Goal: Use online tool/utility: Utilize a website feature to perform a specific function

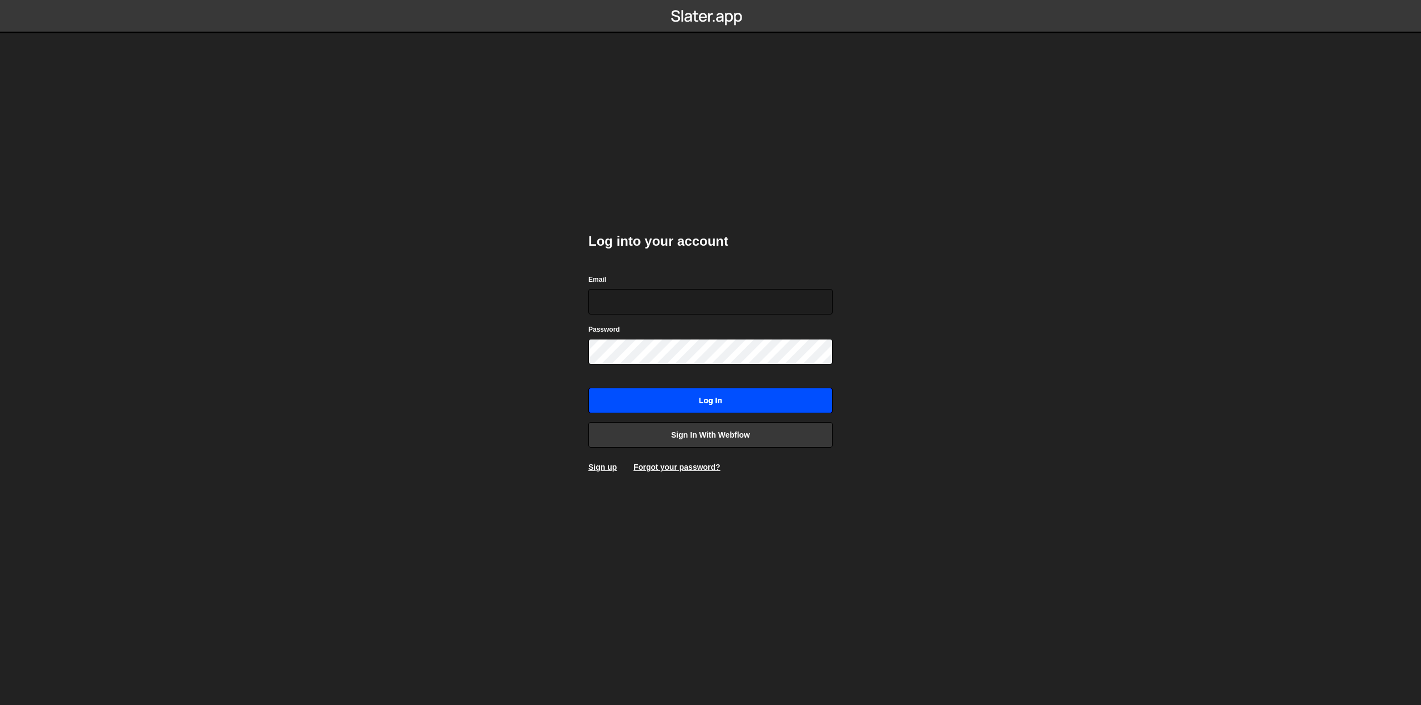
type input "[EMAIL_ADDRESS][PERSON_NAME][DOMAIN_NAME]"
click at [700, 397] on input "Log in" at bounding box center [710, 401] width 244 height 26
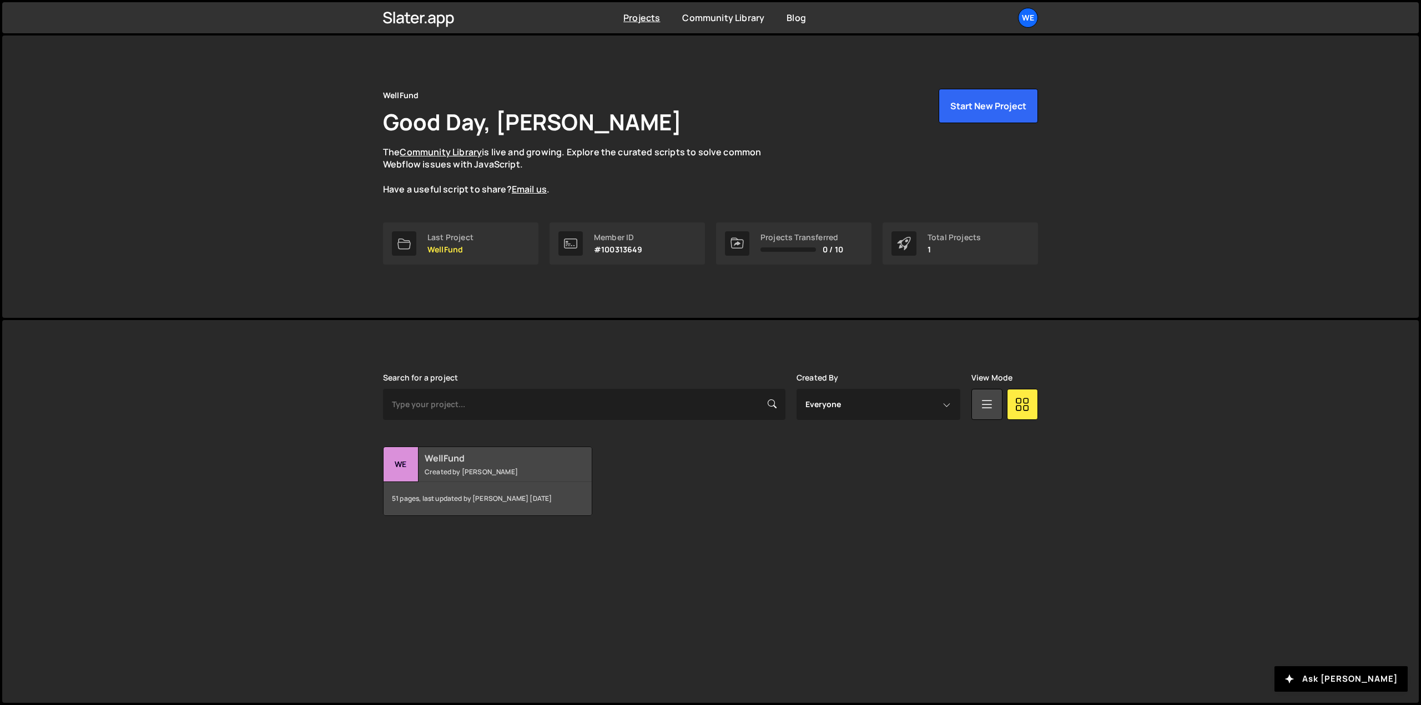
click at [496, 463] on h2 "WellFund" at bounding box center [492, 458] width 134 height 12
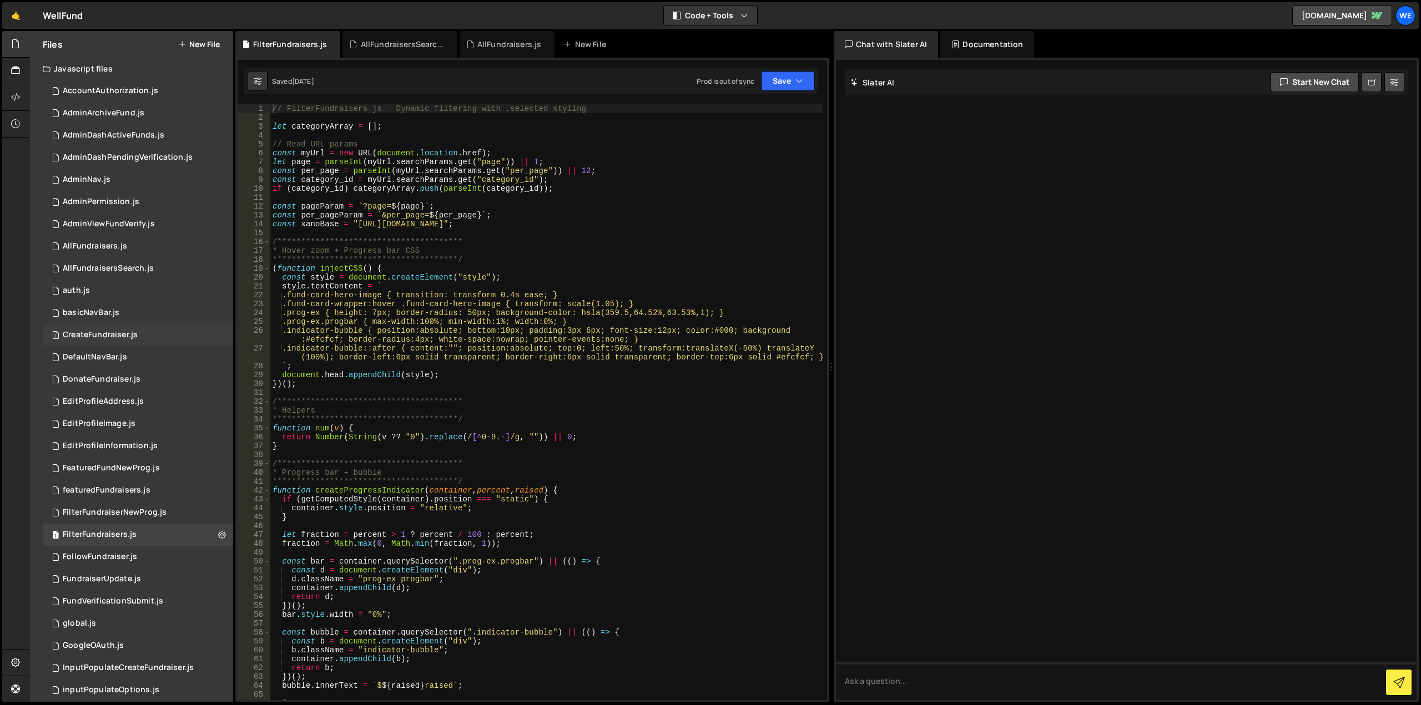
click at [83, 329] on div "1 CreateFundraiser.js 0" at bounding box center [138, 335] width 190 height 22
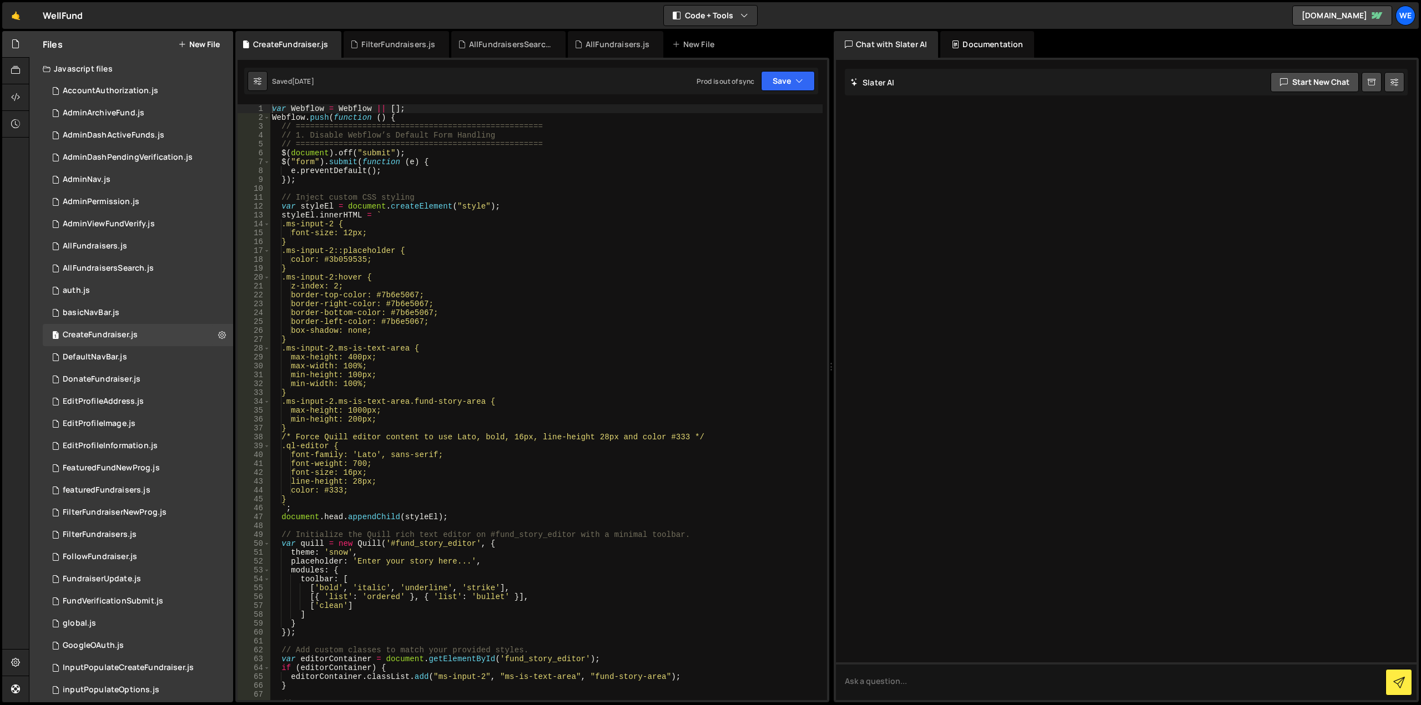
type textarea ".ms-input-2 {"
click at [717, 228] on div "var Webflow = Webflow || [ ] ; Webflow . push ( function ( ) { // =============…" at bounding box center [546, 411] width 553 height 614
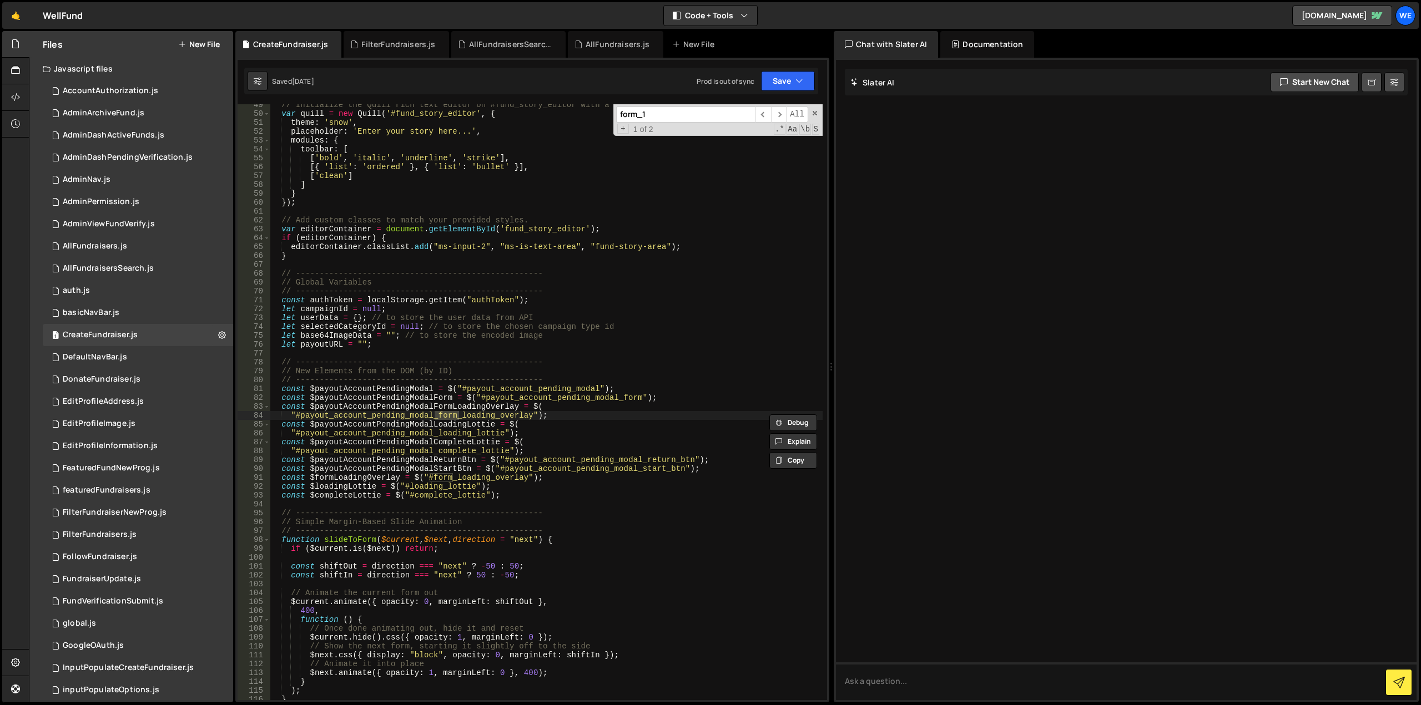
scroll to position [1354, 0]
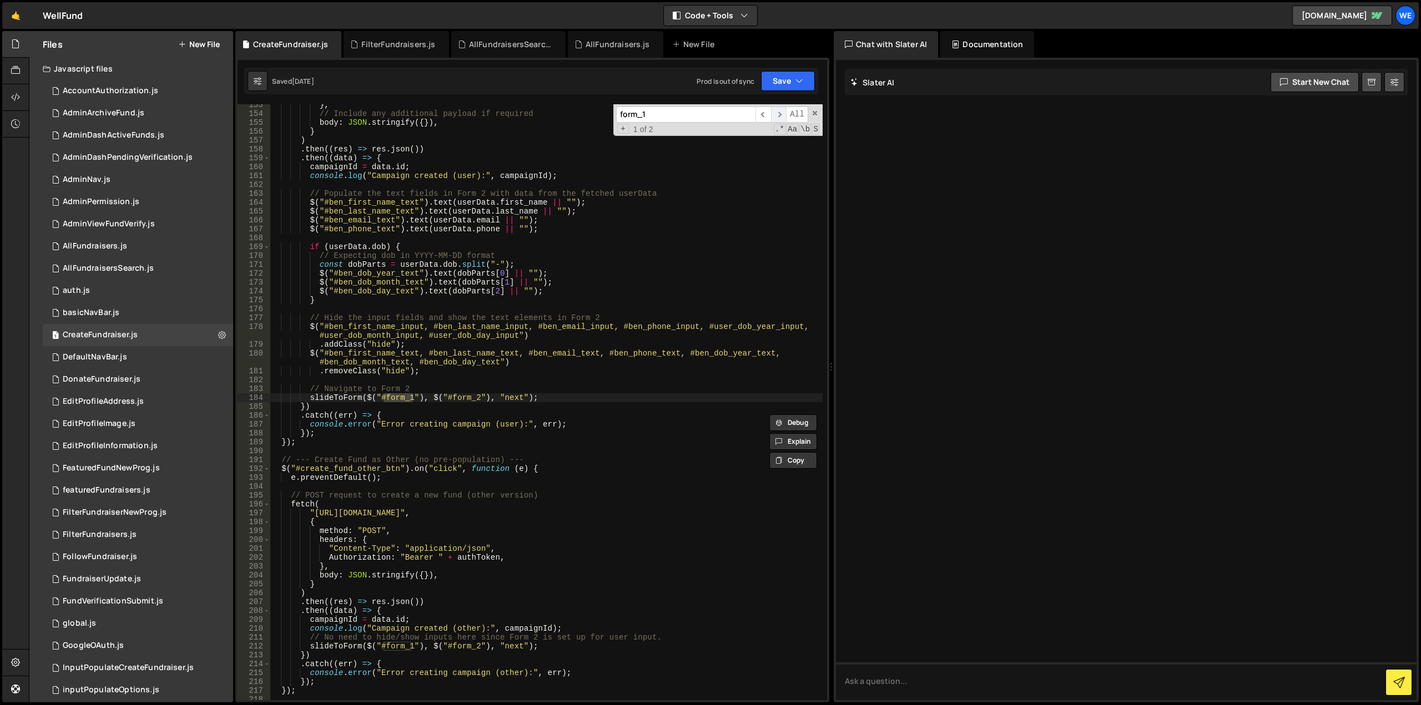
type input "form_1"
click at [779, 114] on span "​" at bounding box center [779, 115] width 16 height 16
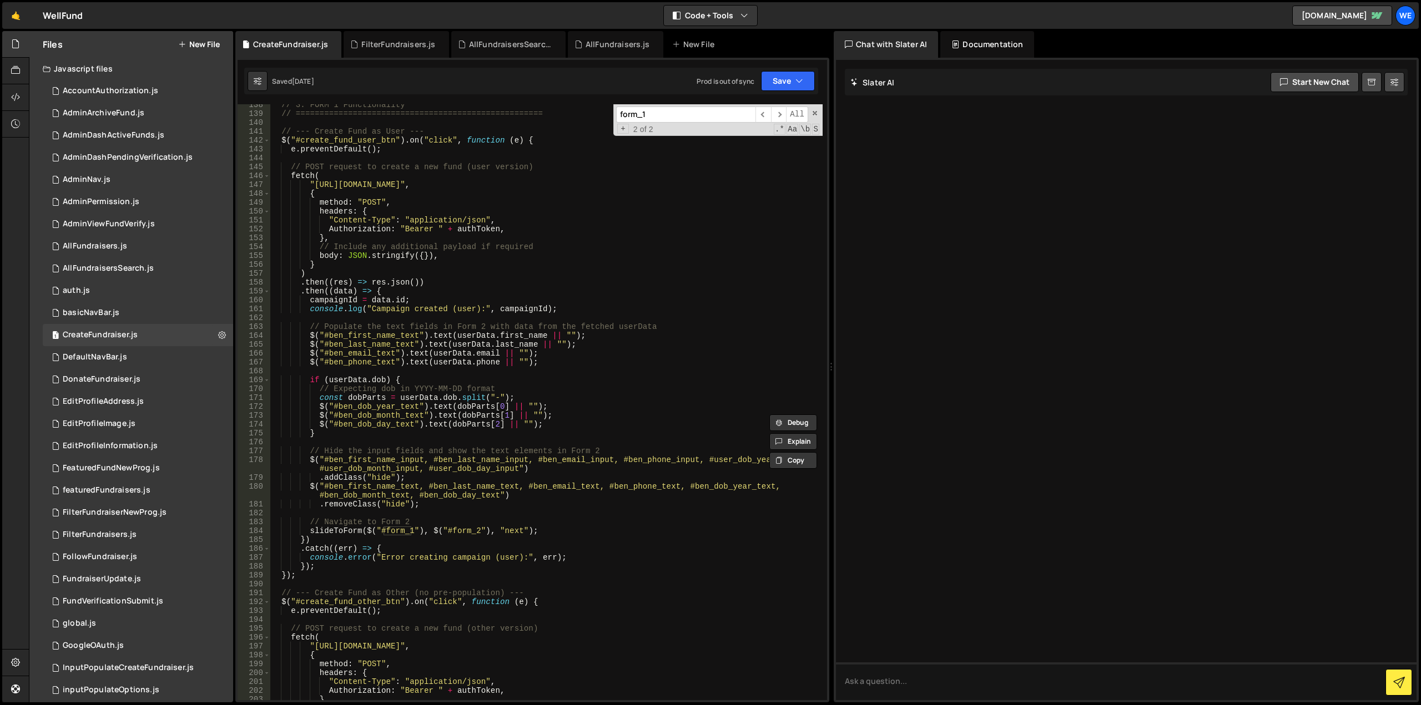
scroll to position [1220, 0]
type textarea "slideToForm($("#form_1"), $("#form_2"), "next");"
click at [321, 532] on div "// 3. FORM 1 Functionality // =================================================…" at bounding box center [546, 407] width 553 height 614
type input "slideToForm"
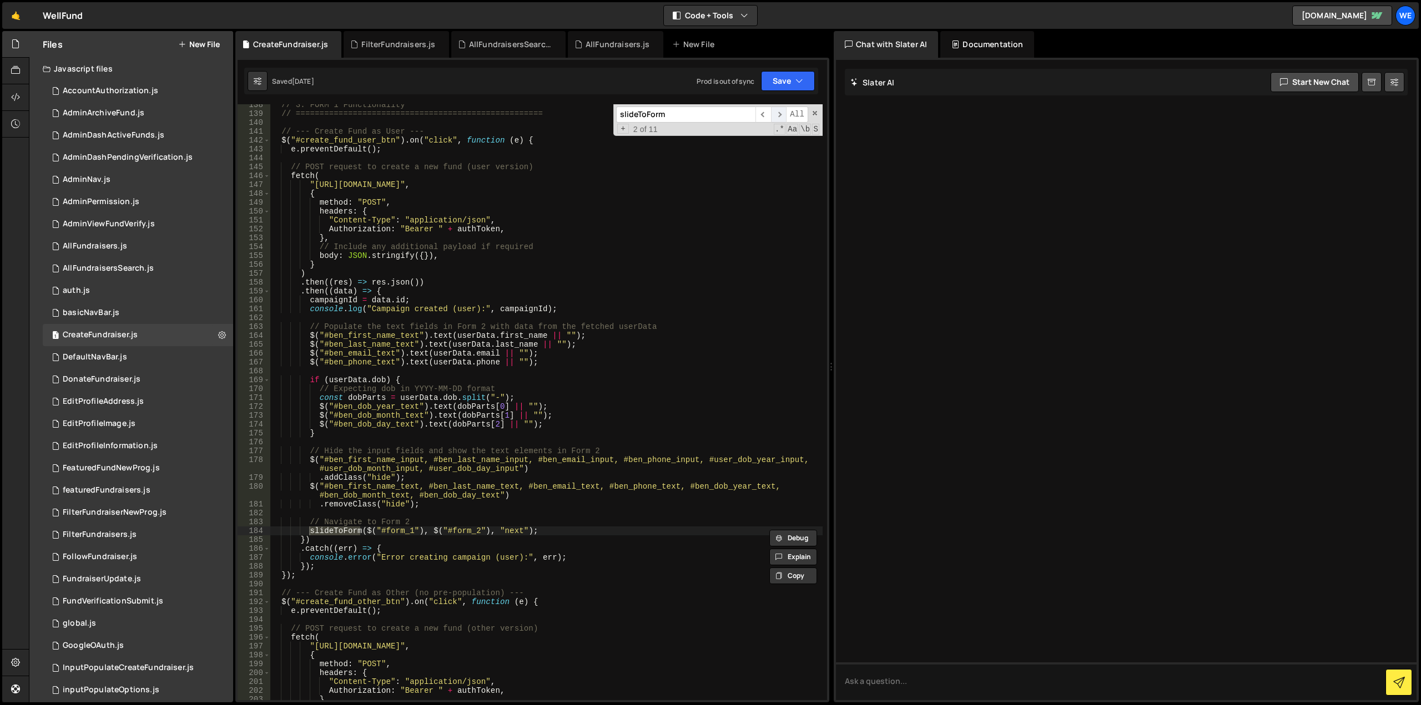
click at [779, 114] on span "​" at bounding box center [779, 115] width 16 height 16
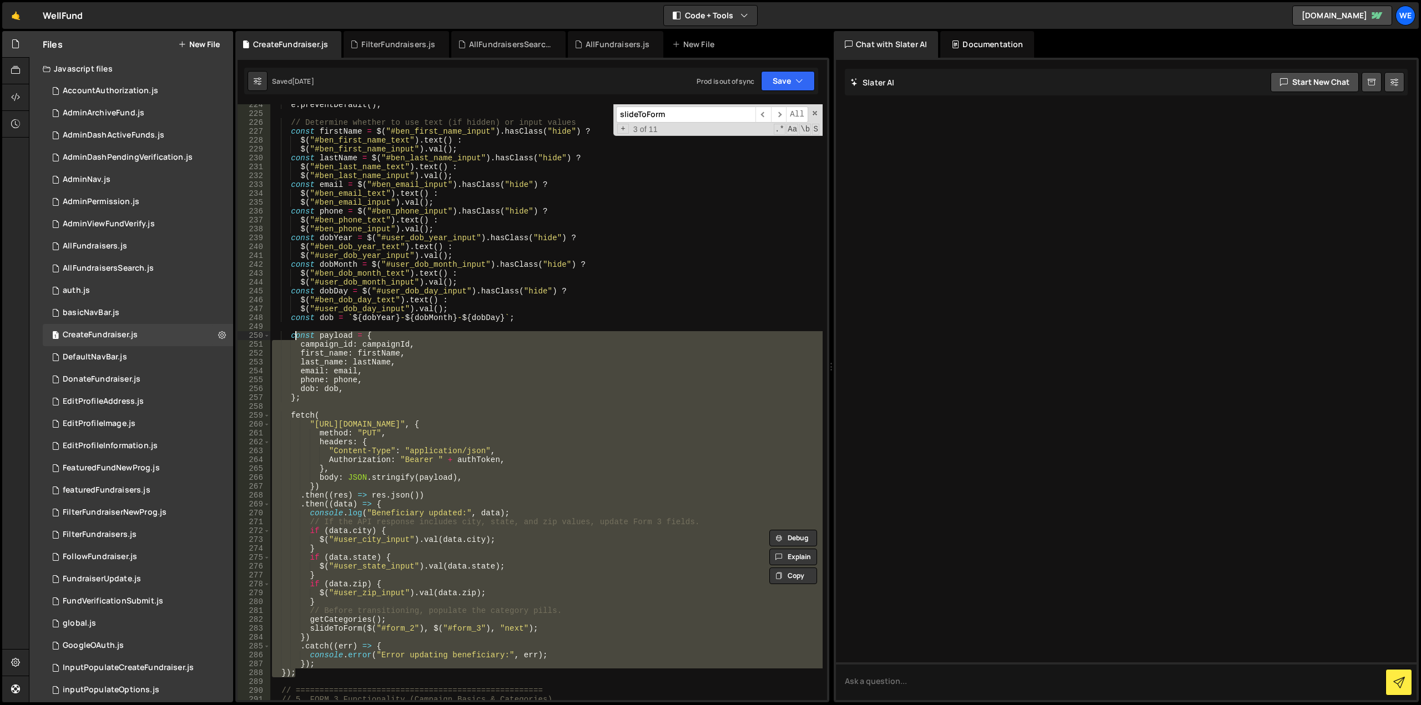
scroll to position [1902, 0]
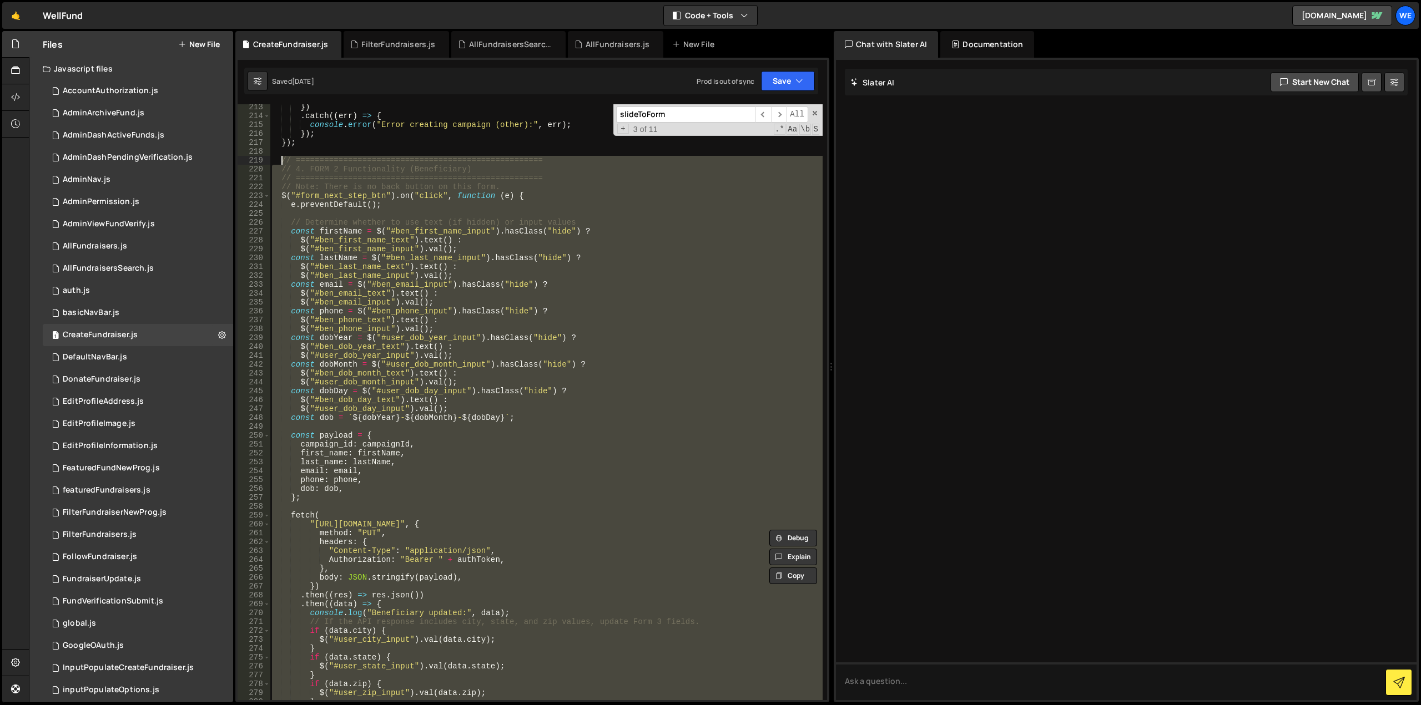
drag, startPoint x: 296, startPoint y: 438, endPoint x: 279, endPoint y: 159, distance: 279.7
click at [279, 159] on div "}) . catch (( err ) => { console . error ( "Error creating campaign (other):" ,…" at bounding box center [546, 410] width 553 height 614
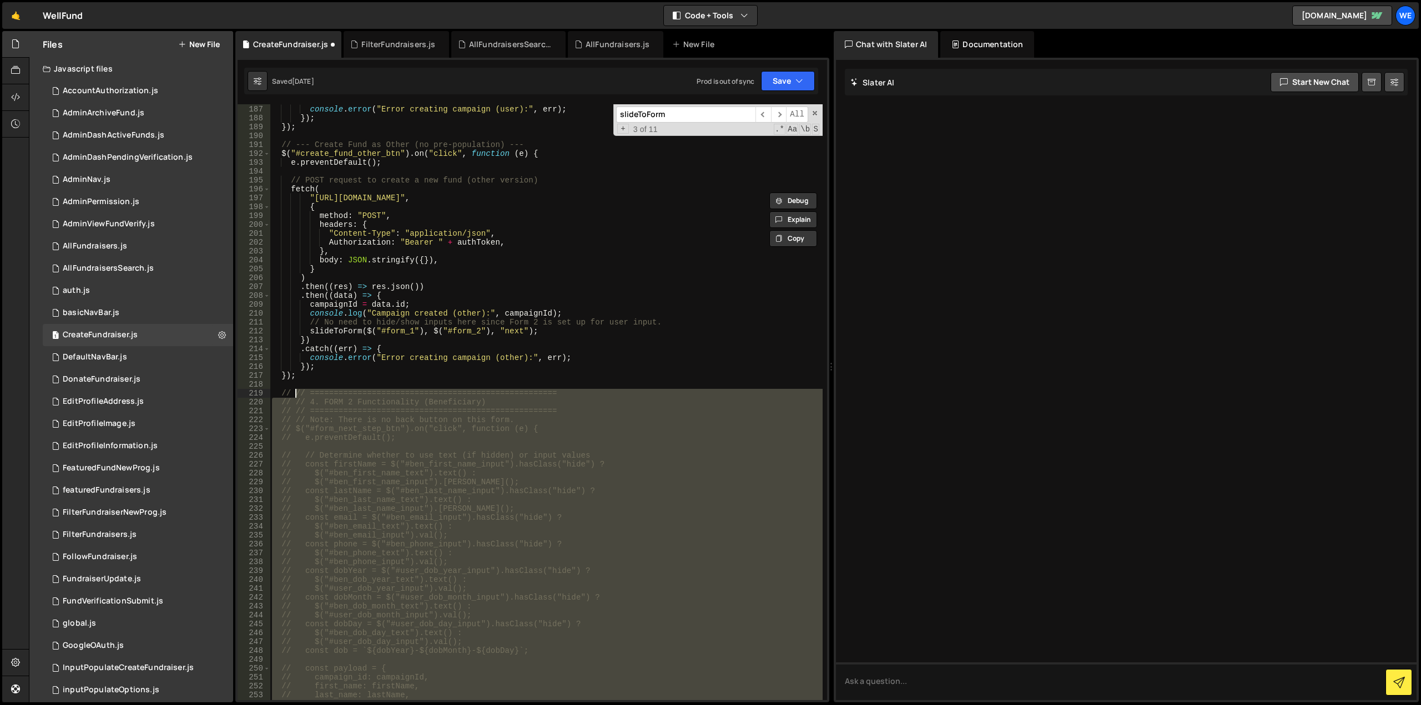
scroll to position [1569, 0]
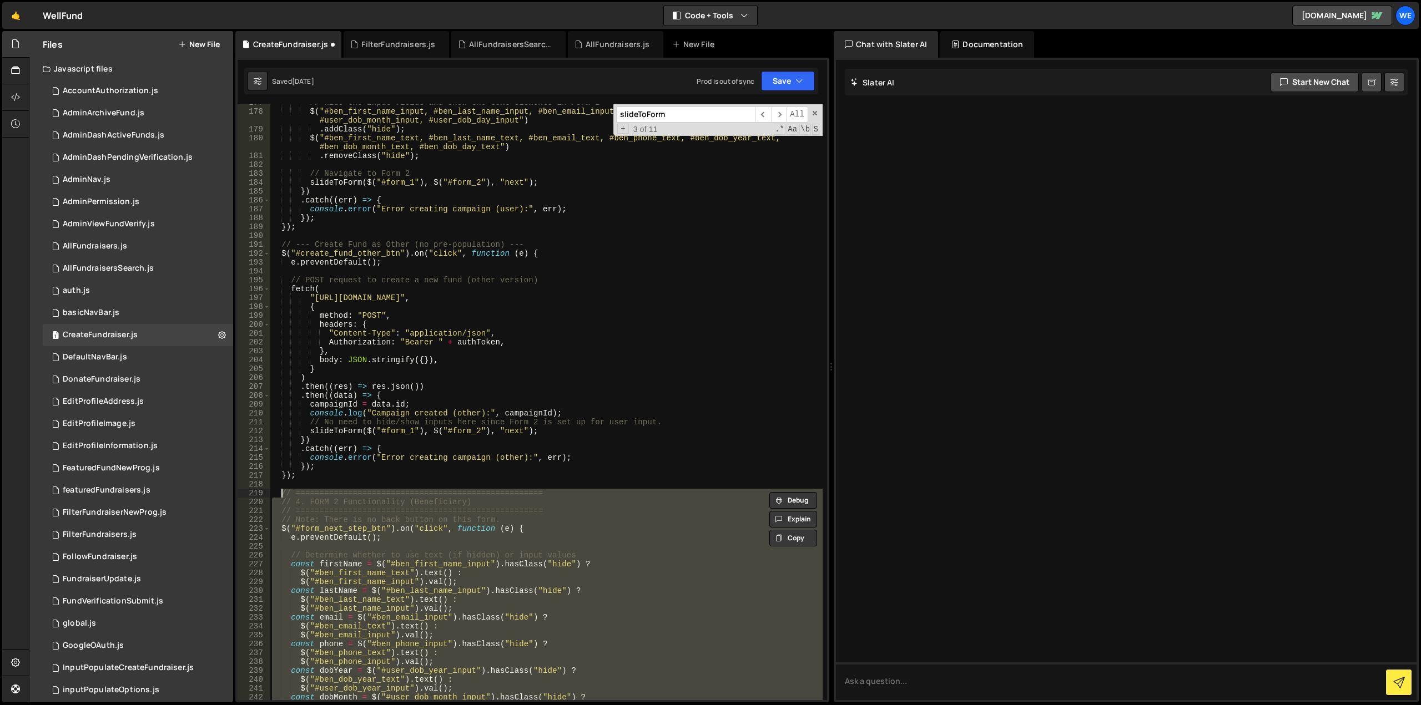
click at [577, 511] on div "// Hide the input fields and show the text elements in Form 2 $ ( "#ben_first_n…" at bounding box center [546, 402] width 553 height 596
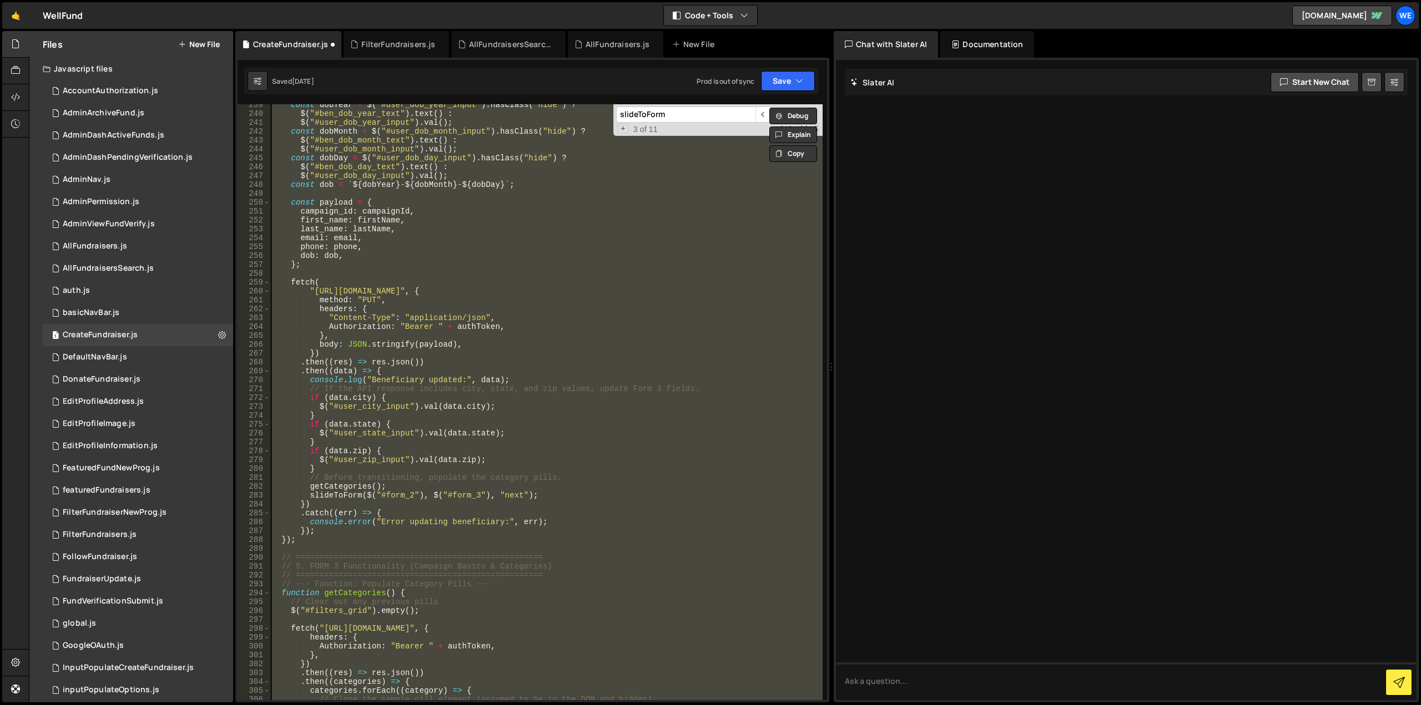
scroll to position [2135, 0]
click at [536, 322] on div "const dobYear = $ ( "#user_dob_year_input" ) . hasClass ( "hide" ) ? $ ( "#ben_…" at bounding box center [546, 402] width 553 height 596
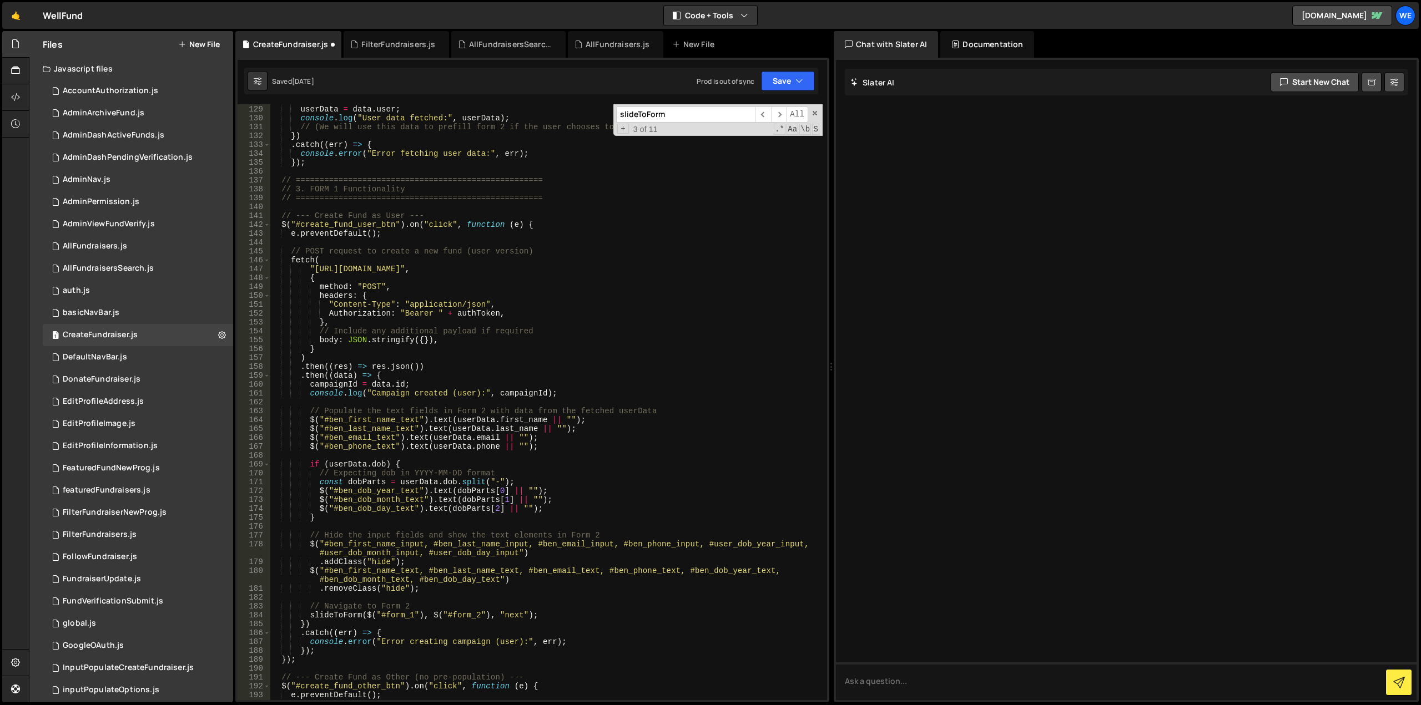
scroll to position [1203, 0]
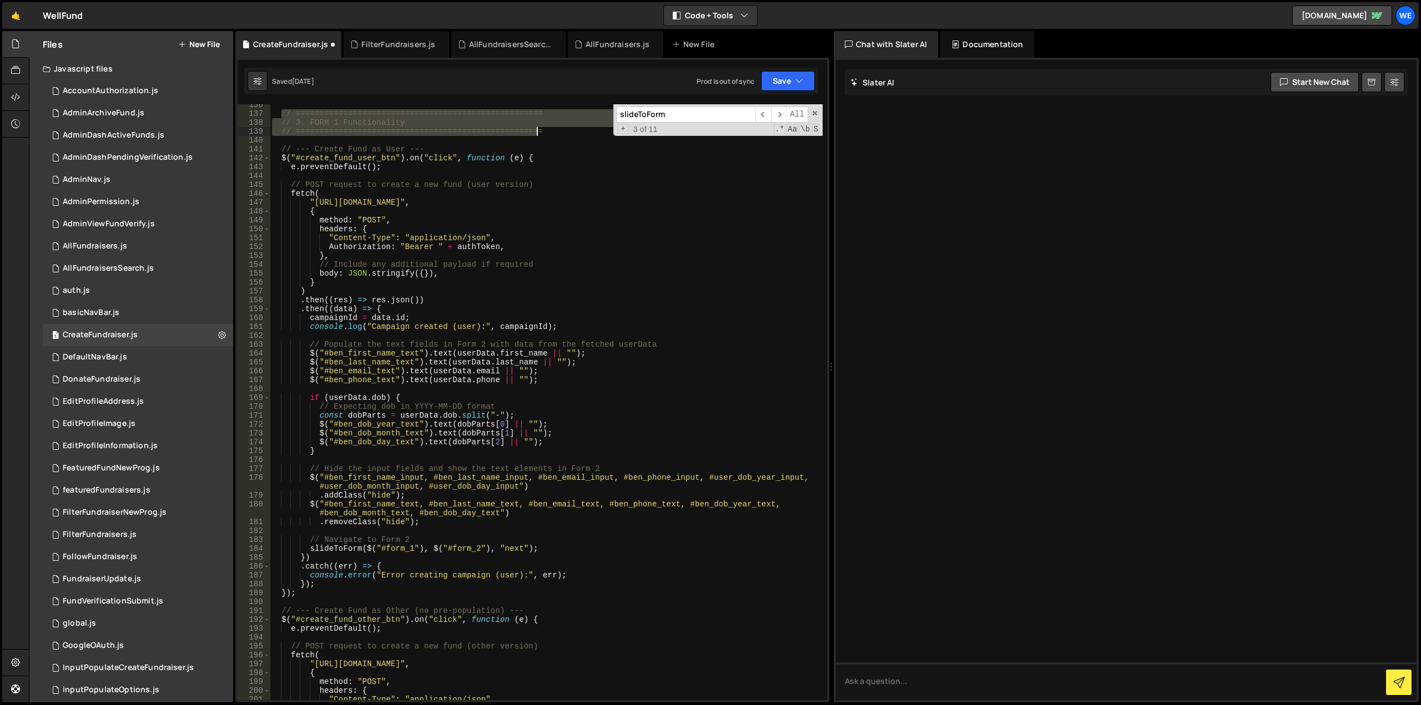
drag, startPoint x: 282, startPoint y: 113, endPoint x: 543, endPoint y: 132, distance: 261.5
click at [543, 132] on div "// ==================================================== // 3. FORM 1 Functional…" at bounding box center [546, 407] width 553 height 614
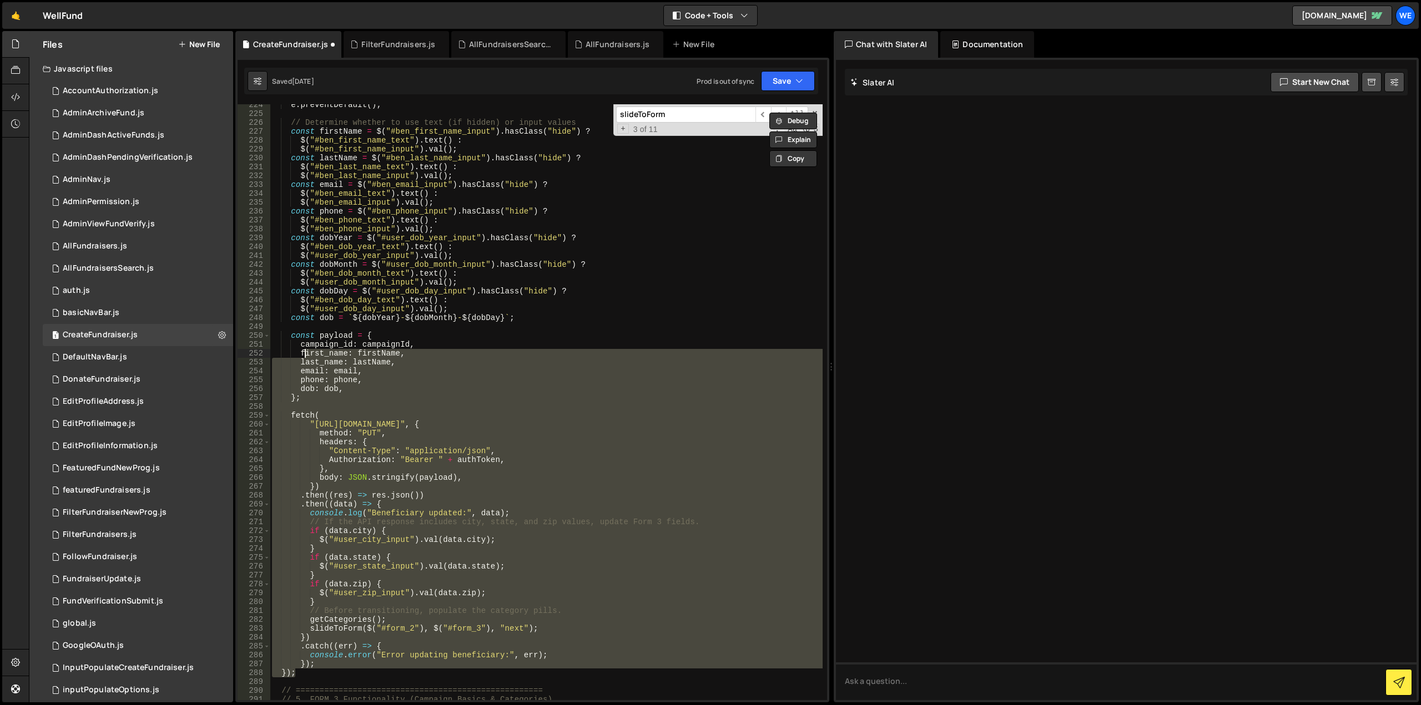
scroll to position [1869, 0]
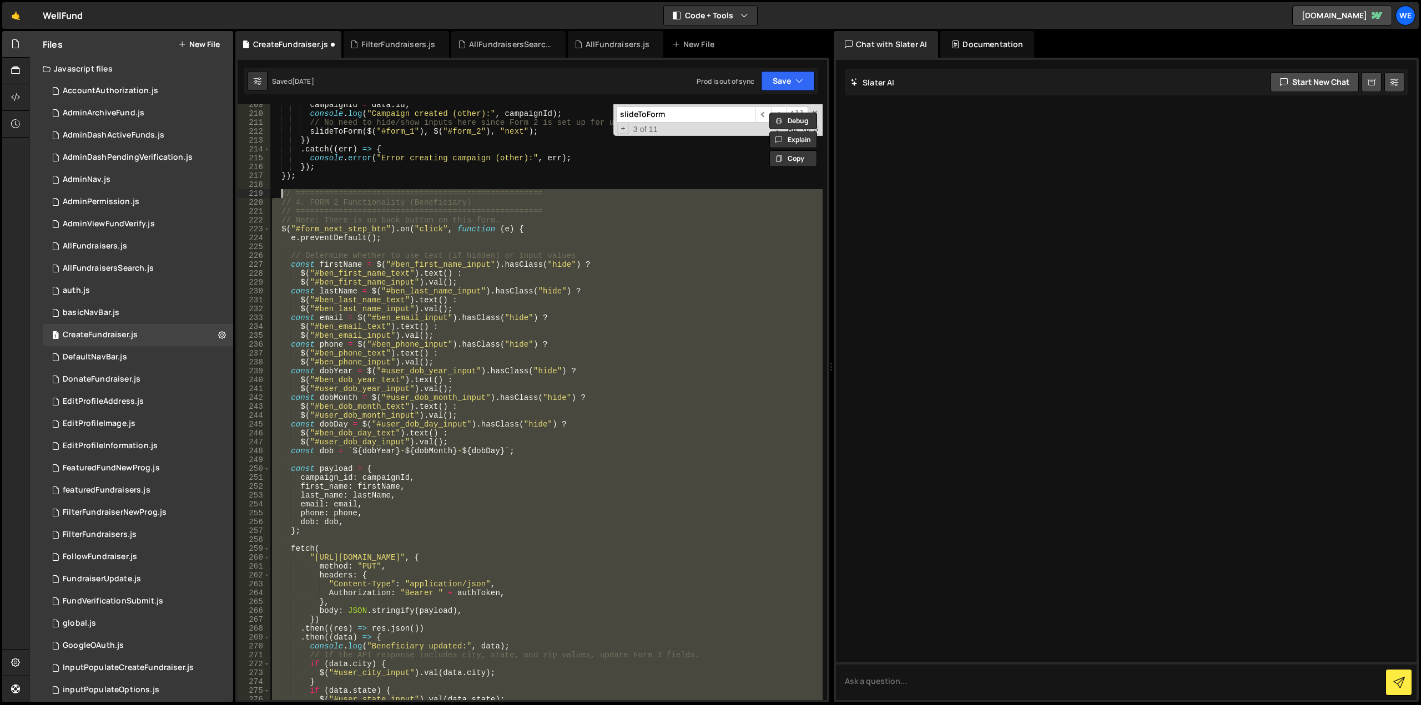
drag, startPoint x: 308, startPoint y: 541, endPoint x: 282, endPoint y: 193, distance: 349.0
click at [282, 193] on div "campaignId = data . id ; console . log ( "Campaign created (other):" , campaign…" at bounding box center [546, 407] width 553 height 614
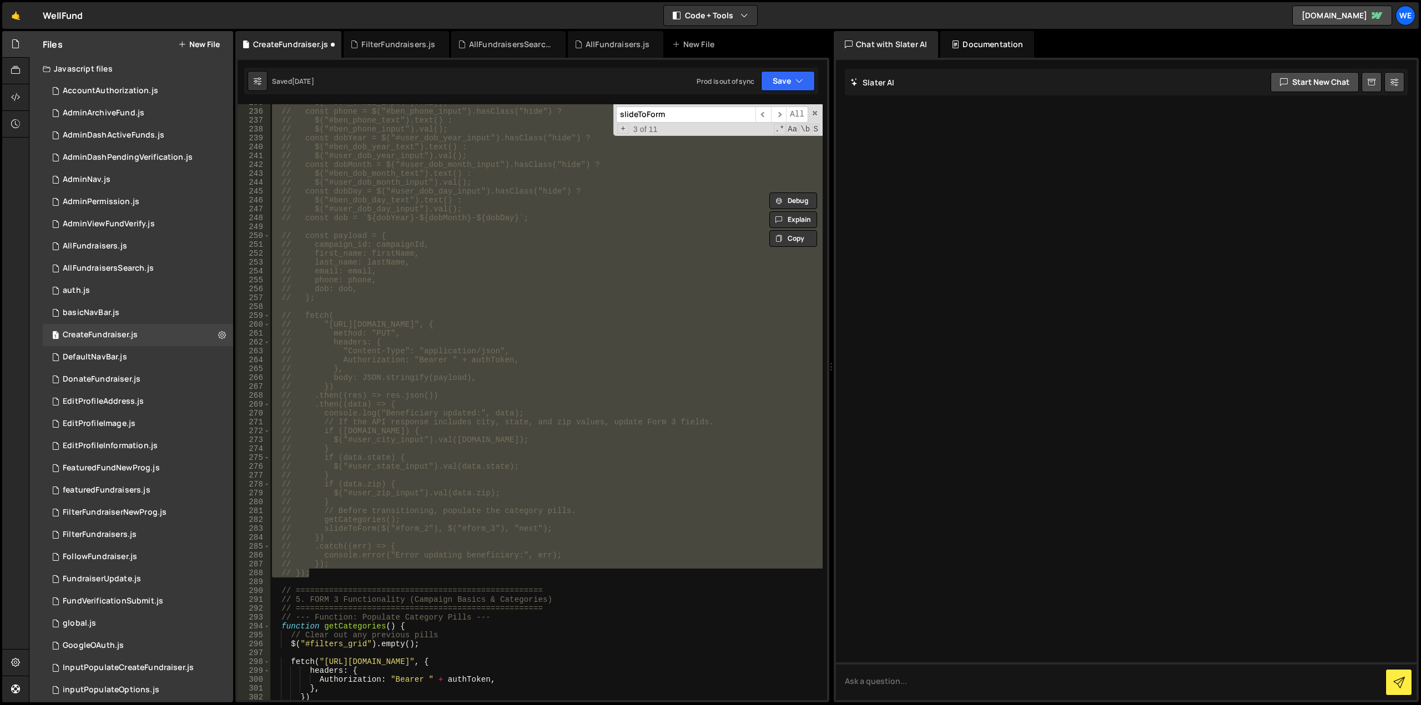
scroll to position [2268, 0]
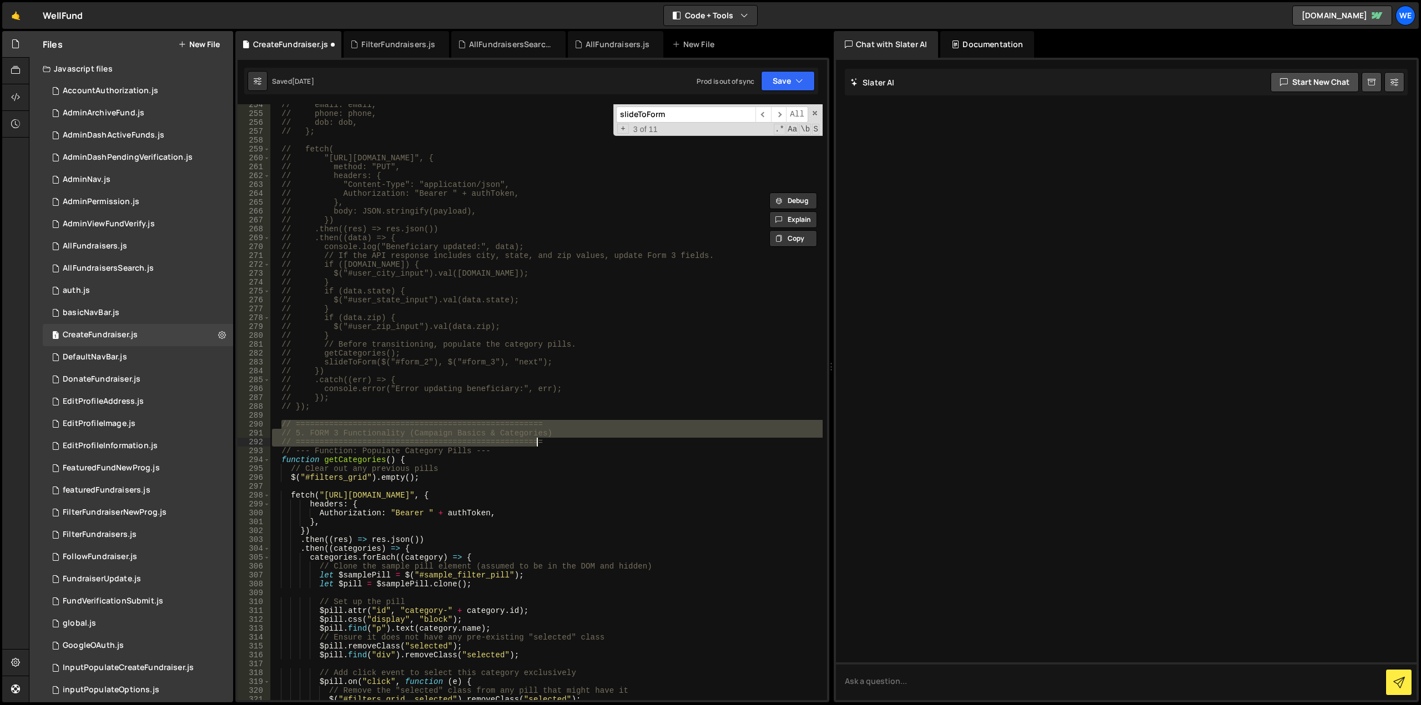
drag, startPoint x: 280, startPoint y: 424, endPoint x: 557, endPoint y: 443, distance: 277.6
click at [557, 443] on div "// email: email, // phone: phone, // dob: dob, // }; // fetch( // "[URL][DOMAIN…" at bounding box center [546, 407] width 553 height 614
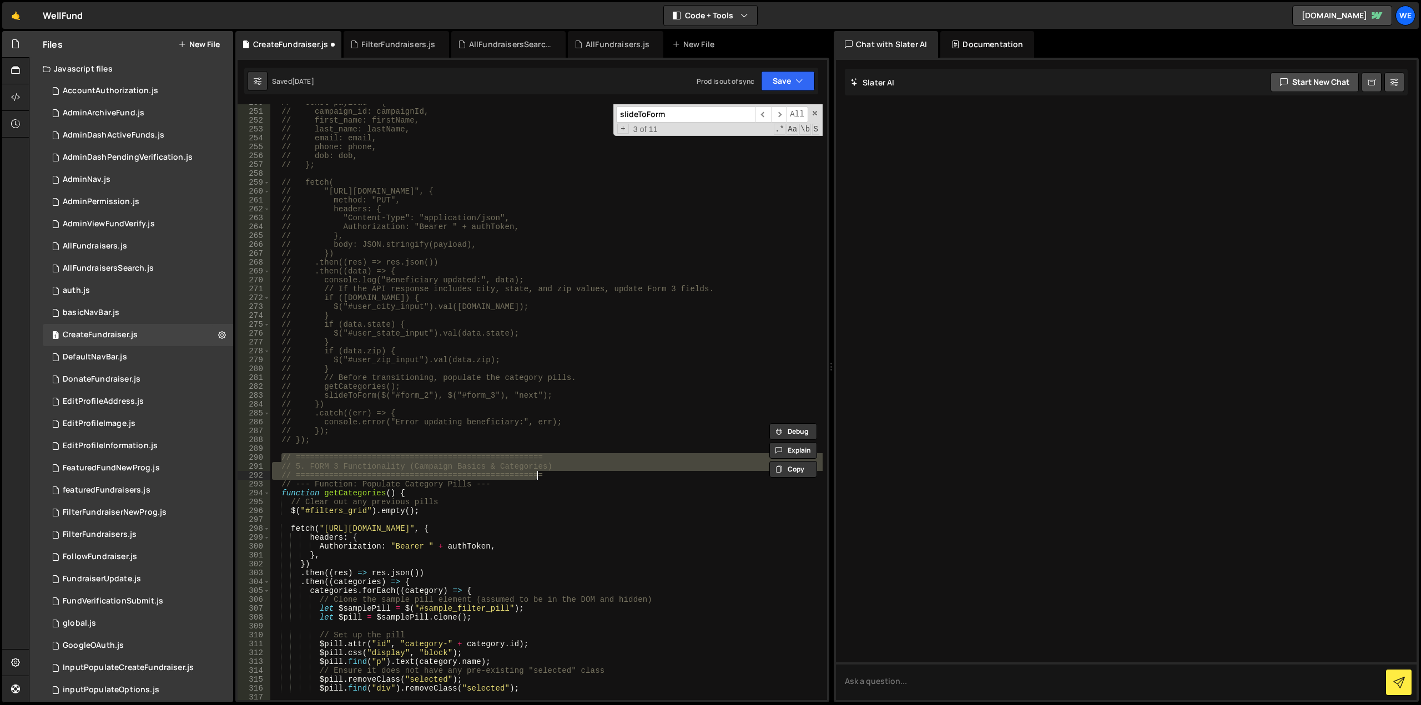
scroll to position [2235, 0]
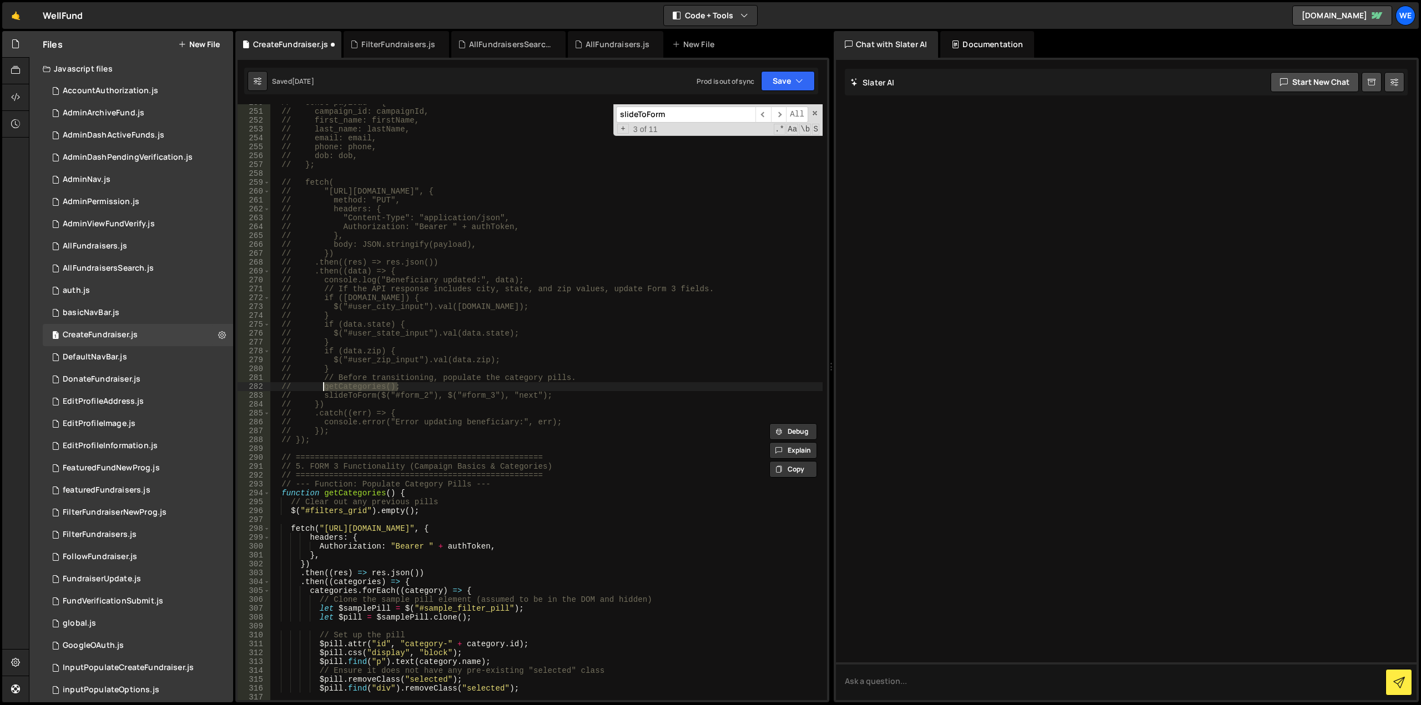
drag, startPoint x: 410, startPoint y: 386, endPoint x: 324, endPoint y: 389, distance: 86.1
click at [324, 389] on div "// const payload = { // campaign_id: campaignId, // first_name: firstName, // l…" at bounding box center [546, 405] width 553 height 614
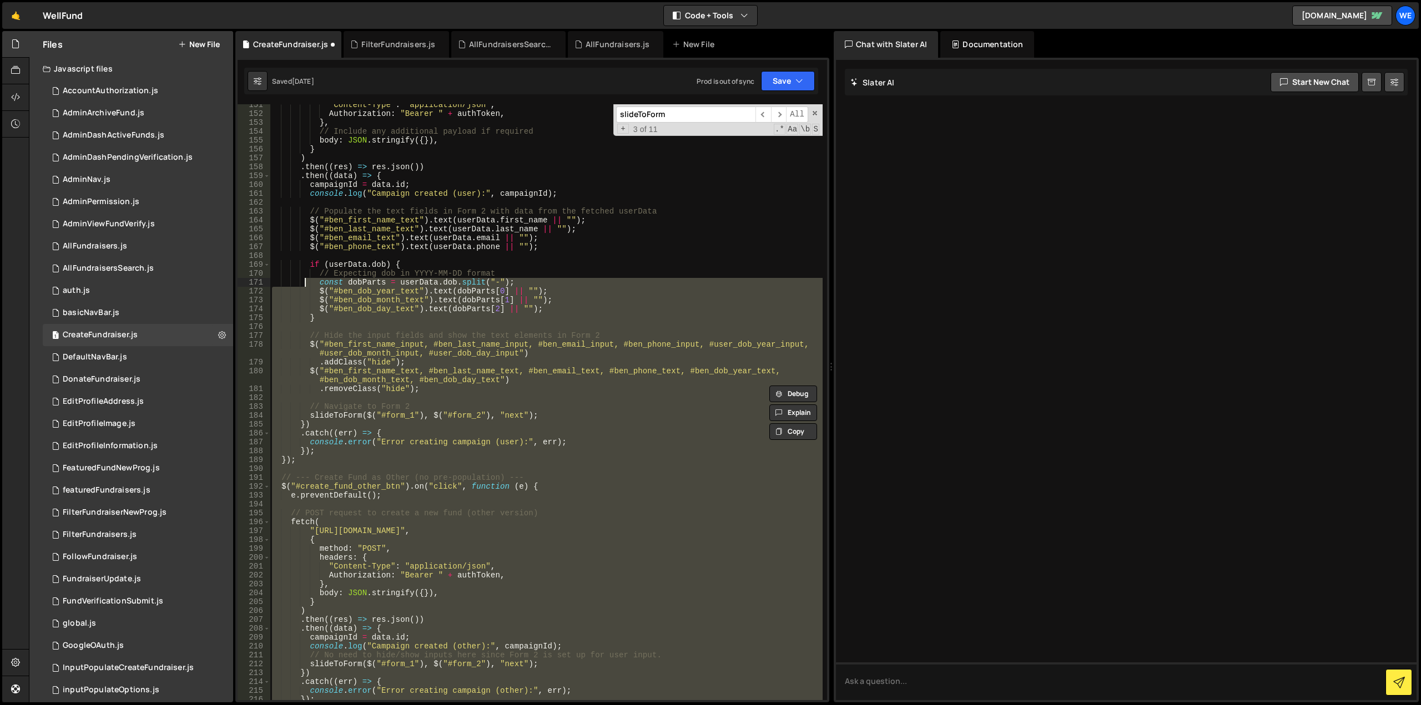
scroll to position [1203, 0]
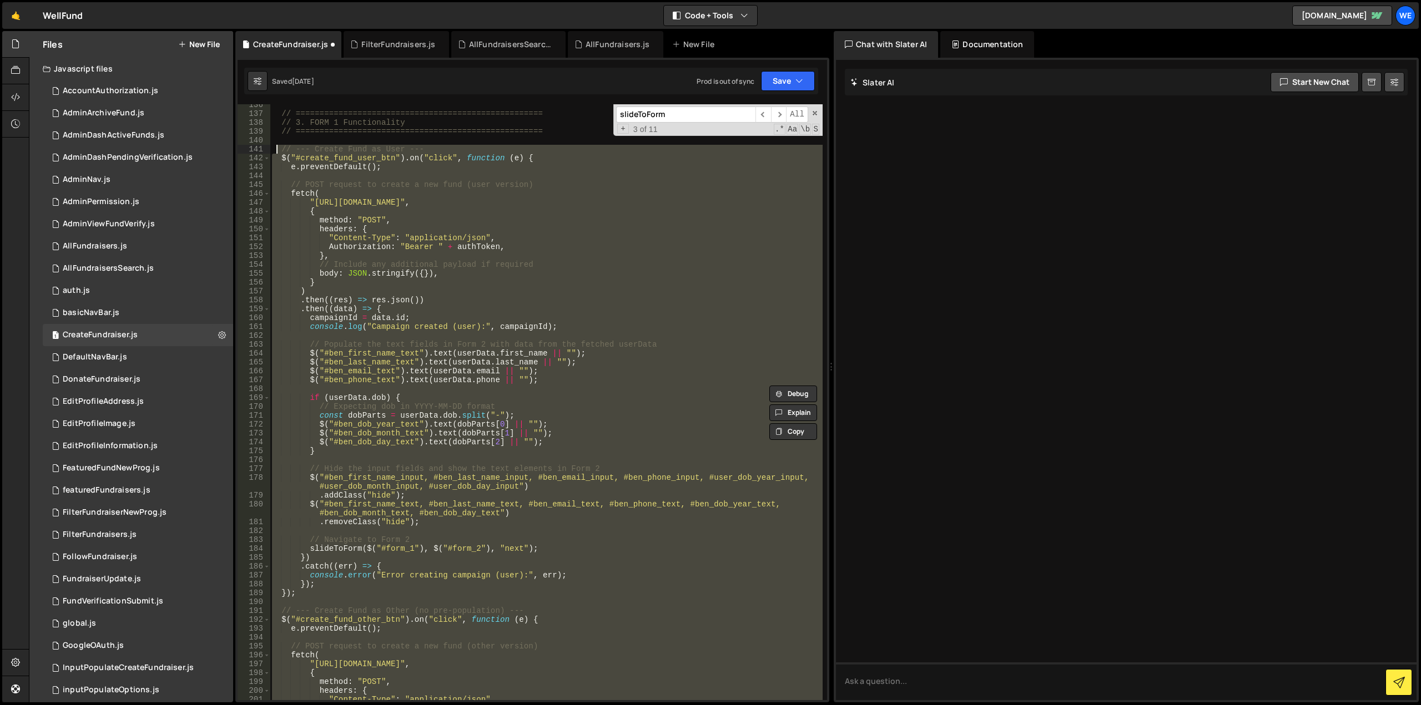
drag, startPoint x: 305, startPoint y: 576, endPoint x: 275, endPoint y: 153, distance: 424.0
click at [275, 153] on div "// ==================================================== // 3. FORM 1 Functional…" at bounding box center [546, 407] width 553 height 614
paste textarea "});"
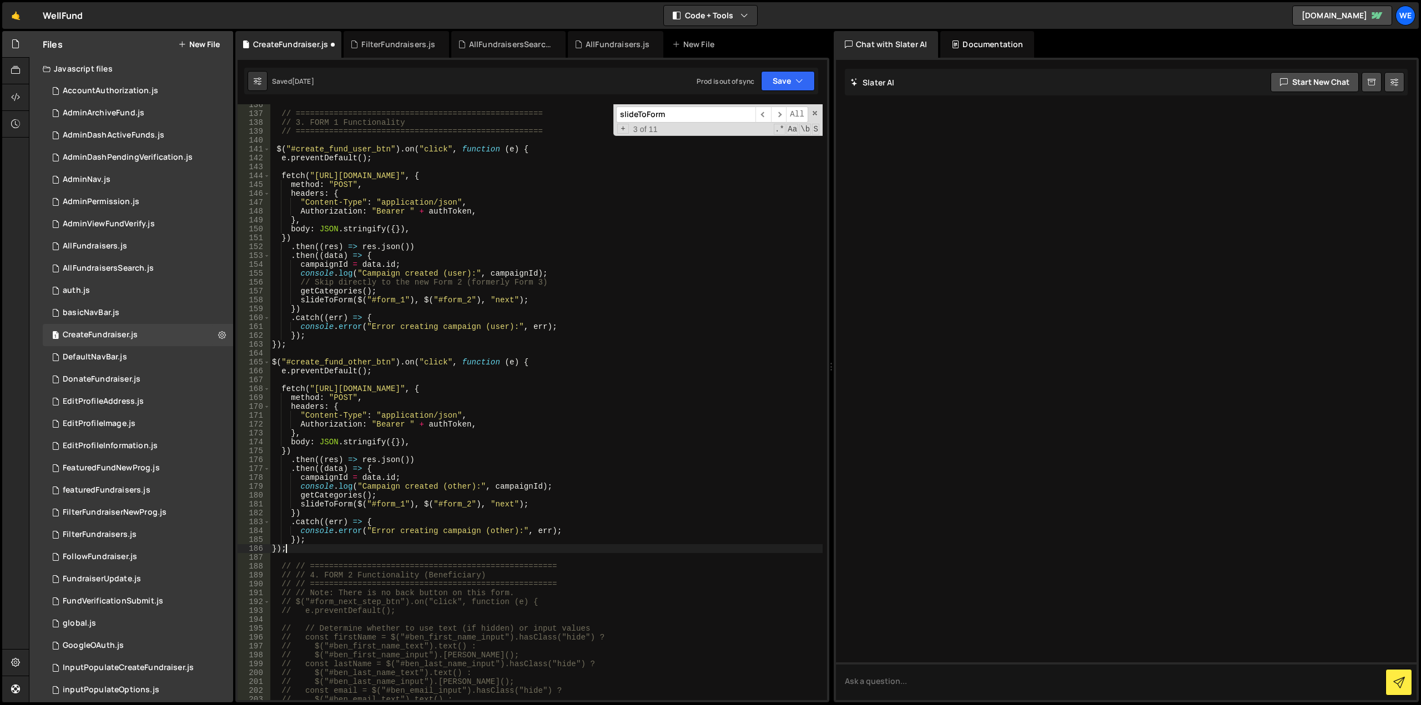
scroll to position [1647, 0]
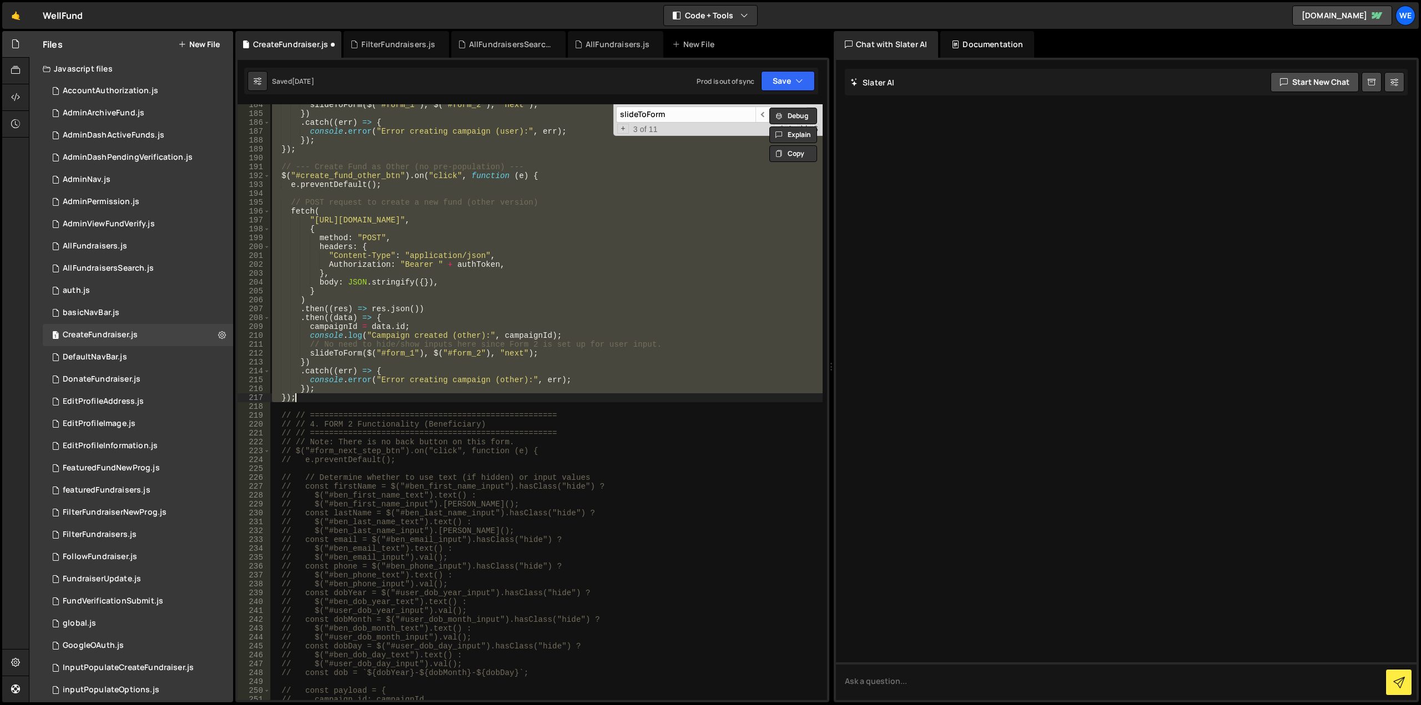
click at [330, 351] on div "slideToForm ( $ ( "#form_1" ) , $ ( "#form_2" ) , "next" ) ; }) . catch (( err …" at bounding box center [546, 402] width 553 height 596
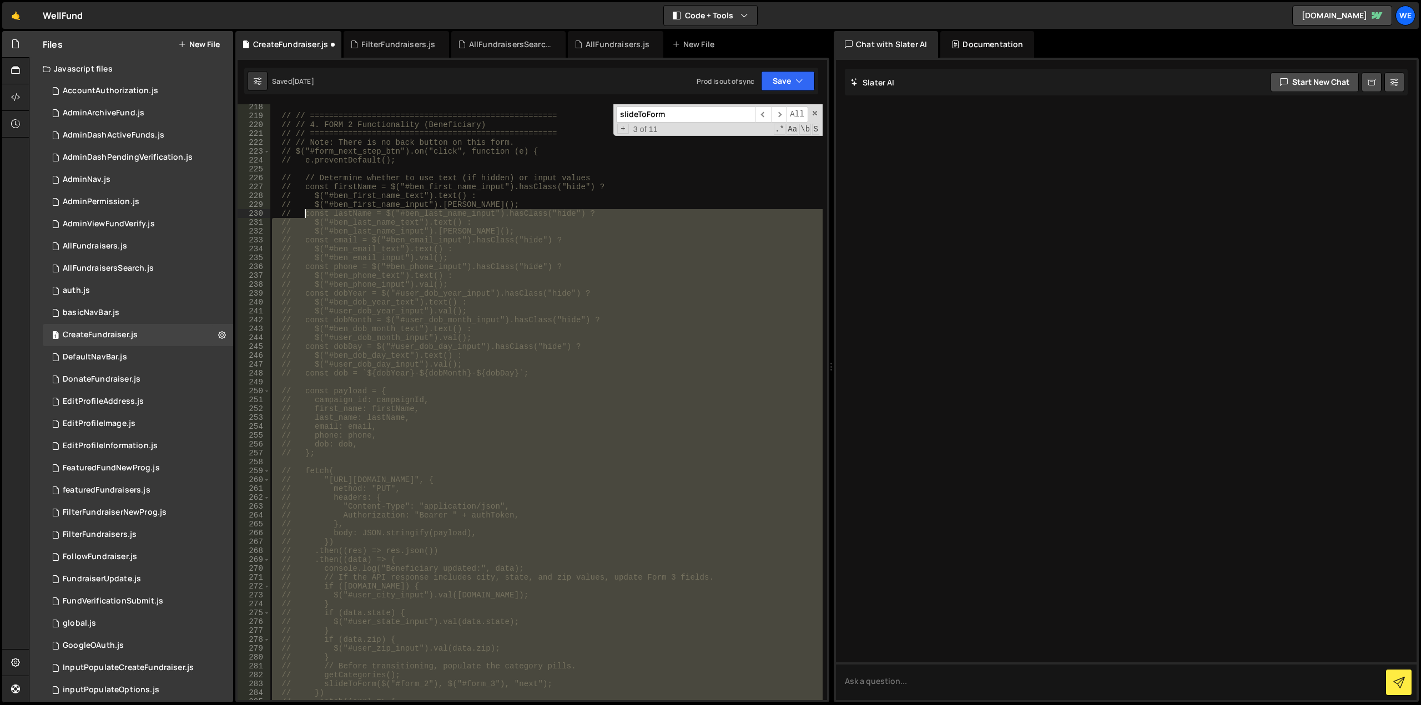
scroll to position [1846, 0]
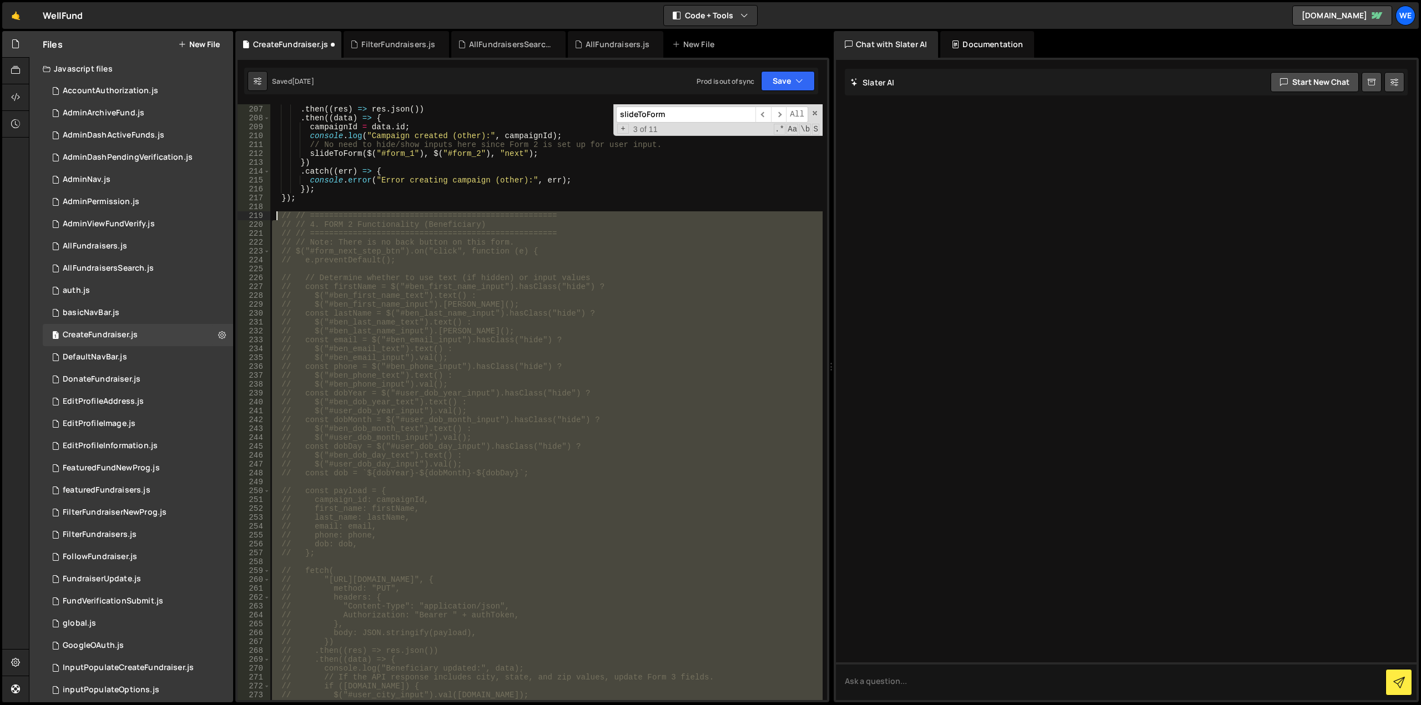
drag, startPoint x: 315, startPoint y: 528, endPoint x: 279, endPoint y: 218, distance: 311.8
click at [279, 218] on div ") . then (( res ) => res . json ( )) . then (( data ) => { campaignId = data . …" at bounding box center [546, 403] width 553 height 614
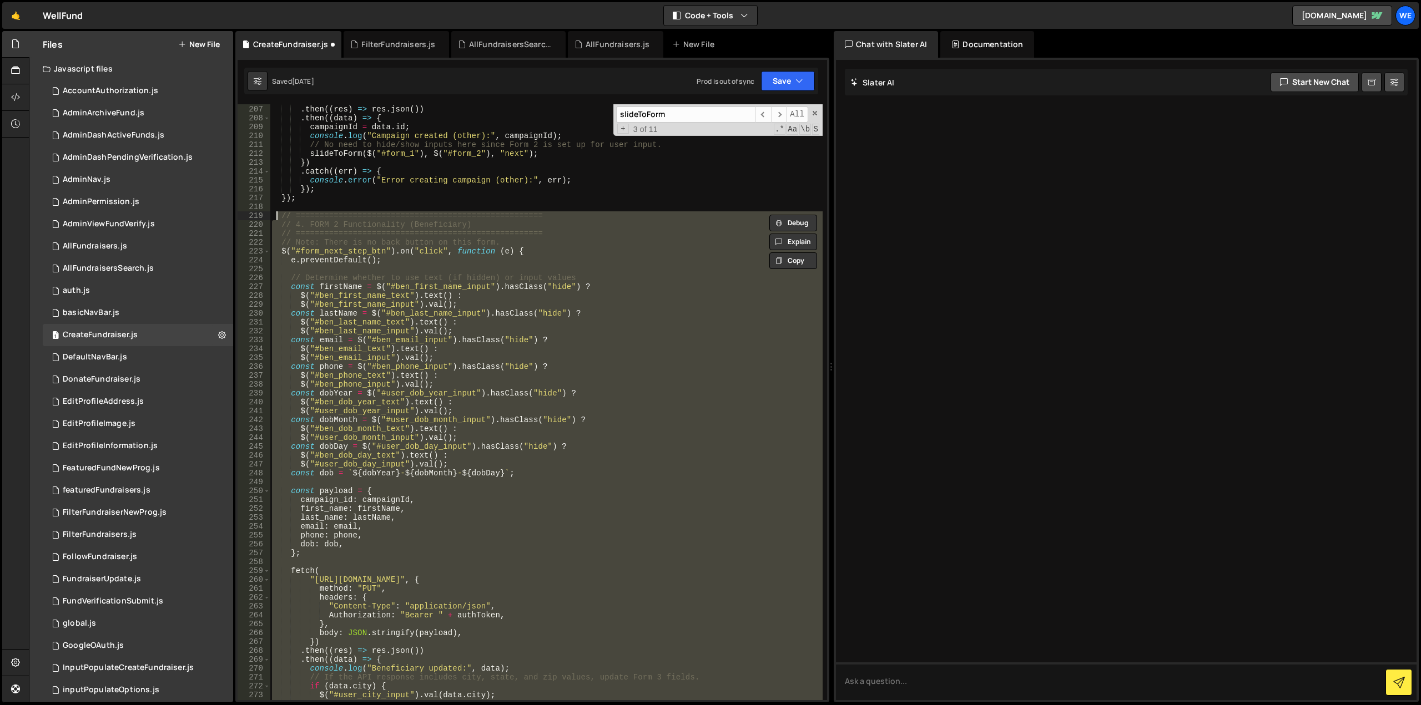
click at [526, 368] on div ") . then (( res ) => res . json ( )) . then (( data ) => { campaignId = data . …" at bounding box center [546, 402] width 553 height 596
type textarea "const phone = $("#ben_phone_input").hasClass("hide") ?"
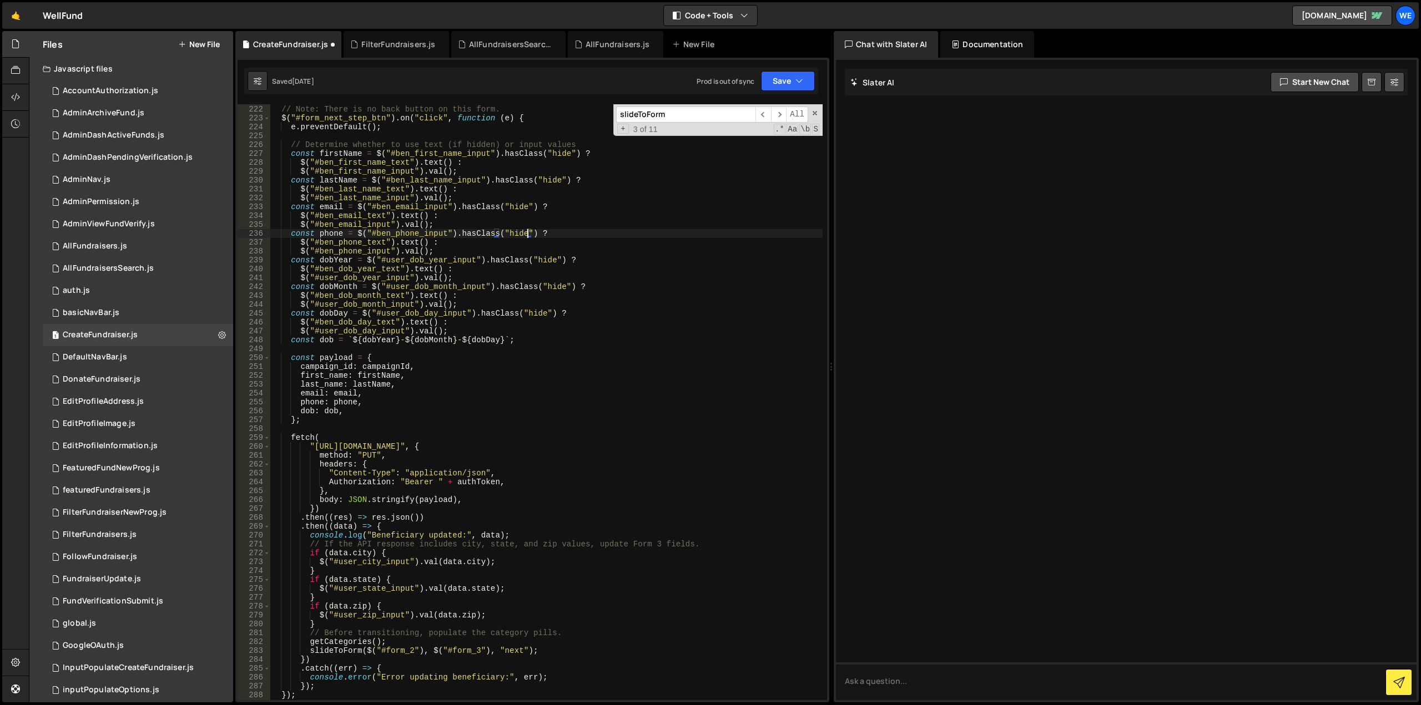
scroll to position [2013, 0]
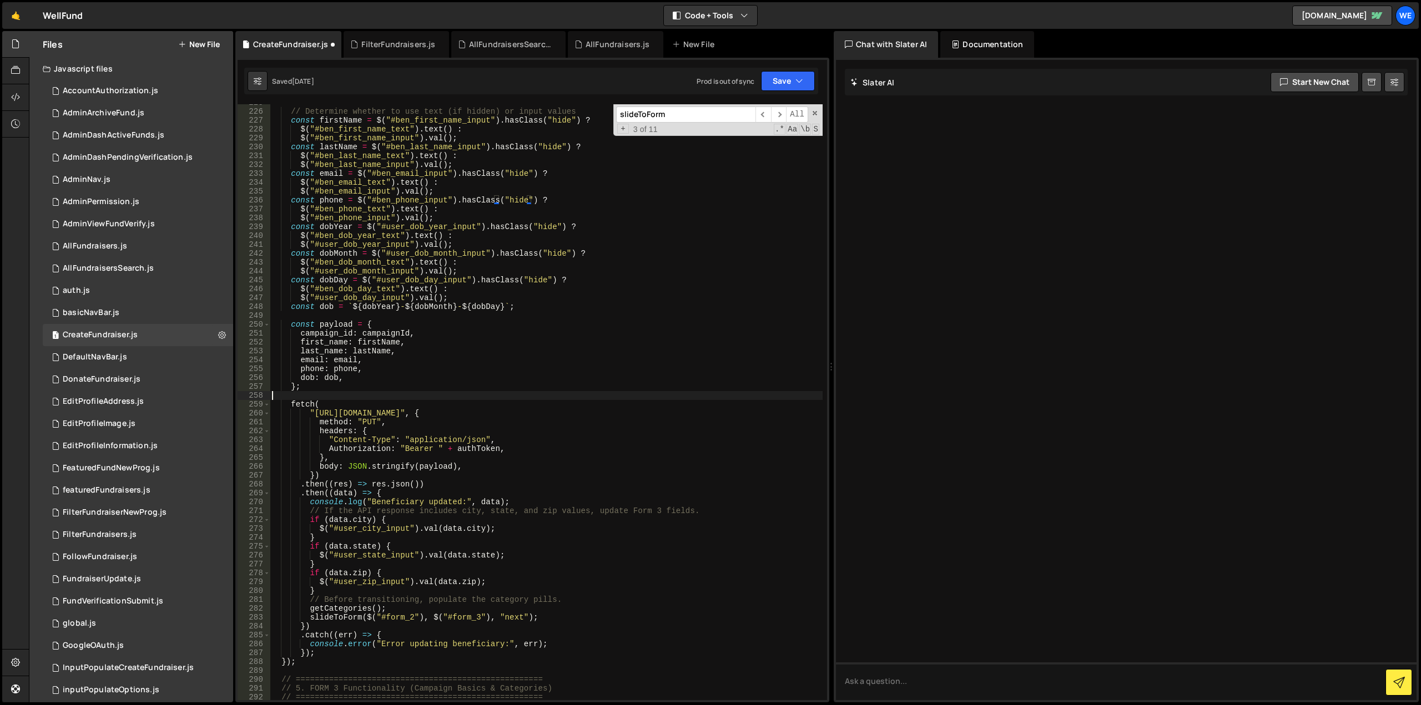
click at [417, 398] on div "// Determine whether to use text (if hidden) or input values const firstName = …" at bounding box center [546, 405] width 553 height 614
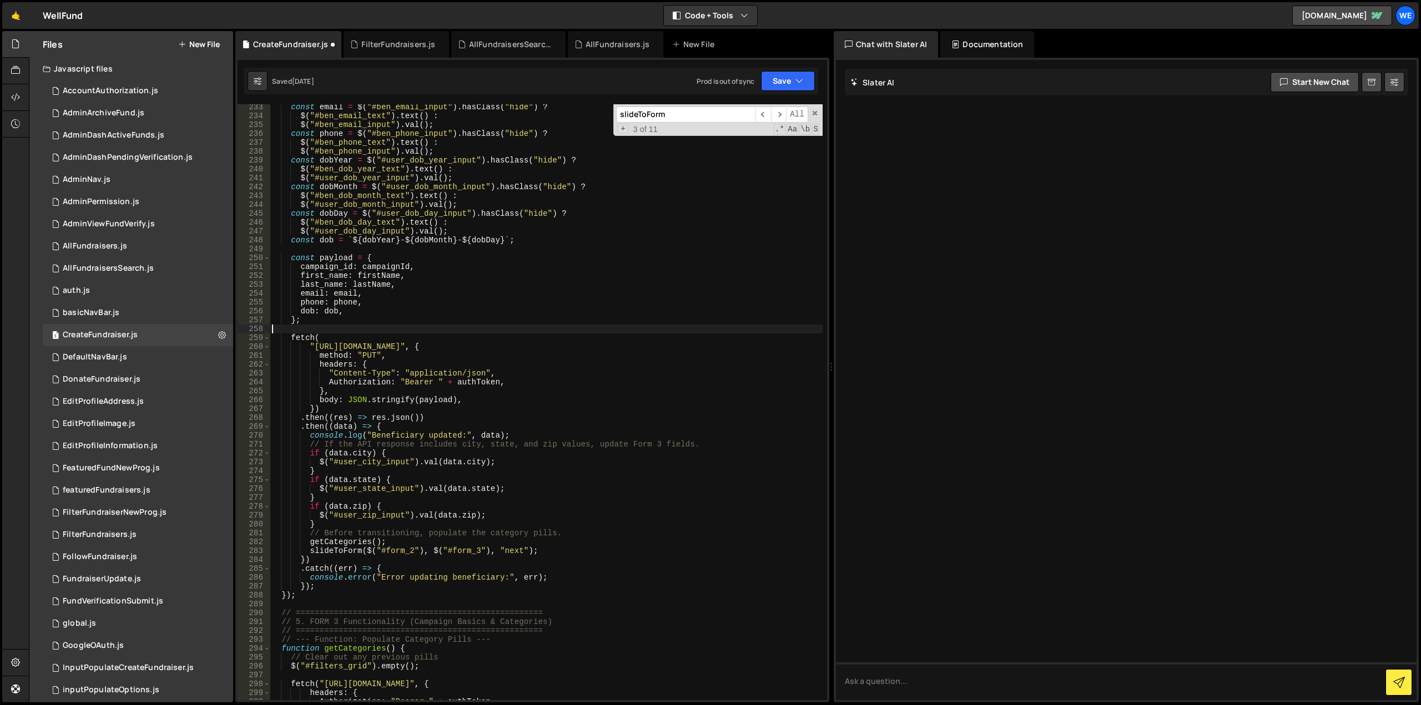
scroll to position [2113, 0]
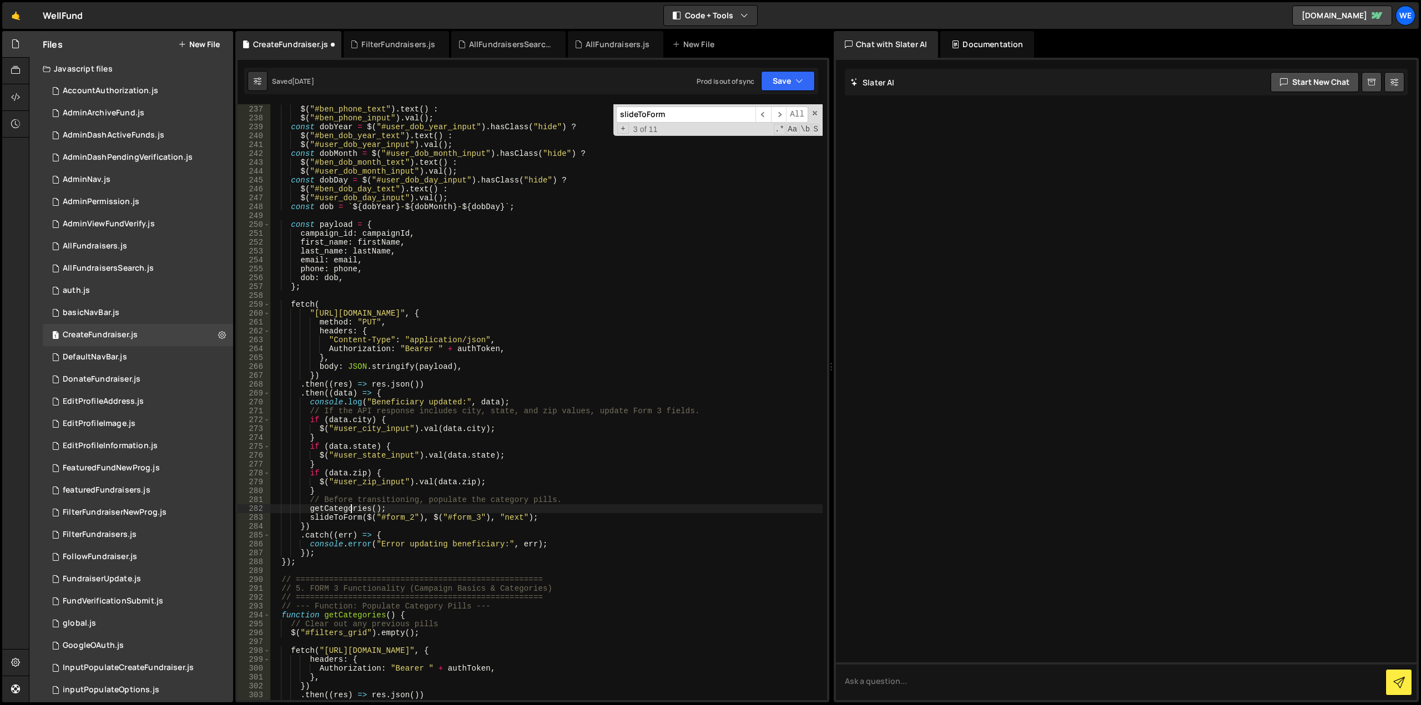
click at [351, 509] on div "const phone = $ ( "#ben_phone_input" ) . hasClass ( "hide" ) ? $ ( "#ben_phone_…" at bounding box center [546, 403] width 553 height 614
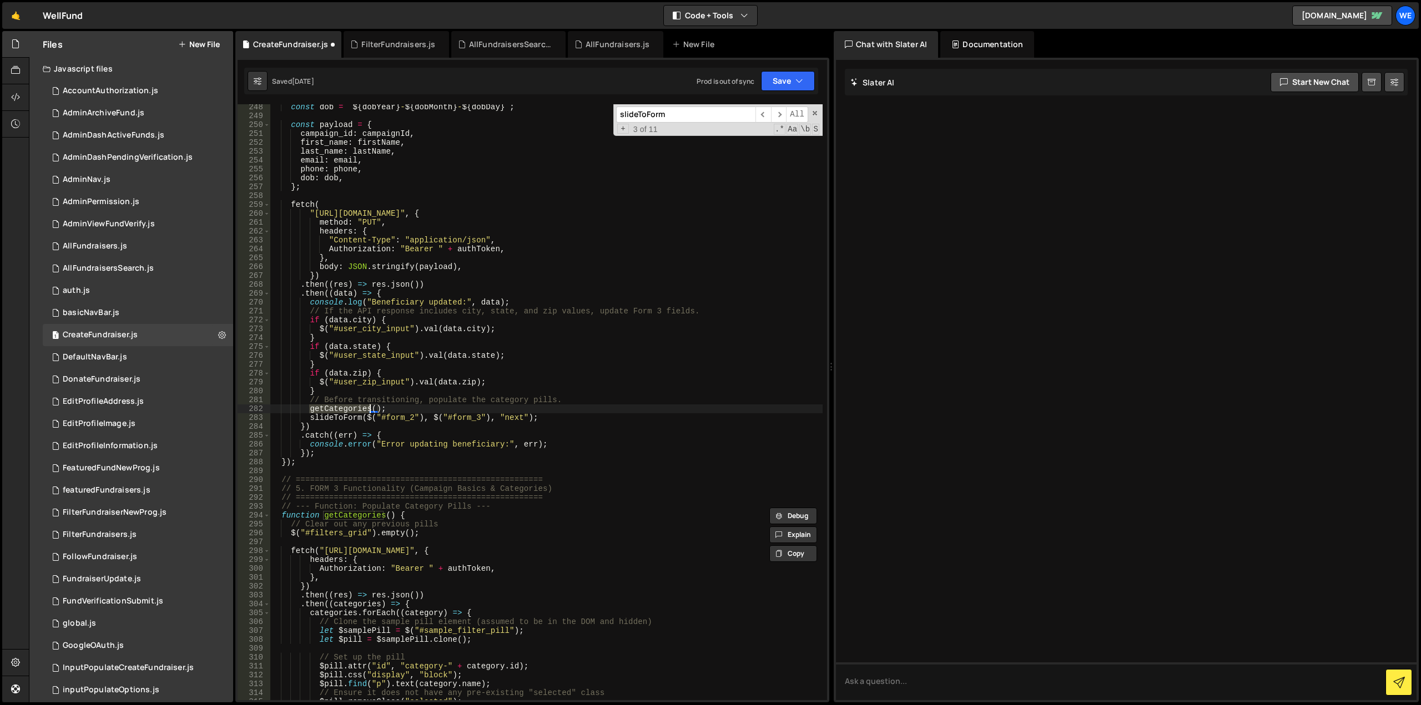
scroll to position [2246, 0]
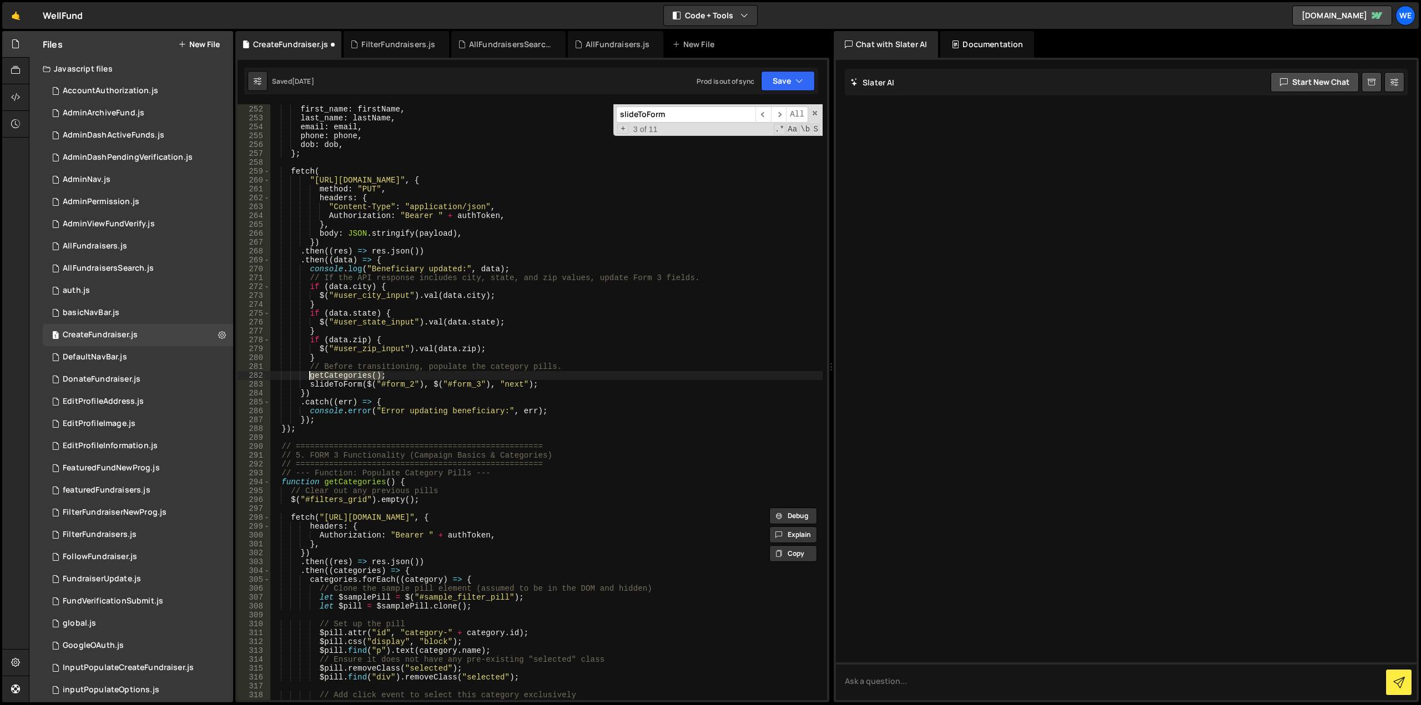
drag, startPoint x: 388, startPoint y: 377, endPoint x: 309, endPoint y: 377, distance: 79.9
click at [309, 377] on div "campaign_id : campaignId , first_name : firstName , last_name : lastName , emai…" at bounding box center [546, 403] width 553 height 614
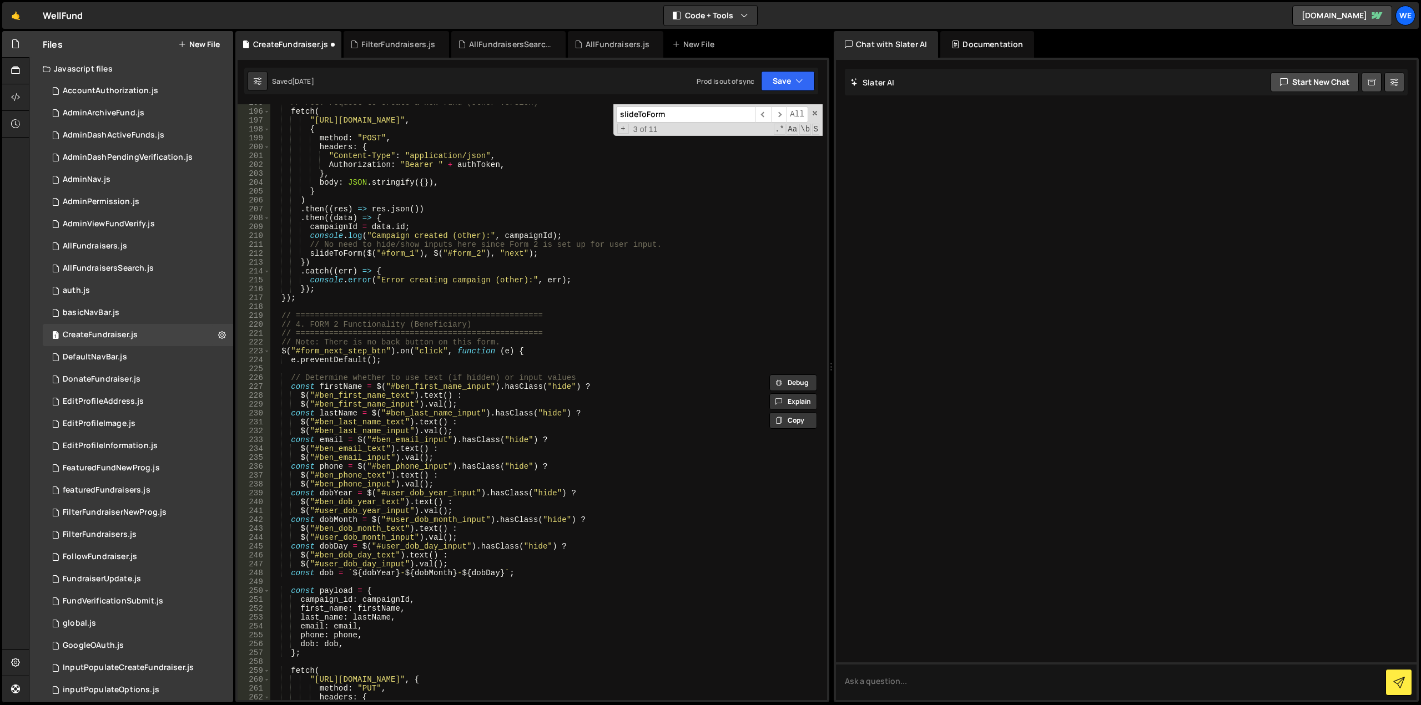
scroll to position [1680, 0]
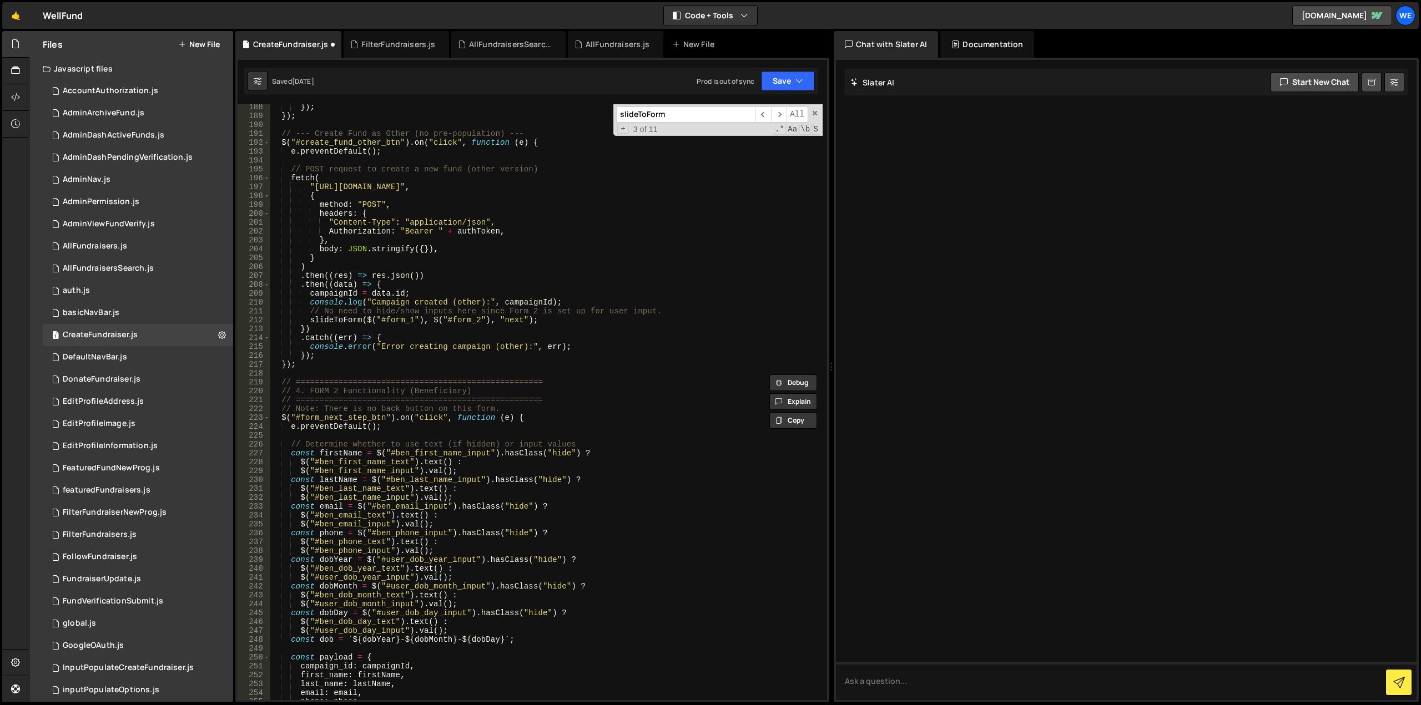
click at [680, 310] on div "}) ; }) ; // --- Create Fund as Other (no pre-population) --- $ ( "#create_fund…" at bounding box center [546, 410] width 553 height 614
type textarea "// No need to hide/show inputs here since Form 2 is set up for user input."
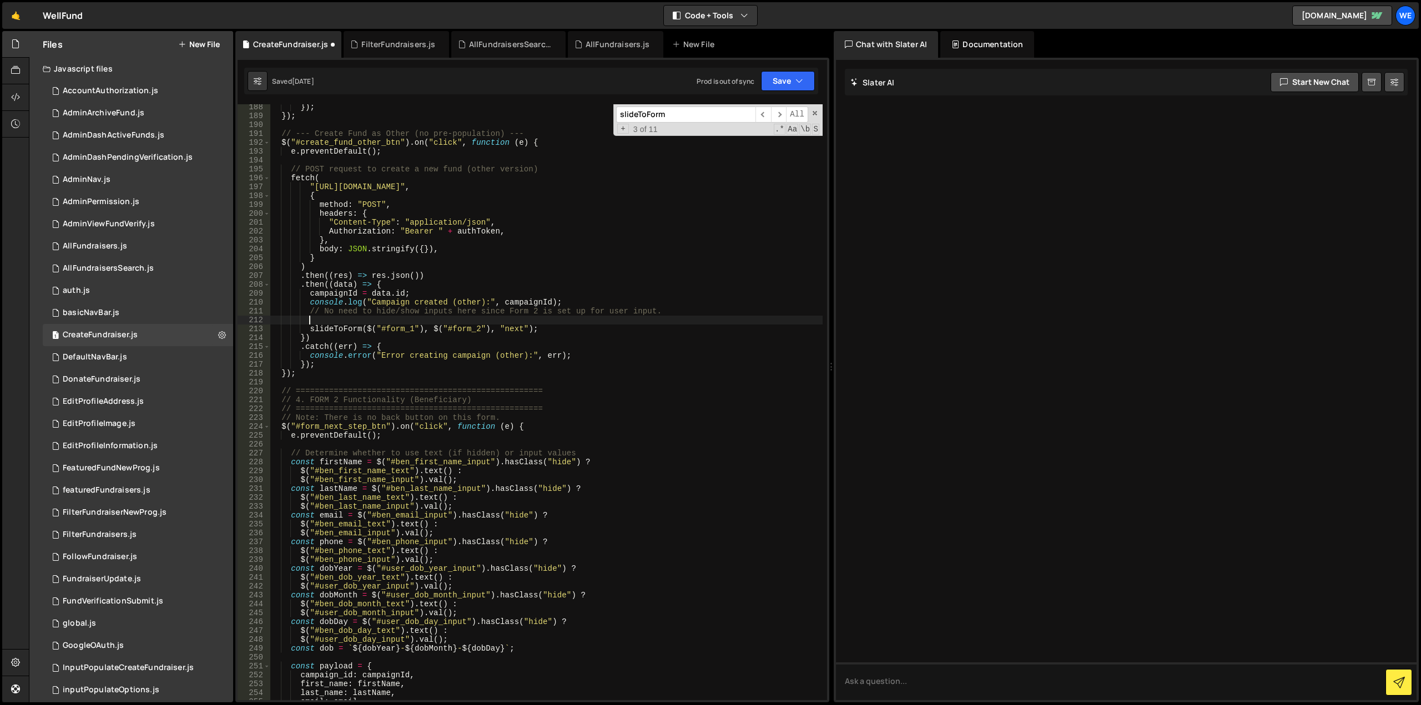
paste textarea "getCategories();"
click at [494, 299] on div "}) ; }) ; // --- Create Fund as Other (no pre-population) --- $ ( "#create_fund…" at bounding box center [546, 410] width 553 height 614
drag, startPoint x: 507, startPoint y: 323, endPoint x: 309, endPoint y: 321, distance: 198.1
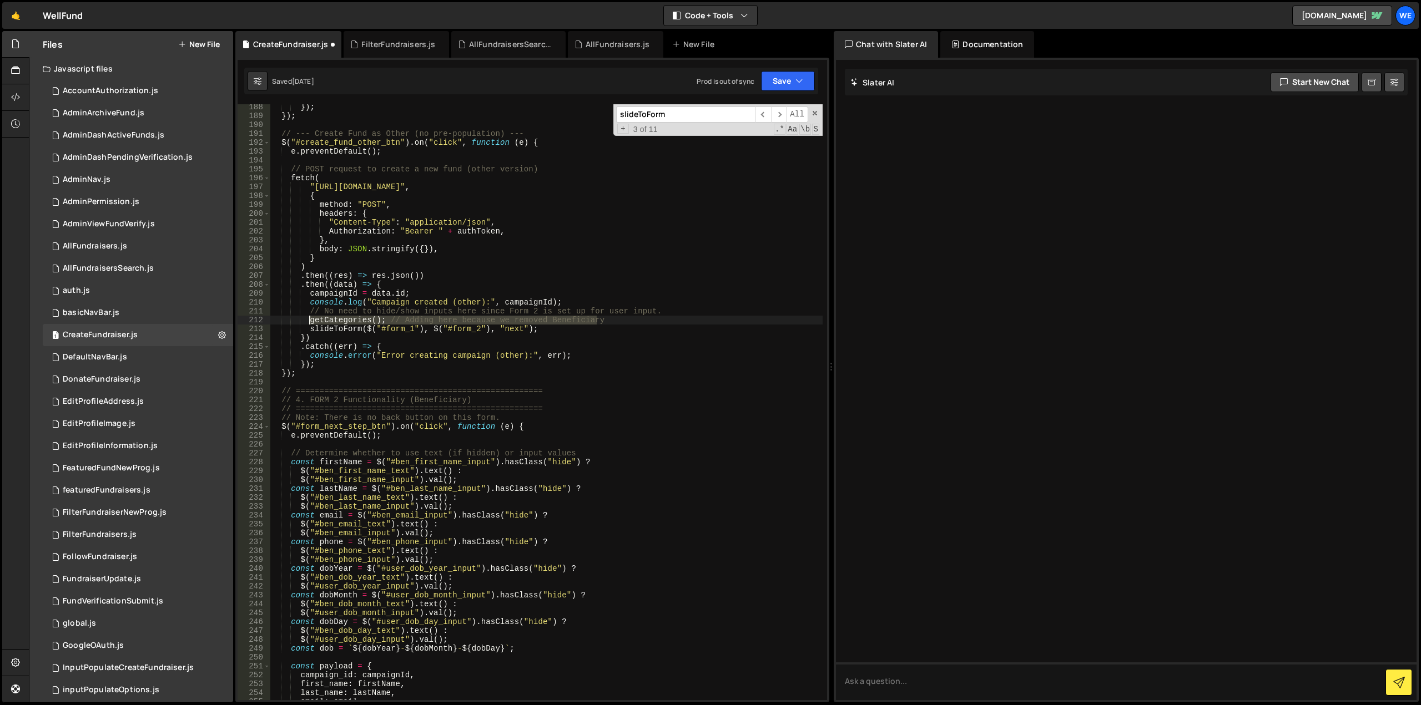
click at [309, 321] on div "}) ; }) ; // --- Create Fund as Other (no pre-population) --- $ ( "#create_fund…" at bounding box center [546, 410] width 553 height 614
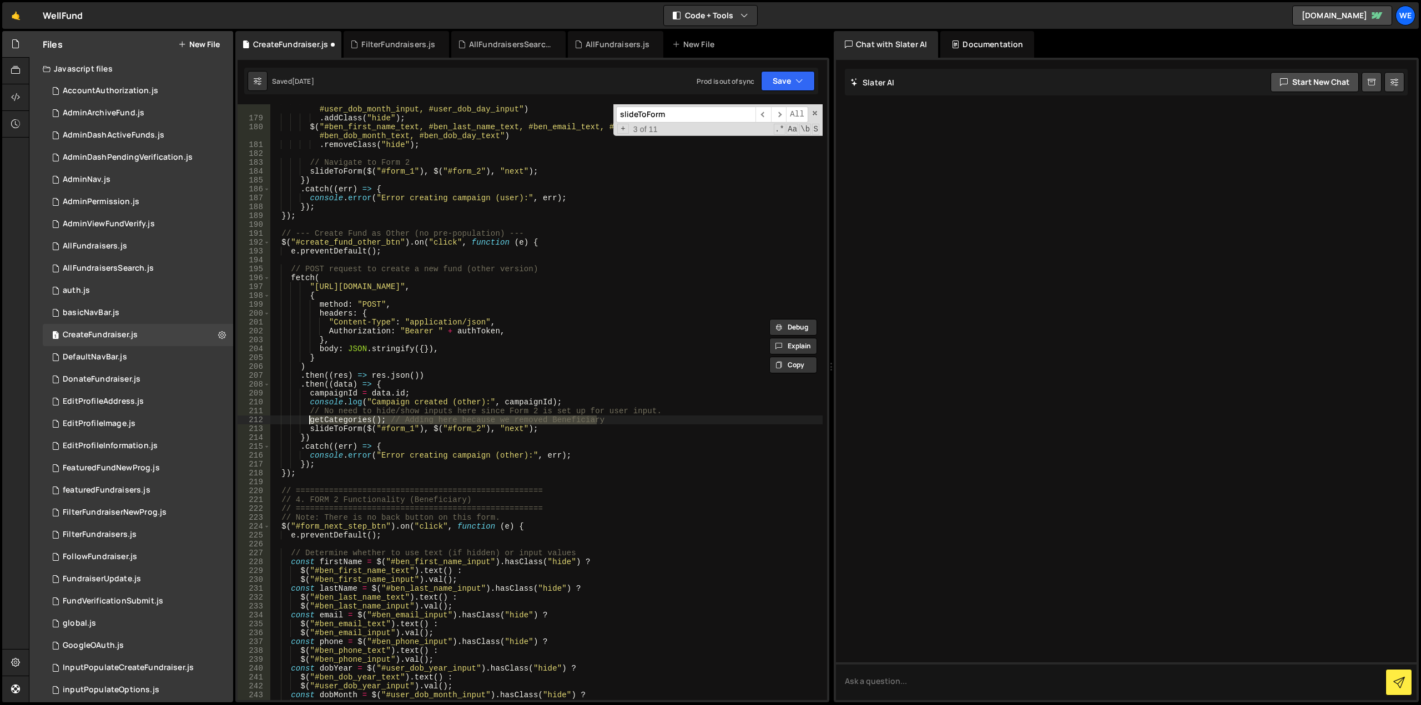
scroll to position [1513, 0]
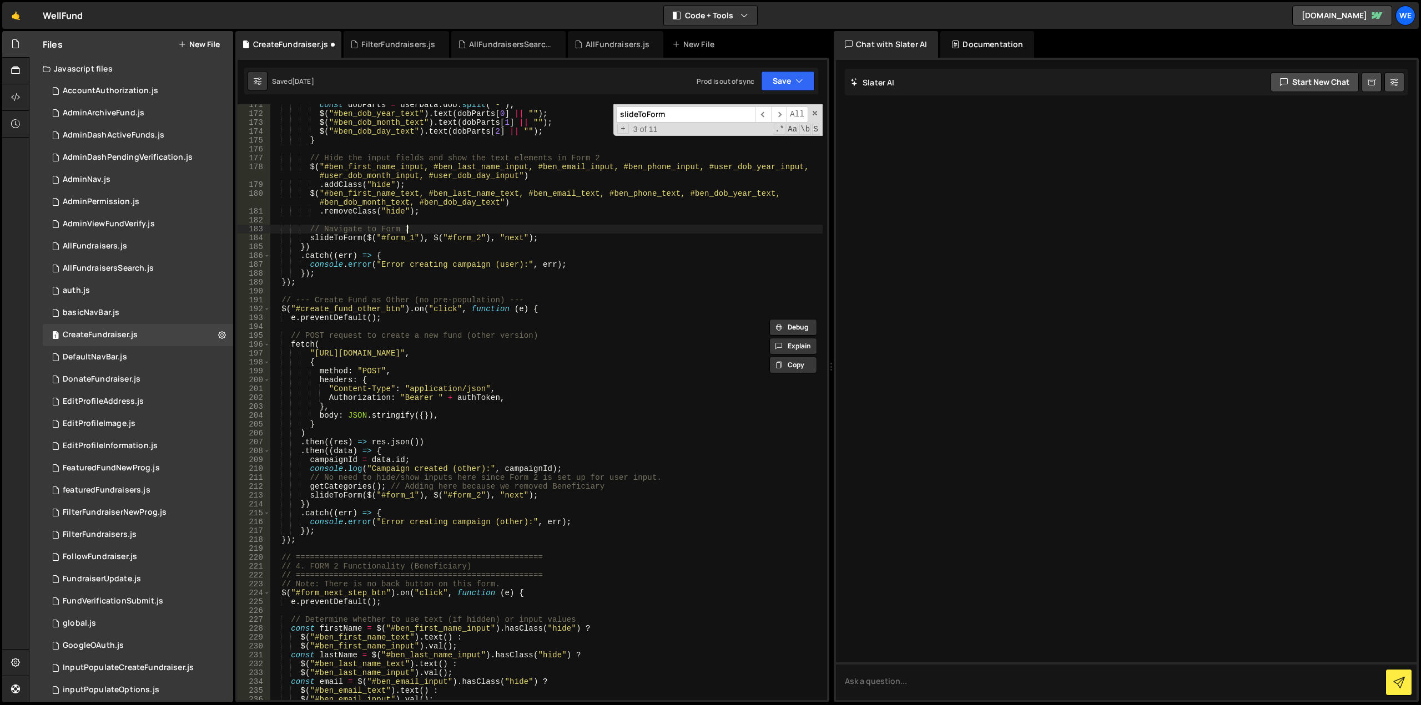
click at [513, 228] on div "const dobParts = userData . dob . split ( "-" ) ; $ ( "#ben_dob_year_text" ) . …" at bounding box center [546, 407] width 553 height 614
type textarea "// Navigate to Form 2"
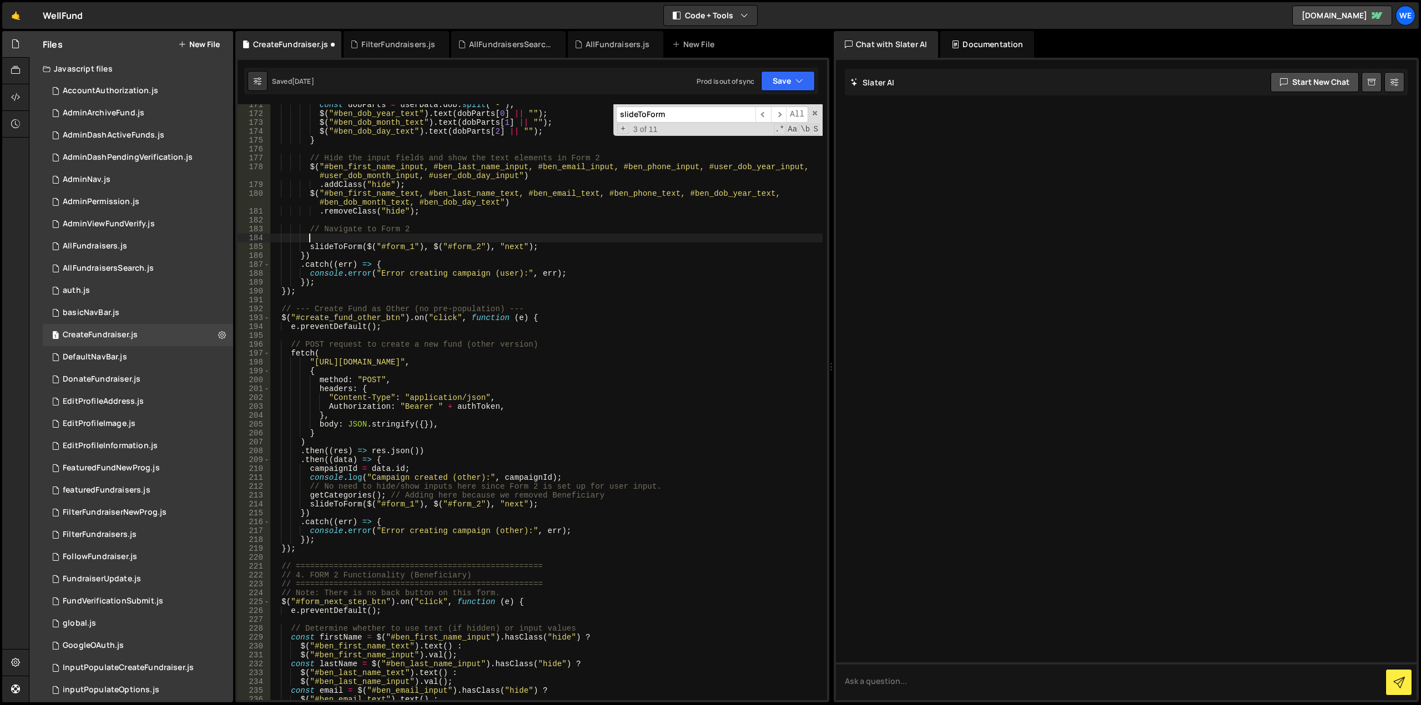
scroll to position [0, 2]
paste textarea "getCategories(); // Adding here because we removed Beneficiary"
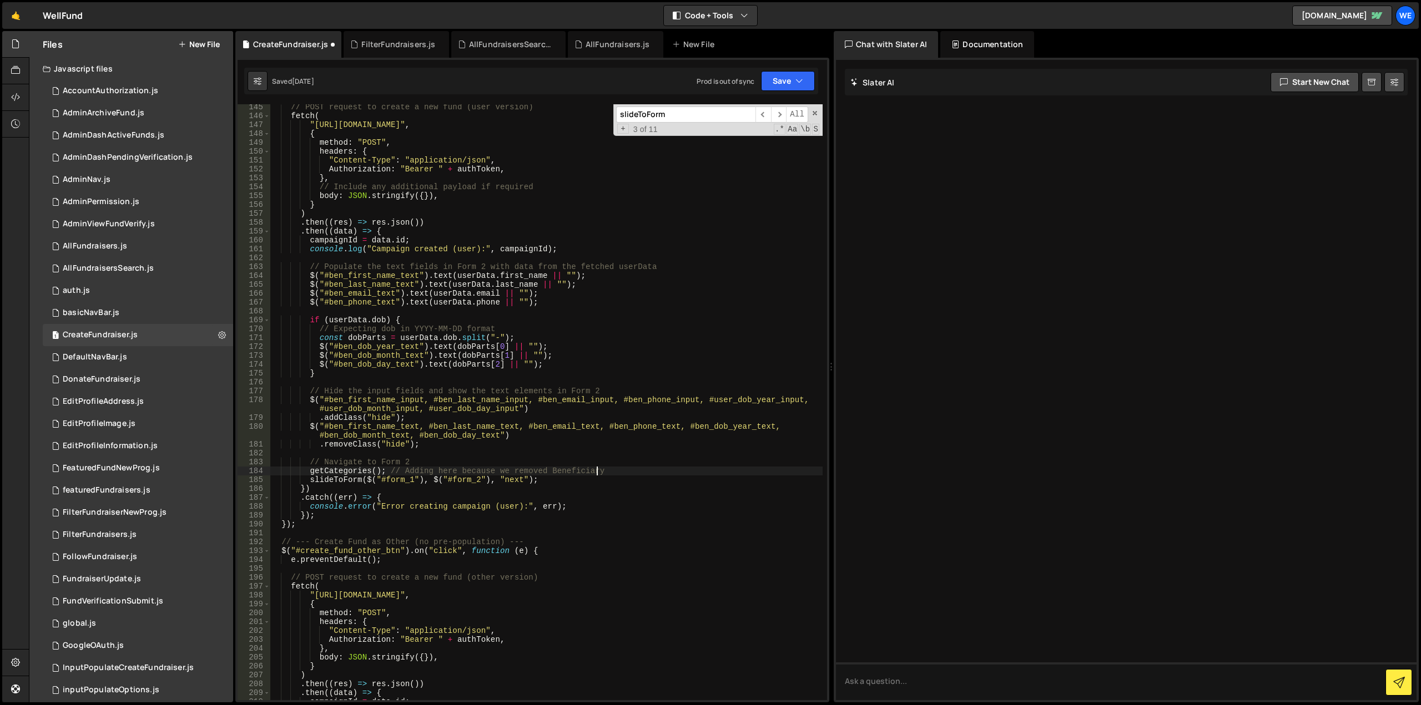
scroll to position [1314, 0]
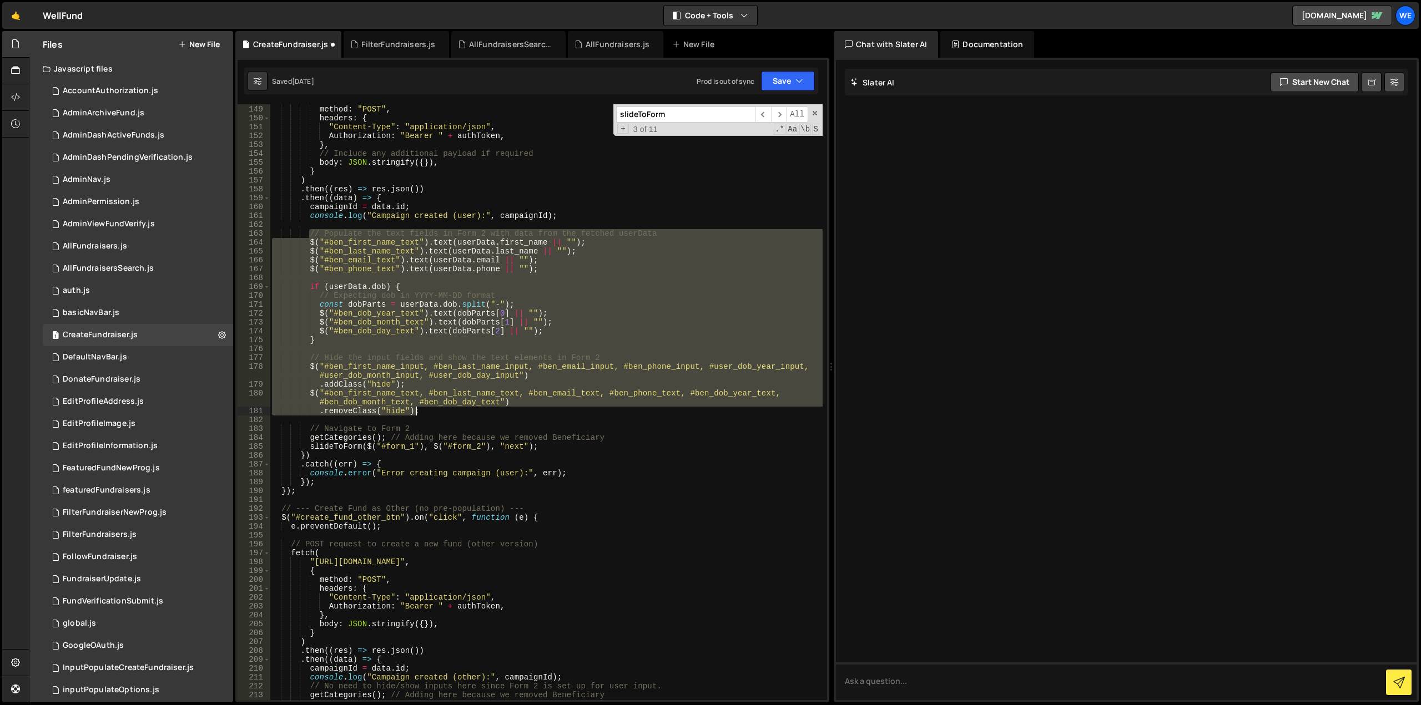
drag, startPoint x: 308, startPoint y: 231, endPoint x: 581, endPoint y: 410, distance: 325.9
click at [581, 410] on div "{ method : "POST" , headers : { "Content-Type" : "application/json" , Authoriza…" at bounding box center [546, 403] width 553 height 614
type textarea "// $("#ben_first_name_text, #ben_last_name_text, #ben_email_text, #ben_phone_te…"
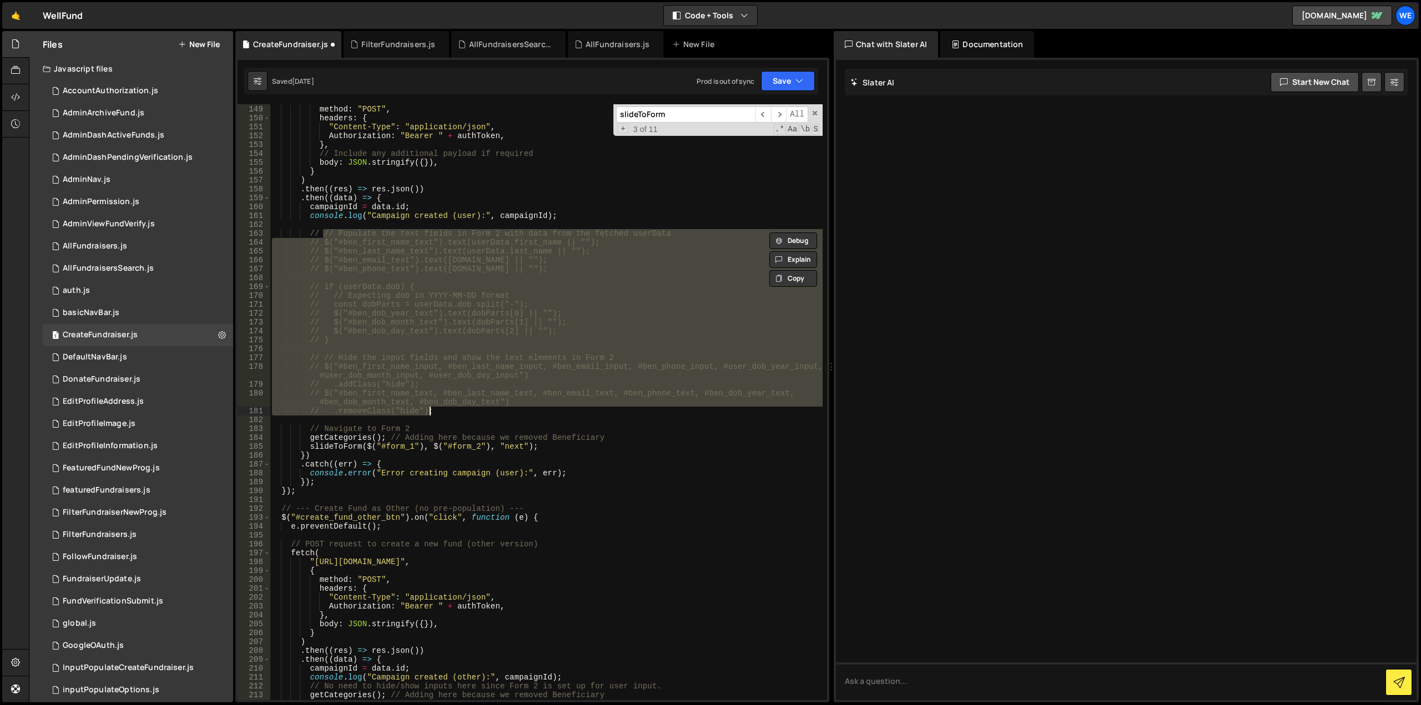
click at [346, 223] on div "{ method : "POST" , headers : { "Content-Type" : "application/json" , Authoriza…" at bounding box center [546, 403] width 553 height 614
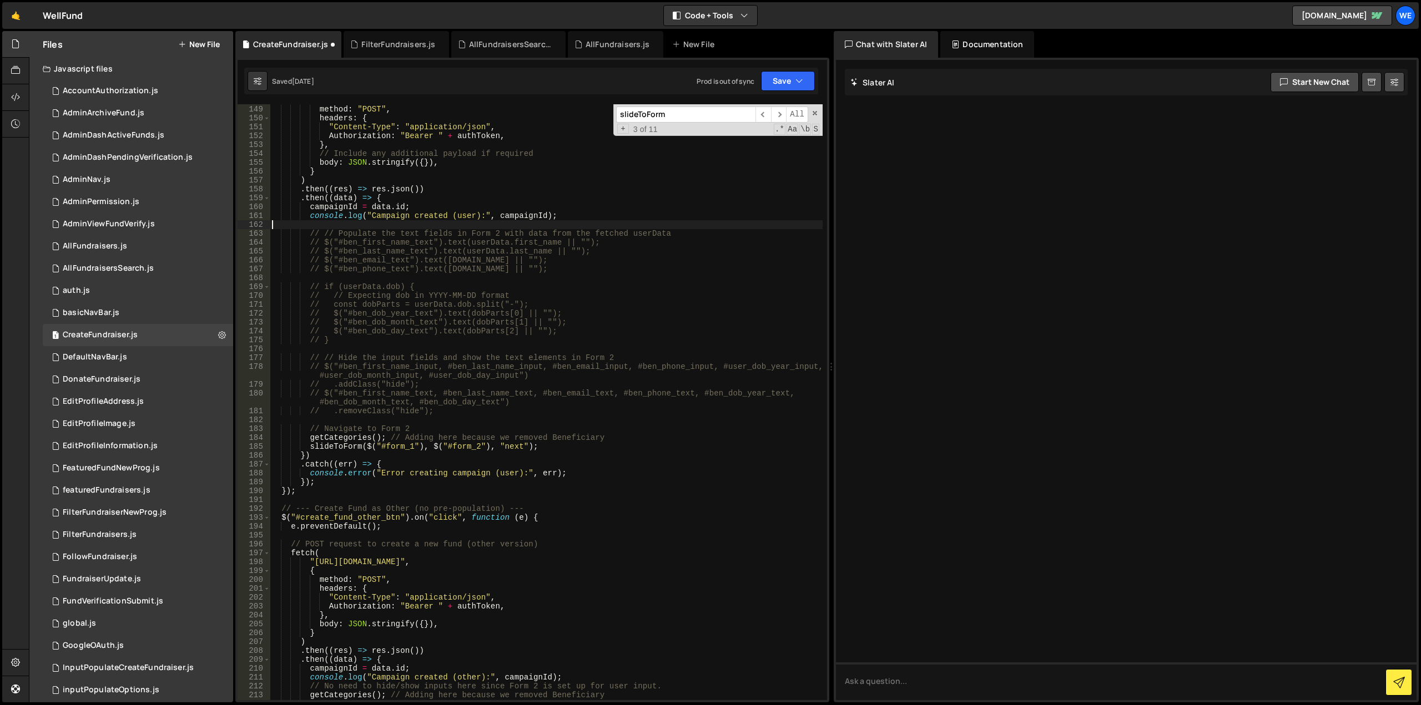
scroll to position [0, 0]
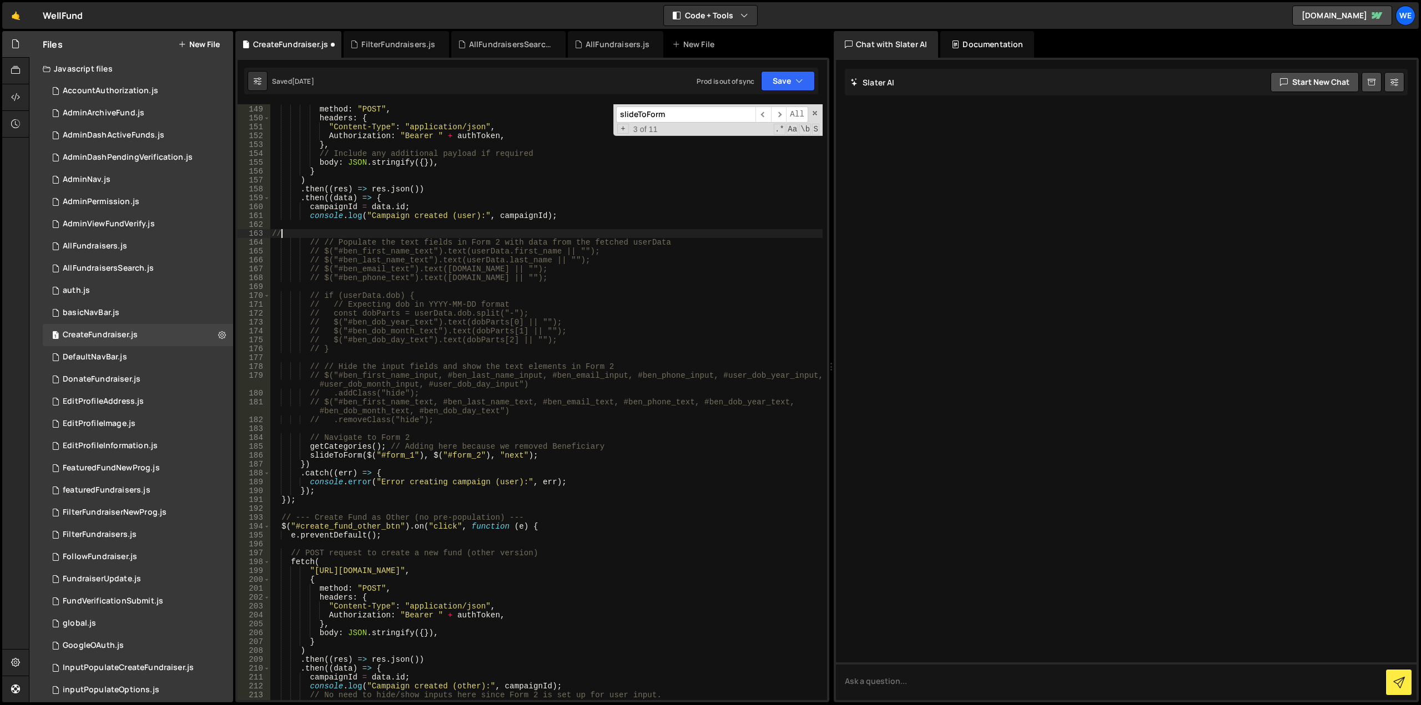
click at [272, 231] on div "{ method : "POST" , headers : { "Content-Type" : "application/json" , Authoriza…" at bounding box center [546, 403] width 553 height 614
drag, startPoint x: 599, startPoint y: 445, endPoint x: 403, endPoint y: 447, distance: 196.5
click at [403, 447] on div "{ method : "POST" , headers : { "Content-Type" : "application/json" , Authoriza…" at bounding box center [546, 403] width 553 height 614
click at [359, 234] on div "{ method : "POST" , headers : { "Content-Type" : "application/json" , Authoriza…" at bounding box center [546, 403] width 553 height 614
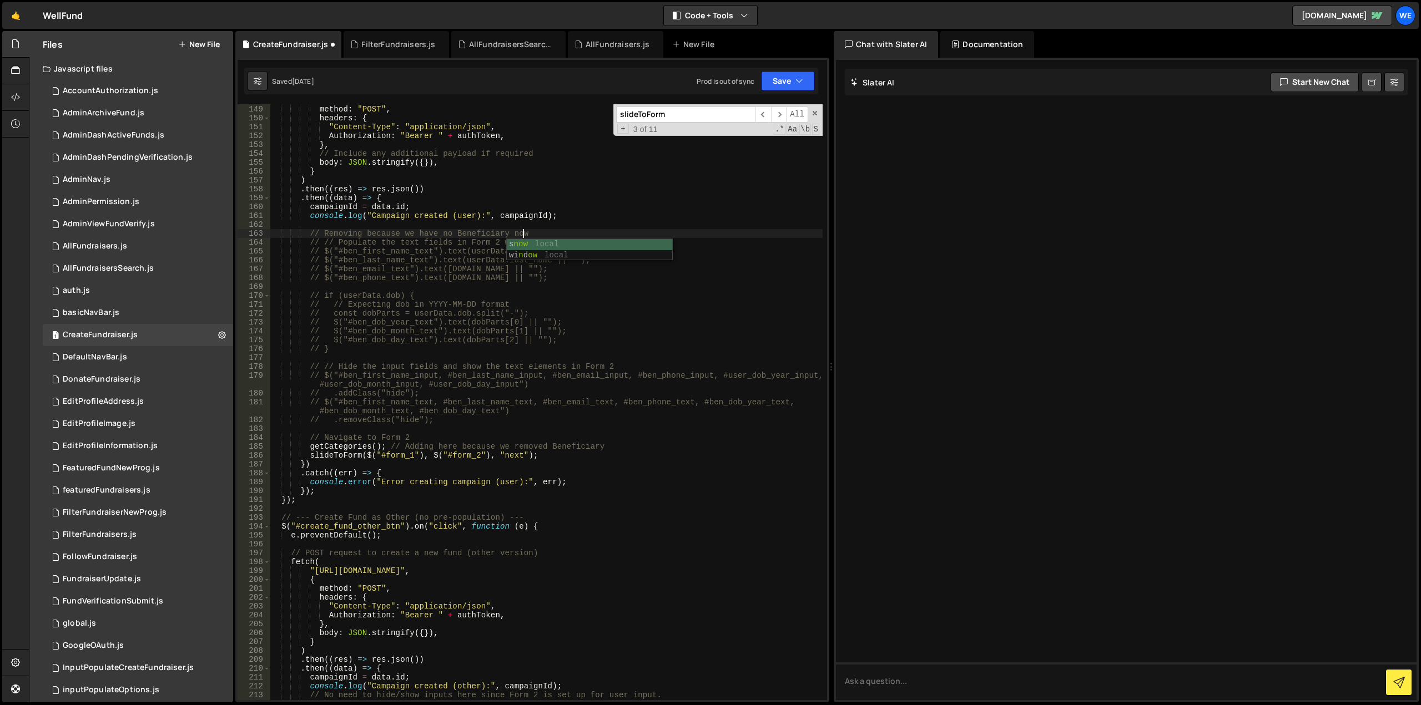
click at [506, 236] on div "{ method : "POST" , headers : { "Content-Type" : "application/json" , Authoriza…" at bounding box center [546, 403] width 553 height 614
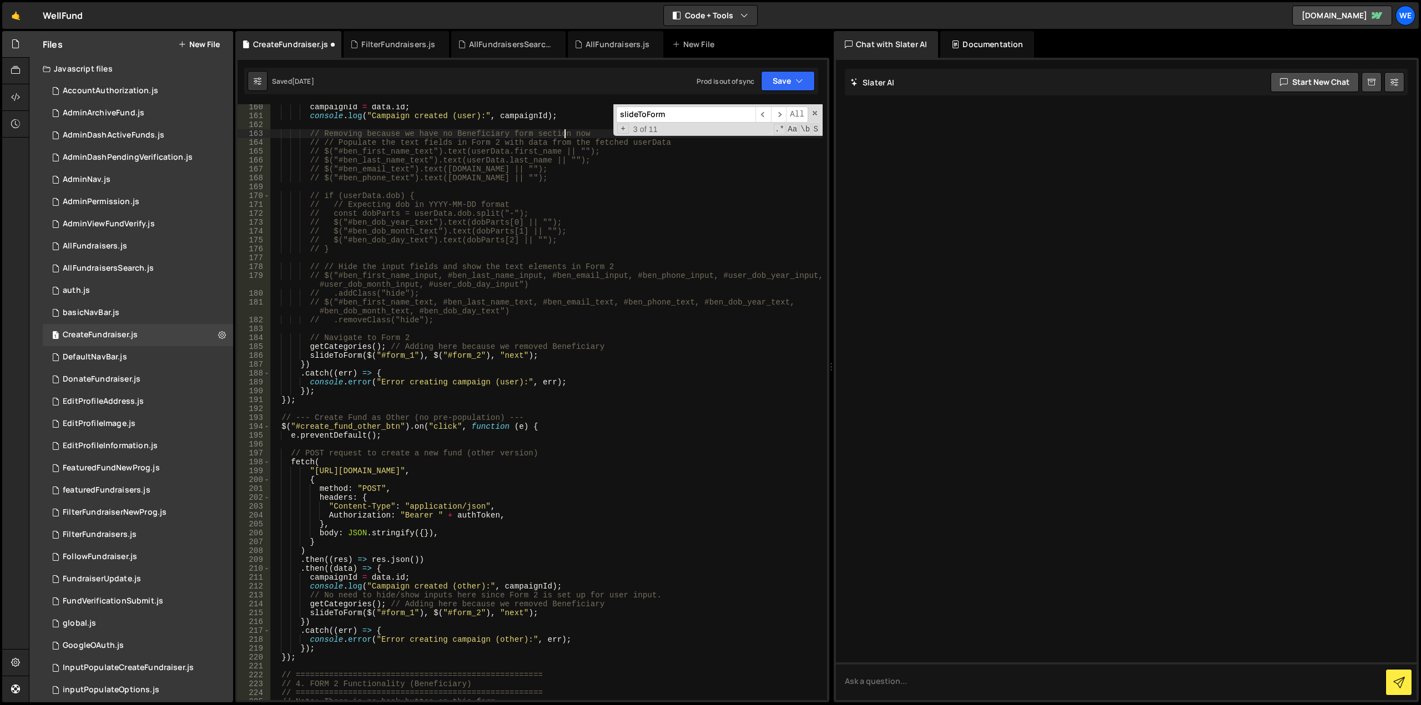
scroll to position [1513, 0]
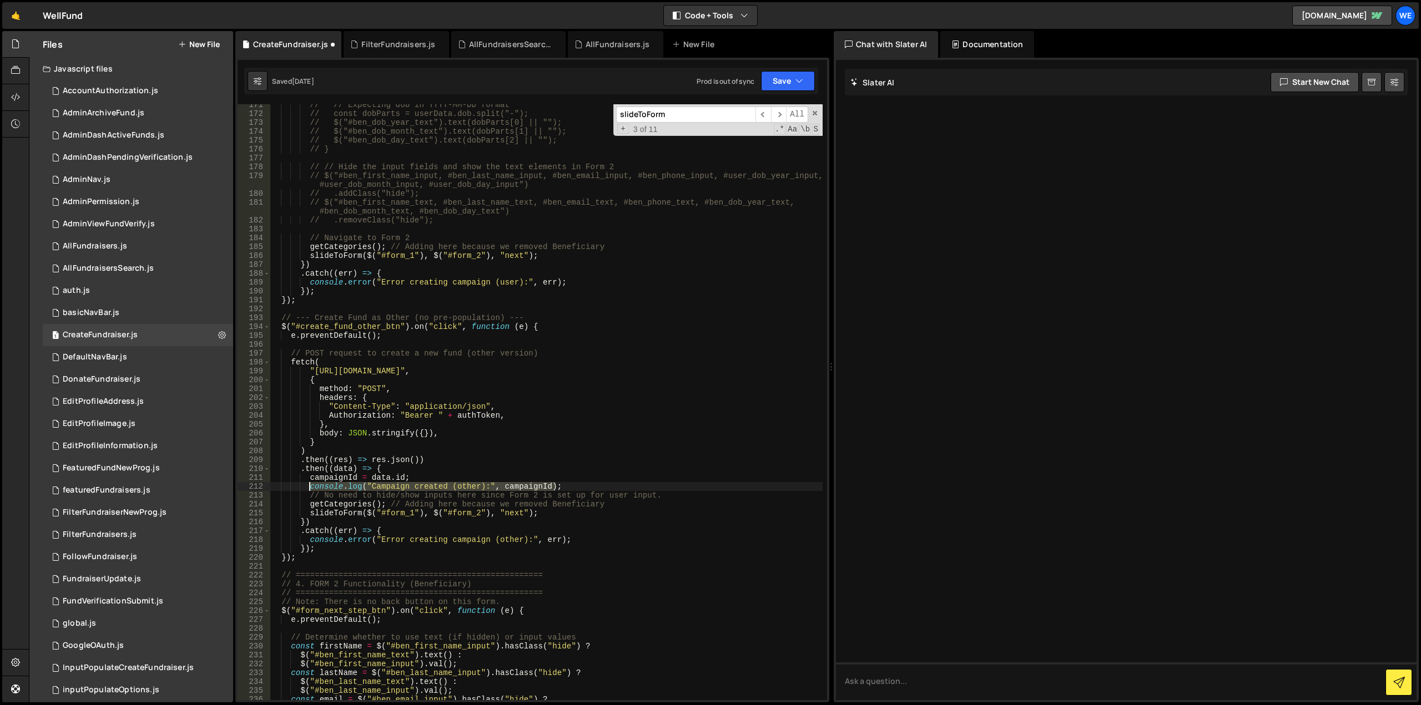
drag, startPoint x: 569, startPoint y: 486, endPoint x: 309, endPoint y: 490, distance: 259.8
click at [309, 490] on div "// // Expecting dob in YYYY-MM-DD format // const dobParts = userData.dob.split…" at bounding box center [546, 407] width 553 height 614
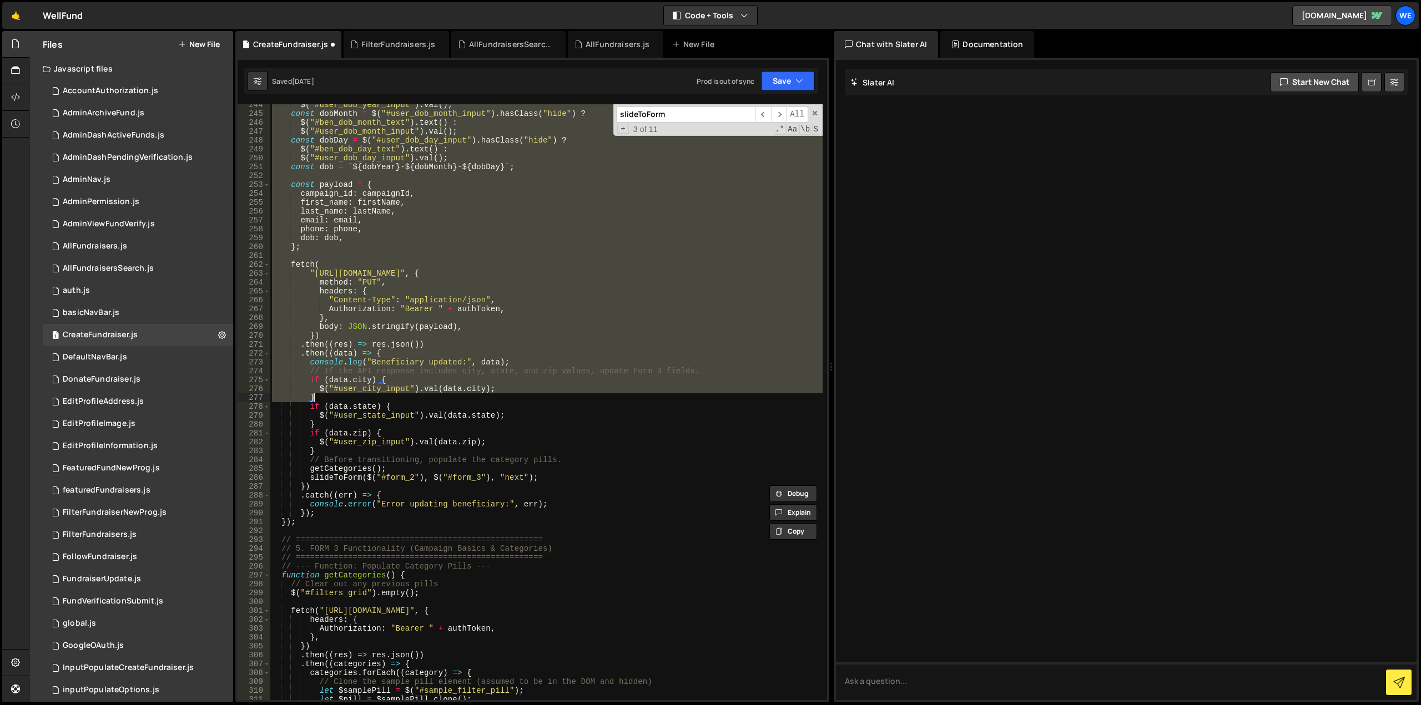
scroll to position [2179, 0]
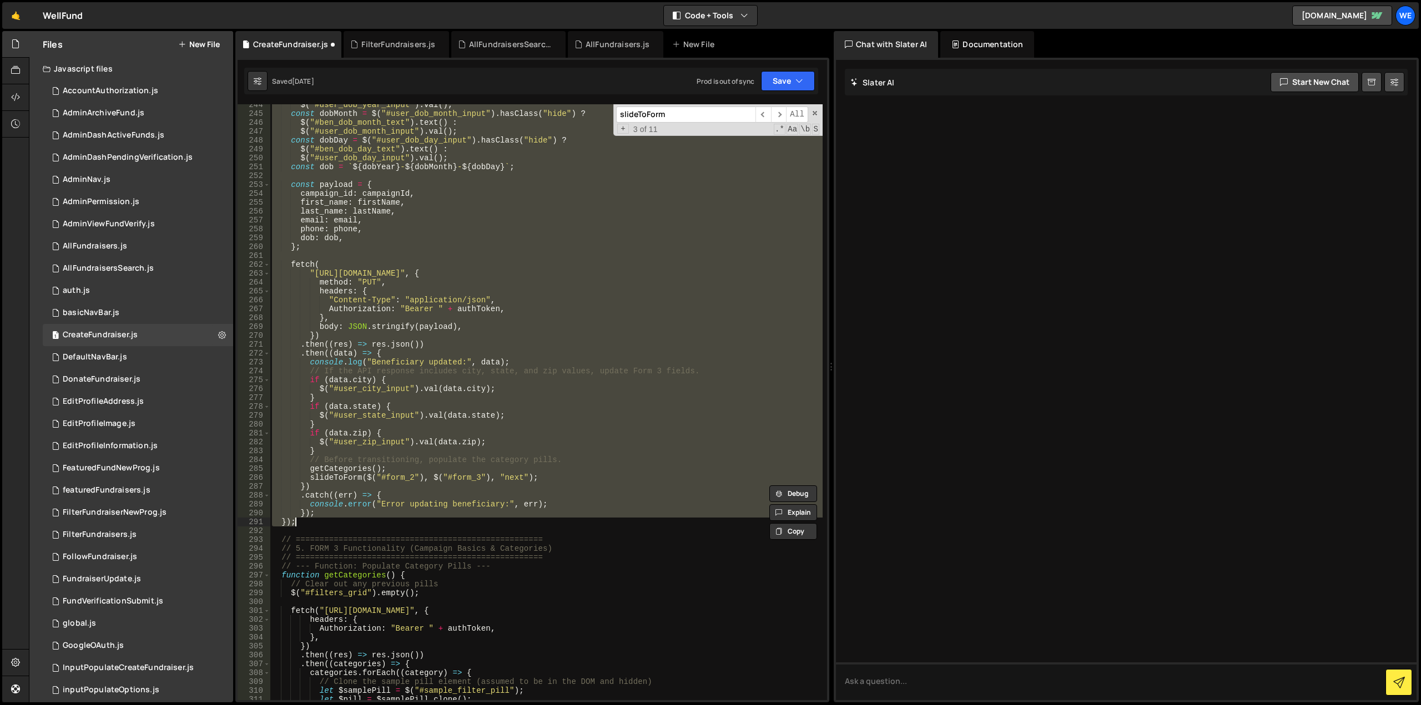
drag, startPoint x: 282, startPoint y: 341, endPoint x: 410, endPoint y: 522, distance: 221.7
click at [410, 522] on div "$ ( "#user_dob_year_input" ) . val ( ) ; const dobMonth = $ ( "#user_dob_month_…" at bounding box center [546, 407] width 553 height 614
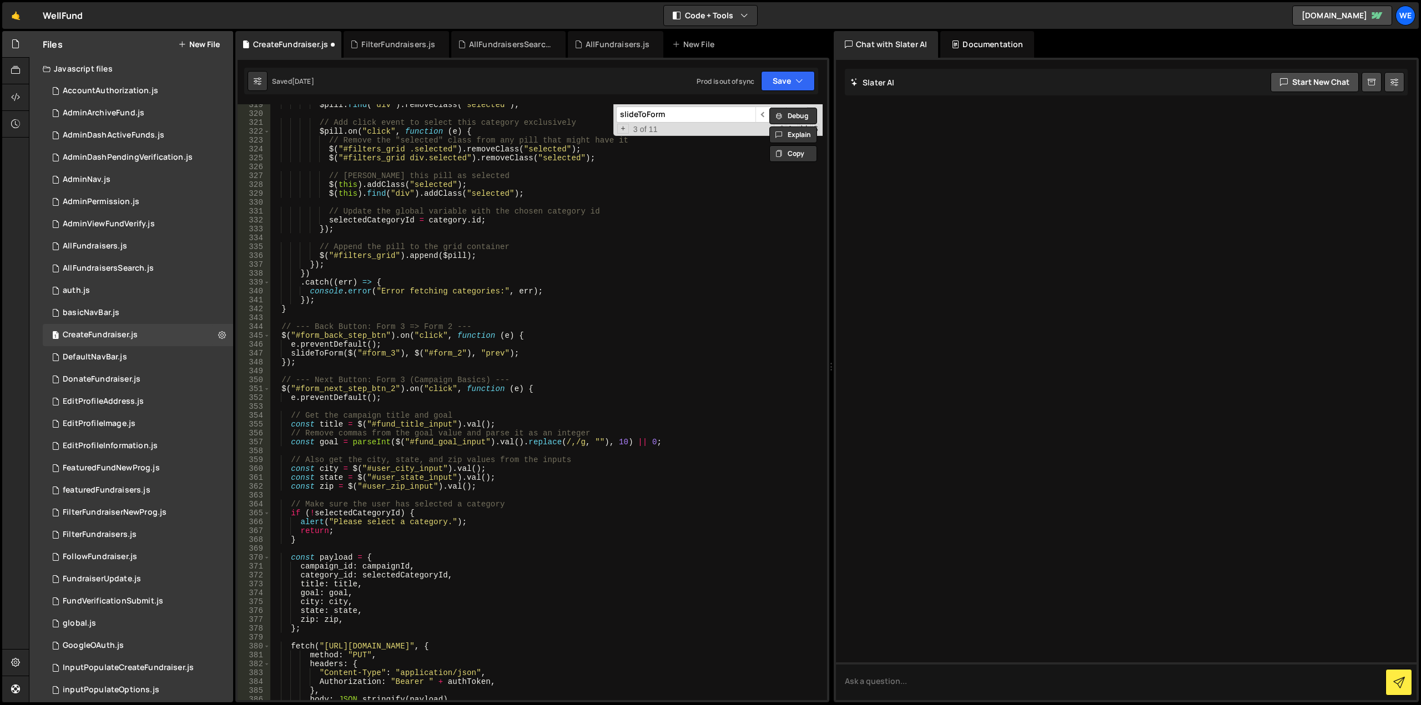
scroll to position [2845, 0]
click at [392, 353] on div "$pill . find ( "div" ) . removeClass ( "selected" ) ; // Add click event to sel…" at bounding box center [546, 407] width 553 height 614
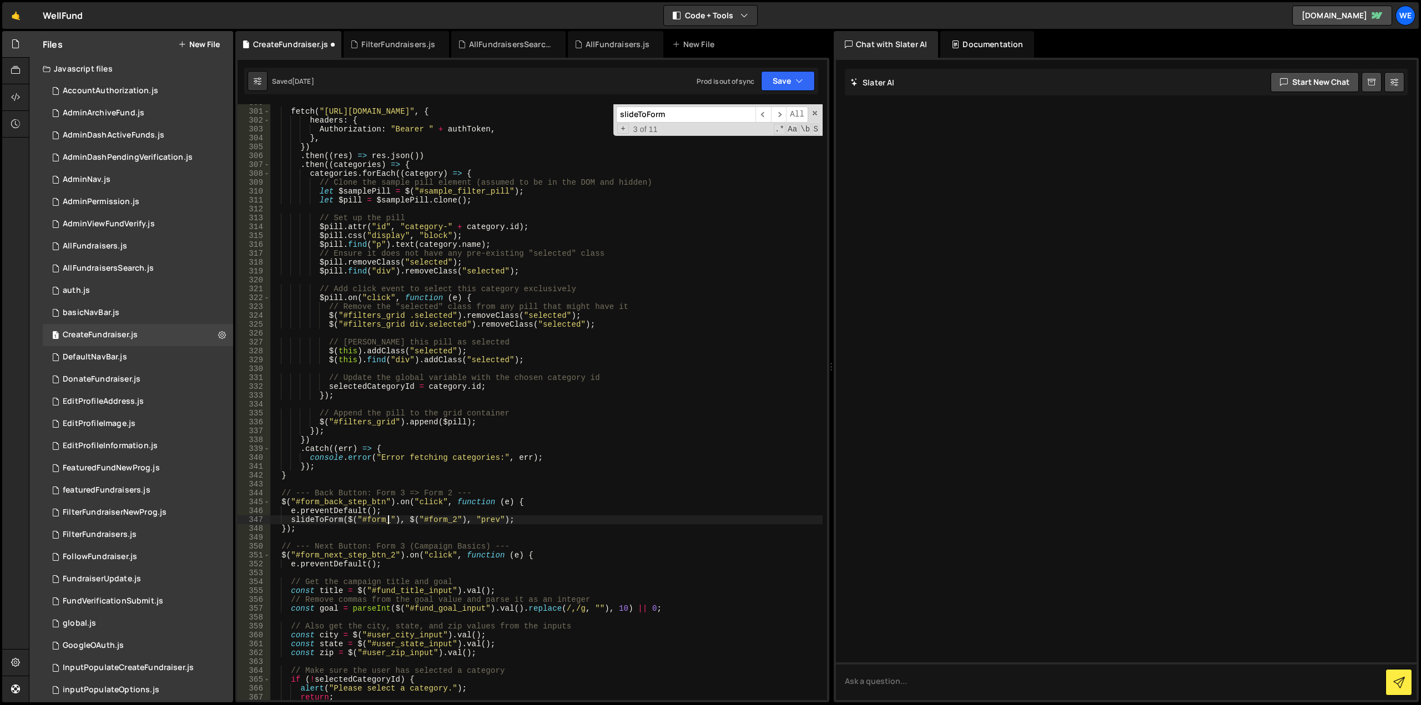
scroll to position [0, 8]
click at [455, 522] on div "fetch ( "[URL][DOMAIN_NAME]" , { headers : { Authorization : "Bearer " + authTo…" at bounding box center [546, 405] width 553 height 614
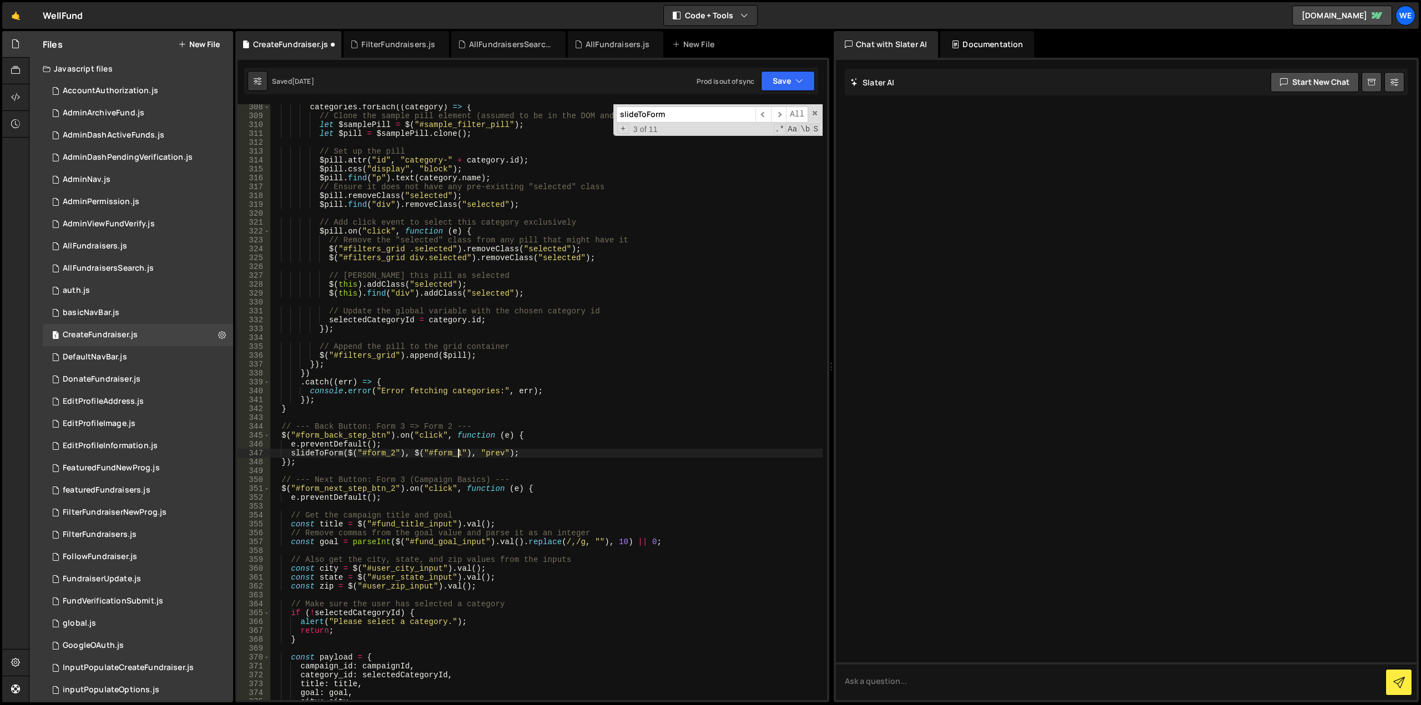
scroll to position [2779, 0]
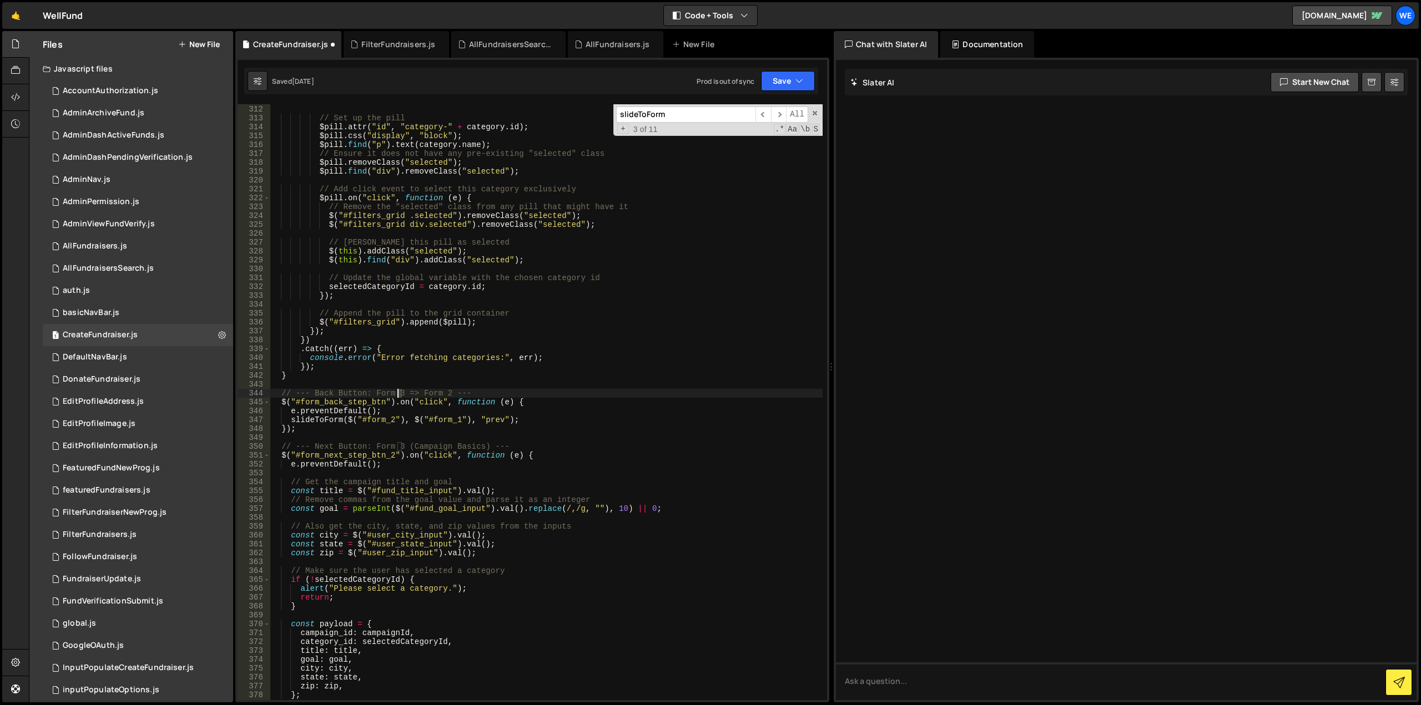
click at [398, 392] on div "let $pill = $samplePill . clone ( ) ; // Set up the pill $pill . attr ( "id" , …" at bounding box center [546, 403] width 553 height 614
click at [447, 393] on div "let $pill = $samplePill . clone ( ) ; // Set up the pill $pill . attr ( "id" , …" at bounding box center [546, 403] width 553 height 614
type textarea "// --- Back Button: Form 2 => Form 1 ---"
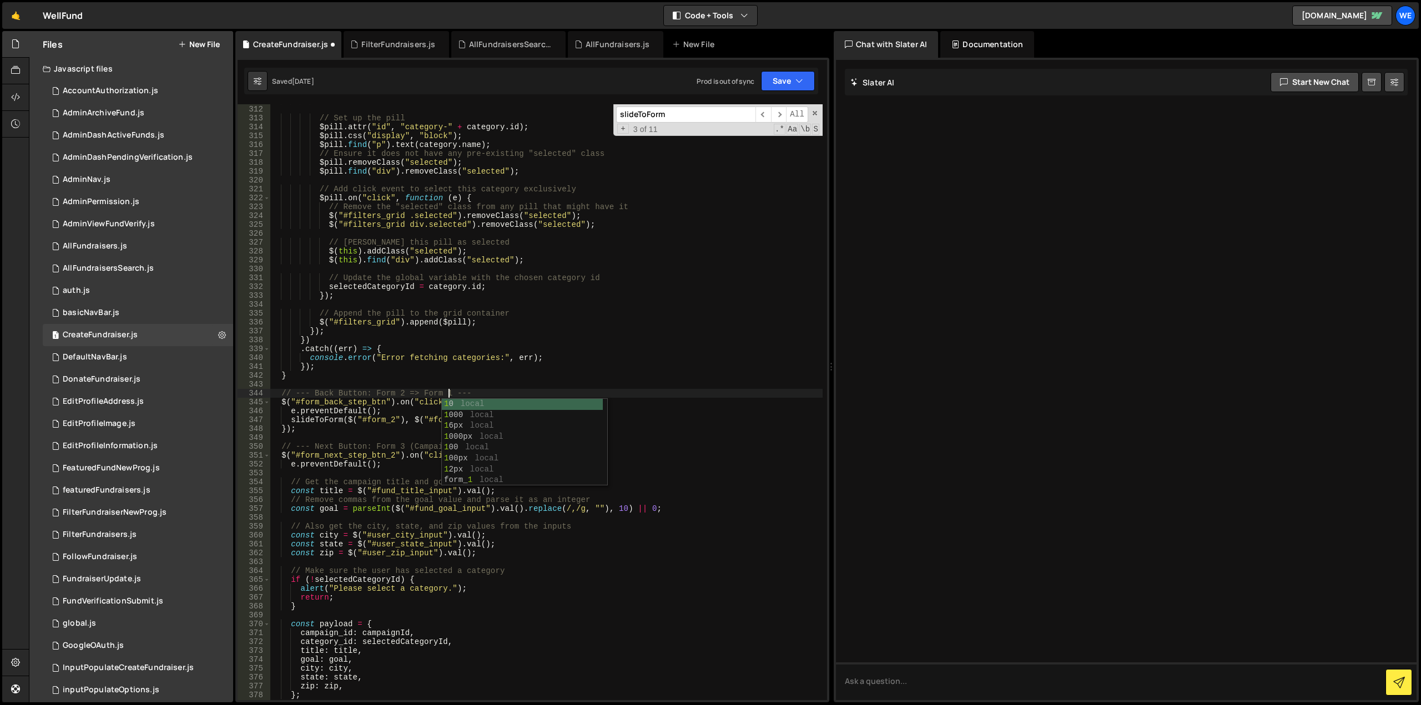
click at [399, 435] on div "let $pill = $samplePill . clone ( ) ; // Set up the pill $pill . attr ( "id" , …" at bounding box center [546, 403] width 553 height 614
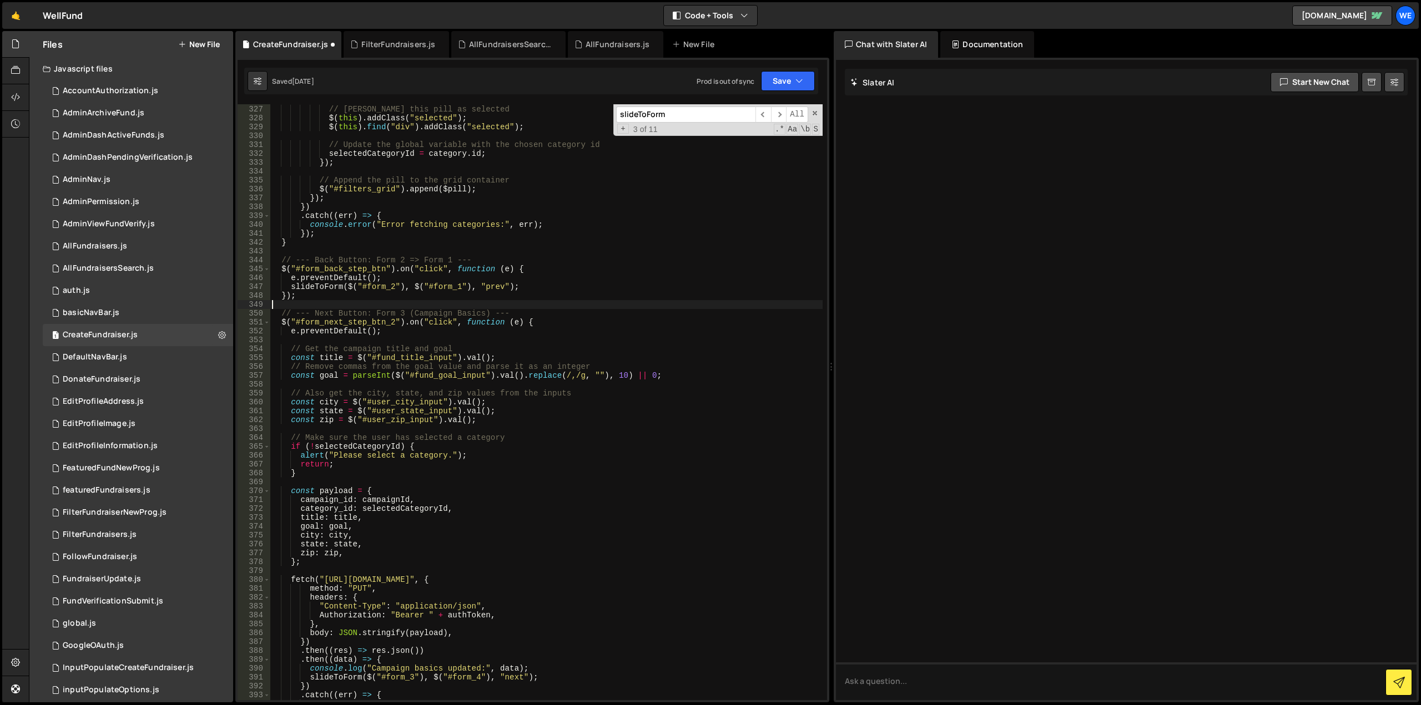
scroll to position [2912, 0]
click at [399, 313] on div "// [PERSON_NAME] this pill as selected $ ( this ) . addClass ( "selected" ) ; $…" at bounding box center [546, 403] width 553 height 614
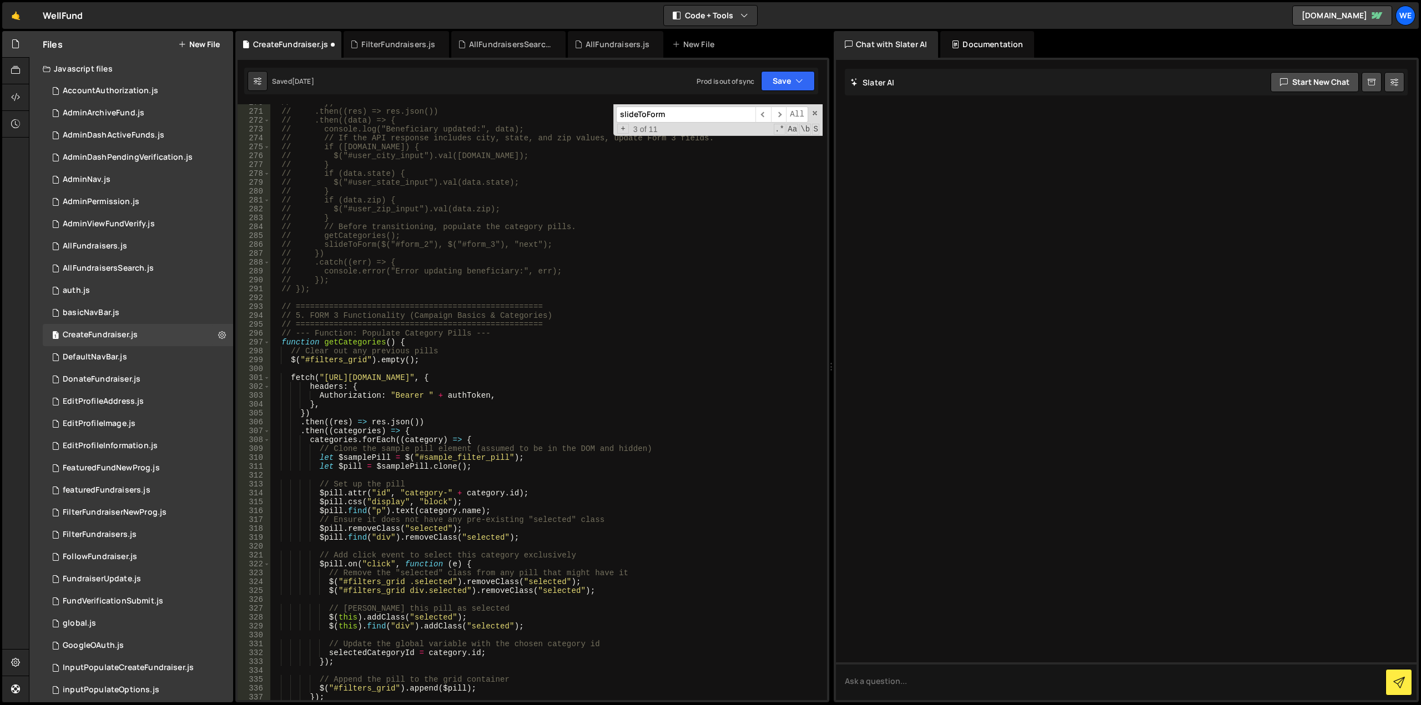
scroll to position [2413, 0]
click at [336, 317] on div "// }) // .then((res) => res.json()) // .then((data) => { // console.log("Benefi…" at bounding box center [546, 405] width 553 height 614
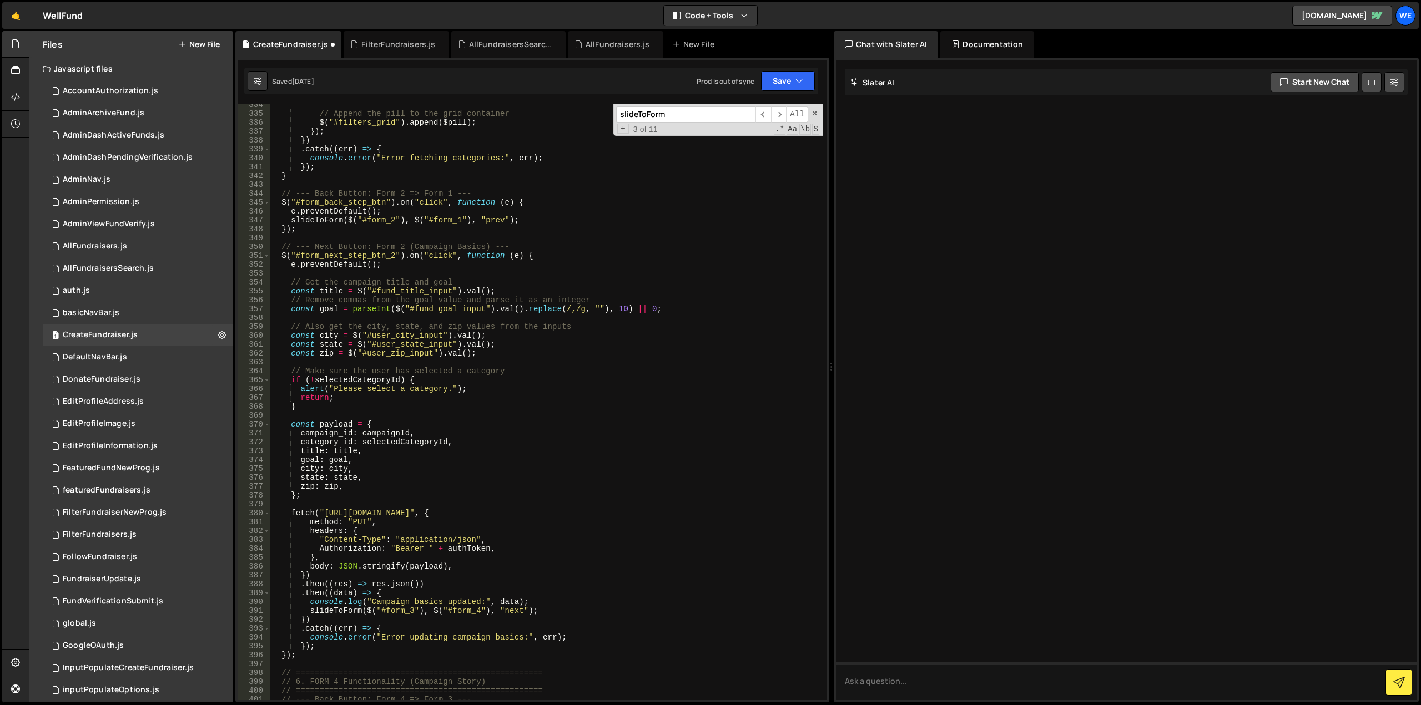
scroll to position [3045, 0]
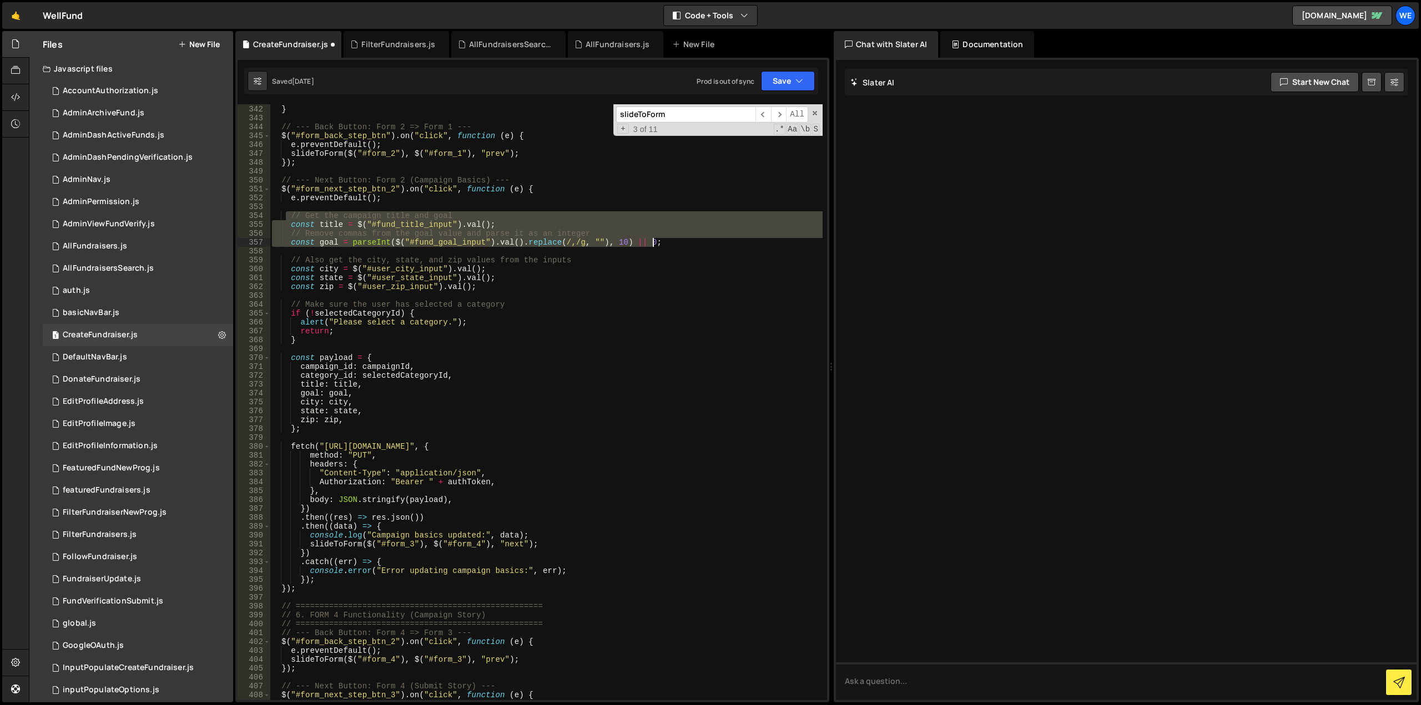
drag, startPoint x: 288, startPoint y: 215, endPoint x: 700, endPoint y: 244, distance: 413.4
click at [700, 244] on div "}) ; } // --- Back Button: Form 2 => Form 1 --- $ ( "#form_back_step_btn" ) . o…" at bounding box center [546, 403] width 553 height 614
type textarea "// Remove commas from the goal value and parse it as an integer const goal = pa…"
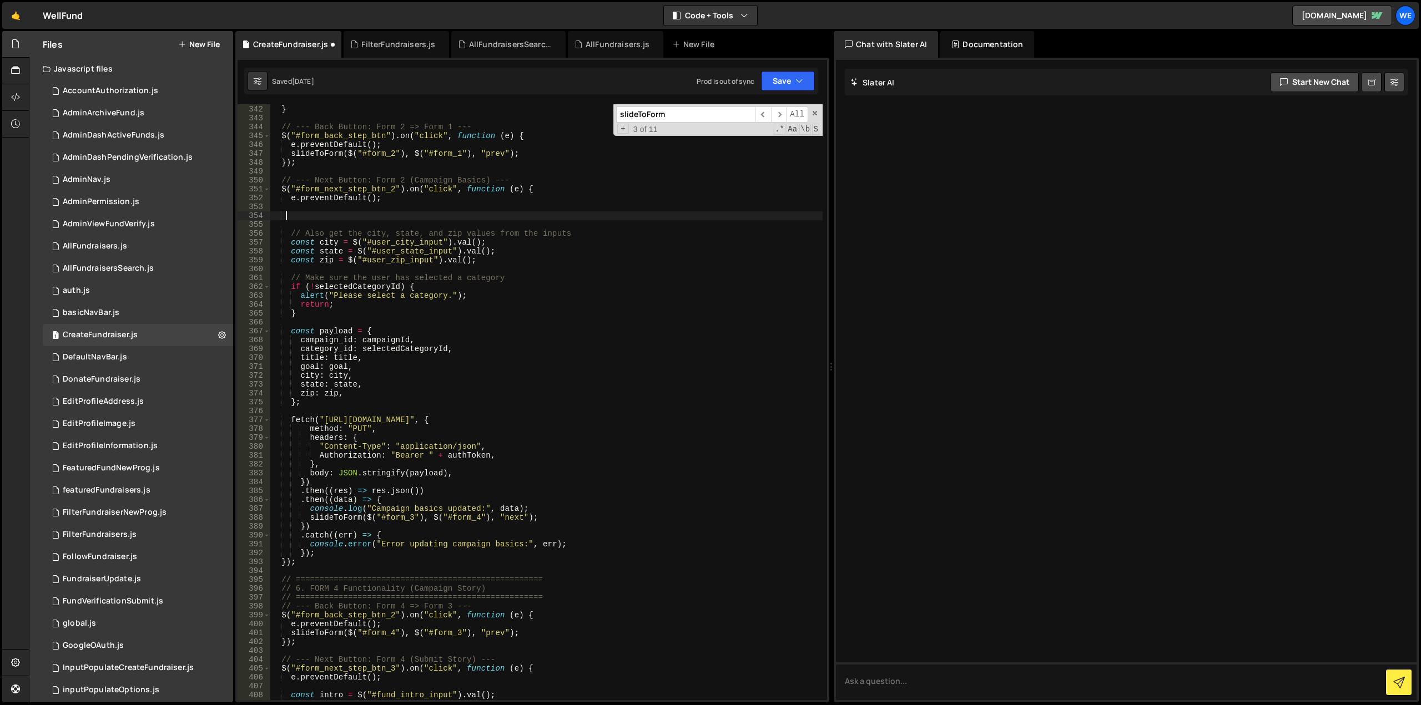
scroll to position [0, 1]
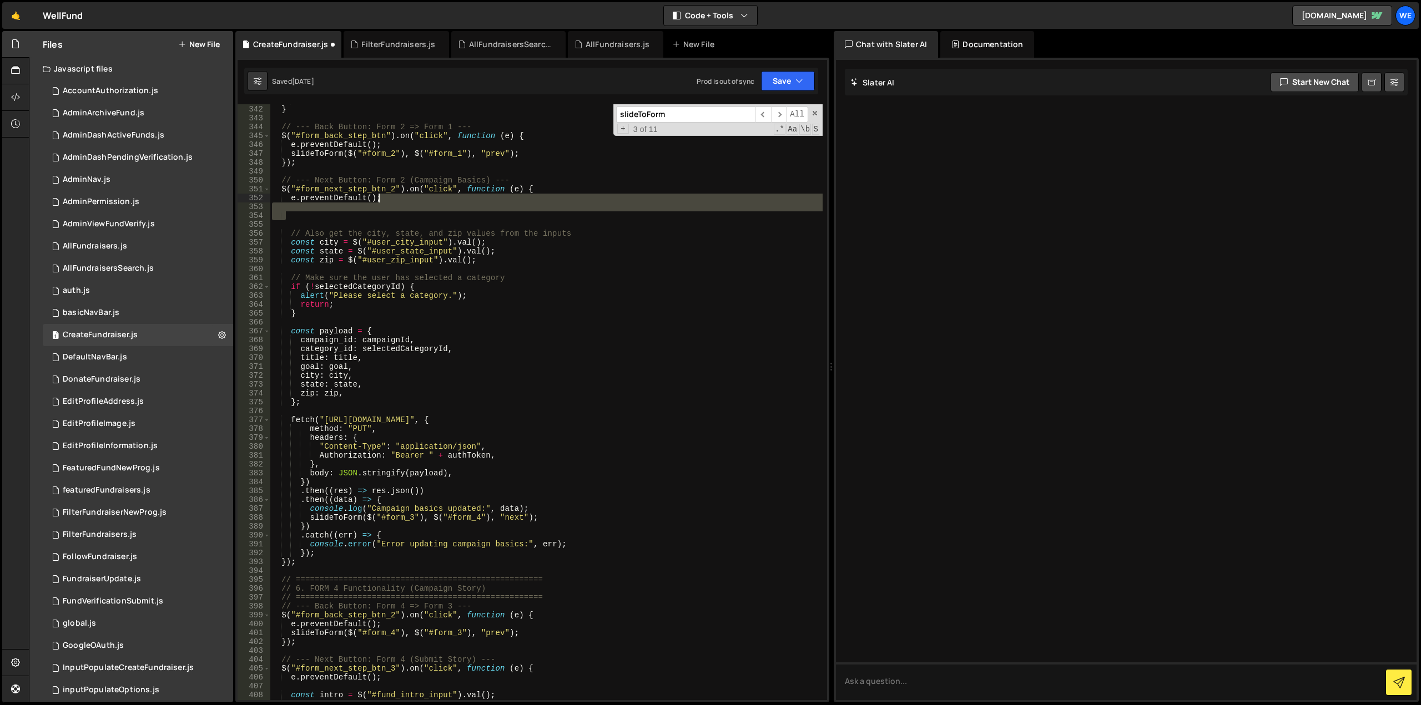
drag, startPoint x: 381, startPoint y: 216, endPoint x: 391, endPoint y: 199, distance: 19.6
click at [391, 199] on div "}) ; } // --- Back Button: Form 2 => Form 1 --- $ ( "#form_back_step_btn" ) . o…" at bounding box center [546, 403] width 553 height 614
type textarea "e.preventDefault();"
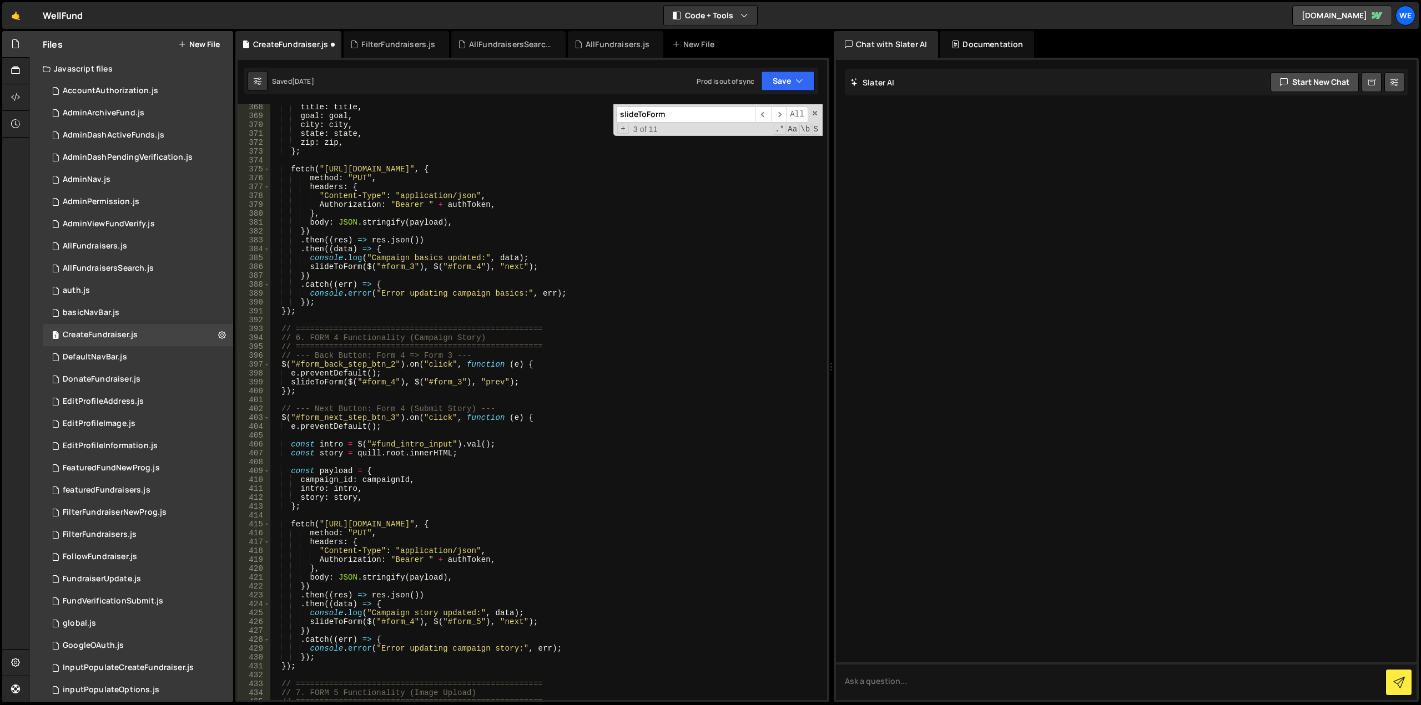
scroll to position [3278, 0]
click at [399, 426] on div "title : title , goal : goal , city : city , state : state , zip : zip , } ; fet…" at bounding box center [546, 410] width 553 height 614
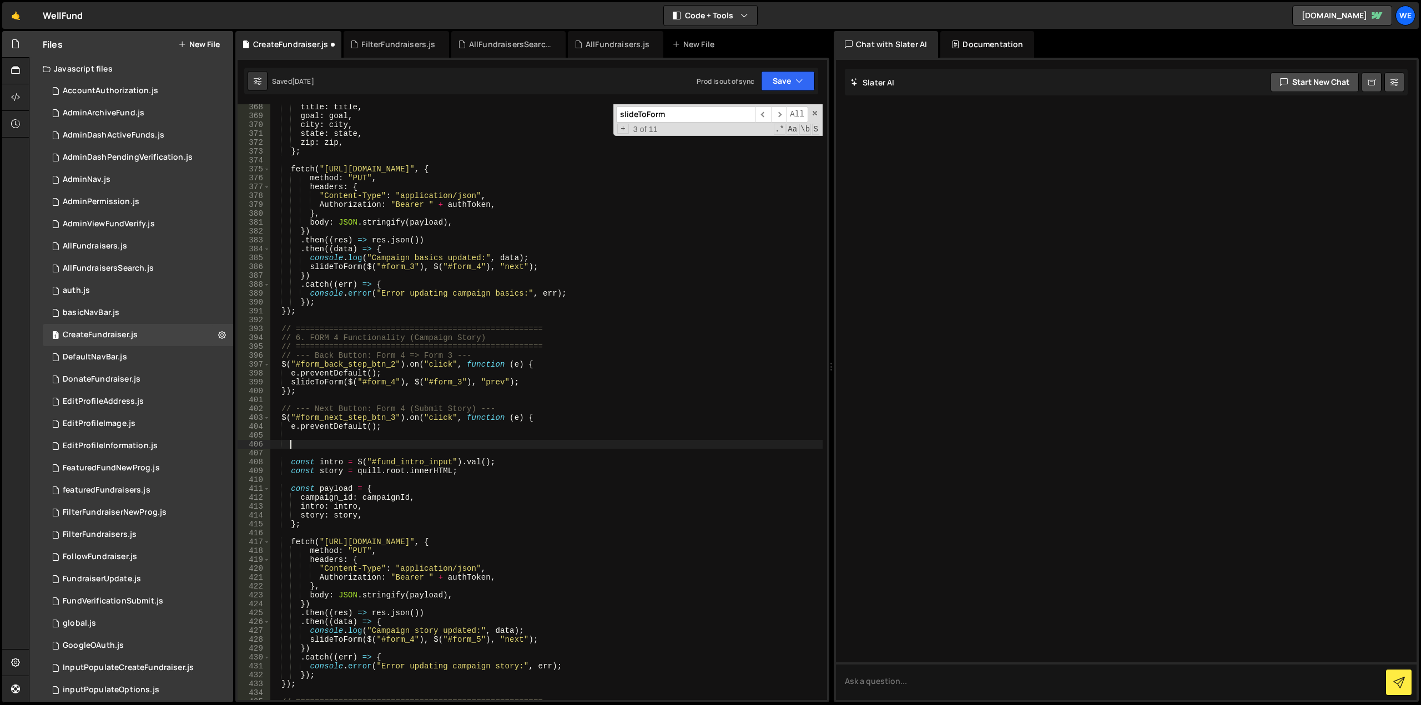
paste textarea "const goal = parseInt($("#fund_goal_input").val().replace(/,/g, ""), 10) || 0;"
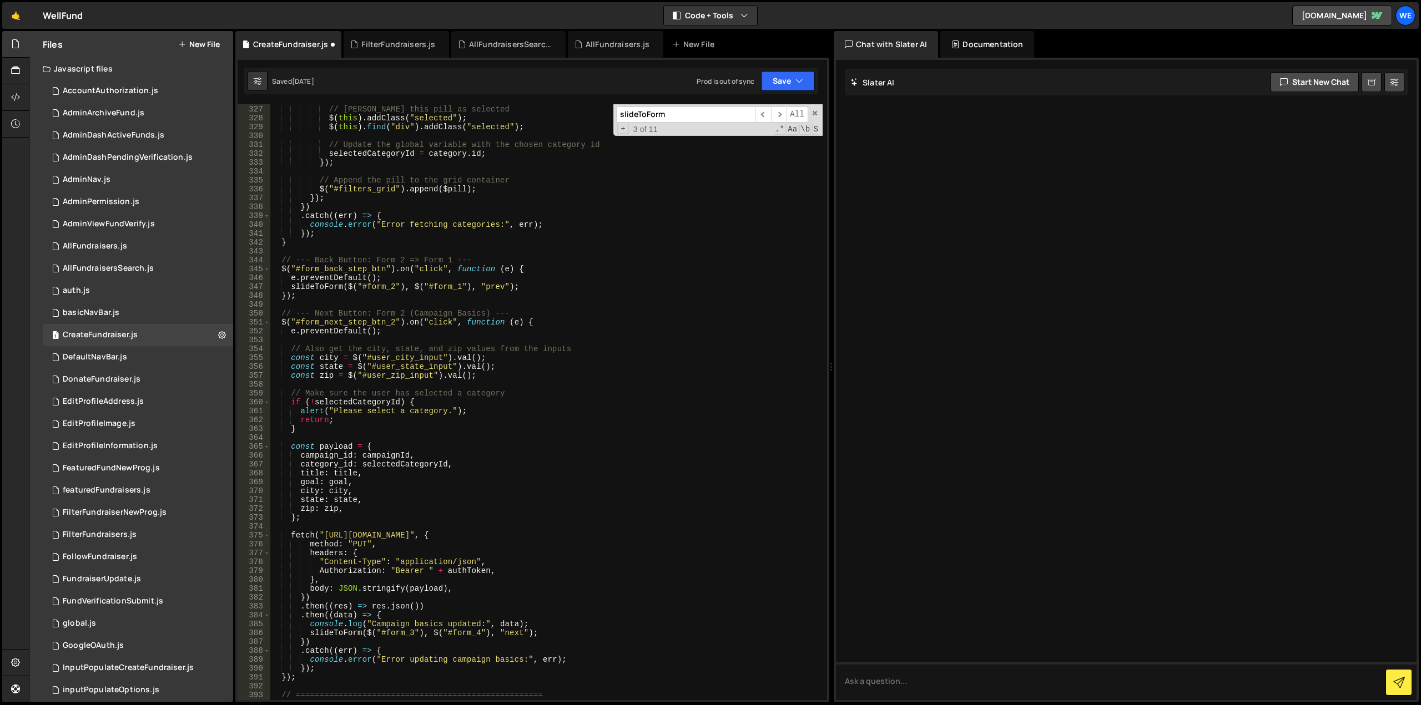
scroll to position [2945, 0]
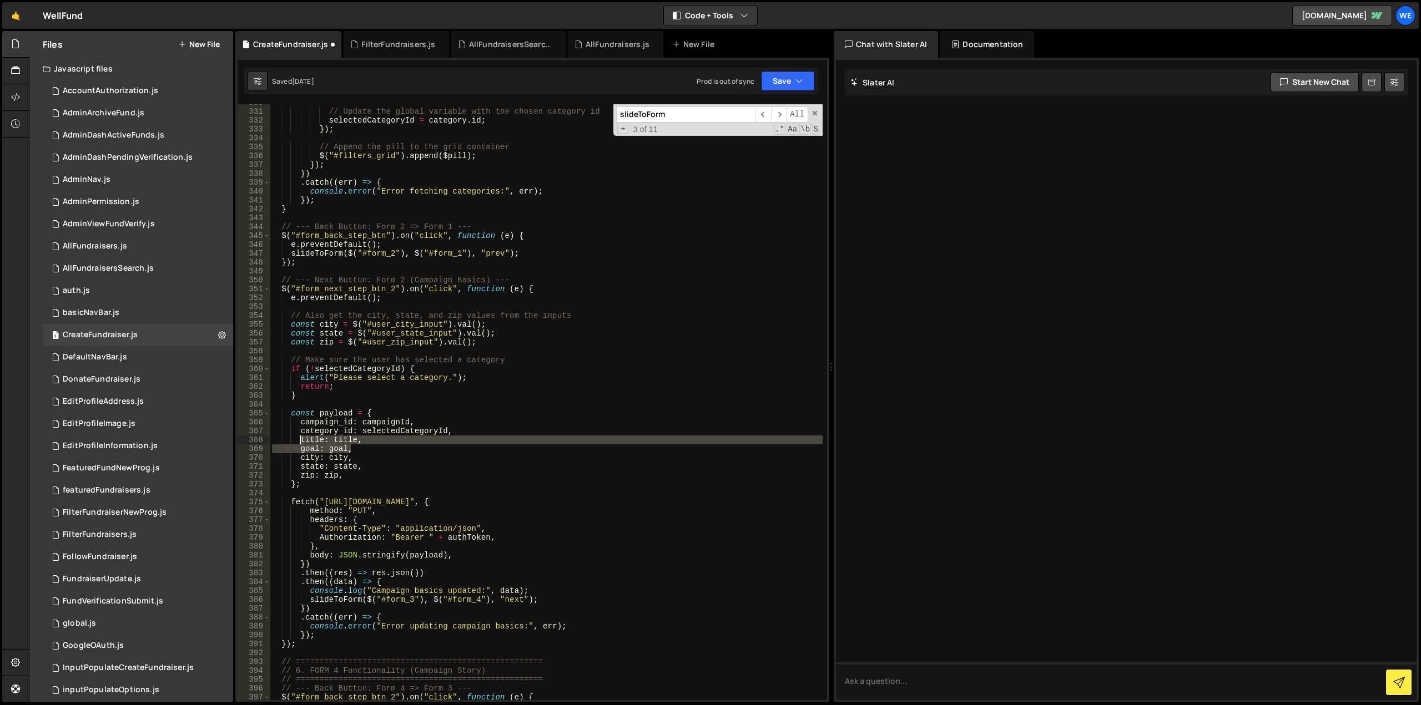
drag, startPoint x: 351, startPoint y: 450, endPoint x: 299, endPoint y: 441, distance: 52.8
click at [299, 441] on div "// Update the global variable with the chosen category id selectedCategoryId = …" at bounding box center [546, 405] width 553 height 614
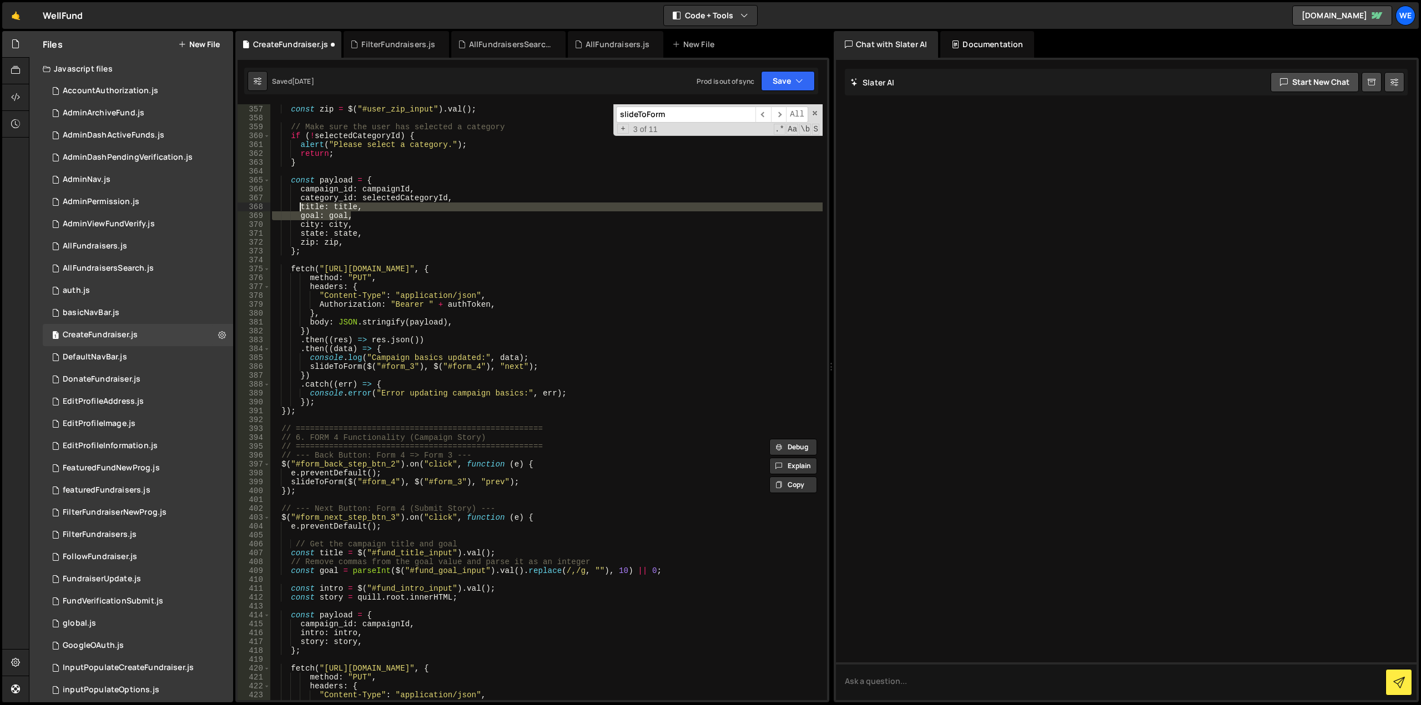
scroll to position [3012, 0]
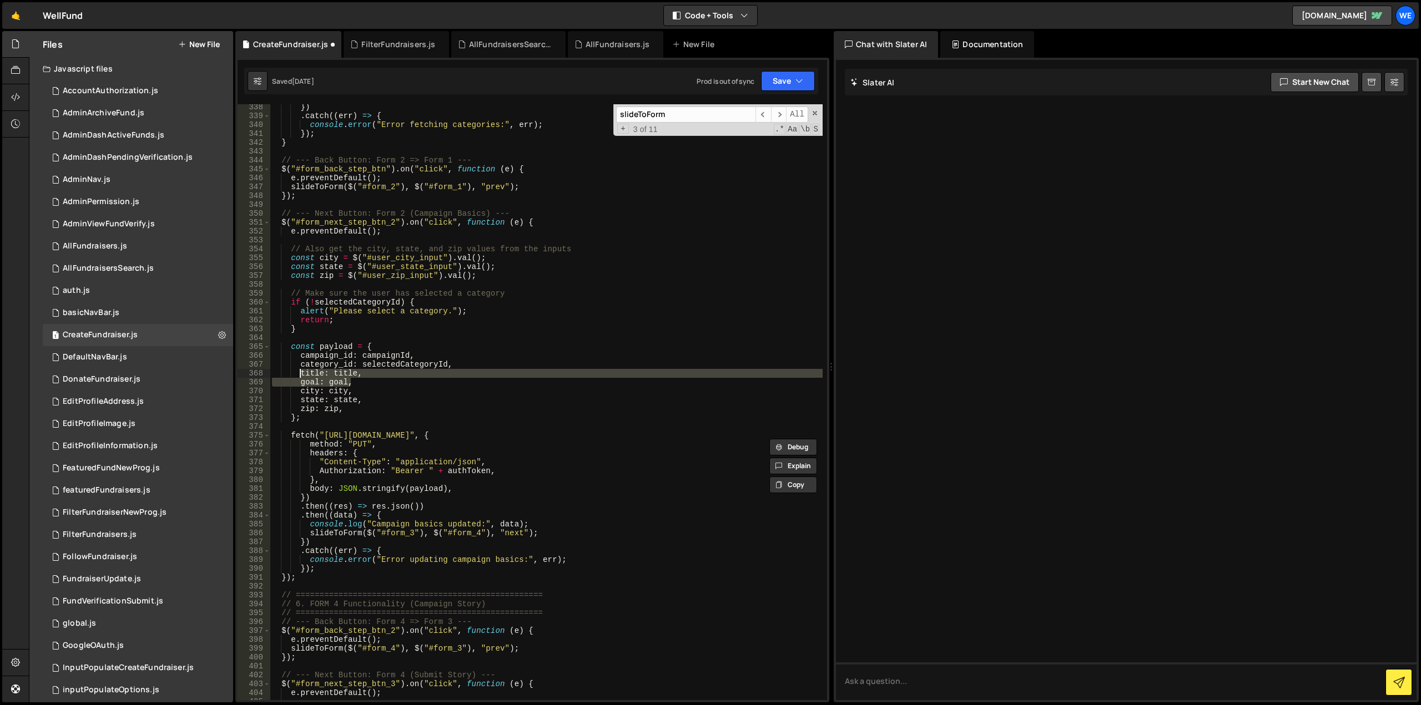
click at [365, 382] on div "}) . catch (( err ) => { console . error ( "Error fetching categories:" , err )…" at bounding box center [546, 402] width 553 height 596
drag, startPoint x: 365, startPoint y: 382, endPoint x: 272, endPoint y: 375, distance: 93.0
click at [272, 375] on div "}) . catch (( err ) => { console . error ( "Error fetching categories:" , err )…" at bounding box center [546, 410] width 553 height 614
type textarea "title: title, goal: goal,"
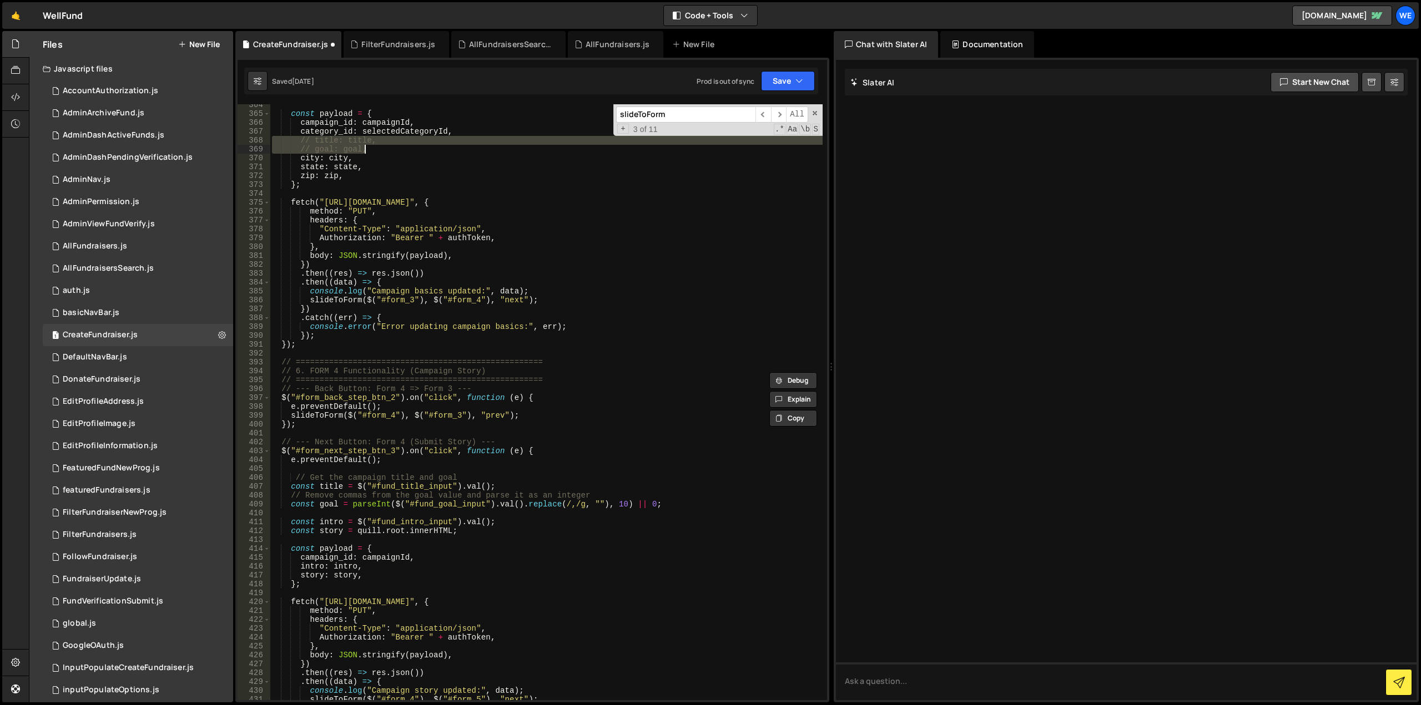
scroll to position [3312, 0]
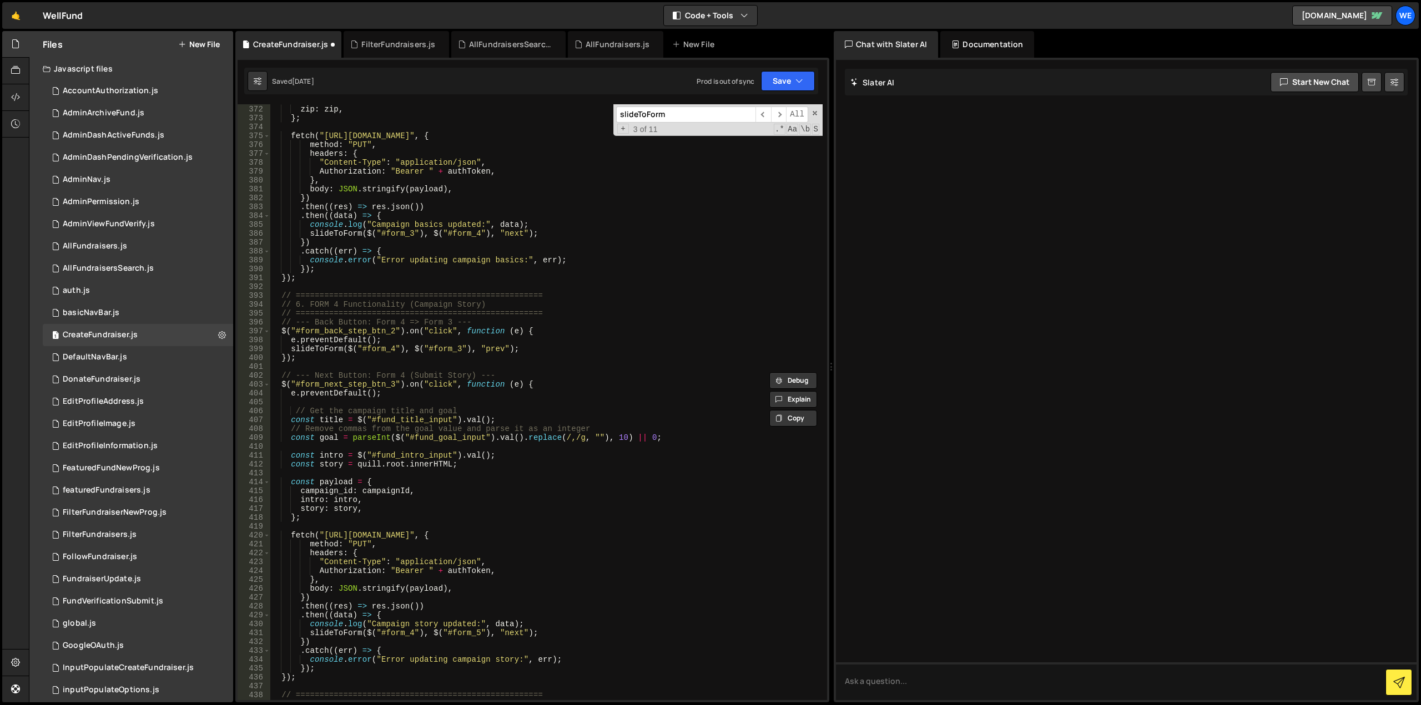
click at [422, 485] on div "state : state , zip : zip , } ; fetch ( "[URL][DOMAIN_NAME]" , { method : "PUT"…" at bounding box center [546, 403] width 553 height 614
click at [423, 491] on div "state : state , zip : zip , } ; fetch ( "[URL][DOMAIN_NAME]" , { method : "PUT"…" at bounding box center [546, 403] width 553 height 614
type textarea "campaign_id: campaignId,"
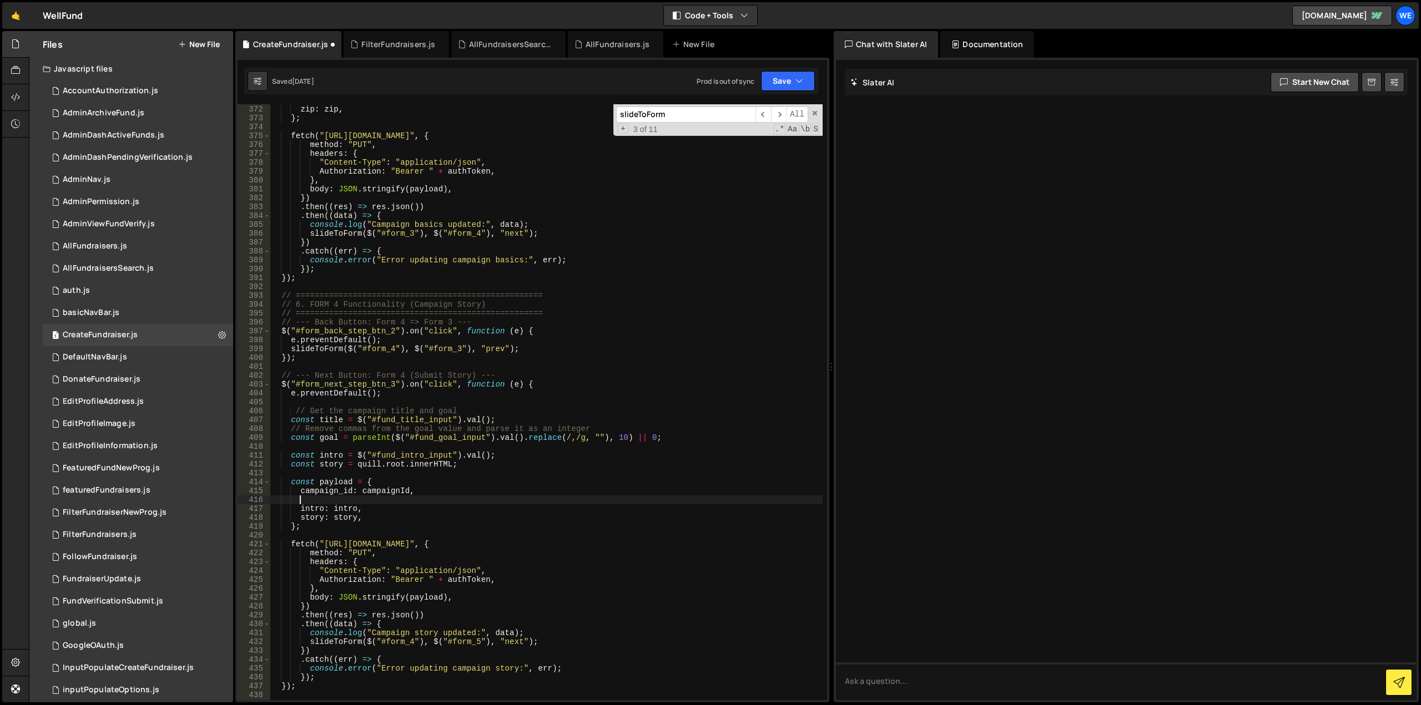
paste textarea "// goal: goal,"
click at [326, 501] on div "state : state , zip : zip , } ; fetch ( "[URL][DOMAIN_NAME]" , { method : "PUT"…" at bounding box center [546, 403] width 553 height 614
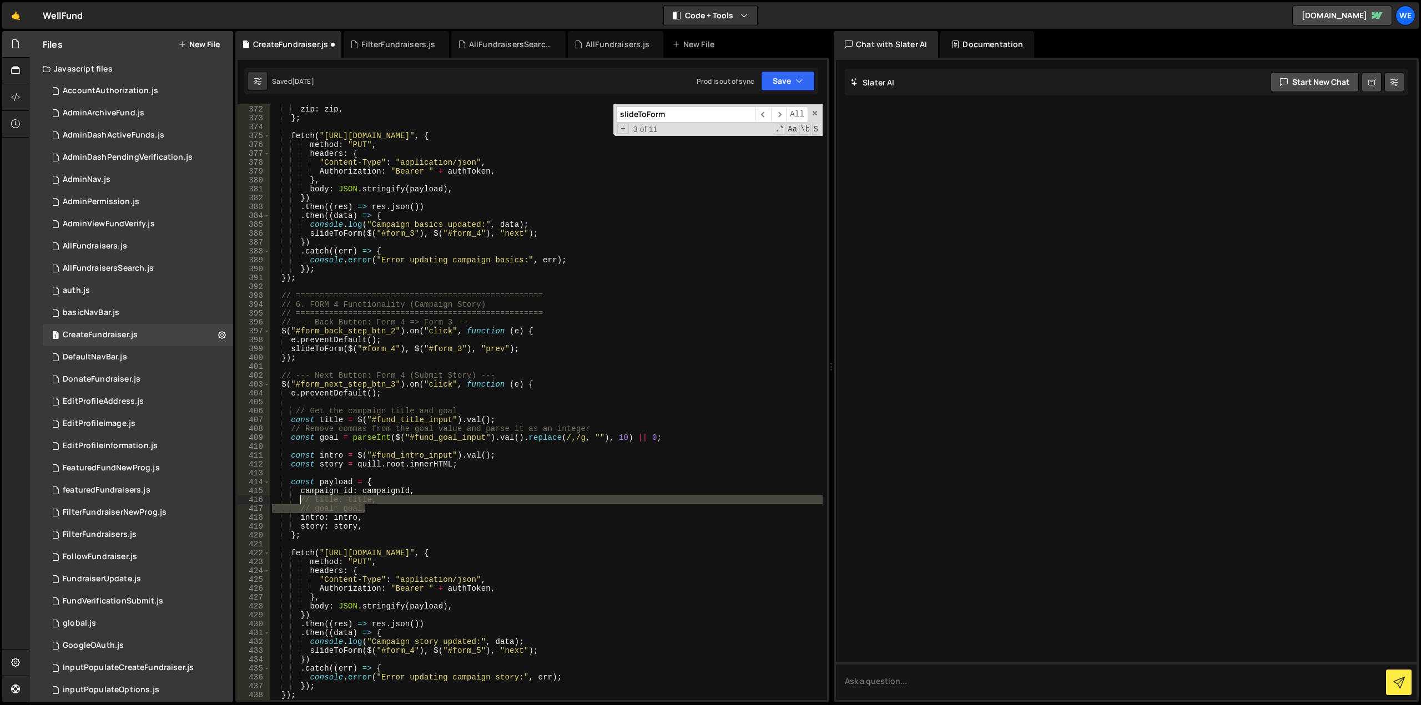
drag, startPoint x: 366, startPoint y: 509, endPoint x: 299, endPoint y: 502, distance: 67.0
click at [299, 502] on div "state : state , zip : zip , } ; fetch ( "[URL][DOMAIN_NAME]" , { method : "PUT"…" at bounding box center [546, 403] width 553 height 614
click at [412, 508] on div "state : state , zip : zip , } ; fetch ( "[URL][DOMAIN_NAME]" , { method : "PUT"…" at bounding box center [546, 402] width 553 height 596
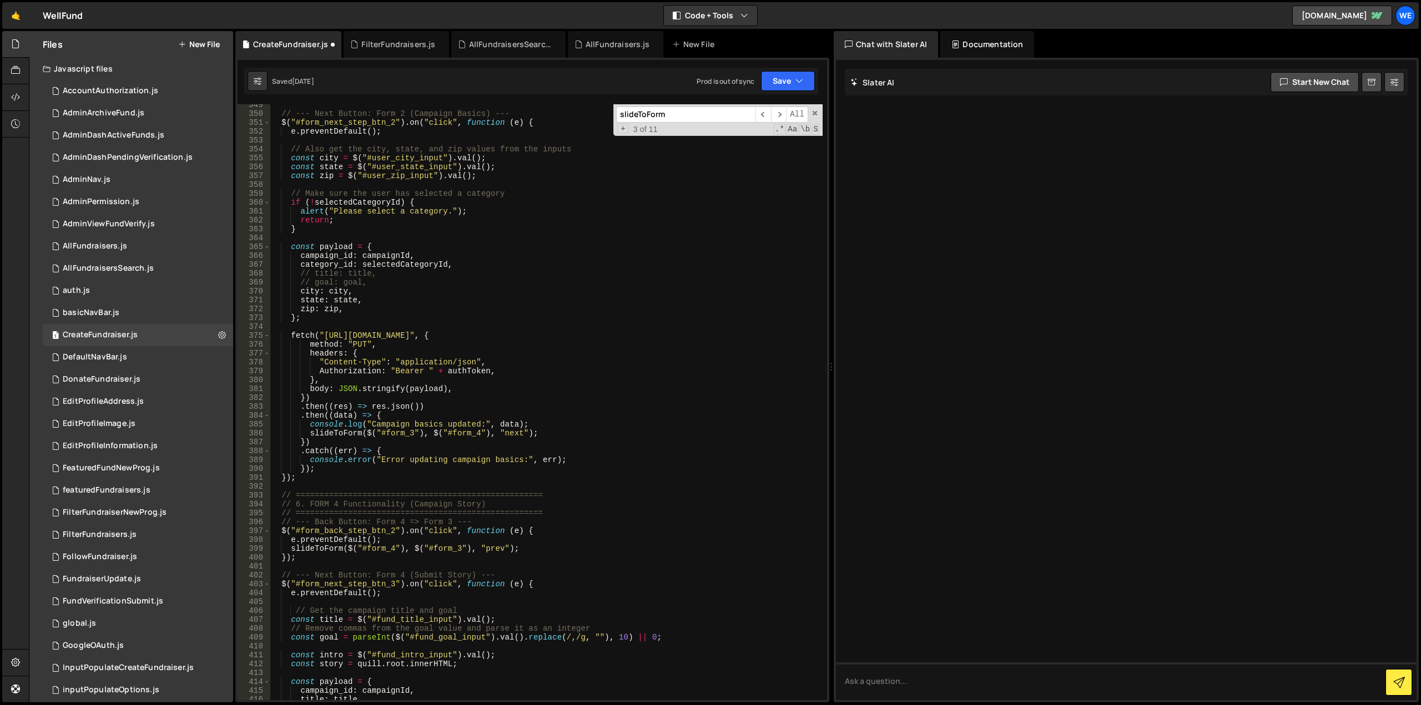
scroll to position [3045, 0]
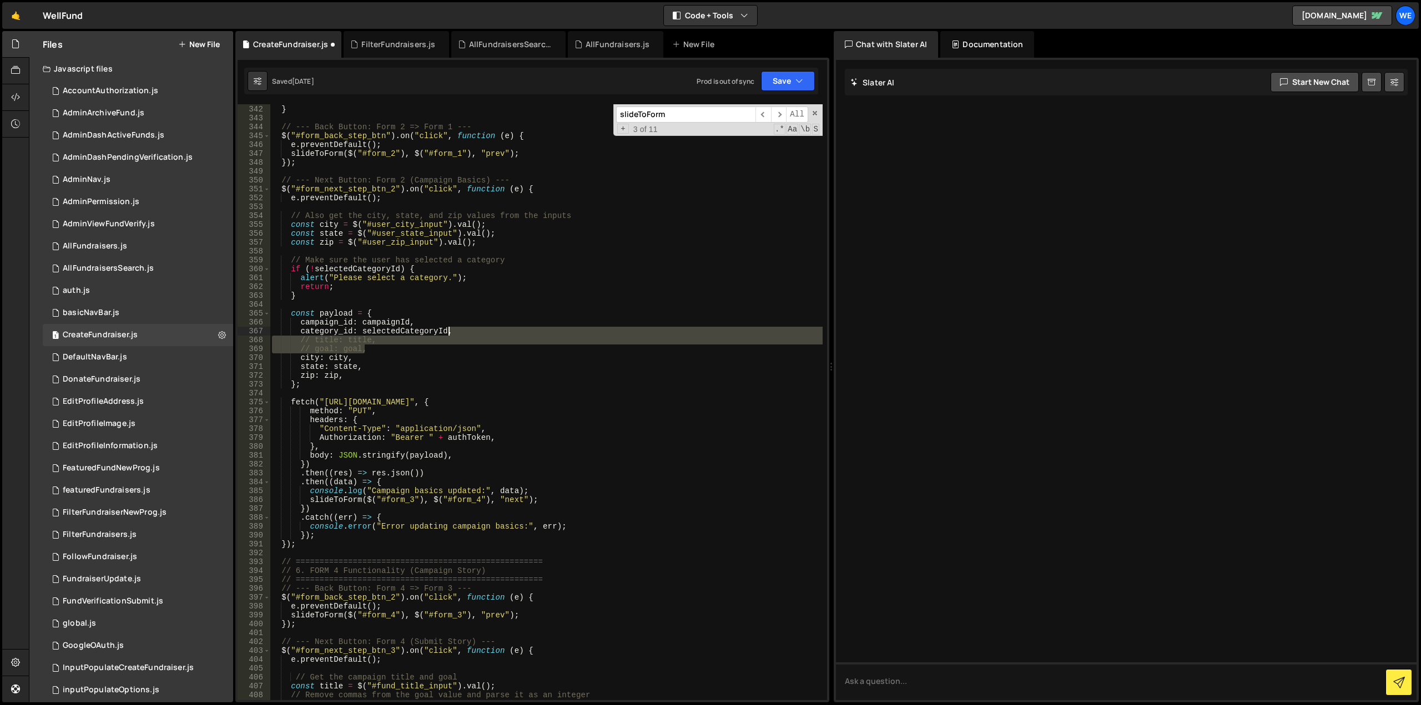
drag, startPoint x: 378, startPoint y: 350, endPoint x: 461, endPoint y: 333, distance: 84.9
click at [461, 333] on div "}) ; } // --- Back Button: Form 2 => Form 1 --- $ ( "#form_back_step_btn" ) . o…" at bounding box center [546, 403] width 553 height 614
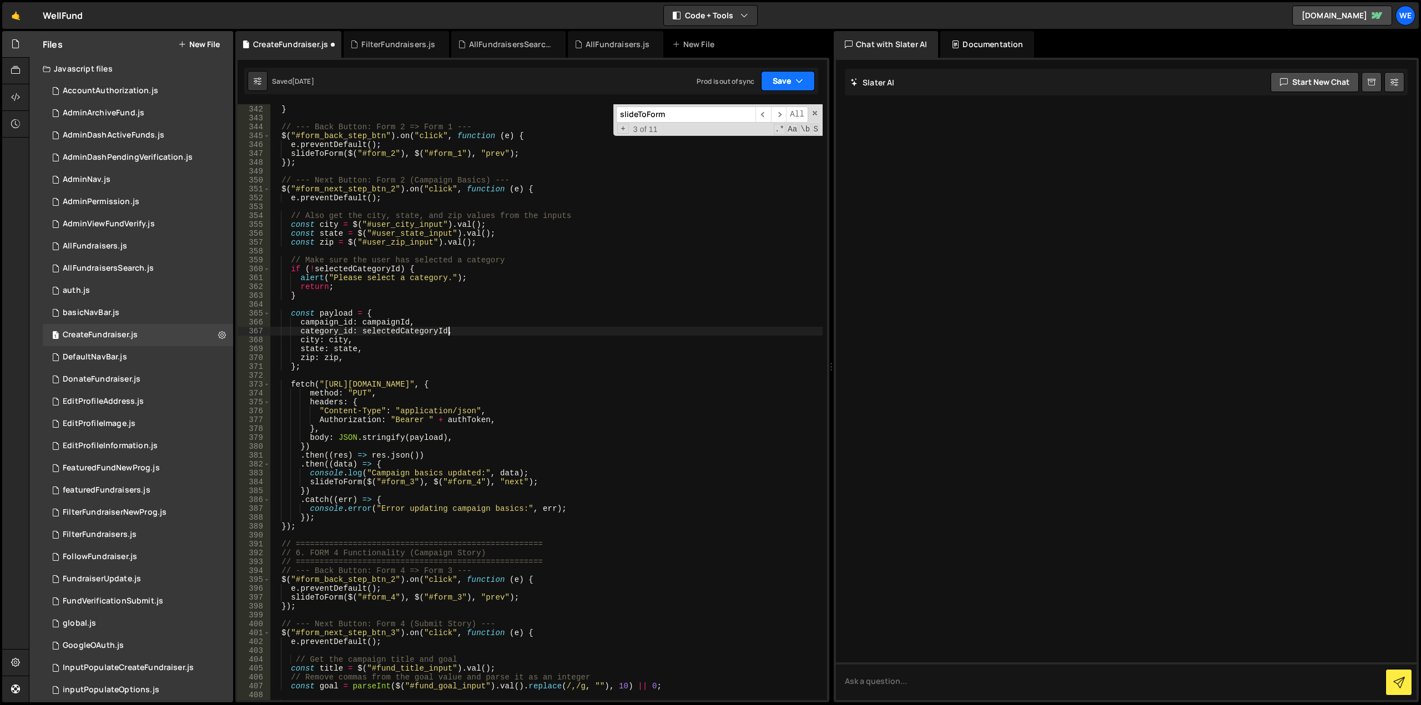
click at [792, 79] on button "Save" at bounding box center [788, 81] width 54 height 20
click at [733, 119] on div "[DATE]" at bounding box center [723, 119] width 22 height 9
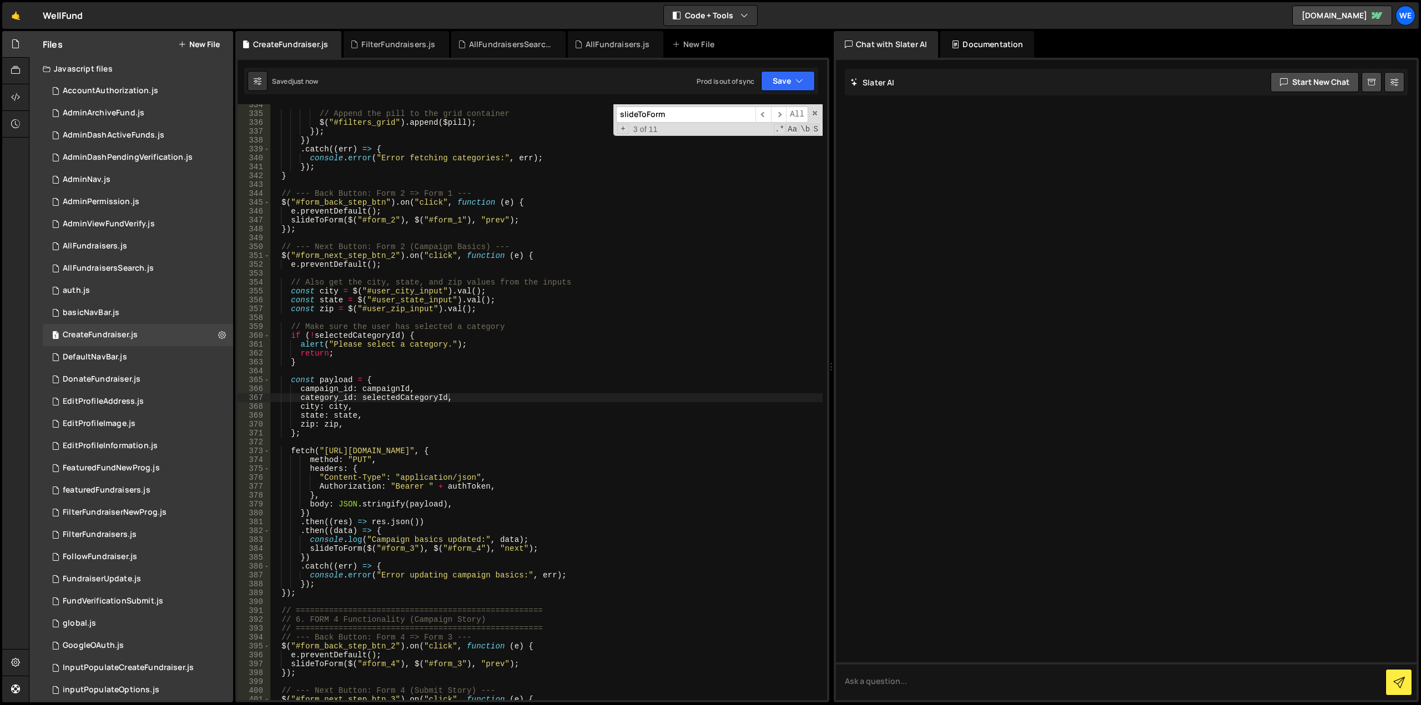
scroll to position [2945, 0]
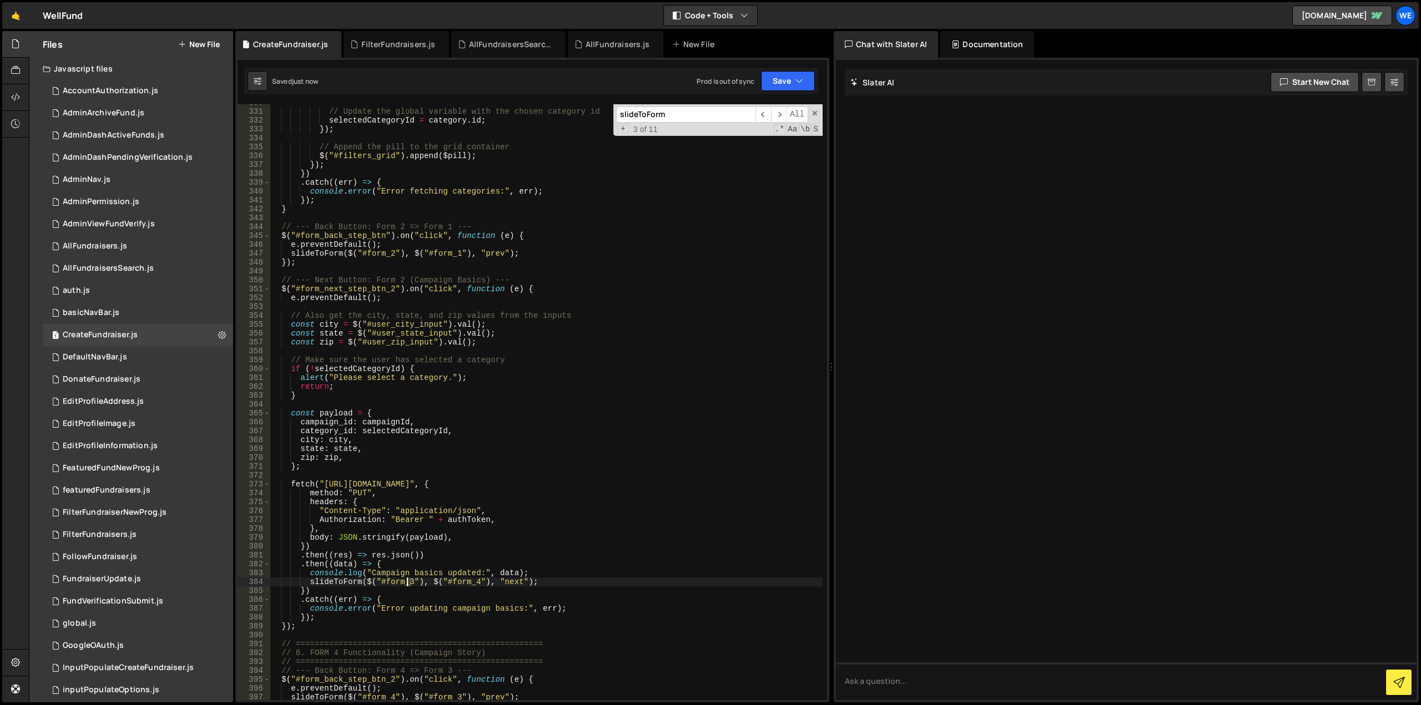
click at [407, 583] on div "// Update the global variable with the chosen category id selectedCategoryId = …" at bounding box center [546, 405] width 553 height 614
click at [472, 583] on div "// Update the global variable with the chosen category id selectedCategoryId = …" at bounding box center [546, 405] width 553 height 614
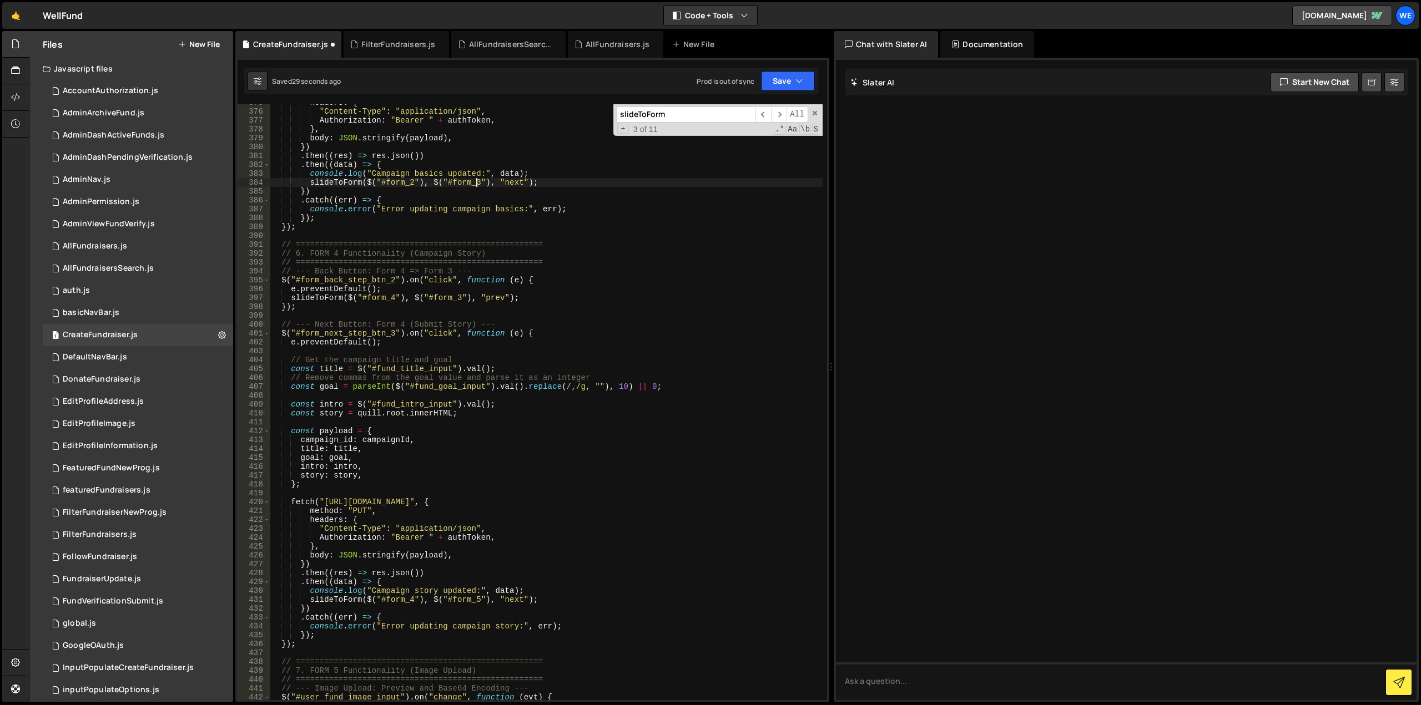
scroll to position [3345, 0]
click at [400, 270] on div "headers : { "Content-Type" : "application/json" , Authorization : "Bearer " + a…" at bounding box center [546, 405] width 553 height 614
click at [445, 271] on div "headers : { "Content-Type" : "application/json" , Authorization : "Bearer " + a…" at bounding box center [546, 405] width 553 height 614
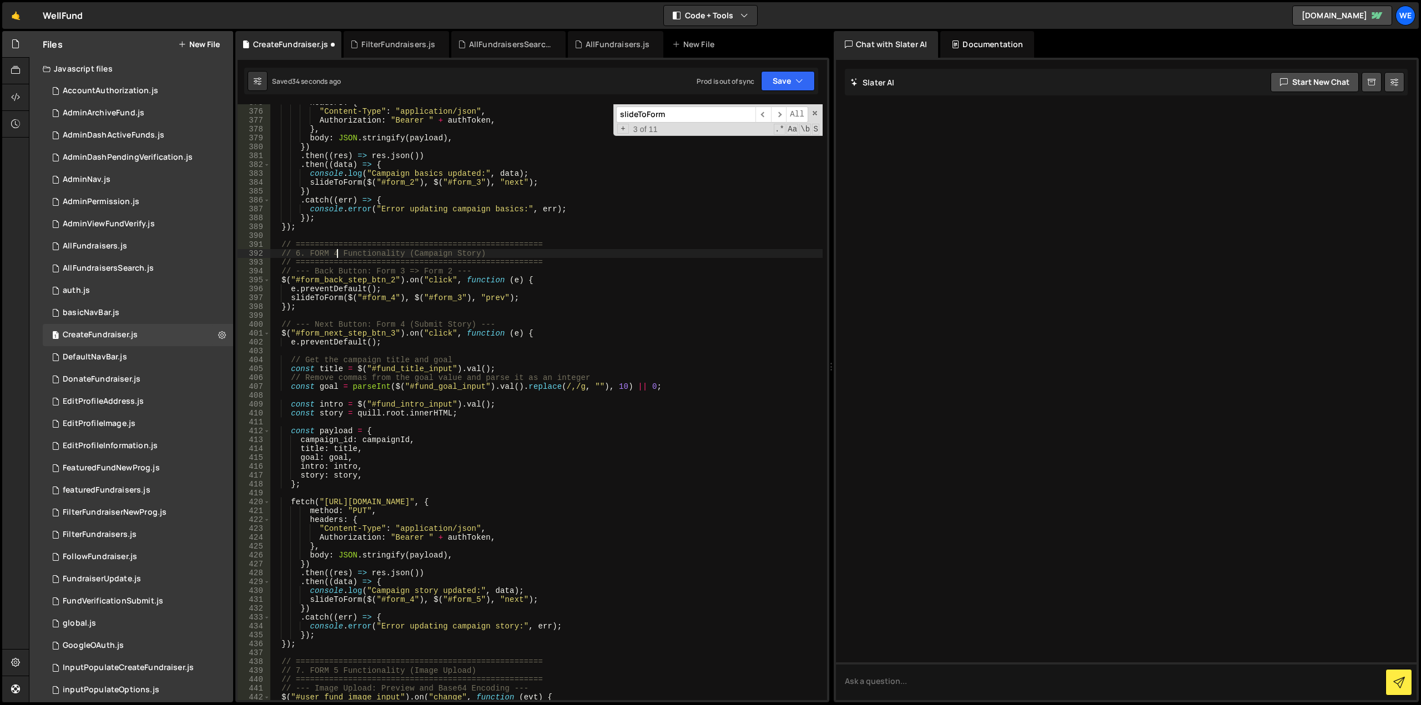
click at [331, 253] on div "headers : { "Content-Type" : "application/json" , Authorization : "Bearer " + a…" at bounding box center [546, 405] width 553 height 614
click at [305, 295] on div "headers : { "Content-Type" : "application/json" , Authorization : "Bearer " + a…" at bounding box center [546, 405] width 553 height 614
click at [390, 301] on div "headers : { "Content-Type" : "application/json" , Authorization : "Bearer " + a…" at bounding box center [546, 405] width 553 height 614
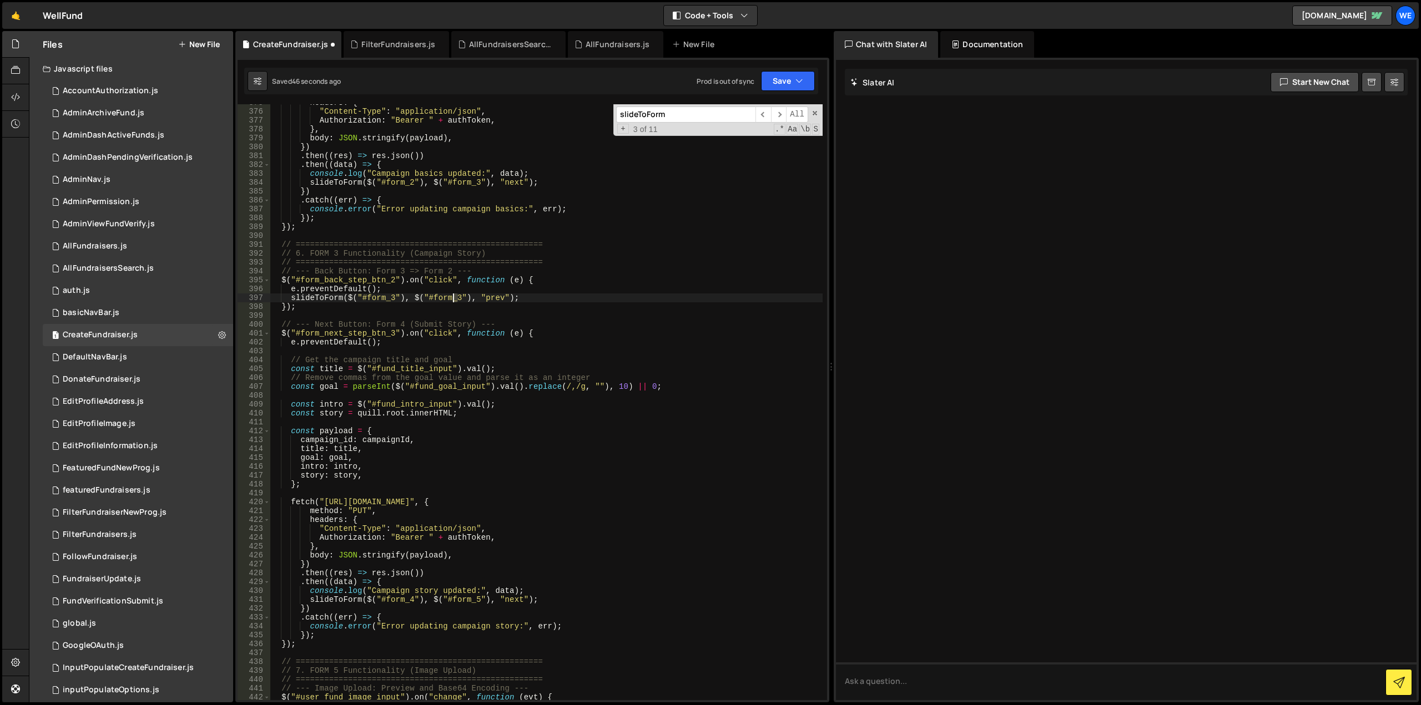
click at [454, 300] on div "headers : { "Content-Type" : "application/json" , Authorization : "Bearer " + a…" at bounding box center [546, 405] width 553 height 614
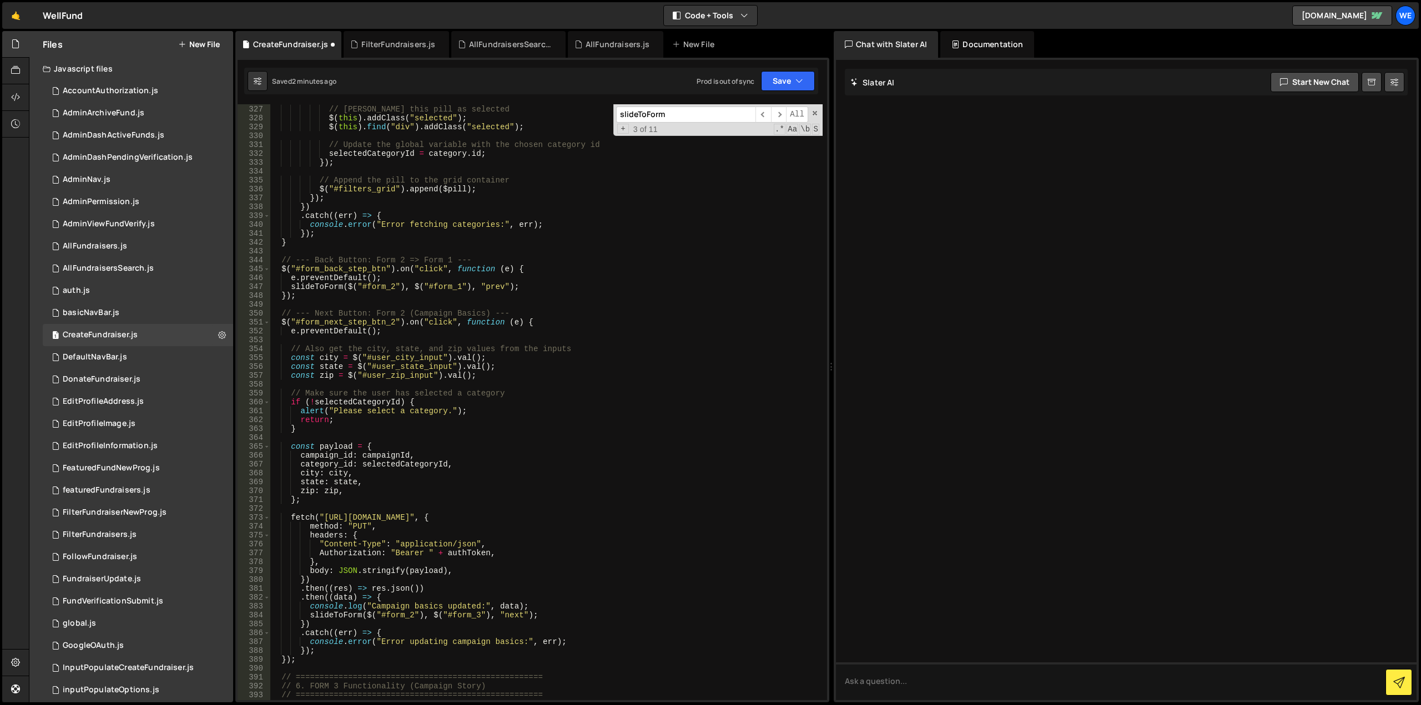
scroll to position [2912, 0]
click at [383, 271] on div "// [PERSON_NAME] this pill as selected $ ( this ) . addClass ( "selected" ) ; $…" at bounding box center [546, 403] width 553 height 614
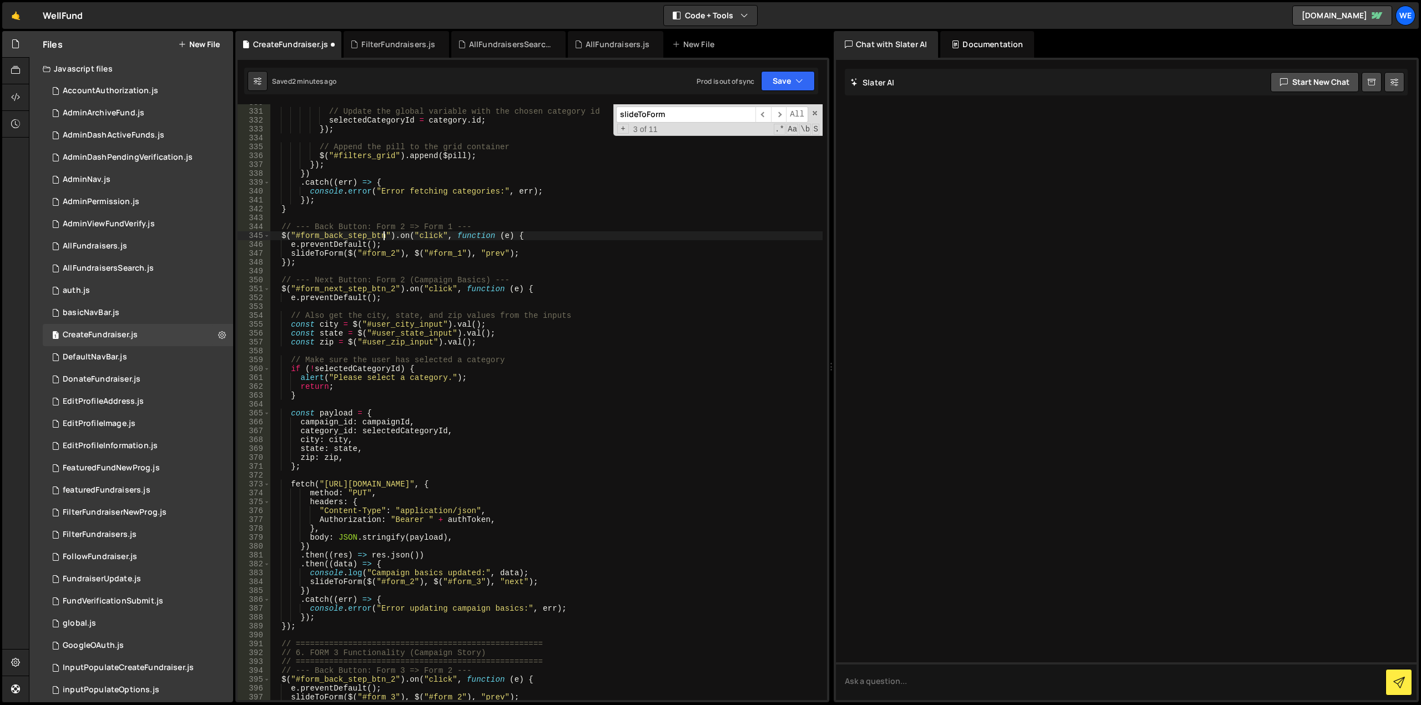
scroll to position [2979, 0]
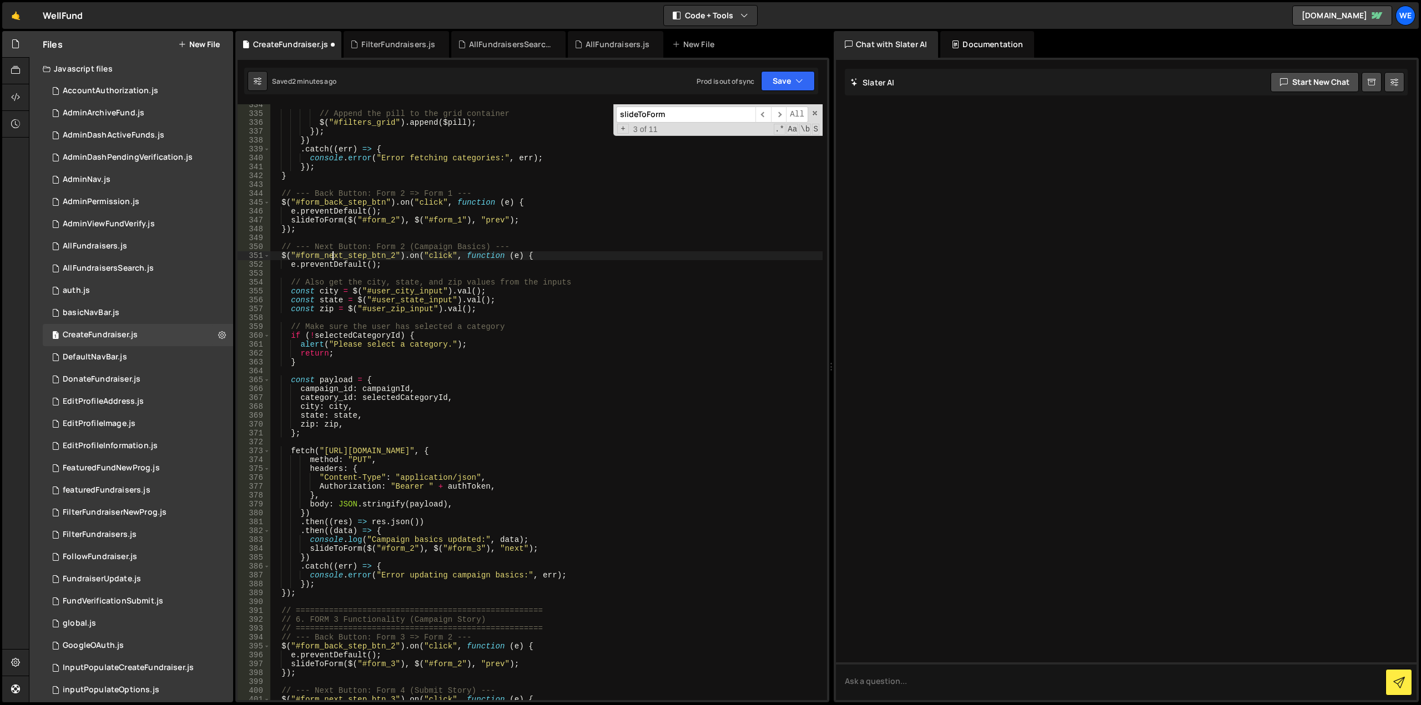
click at [330, 259] on div "// Append the pill to the grid container $ ( "#filters_grid" ) . append ( $pill…" at bounding box center [546, 407] width 553 height 614
paste textarea "1"
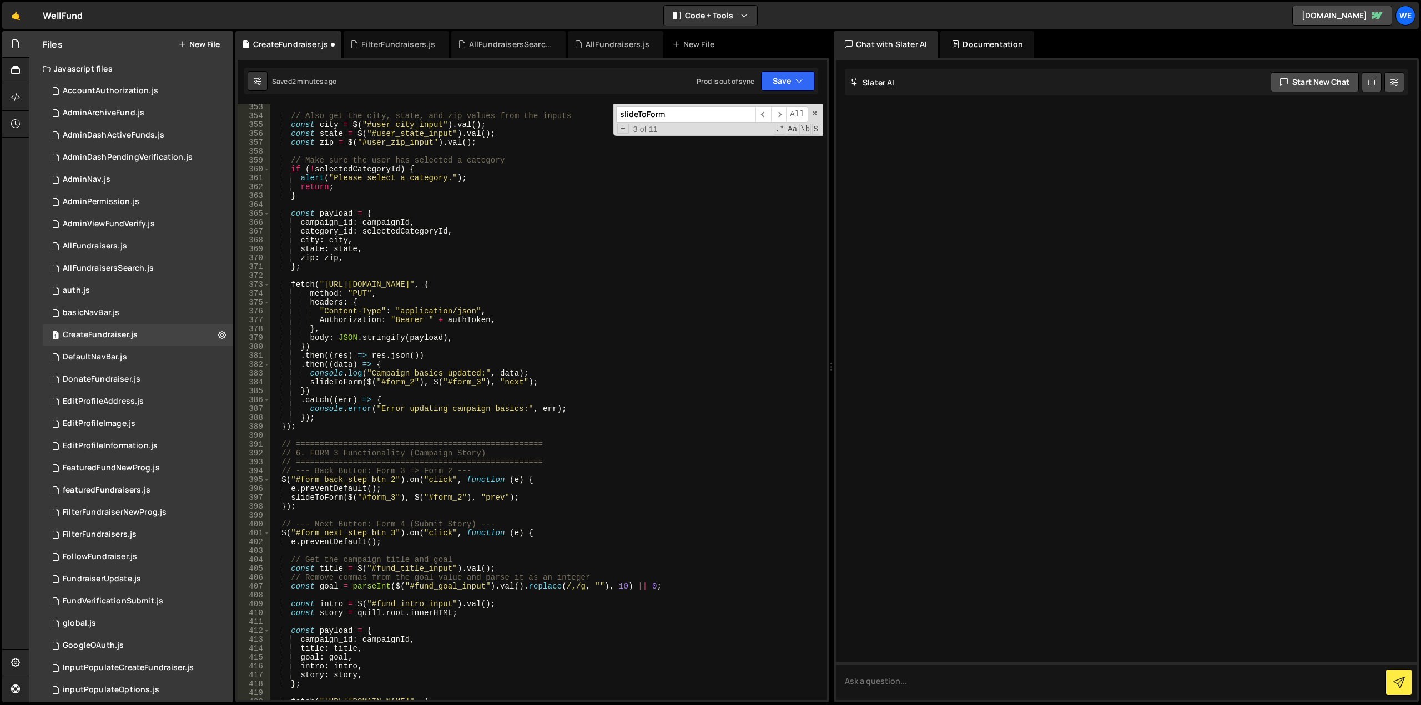
scroll to position [3178, 0]
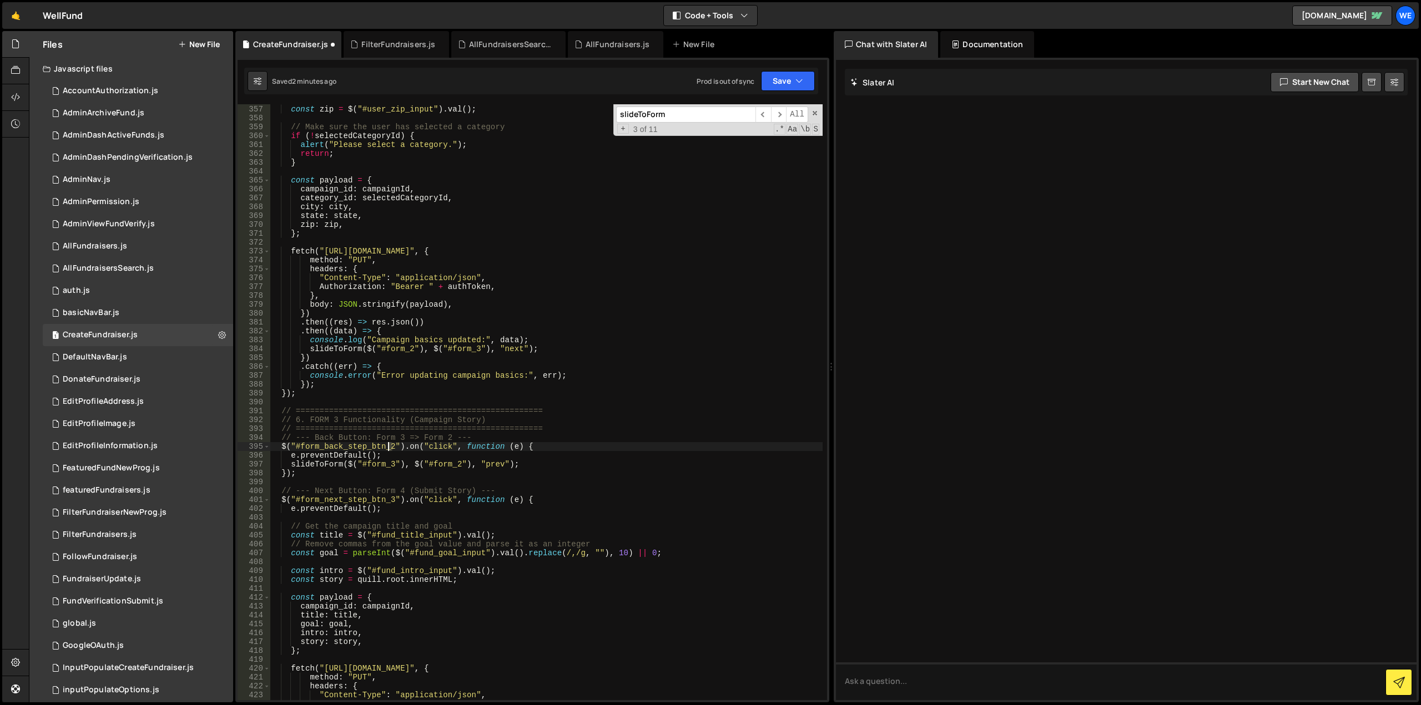
click at [388, 447] on div "const state = $ ( "#user_state_input" ) . val ( ) ; const zip = $ ( "#user_zip_…" at bounding box center [546, 403] width 553 height 614
click at [388, 498] on div "const state = $ ( "#user_state_input" ) . val ( ) ; const zip = $ ( "#user_zip_…" at bounding box center [546, 403] width 553 height 614
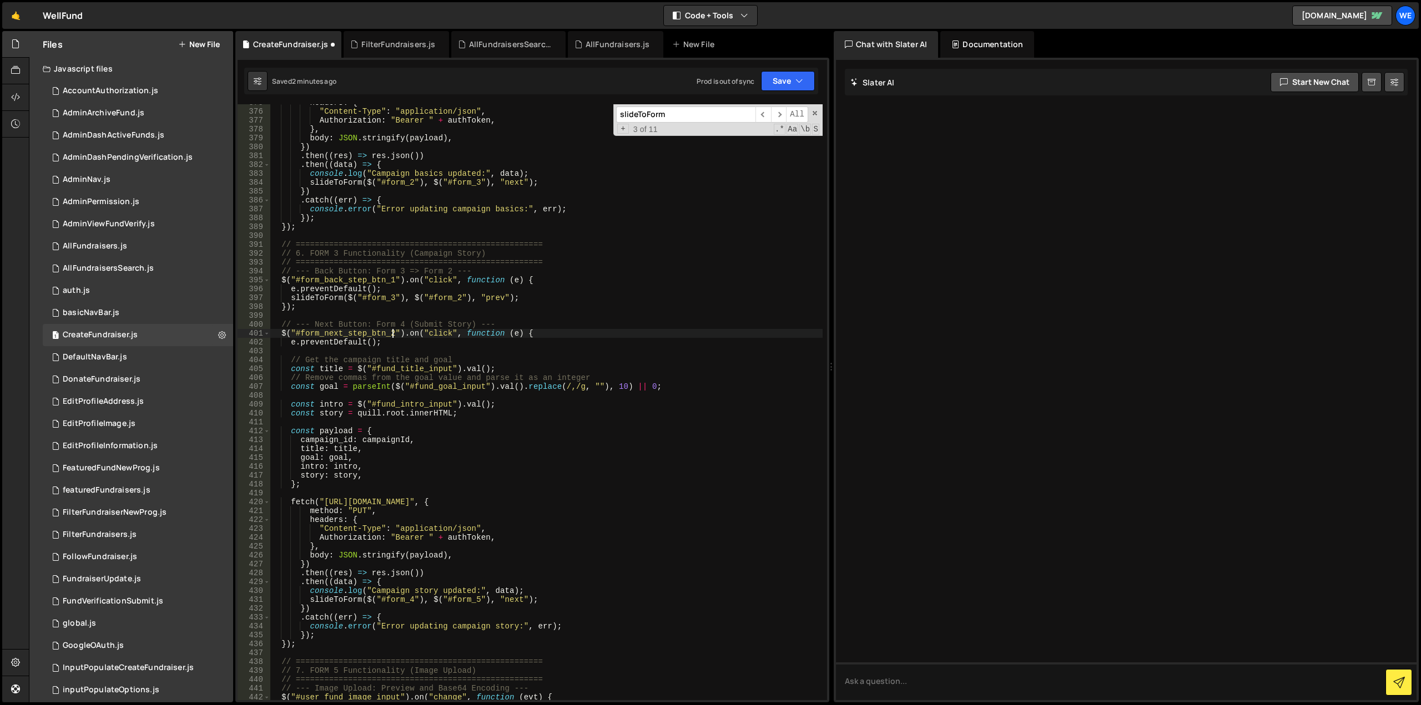
scroll to position [3345, 0]
click at [362, 337] on div "headers : { "Content-Type" : "application/json" , Authorization : "Bearer " + a…" at bounding box center [546, 405] width 553 height 614
paste textarea "back"
click at [350, 279] on div "headers : { "Content-Type" : "application/json" , Authorization : "Bearer " + a…" at bounding box center [546, 405] width 553 height 614
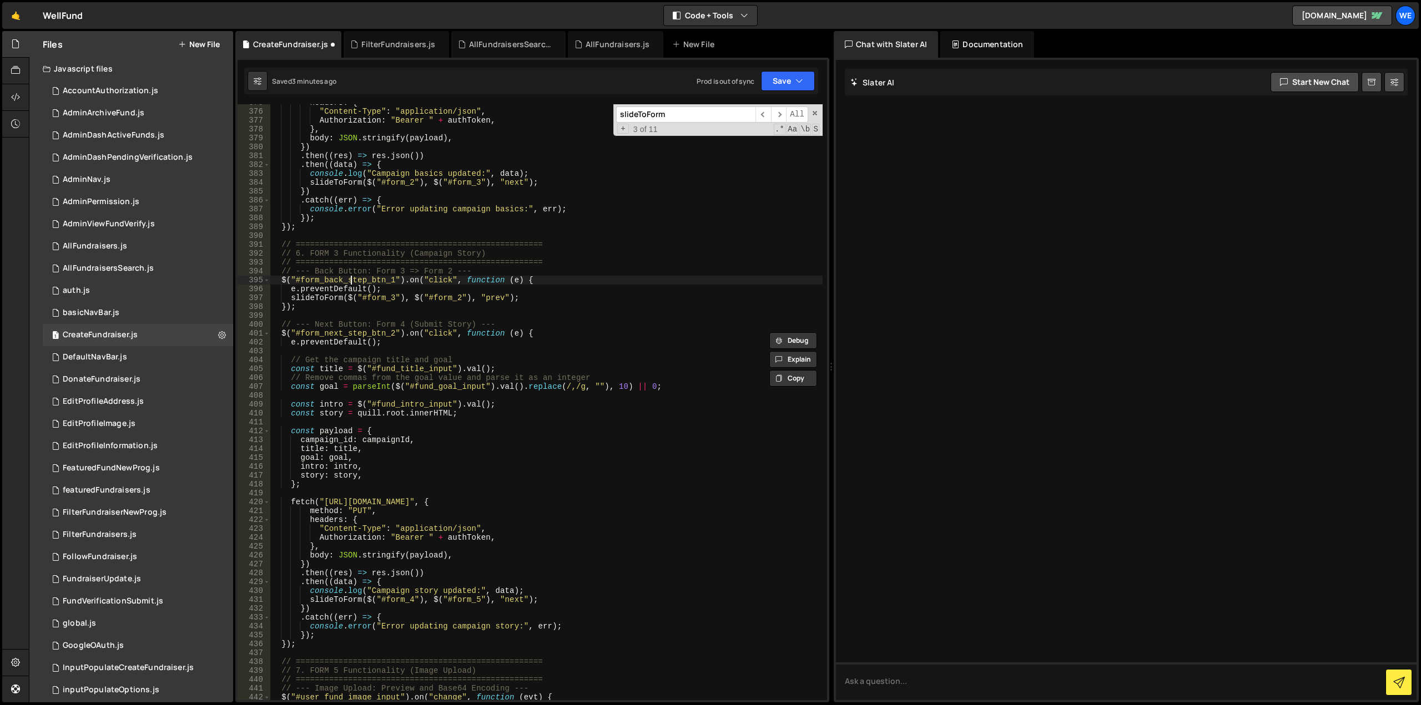
click at [350, 279] on div "headers : { "Content-Type" : "application/json" , Authorization : "Bearer " + a…" at bounding box center [546, 405] width 553 height 614
paste textarea "2"
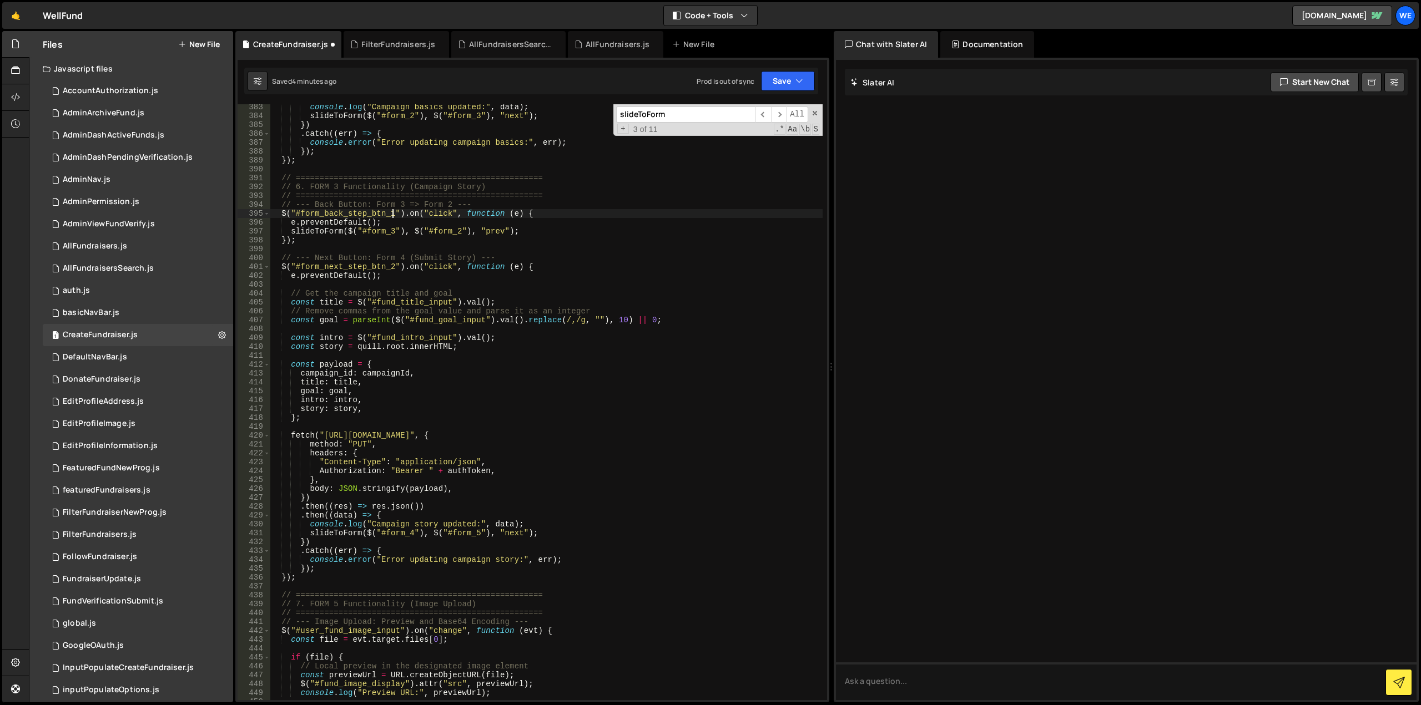
scroll to position [3378, 0]
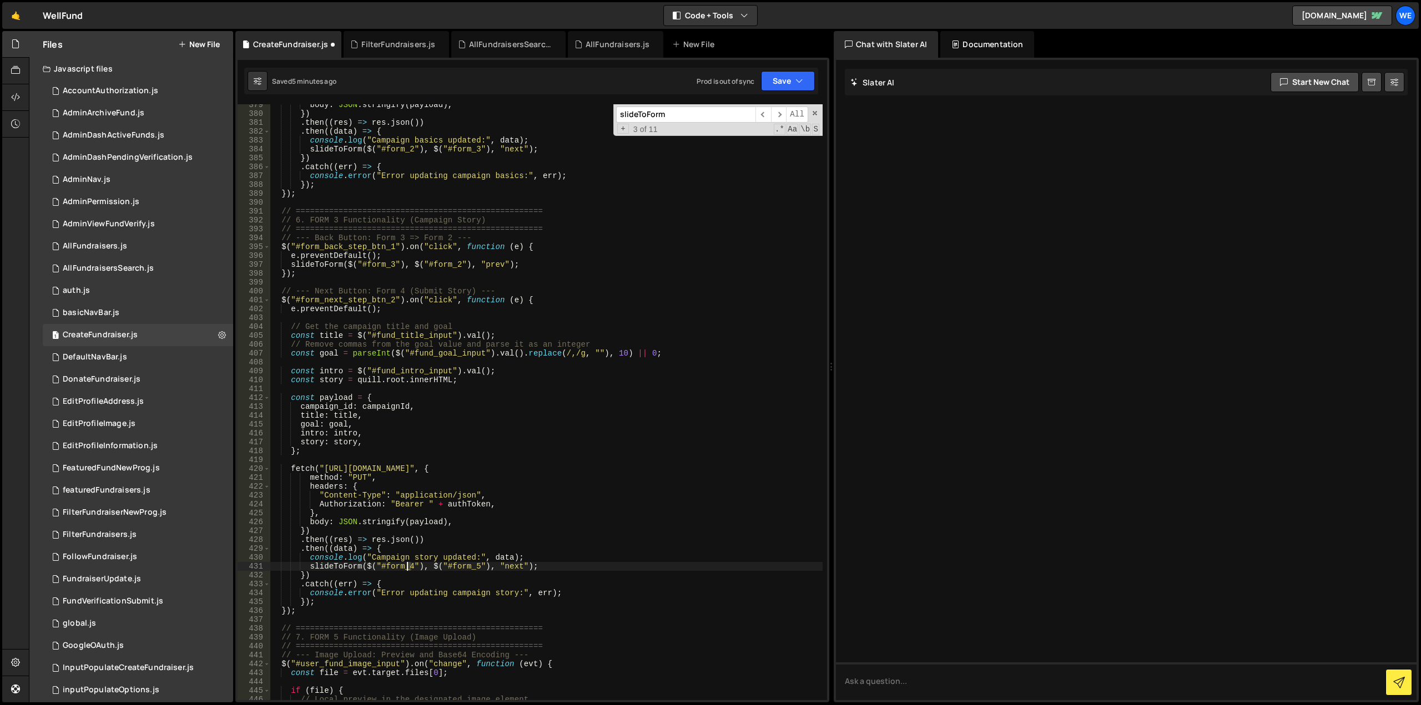
click at [407, 567] on div "body : JSON . stringify ( payload ) , }) . then (( res ) => res . json ( )) . t…" at bounding box center [546, 407] width 553 height 614
click at [472, 567] on div "body : JSON . stringify ( payload ) , }) . then (( res ) => res . json ( )) . t…" at bounding box center [546, 407] width 553 height 614
click at [535, 546] on div "body : JSON . stringify ( payload ) , }) . then (( res ) => res . json ( )) . t…" at bounding box center [546, 407] width 553 height 614
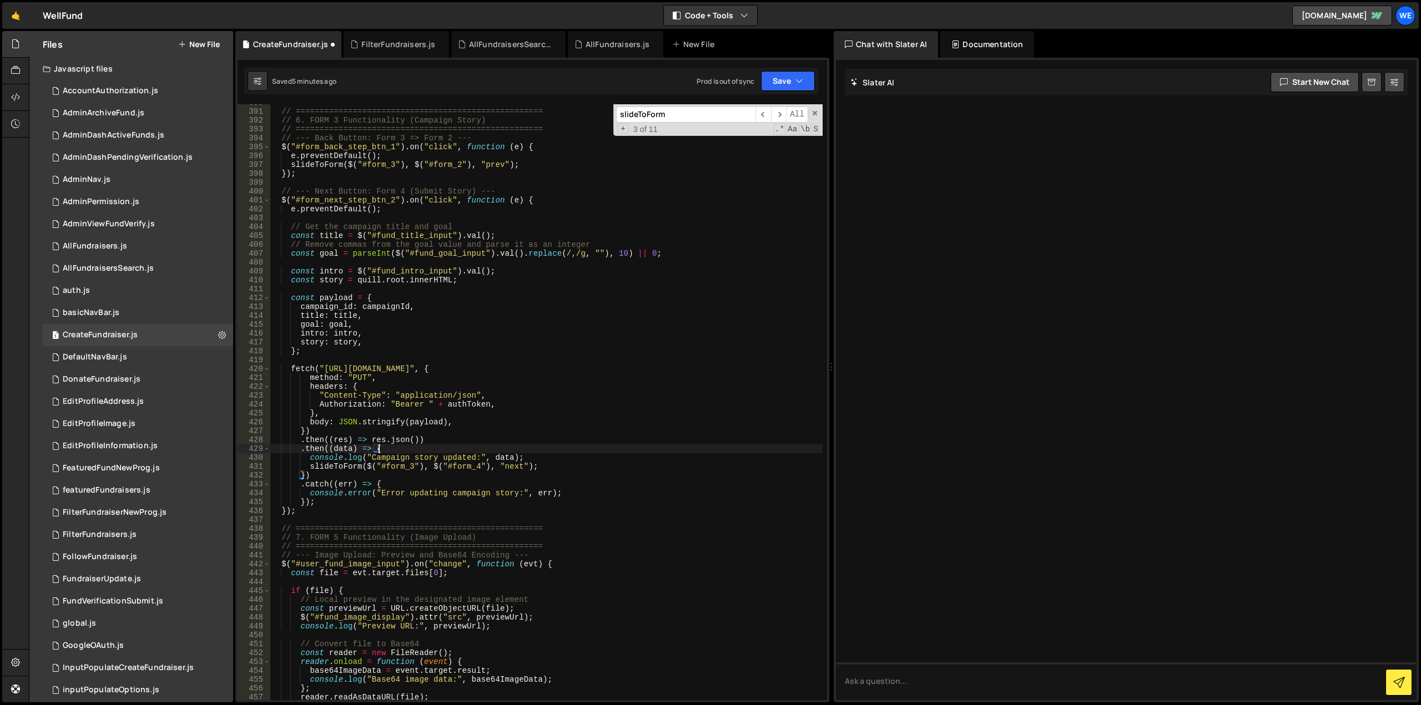
scroll to position [3545, 0]
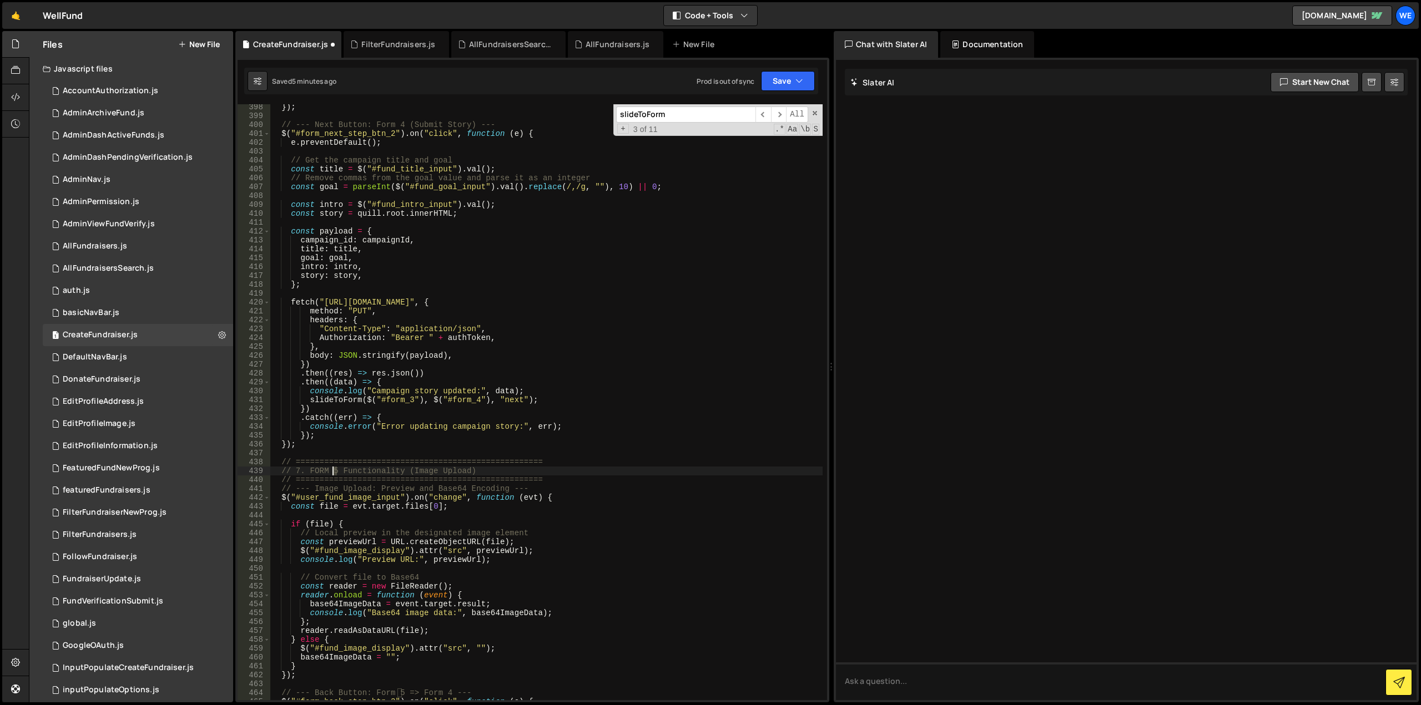
click at [333, 472] on div "}) ; // --- Next Button: Form 4 (Submit Story) --- $ ( "#form_next_step_btn_2" …" at bounding box center [546, 410] width 553 height 614
click at [442, 426] on div "}) ; // --- Next Button: Form 4 (Submit Story) --- $ ( "#form_next_step_btn_2" …" at bounding box center [546, 410] width 553 height 614
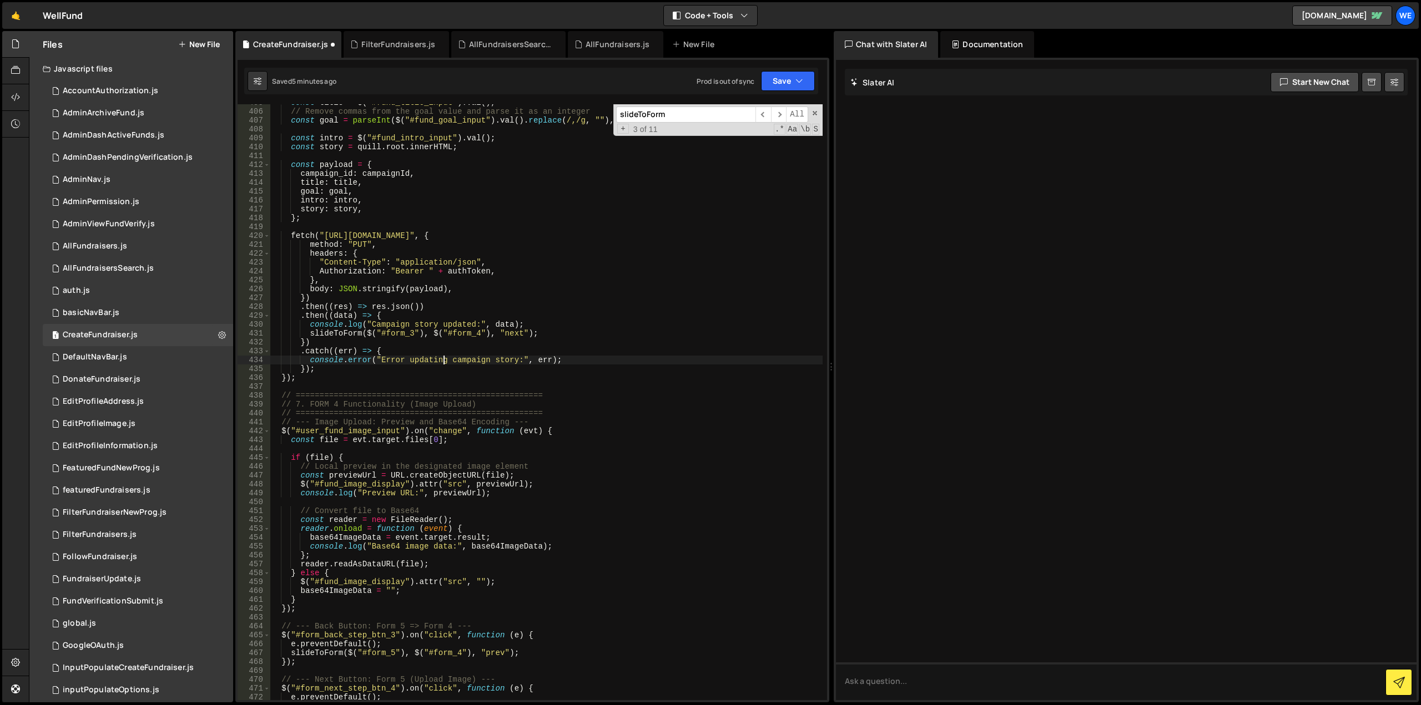
scroll to position [3645, 0]
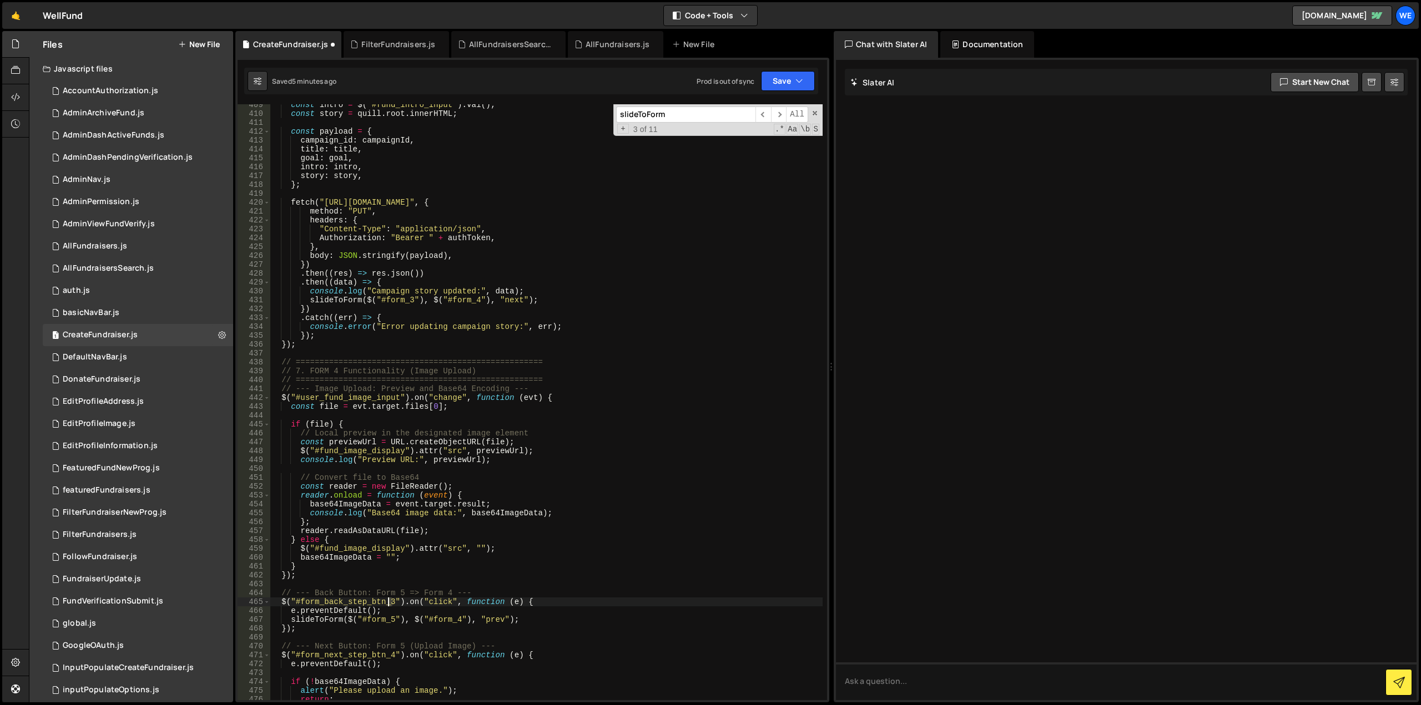
click at [389, 599] on div "const intro = $ ( "#fund_intro_input" ) . val ( ) ; const story = quill . root …" at bounding box center [546, 407] width 553 height 614
click at [389, 654] on div "const intro = $ ( "#fund_intro_input" ) . val ( ) ; const story = quill . root …" at bounding box center [546, 407] width 553 height 614
click at [390, 620] on div "const intro = $ ( "#fund_intro_input" ) . val ( ) ; const story = quill . root …" at bounding box center [546, 407] width 553 height 614
click at [452, 622] on div "const intro = $ ( "#fund_intro_input" ) . val ( ) ; const story = quill . root …" at bounding box center [546, 407] width 553 height 614
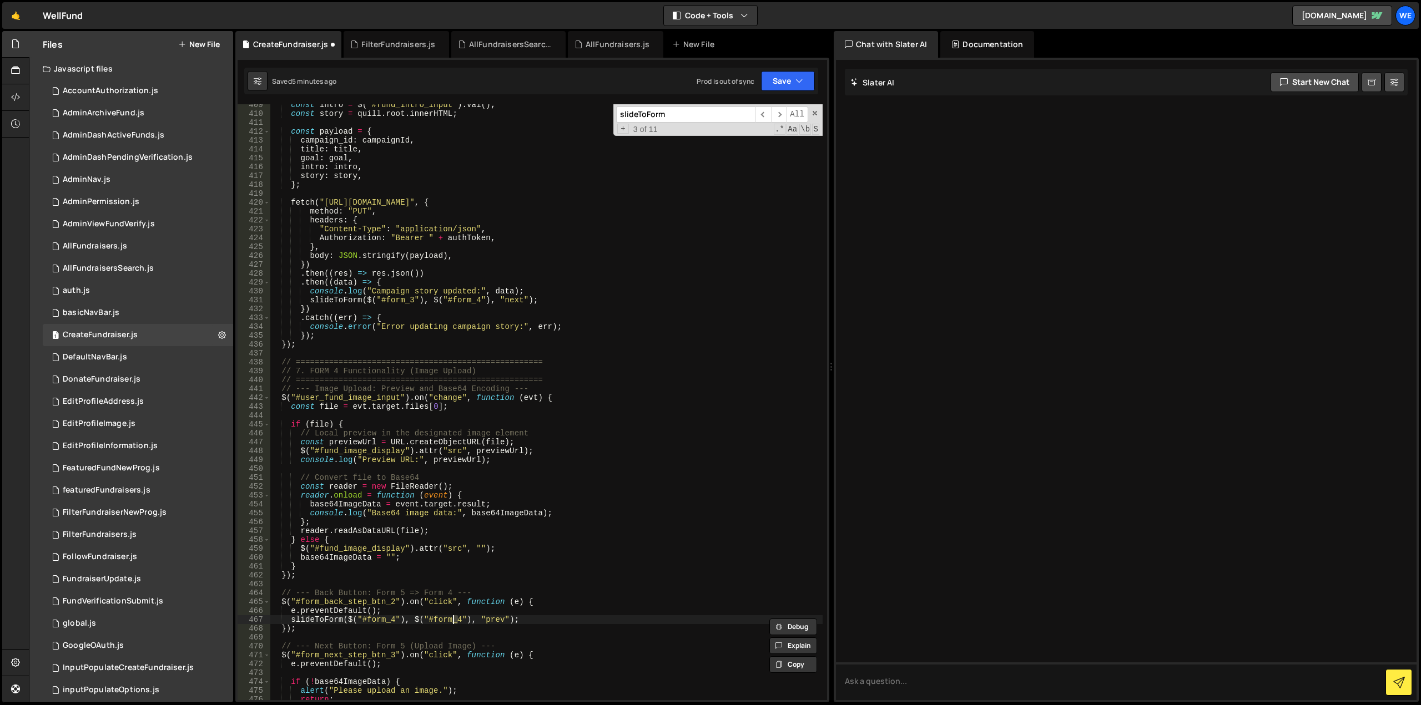
scroll to position [0, 13]
click at [396, 592] on div "const intro = $ ( "#fund_intro_input" ) . val ( ) ; const story = quill . root …" at bounding box center [546, 407] width 553 height 614
click at [445, 594] on div "const intro = $ ( "#fund_intro_input" ) . val ( ) ; const story = quill . root …" at bounding box center [546, 407] width 553 height 614
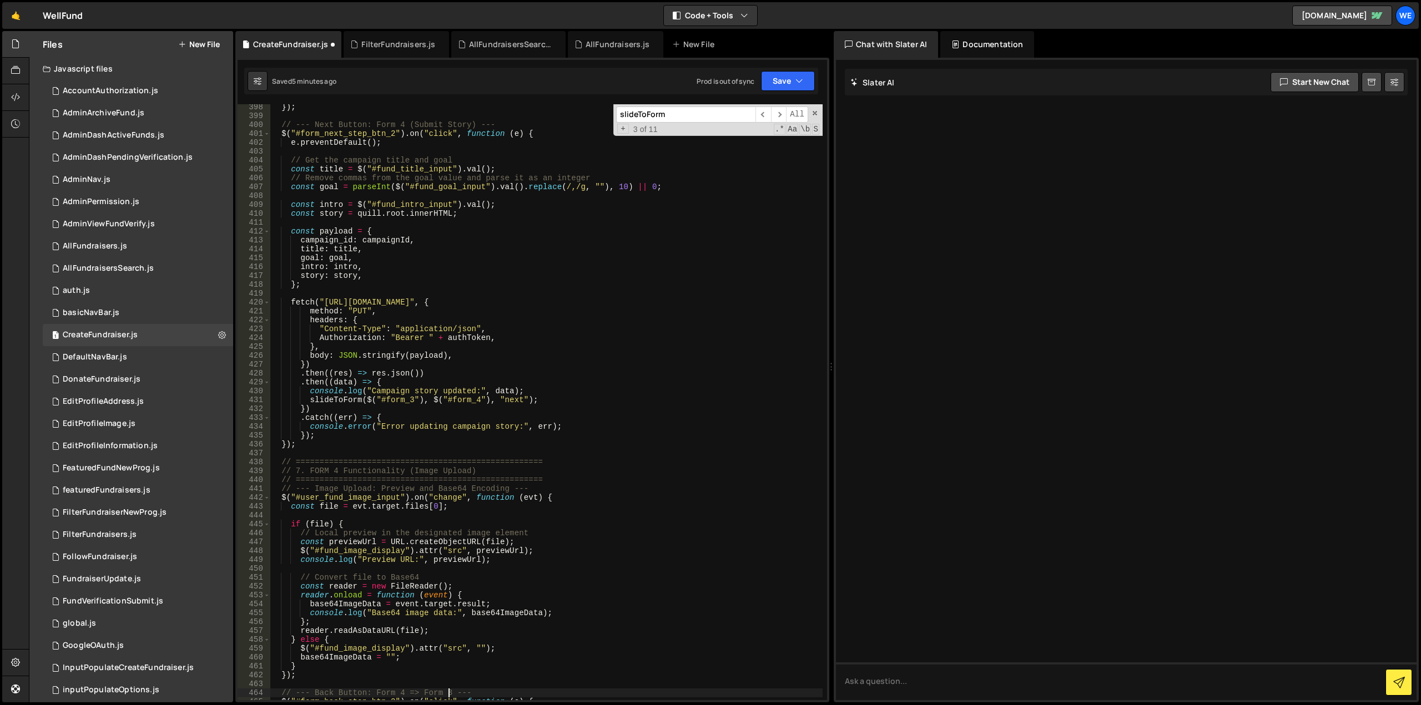
scroll to position [3445, 0]
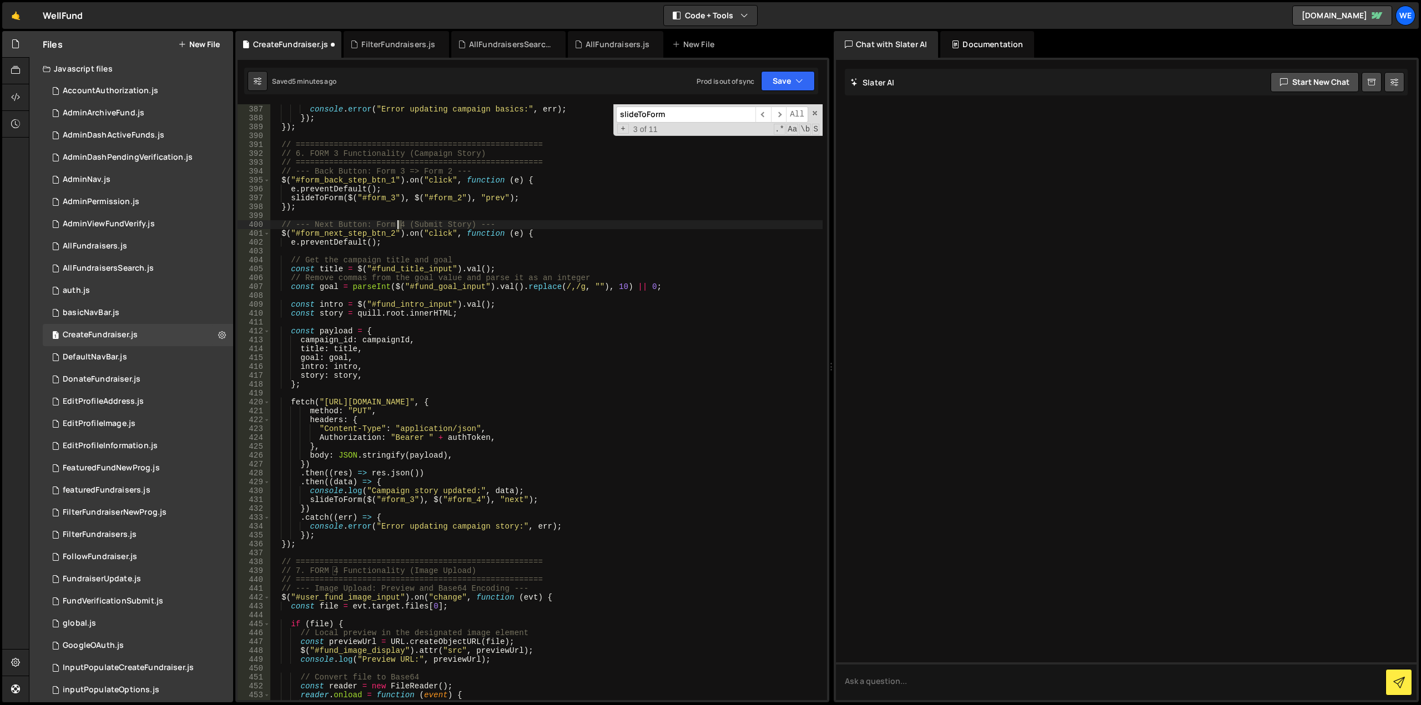
click at [398, 225] on div ". catch (( err ) => { console . error ( "Error updating campaign basics:" , err…" at bounding box center [546, 403] width 553 height 614
click at [487, 378] on div ". catch (( err ) => { console . error ( "Error updating campaign basics:" , err…" at bounding box center [546, 403] width 553 height 614
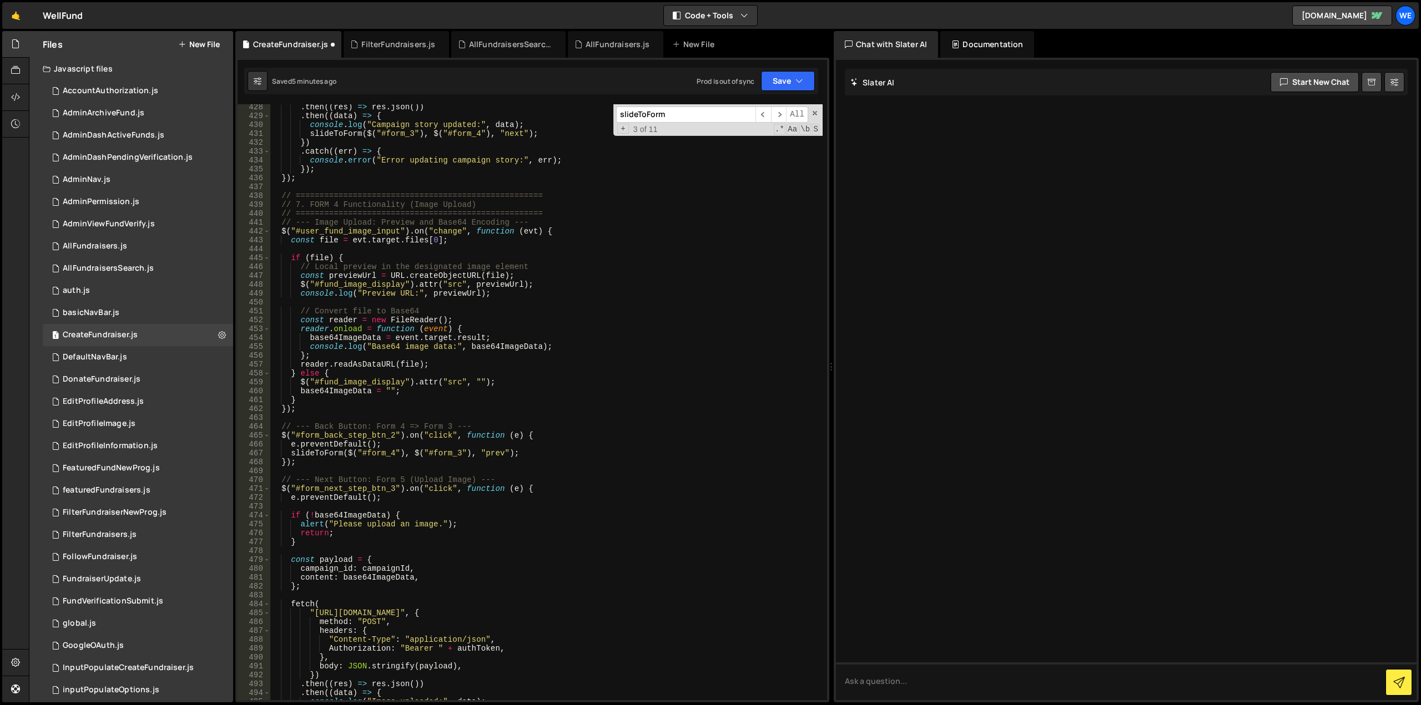
scroll to position [3878, 0]
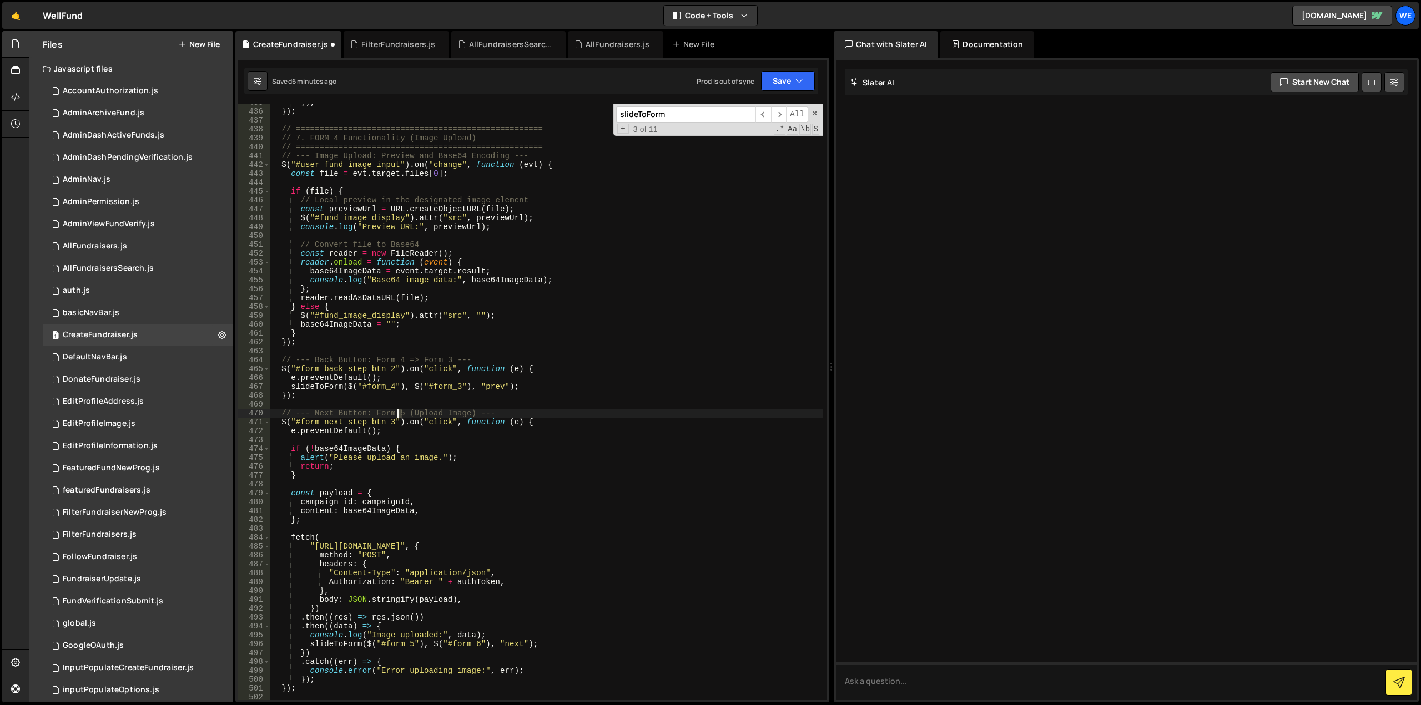
click at [398, 413] on div "}) ; }) ; // ==================================================== // 7. FORM 4 …" at bounding box center [546, 405] width 553 height 614
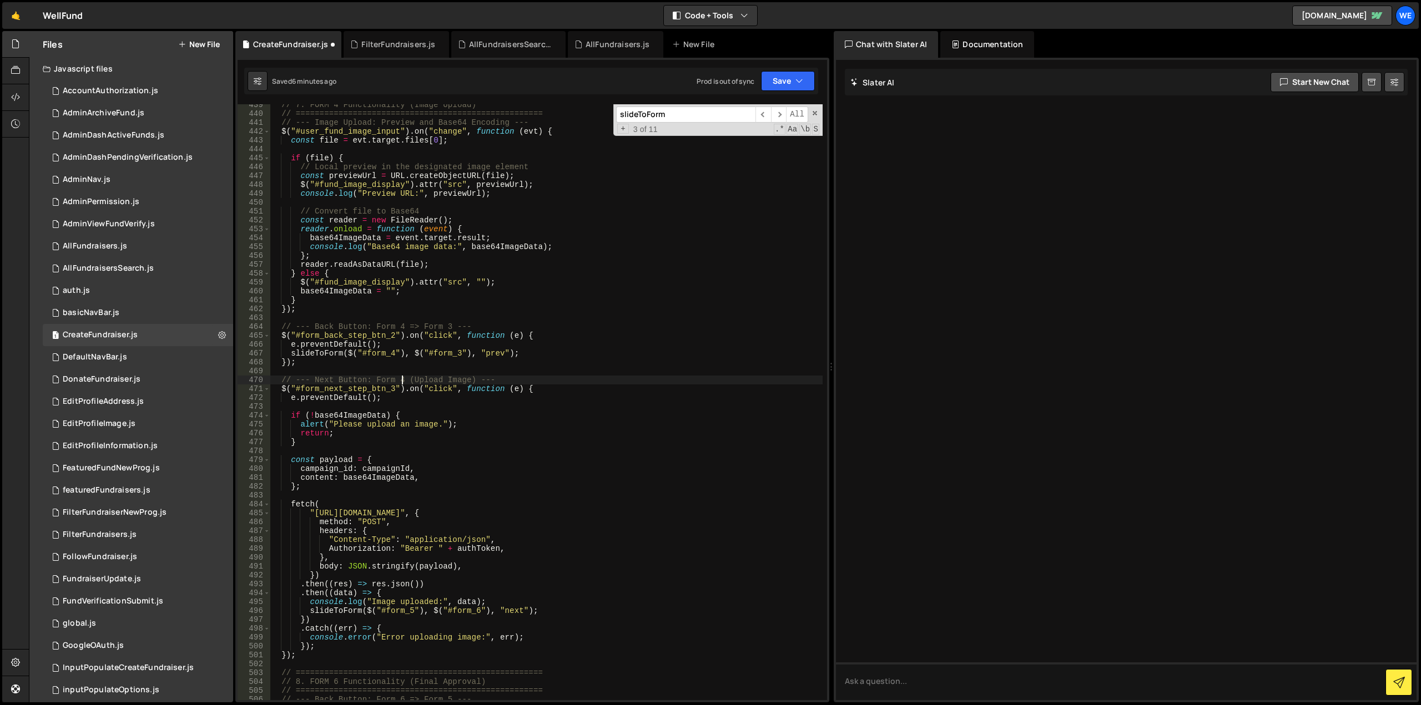
scroll to position [3944, 0]
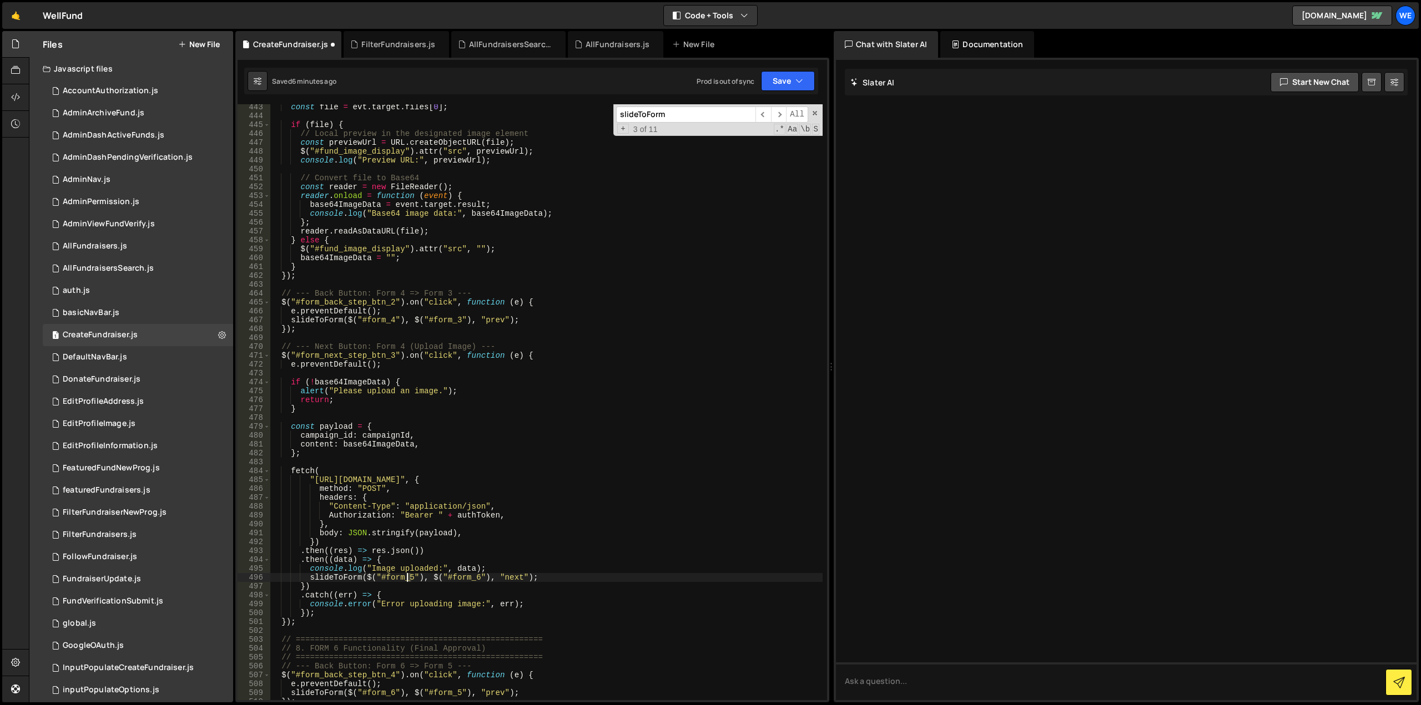
click at [408, 578] on div "const file = evt . target . files [ 0 ] ; if ( file ) { // Local preview in the…" at bounding box center [546, 410] width 553 height 614
click at [471, 578] on div "const file = evt . target . files [ 0 ] ; if ( file ) { // Local preview in the…" at bounding box center [546, 410] width 553 height 614
click at [389, 304] on div "const file = evt . target . files [ 0 ] ; if ( file ) { // Local preview in the…" at bounding box center [546, 410] width 553 height 614
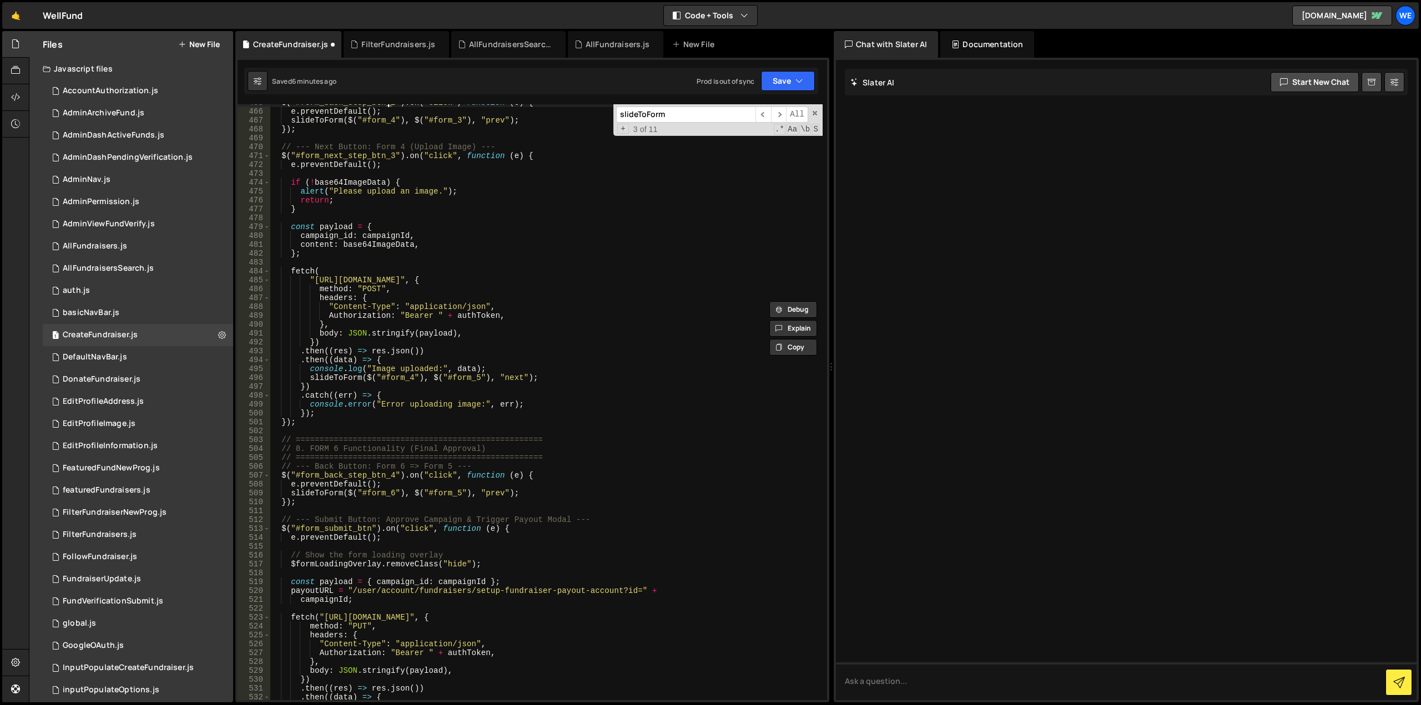
scroll to position [4177, 0]
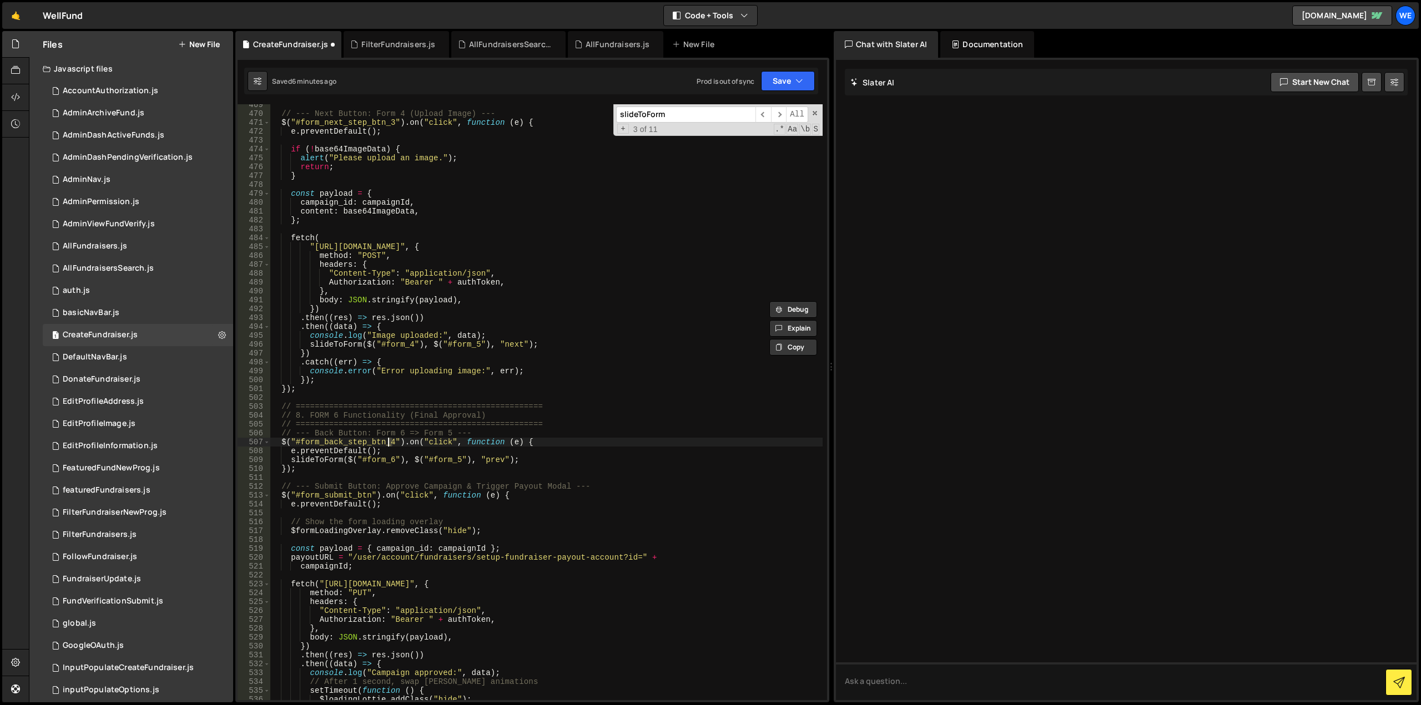
click at [389, 443] on div "// --- Next Button: Form 4 (Upload Image) --- $ ( "#form_next_step_btn_3" ) . o…" at bounding box center [546, 407] width 553 height 614
click at [389, 460] on div "// --- Next Button: Form 4 (Upload Image) --- $ ( "#form_next_step_btn_3" ) . o…" at bounding box center [546, 407] width 553 height 614
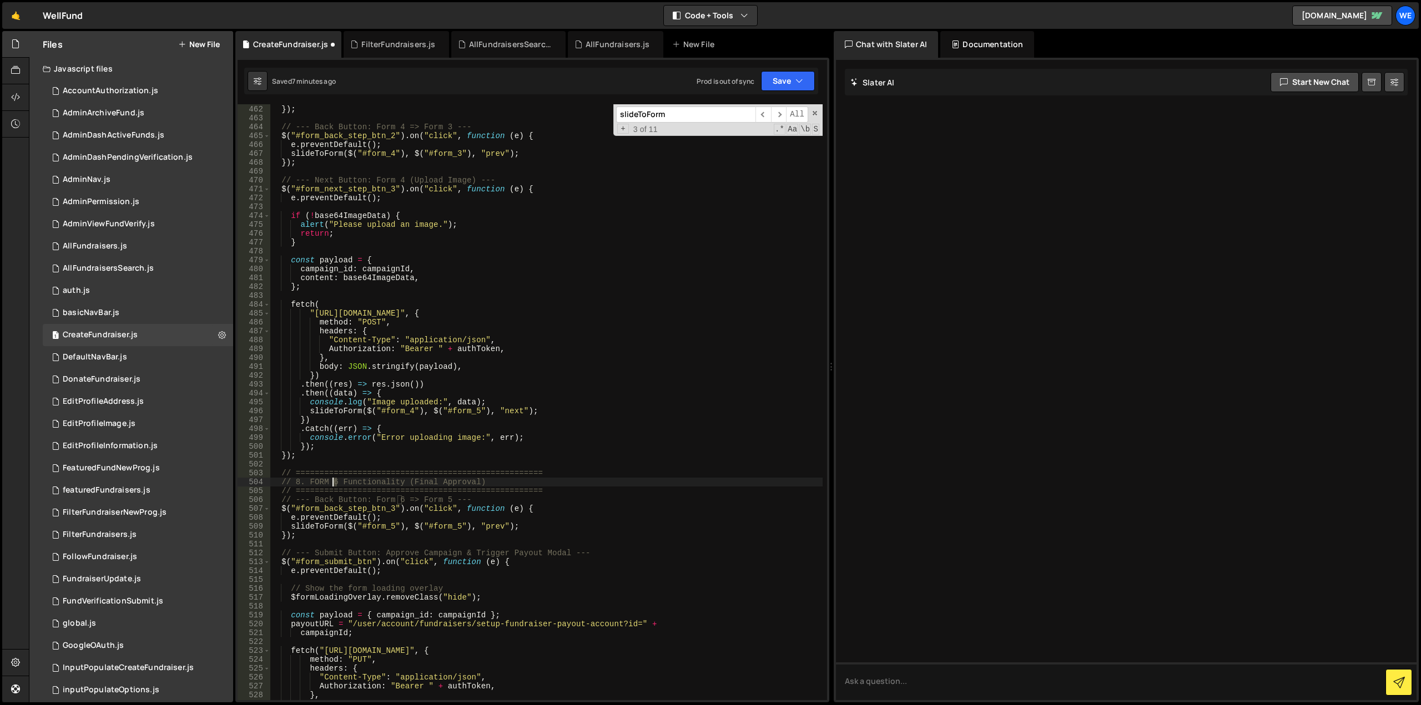
click at [334, 481] on div "} }) ; // --- Back Button: Form 4 => Form 3 --- $ ( "#form_back_step_btn_2" ) .…" at bounding box center [546, 403] width 553 height 614
type textarea "// 8. FORM 5 Functionality (Final Approval)"
click at [420, 467] on div "} }) ; // --- Back Button: Form 4 => Form 3 --- $ ( "#form_back_step_btn_2" ) .…" at bounding box center [546, 403] width 553 height 614
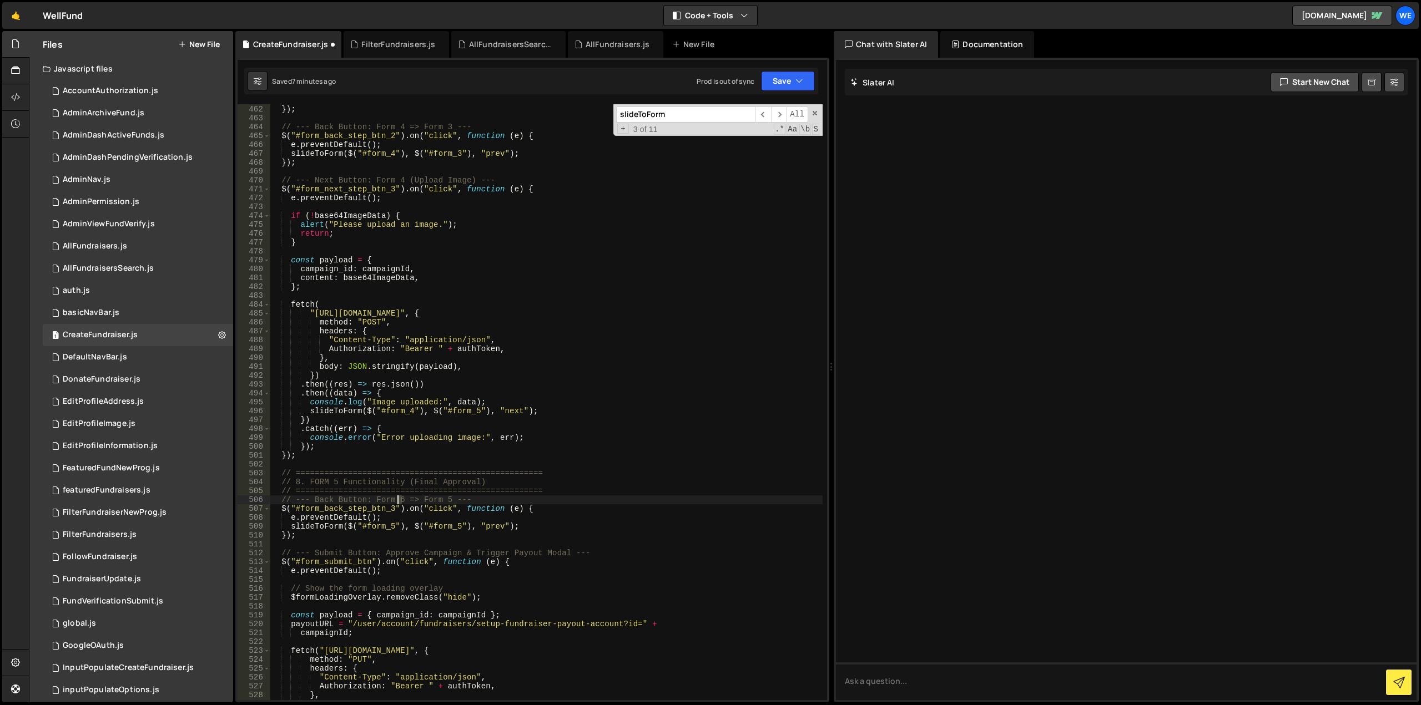
click at [397, 496] on div "} }) ; // --- Back Button: Form 4 => Form 3 --- $ ( "#form_back_step_btn_2" ) .…" at bounding box center [546, 403] width 553 height 614
drag, startPoint x: 440, startPoint y: 475, endPoint x: 443, endPoint y: 499, distance: 24.6
click at [440, 476] on div "} }) ; // --- Back Button: Form 4 => Form 3 --- $ ( "#form_back_step_btn_2" ) .…" at bounding box center [546, 403] width 553 height 614
click at [447, 499] on div "} }) ; // --- Back Button: Form 4 => Form 3 --- $ ( "#form_back_step_btn_2" ) .…" at bounding box center [546, 403] width 553 height 614
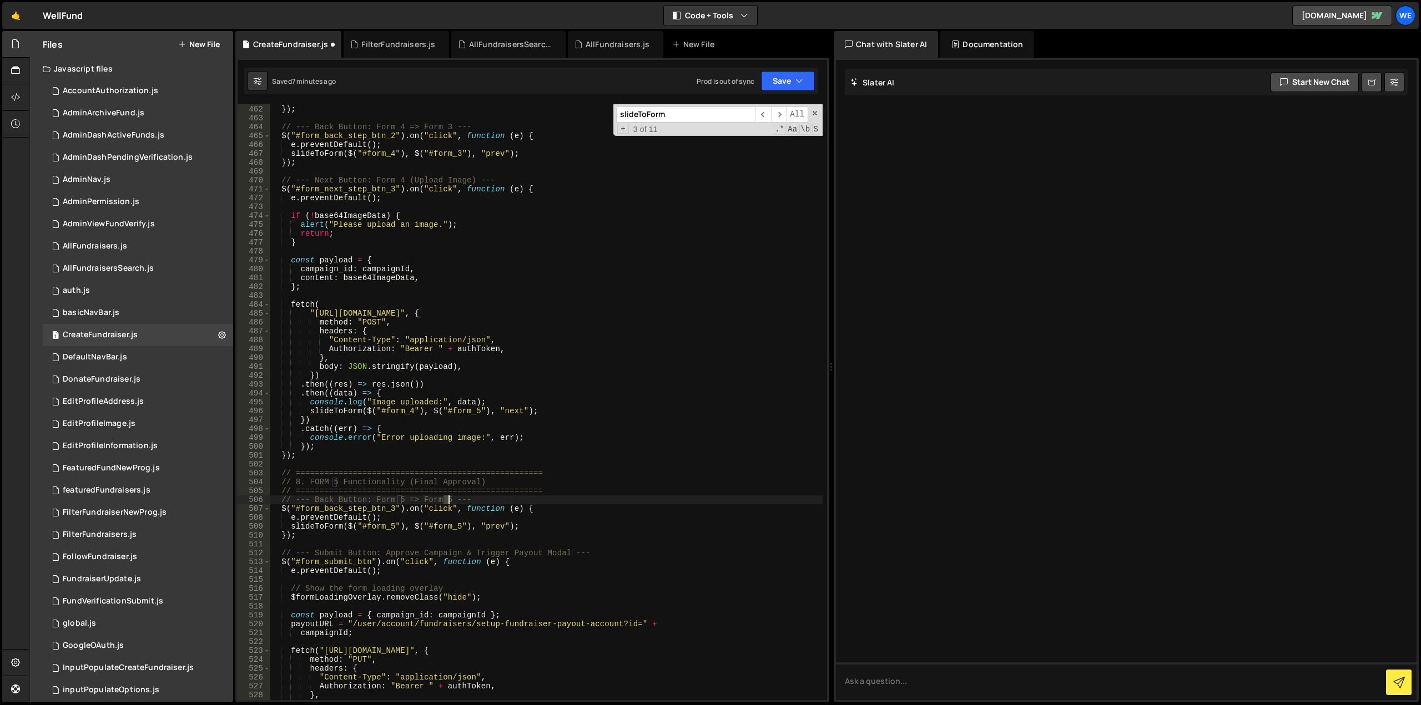
scroll to position [0, 12]
click at [408, 493] on div "} }) ; // --- Back Button: Form 4 => Form 3 --- $ ( "#form_back_step_btn_2" ) .…" at bounding box center [546, 403] width 553 height 614
click at [456, 528] on div "} }) ; // --- Back Button: Form 4 => Form 3 --- $ ( "#form_back_step_btn_2" ) .…" at bounding box center [546, 403] width 553 height 614
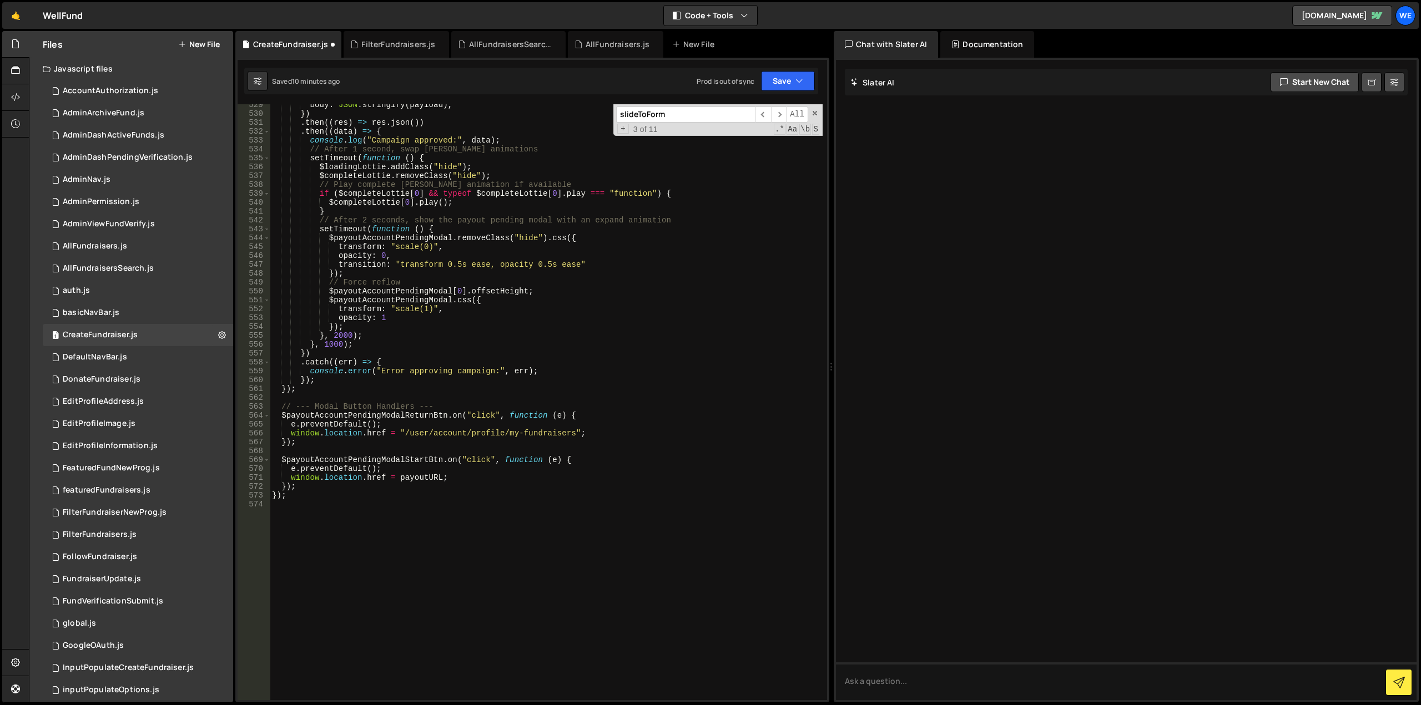
scroll to position [4710, 0]
click at [573, 262] on div "body : JSON . stringify ( payload ) , }) . then (( res ) => res . json ( )) . t…" at bounding box center [546, 407] width 553 height 614
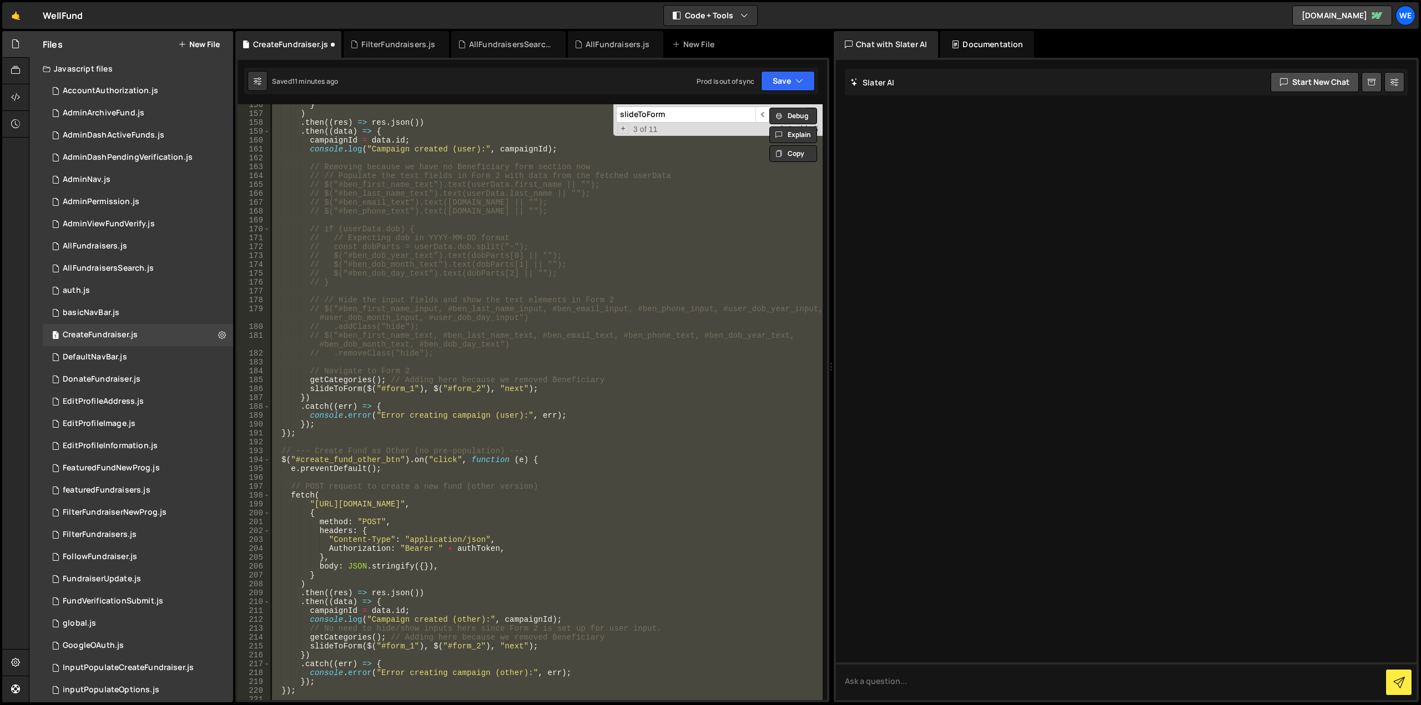
scroll to position [1280, 0]
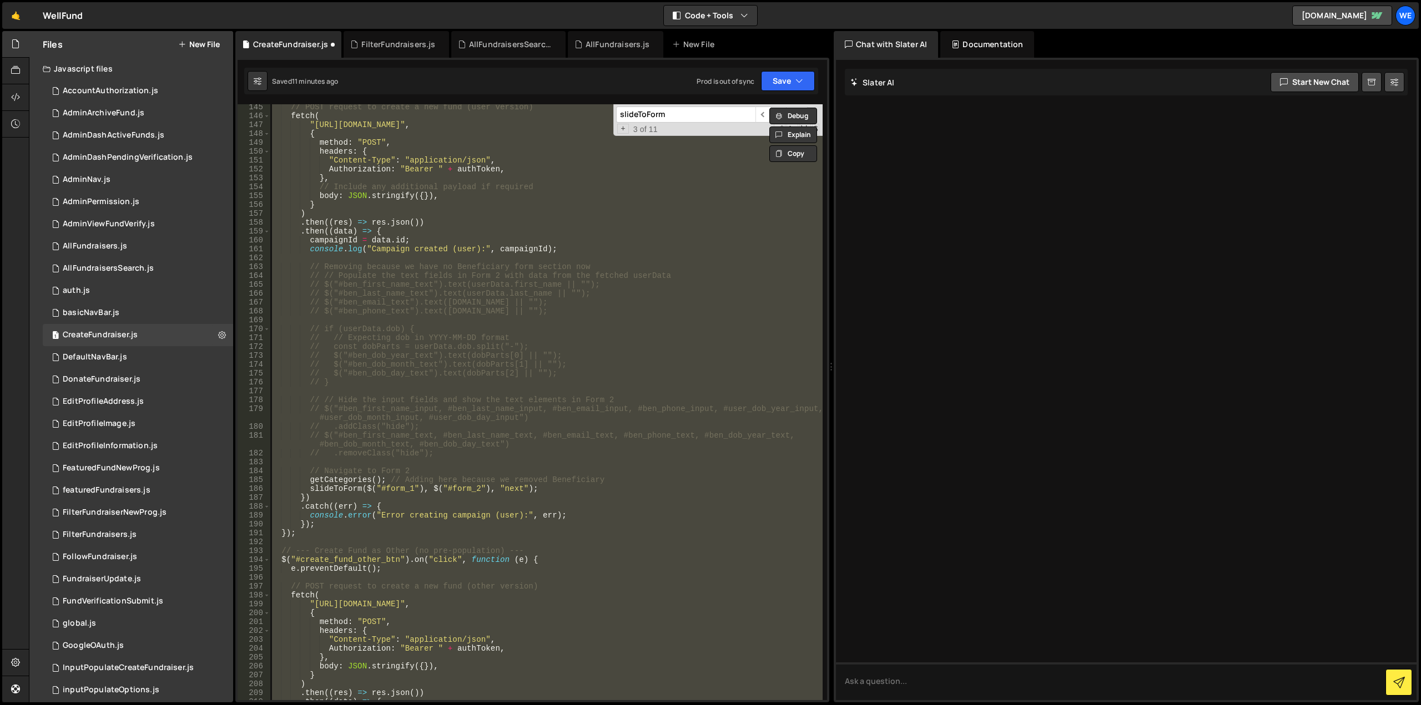
click at [645, 339] on div "// POST request to create a new fund (user version) fetch ( "[URL][DOMAIN_NAME]…" at bounding box center [546, 402] width 553 height 596
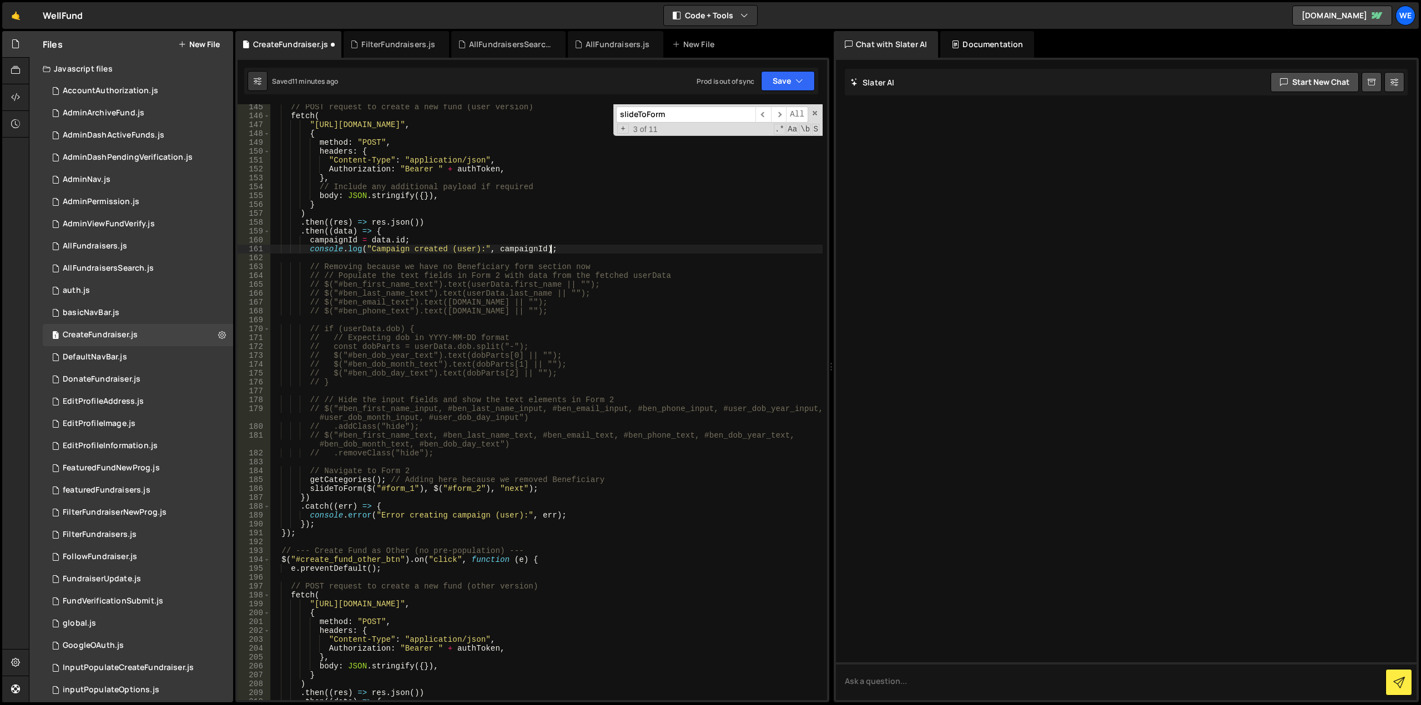
click at [559, 249] on div "// POST request to create a new fund (user version) fetch ( "[URL][DOMAIN_NAME]…" at bounding box center [546, 410] width 553 height 614
click at [341, 386] on div "// POST request to create a new fund (user version) fetch ( "[URL][DOMAIN_NAME]…" at bounding box center [546, 410] width 553 height 614
type textarea "// }"
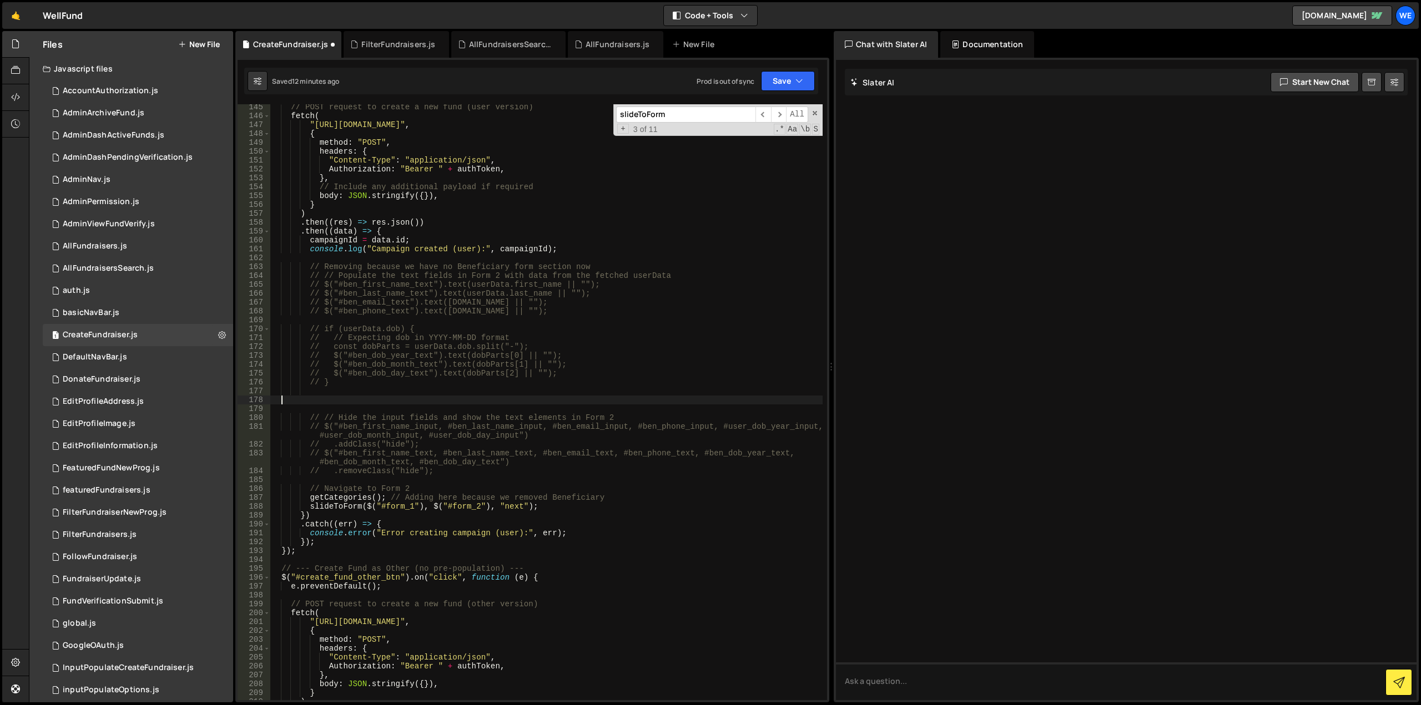
scroll to position [0, 0]
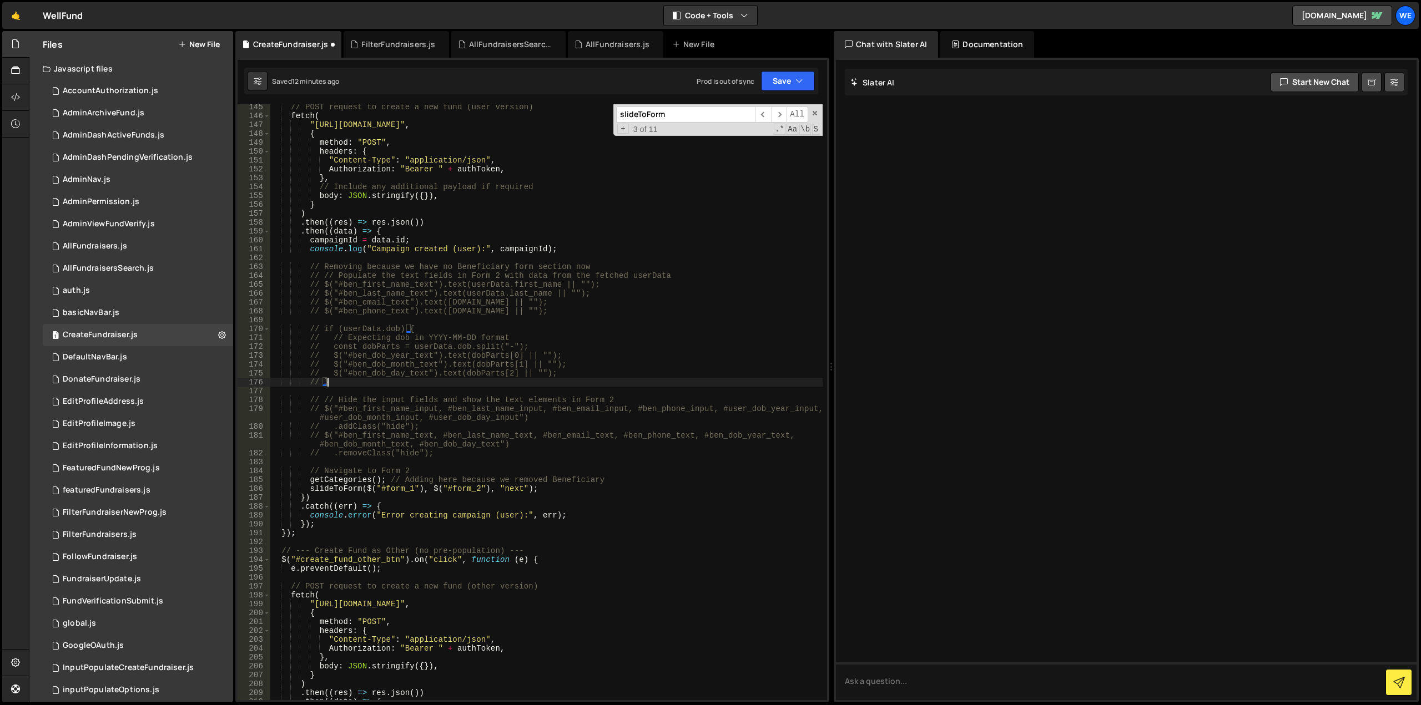
click at [568, 252] on div "// POST request to create a new fund (user version) fetch ( "[URL][DOMAIN_NAME]…" at bounding box center [546, 410] width 553 height 614
type textarea "console.log("Campaign created (user):", campaignId);"
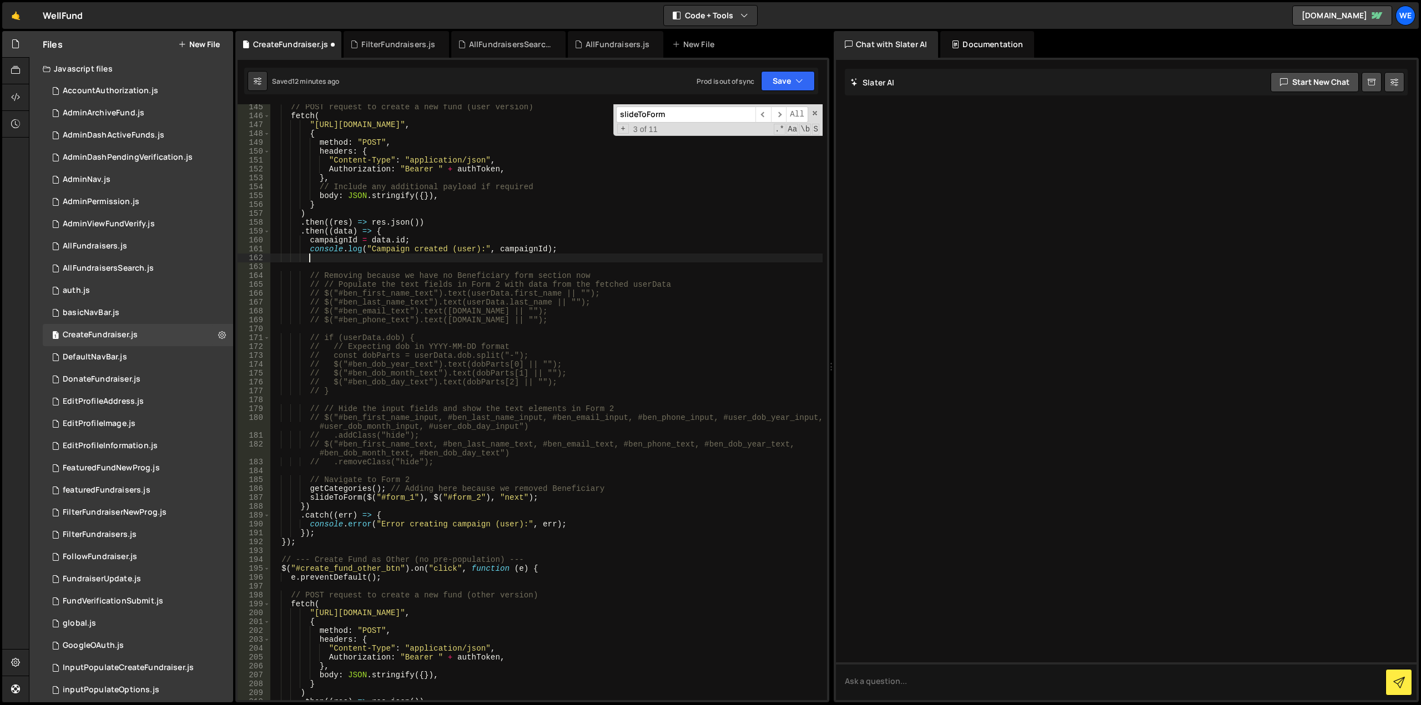
scroll to position [0, 2]
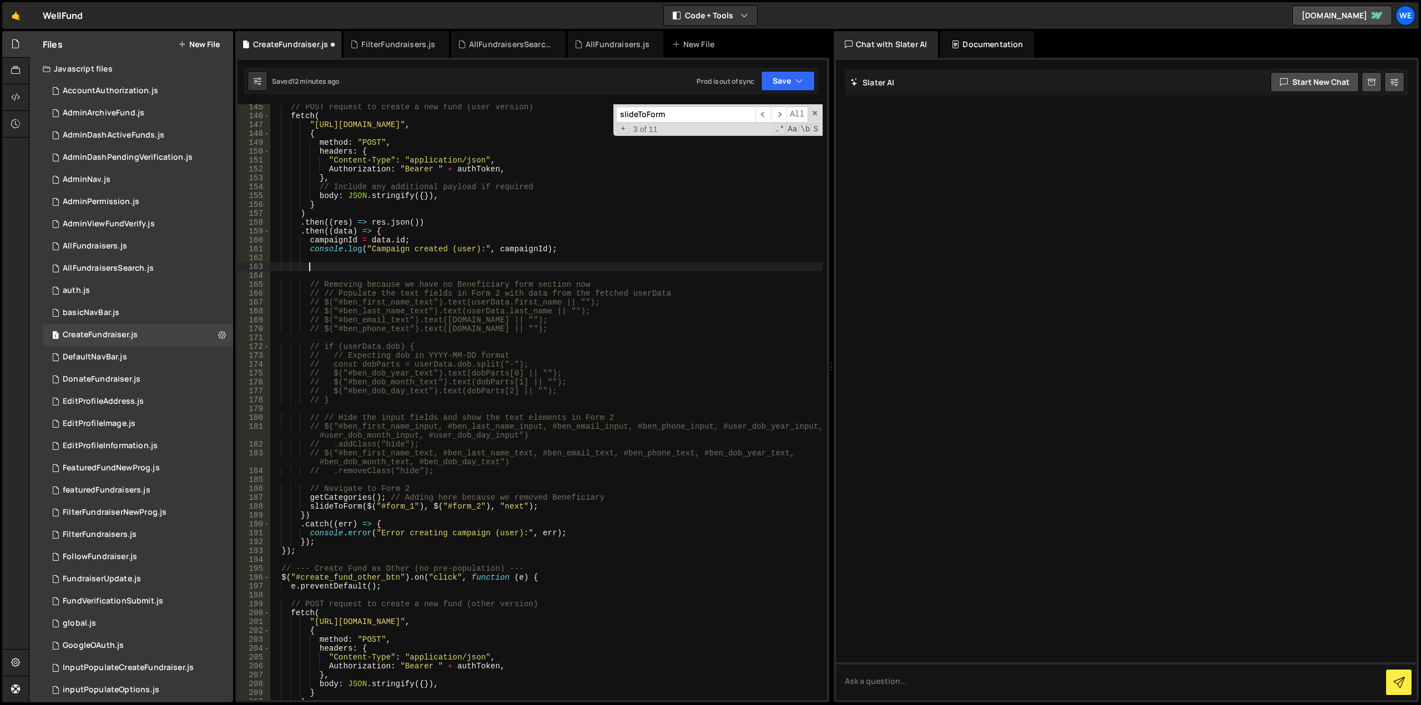
paste textarea
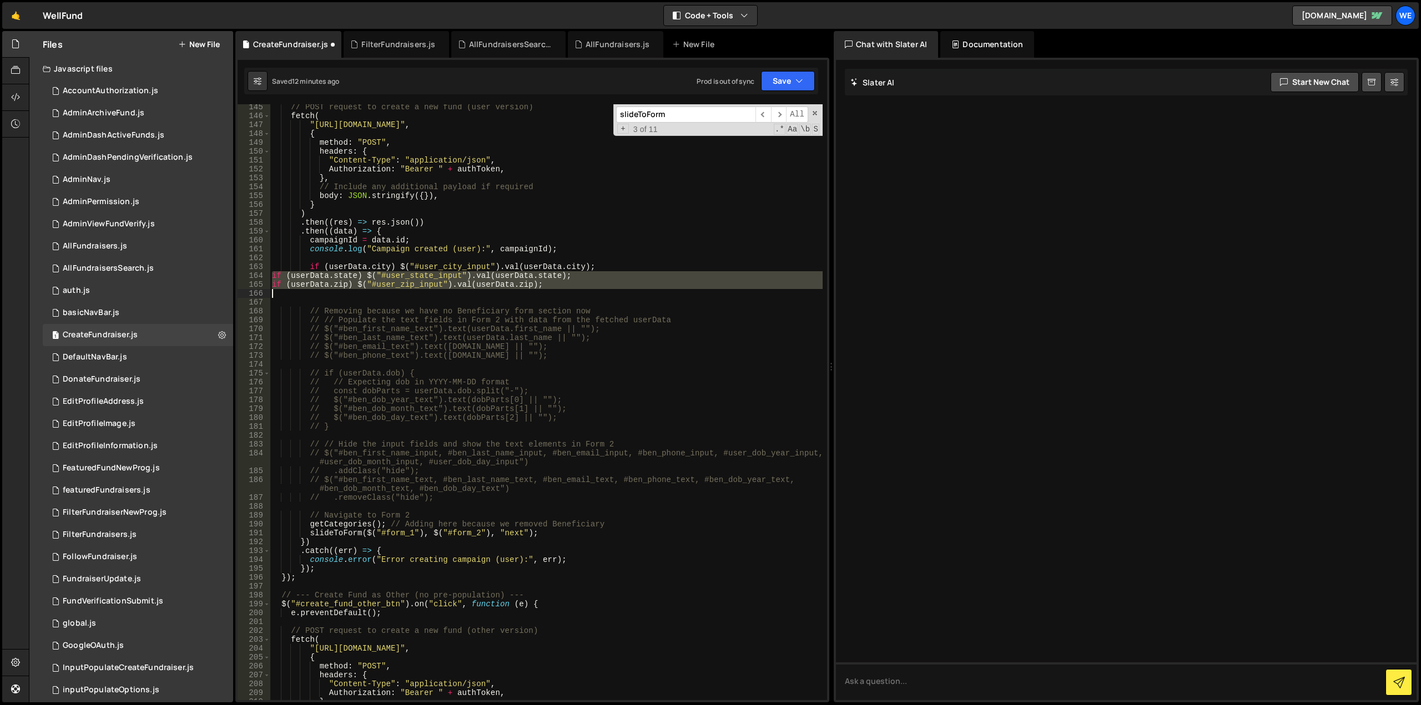
drag, startPoint x: 272, startPoint y: 276, endPoint x: 553, endPoint y: 289, distance: 281.7
click at [553, 289] on div "// POST request to create a new fund (user version) fetch ( "[URL][DOMAIN_NAME]…" at bounding box center [546, 410] width 553 height 614
type textarea "if (userData.zip) $("#user_zip_input").val(userData.zip);"
click at [380, 254] on div "// POST request to create a new fund (user version) fetch ( "[URL][DOMAIN_NAME]…" at bounding box center [546, 410] width 553 height 614
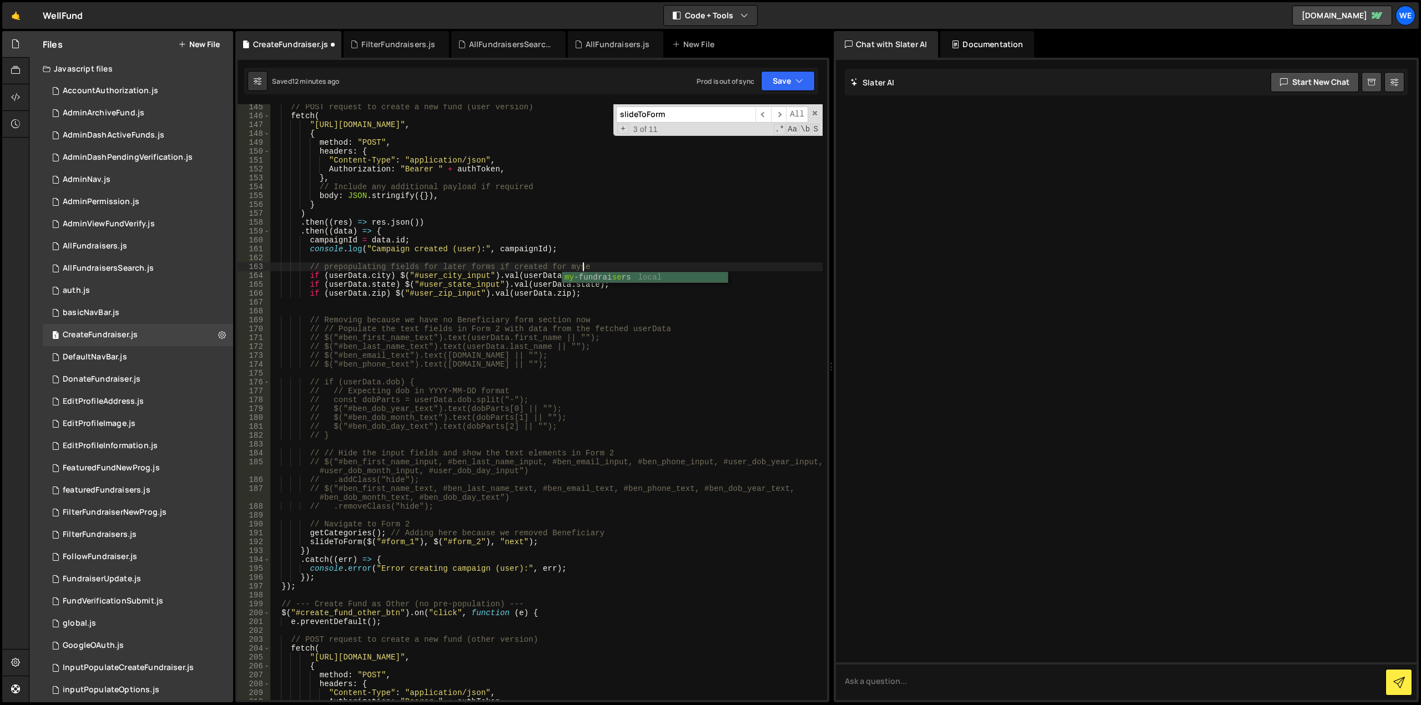
scroll to position [0, 22]
click at [571, 268] on div "// POST request to create a new fund (user version) fetch ( "[URL][DOMAIN_NAME]…" at bounding box center [546, 410] width 553 height 614
click at [345, 275] on div "// POST request to create a new fund (user version) fetch ( "[URL][DOMAIN_NAME]…" at bounding box center [546, 410] width 553 height 614
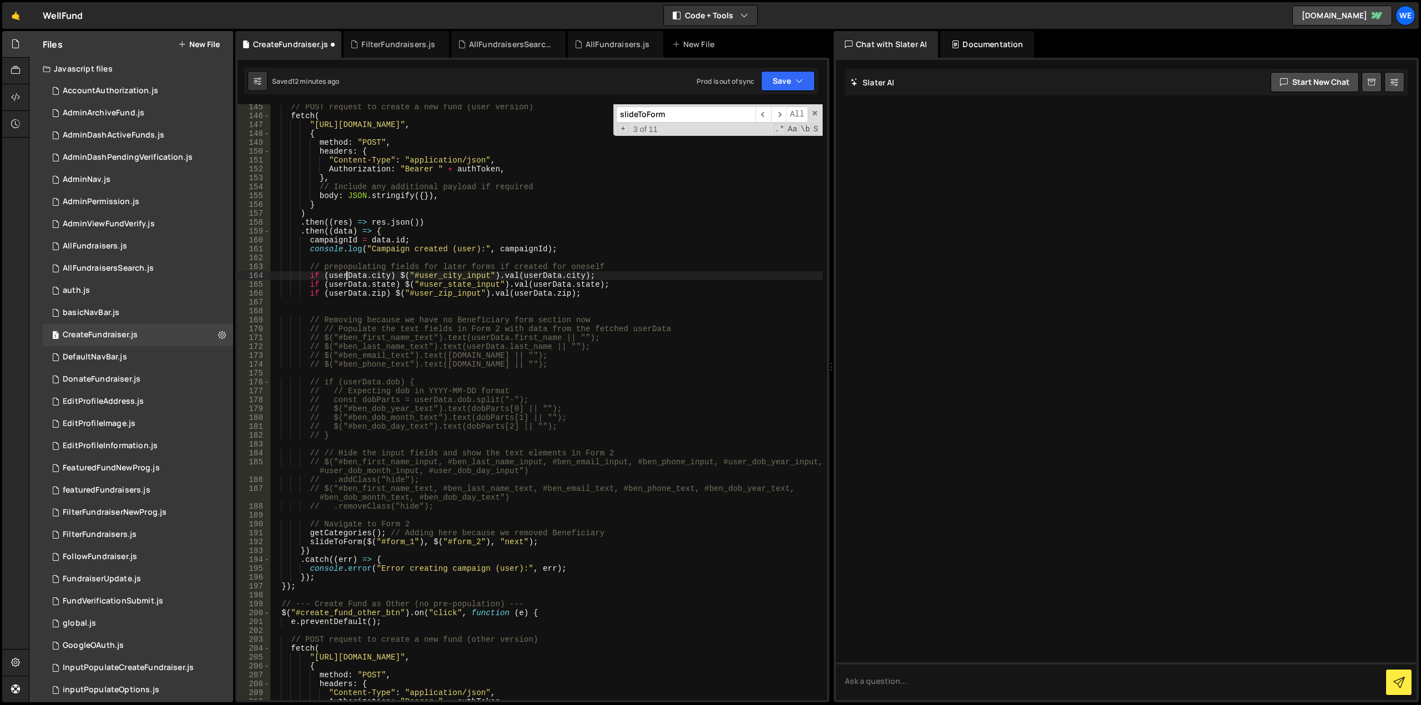
scroll to position [0, 22]
click at [345, 275] on div "// POST request to create a new fund (user version) fetch ( "[URL][DOMAIN_NAME]…" at bounding box center [546, 410] width 553 height 614
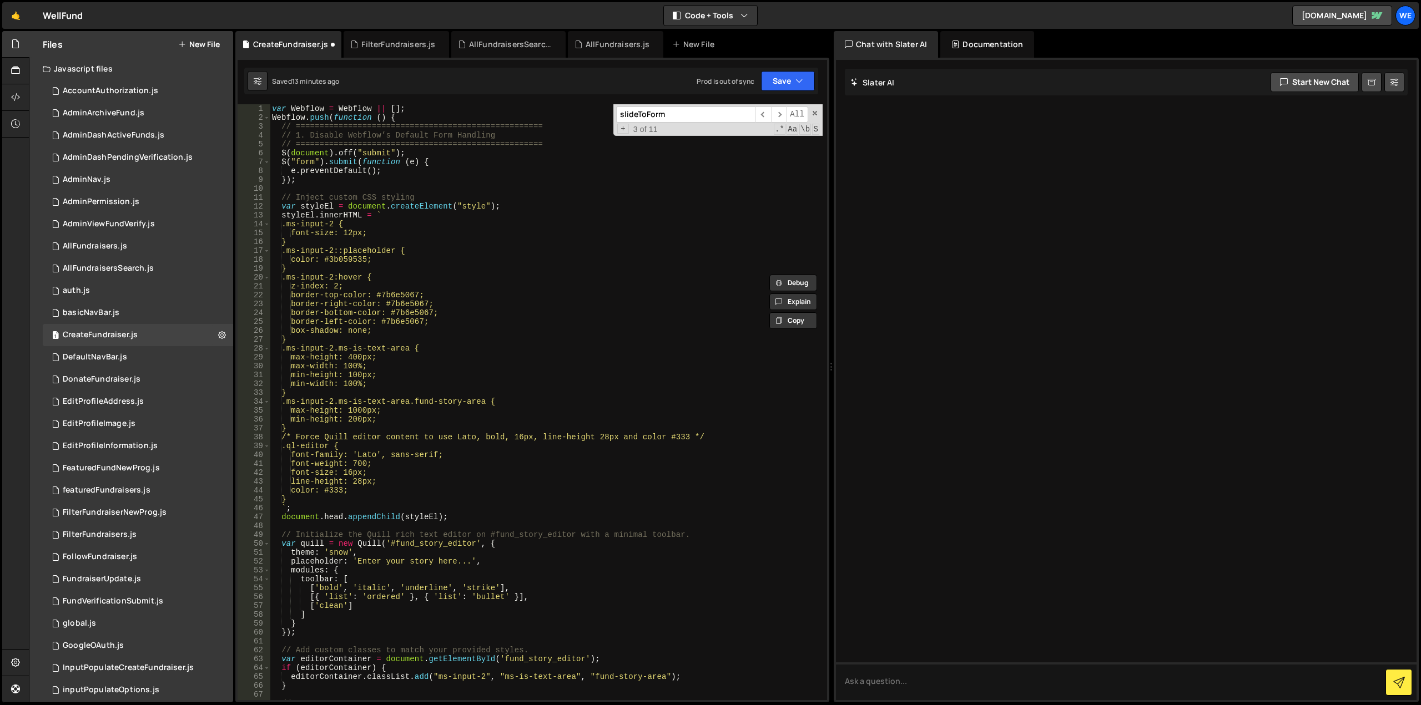
scroll to position [0, 0]
click at [780, 83] on button "Save" at bounding box center [788, 81] width 54 height 20
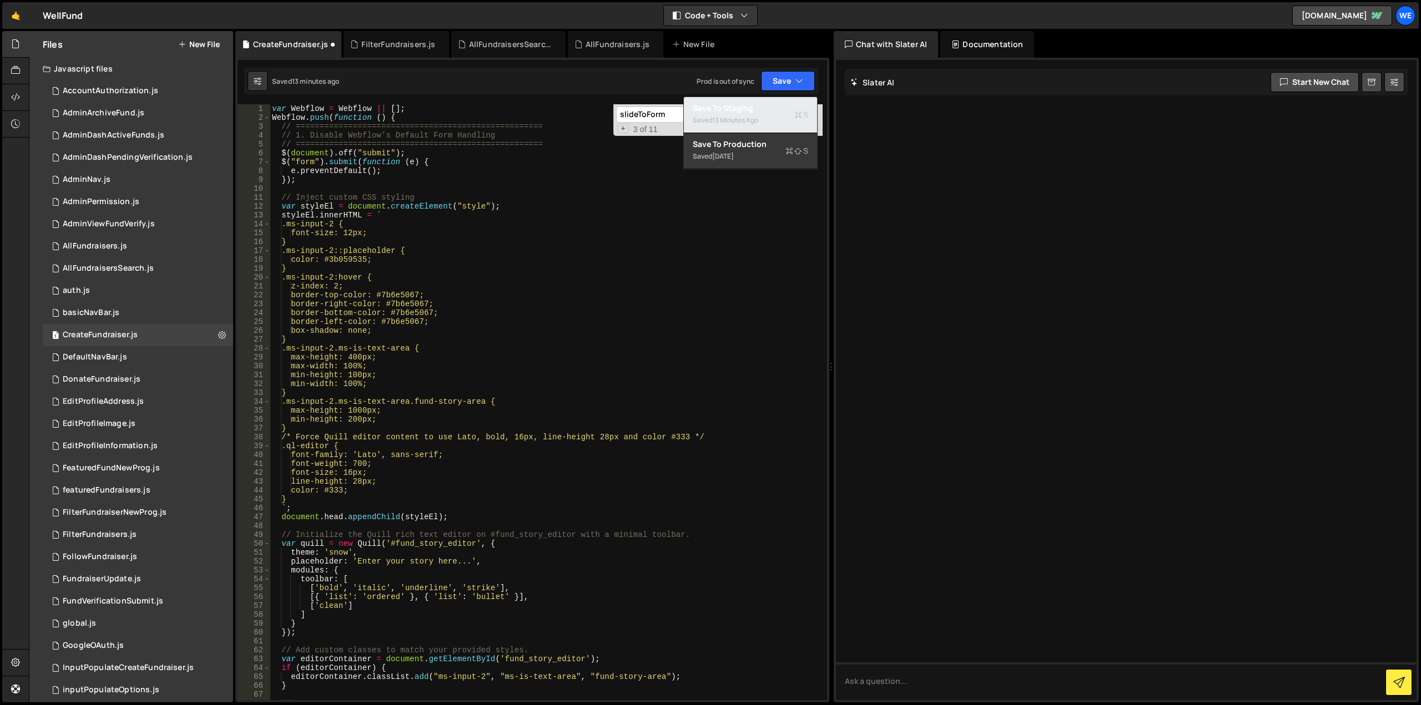
click at [754, 114] on div "Saved 13 minutes ago" at bounding box center [750, 120] width 115 height 13
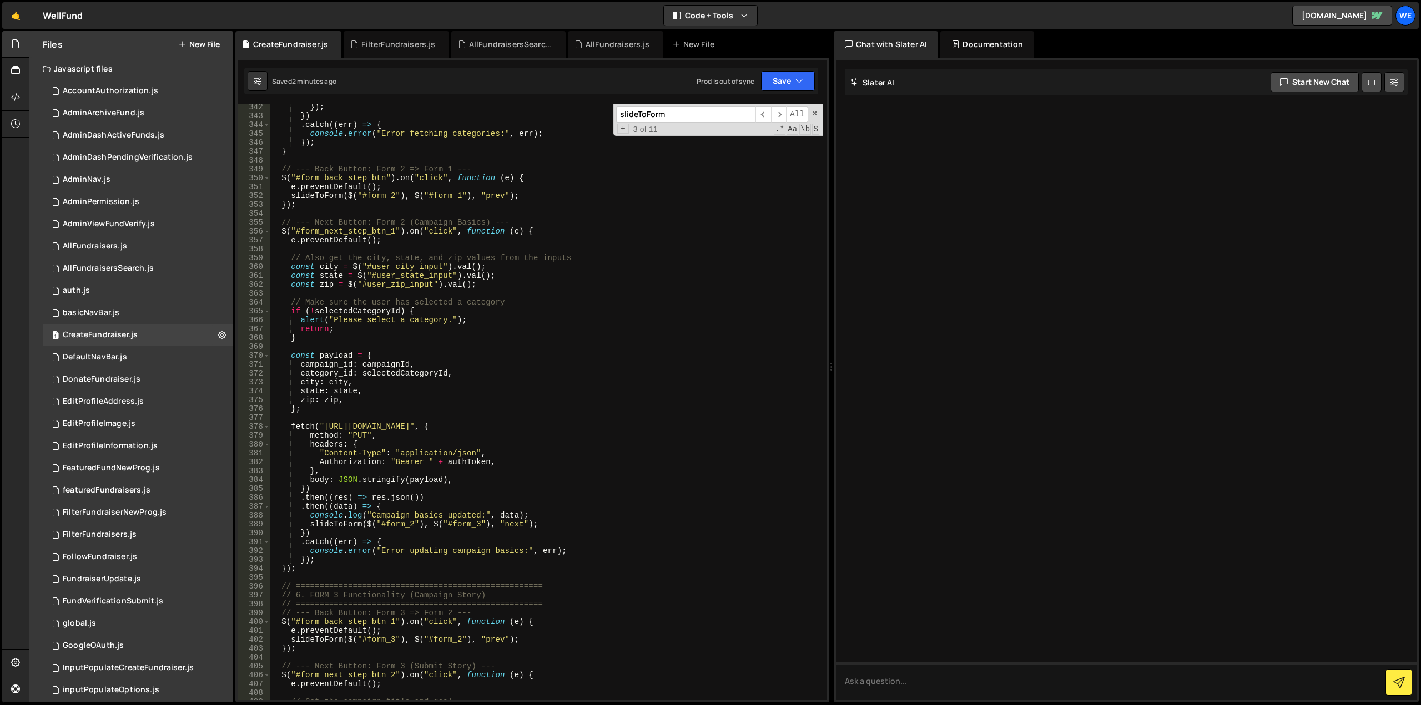
scroll to position [0, 15]
click at [434, 277] on div "}) ; }) . catch (( err ) => { console . error ( "Error fetching categories:" , …" at bounding box center [546, 410] width 553 height 614
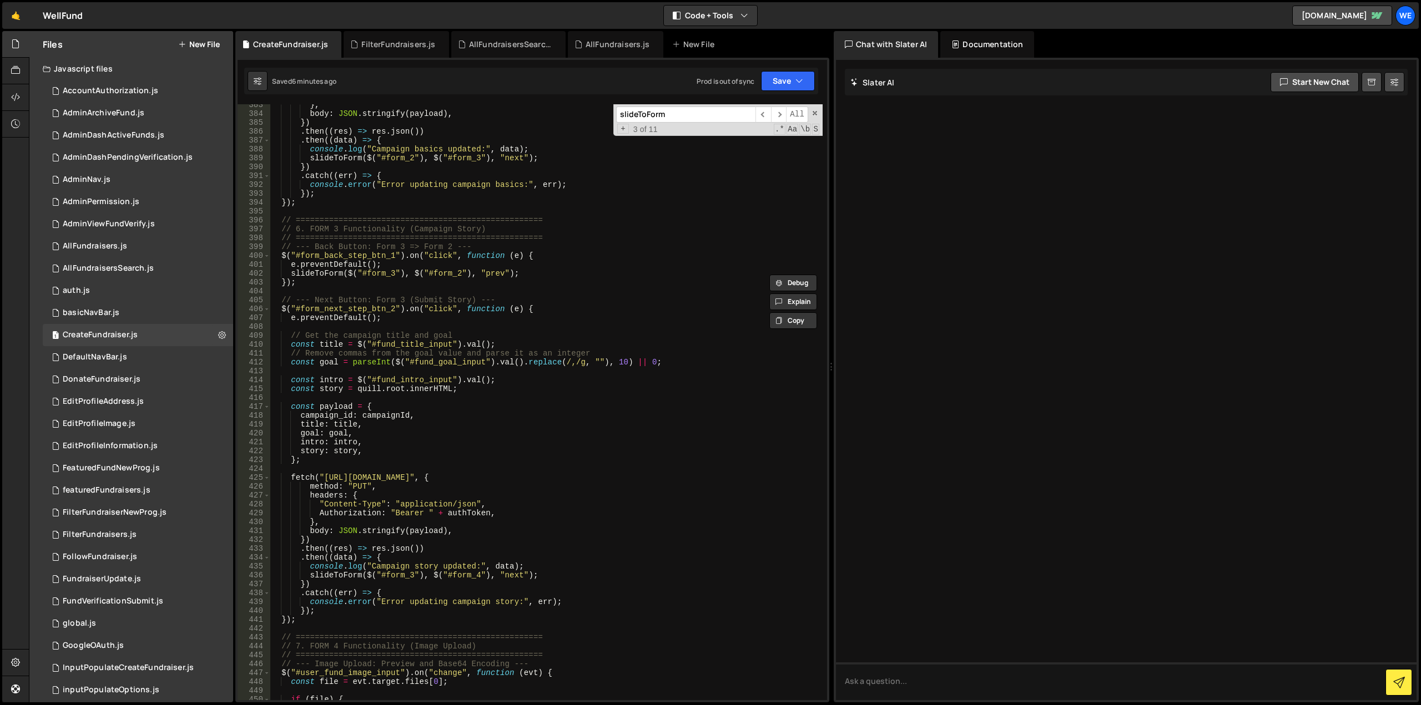
scroll to position [3447, 0]
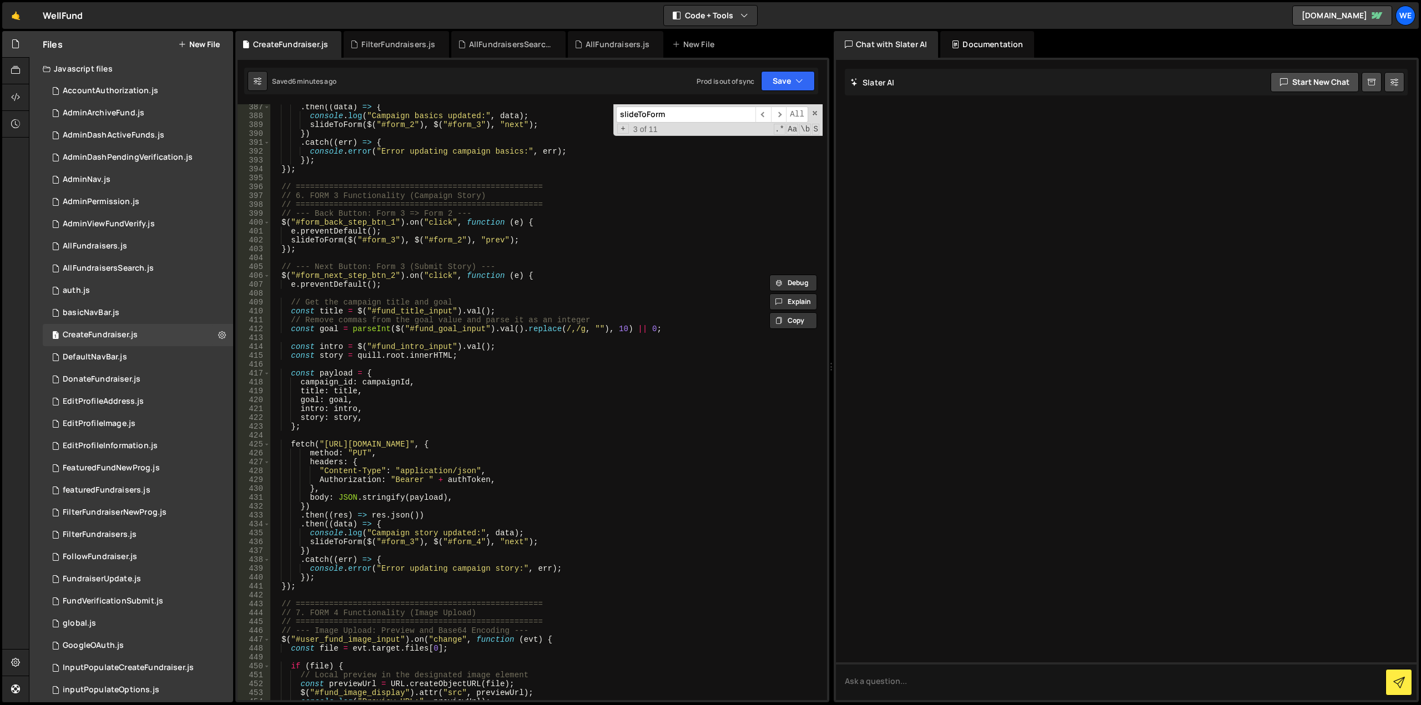
click at [366, 357] on div ". then (( data ) => { console . log ( "Campaign basics updated:" , data ) ; sli…" at bounding box center [546, 410] width 553 height 614
type textarea "const story = quill.root.innerHTML;"
click at [366, 357] on div ". then (( data ) => { console . log ( "Campaign basics updated:" , data ) ; sli…" at bounding box center [546, 410] width 553 height 614
click at [394, 356] on div ". then (( data ) => { console . log ( "Campaign basics updated:" , data ) ; sli…" at bounding box center [546, 410] width 553 height 614
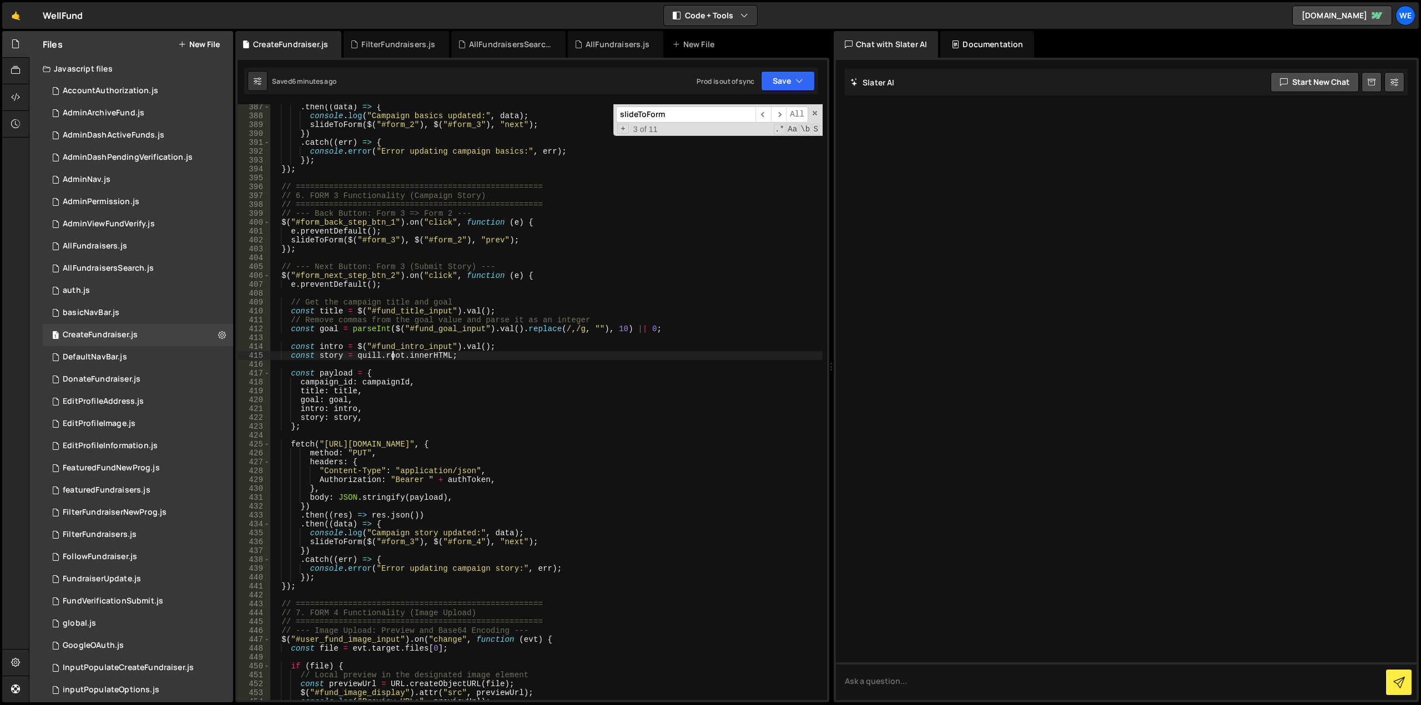
click at [394, 356] on div ". then (( data ) => { console . log ( "Campaign basics updated:" , data ) ; sli…" at bounding box center [546, 410] width 553 height 614
click at [428, 355] on div ". then (( data ) => { console . log ( "Campaign basics updated:" , data ) ; sli…" at bounding box center [546, 410] width 553 height 614
click at [358, 354] on div ". then (( data ) => { console . log ( "Campaign basics updated:" , data ) ; sli…" at bounding box center [546, 410] width 553 height 614
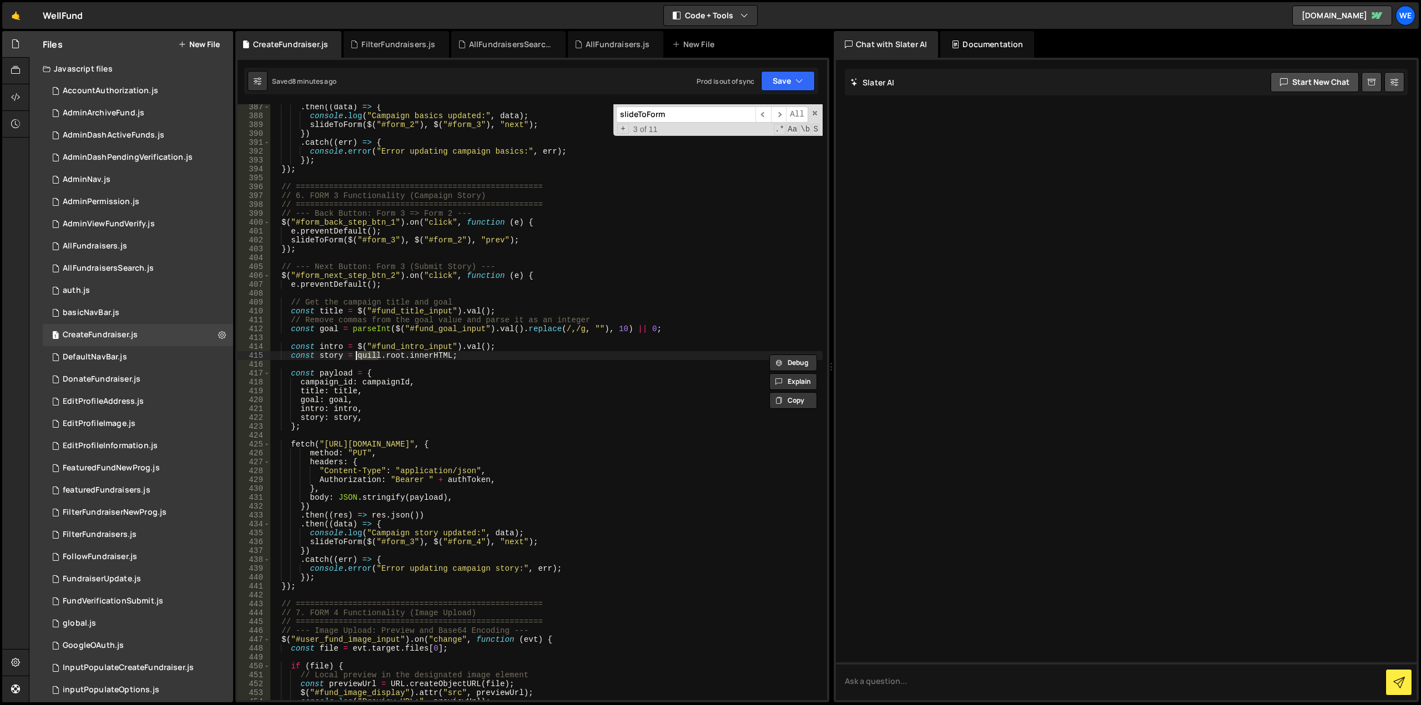
type input "quill"
click at [764, 116] on span "​" at bounding box center [763, 115] width 16 height 16
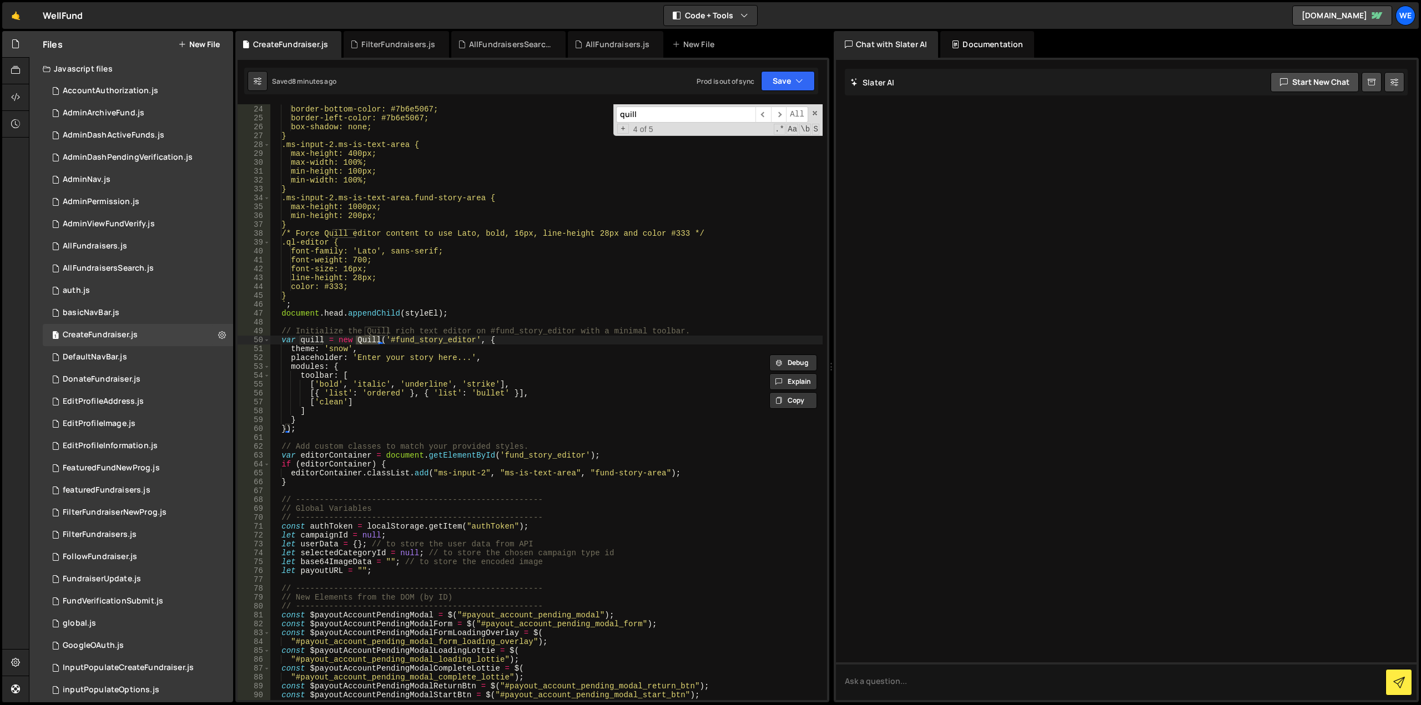
scroll to position [204, 0]
click at [776, 114] on span "​" at bounding box center [779, 115] width 16 height 16
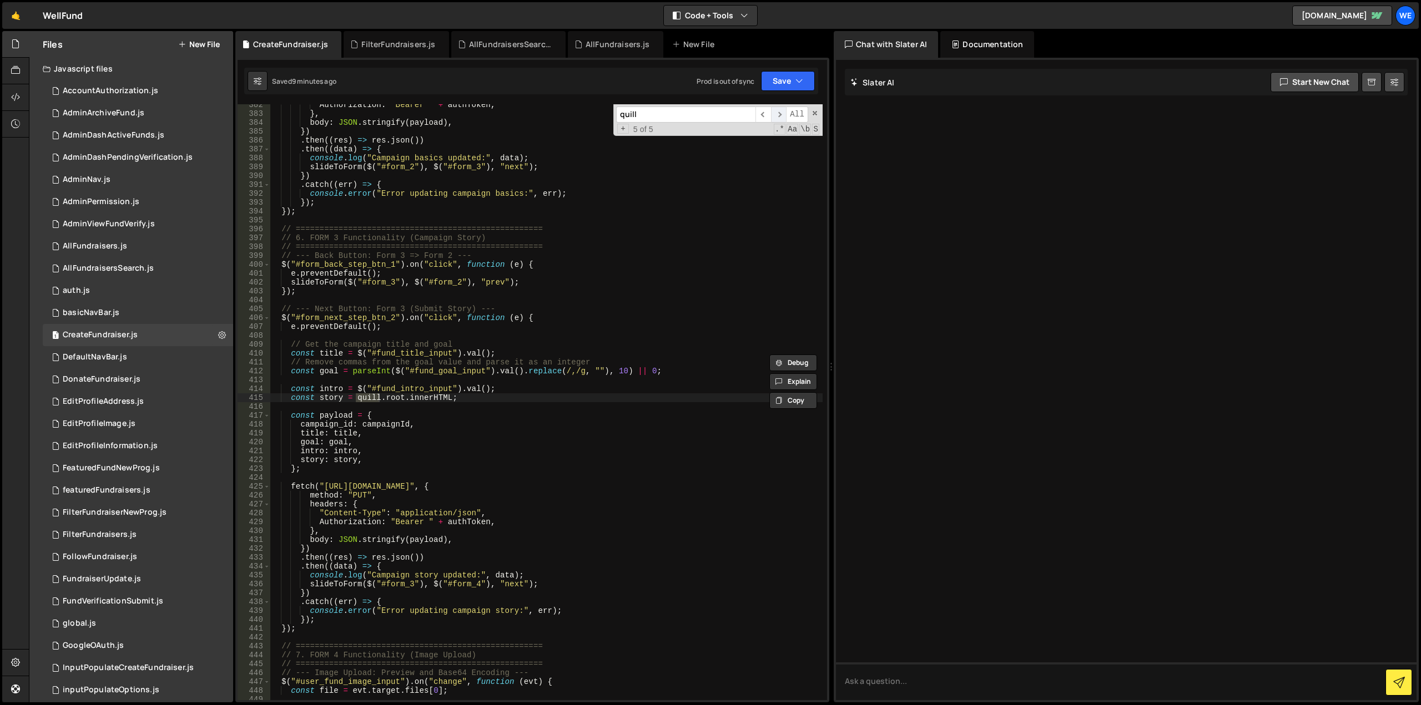
click at [778, 117] on span "​" at bounding box center [779, 115] width 16 height 16
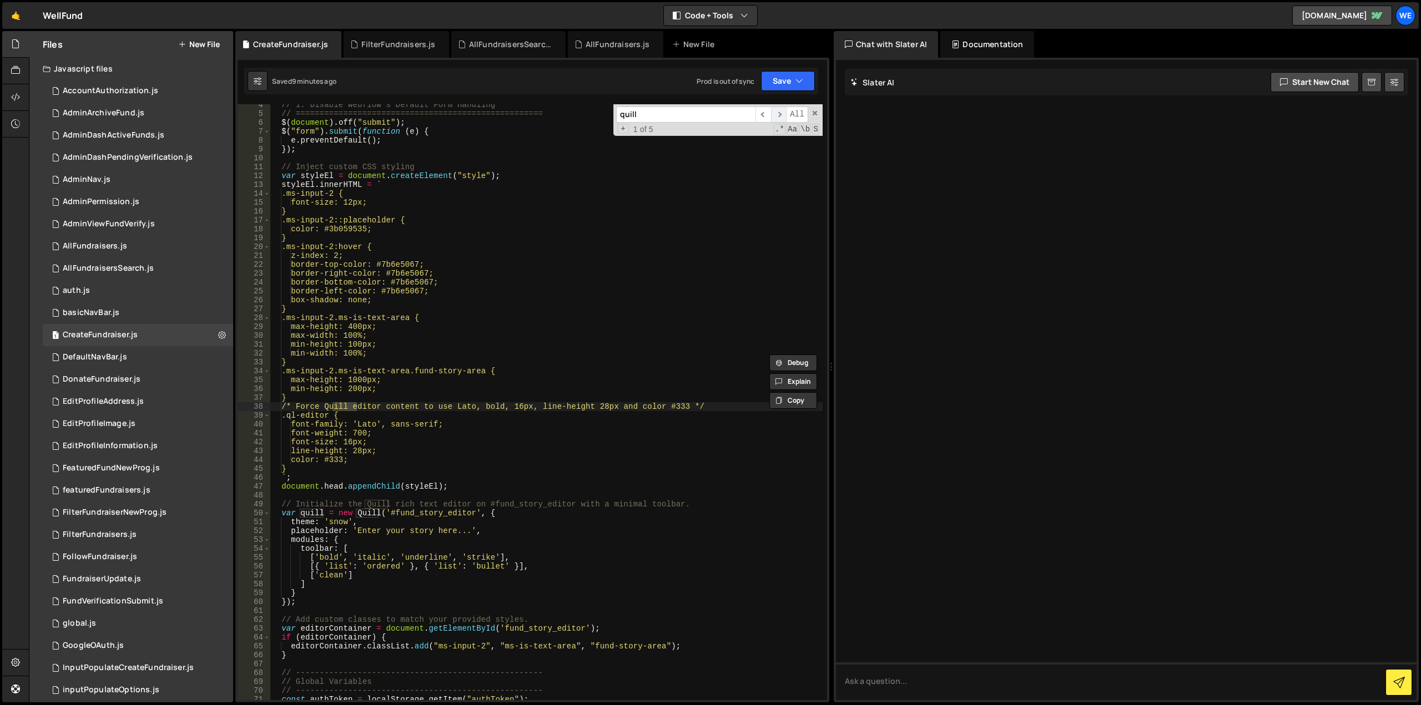
scroll to position [31, 0]
click at [788, 115] on span "All" at bounding box center [797, 115] width 22 height 16
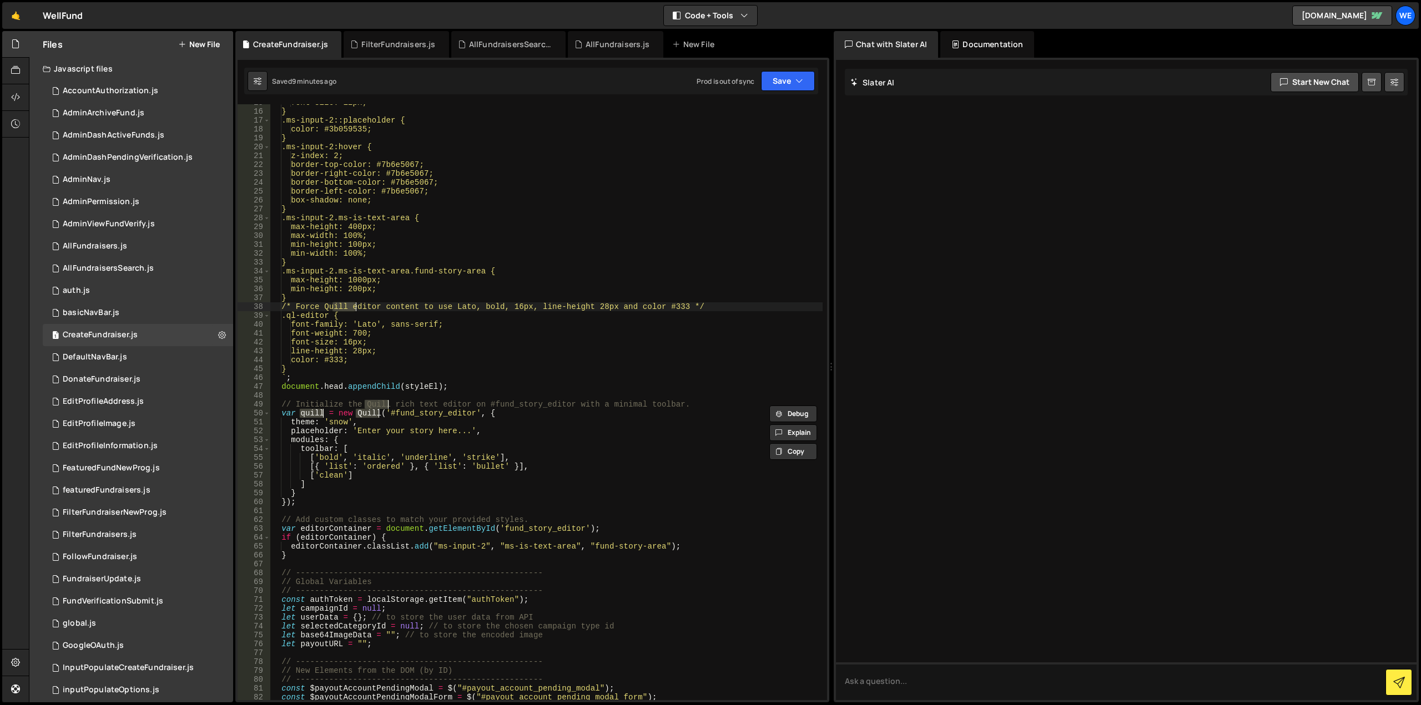
scroll to position [164, 0]
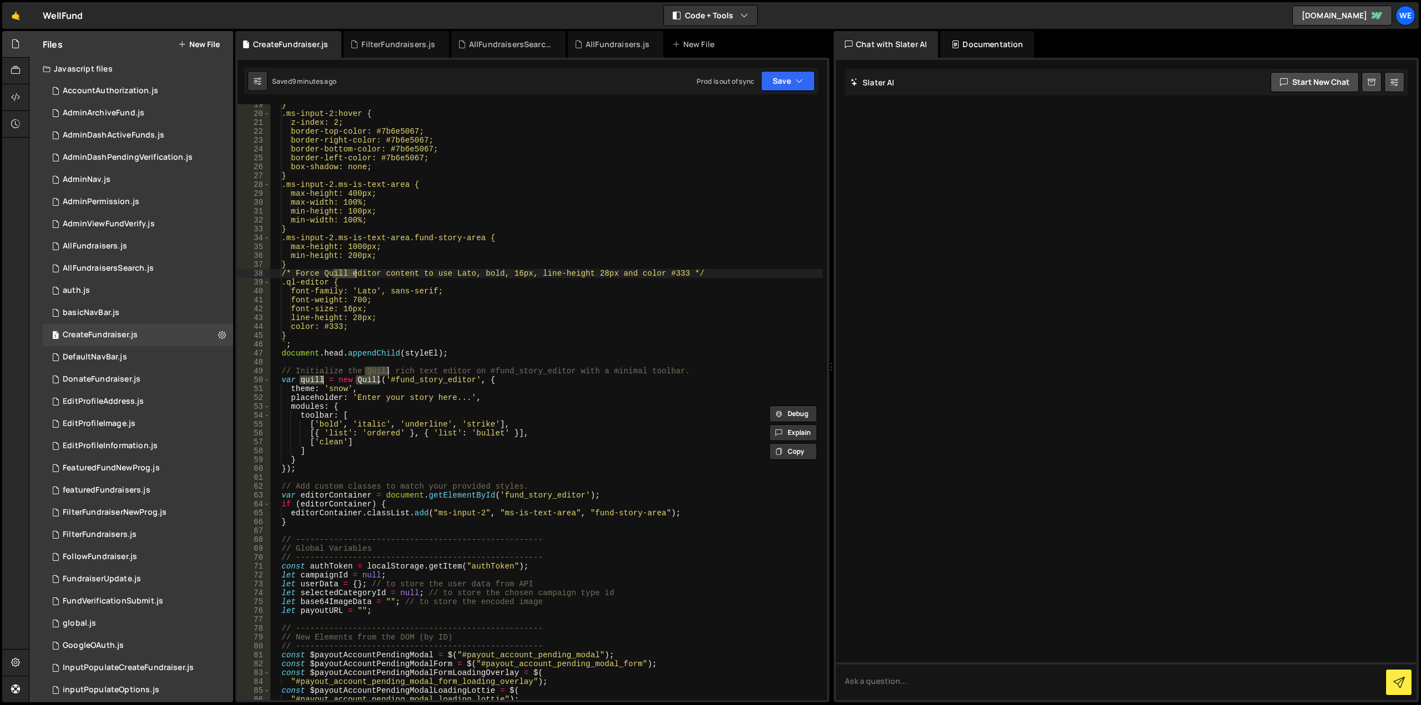
click at [353, 401] on div "} .ms-input-2:hover { z-index: 2; border-top-color: #7b6e5067; border-right-col…" at bounding box center [546, 407] width 553 height 614
click at [792, 88] on button "Save" at bounding box center [788, 81] width 54 height 20
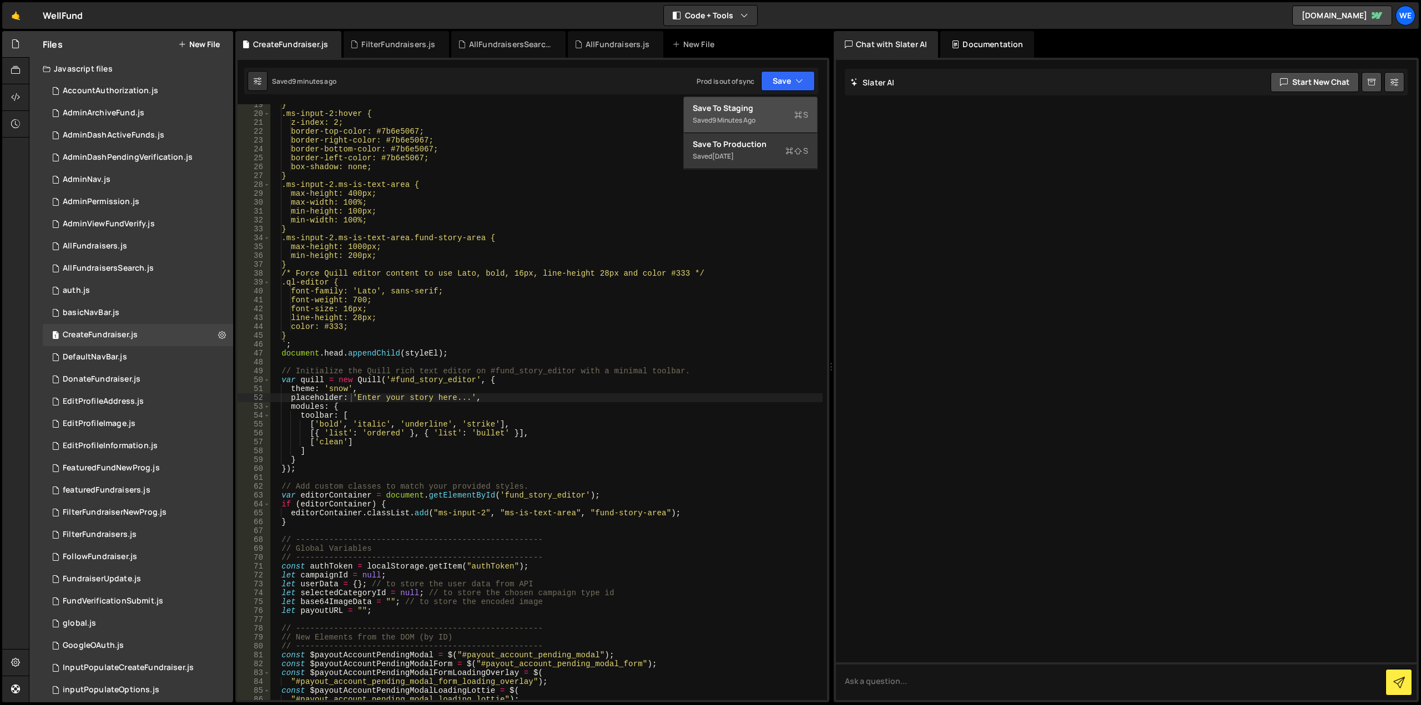
click at [746, 112] on div "Save to Staging S" at bounding box center [750, 108] width 115 height 11
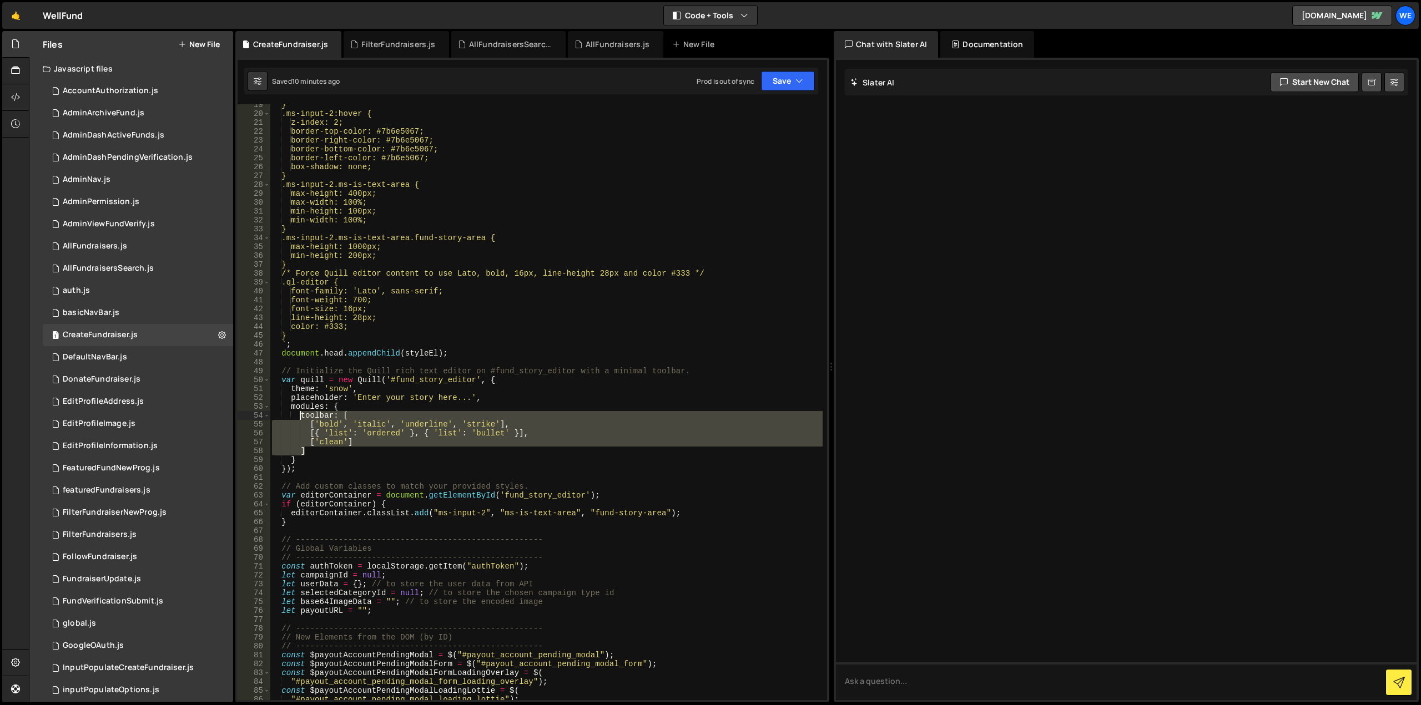
drag, startPoint x: 314, startPoint y: 451, endPoint x: 301, endPoint y: 418, distance: 34.8
click at [301, 418] on div "} .ms-input-2:hover { z-index: 2; border-top-color: #7b6e5067; border-right-col…" at bounding box center [546, 407] width 553 height 614
click at [611, 382] on div "} .ms-input-2:hover { z-index: 2; border-top-color: #7b6e5067; border-right-col…" at bounding box center [546, 407] width 553 height 614
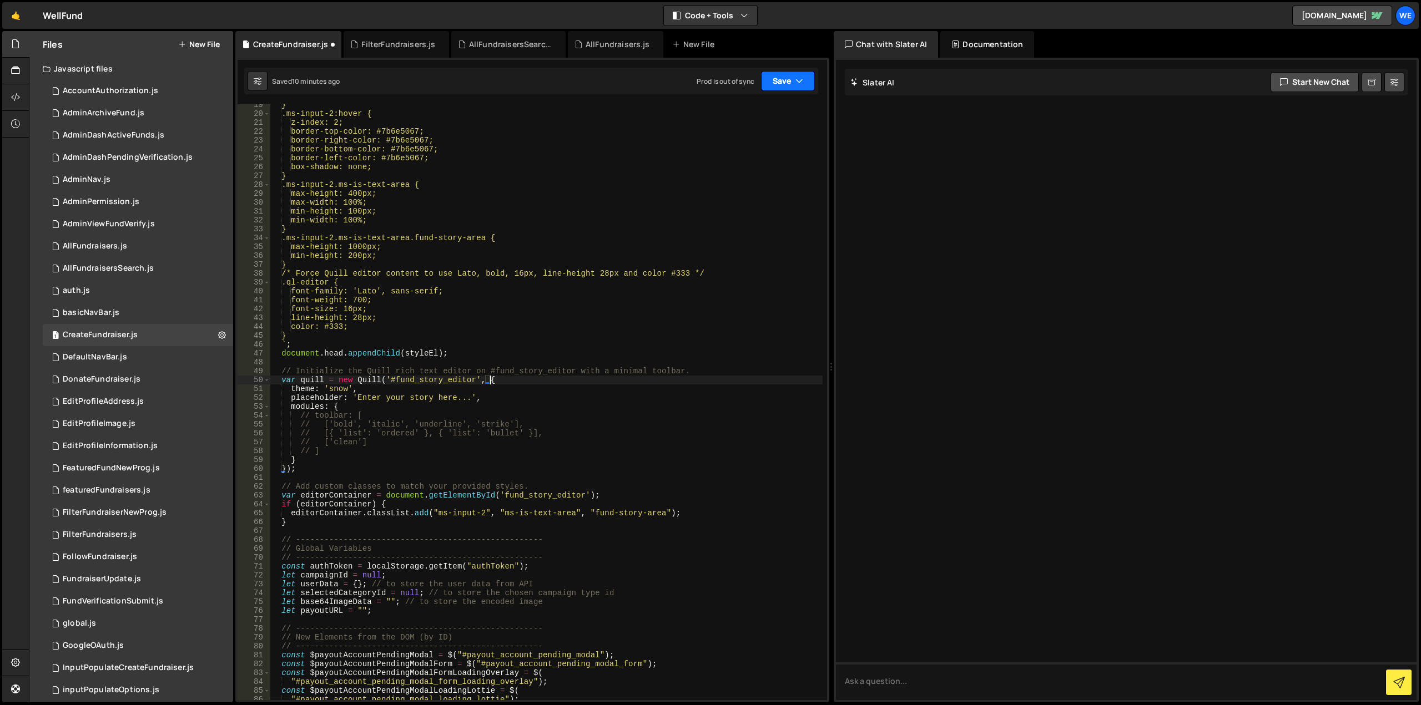
click at [779, 84] on button "Save" at bounding box center [788, 81] width 54 height 20
click at [755, 113] on div "Save to Staging S" at bounding box center [750, 108] width 115 height 11
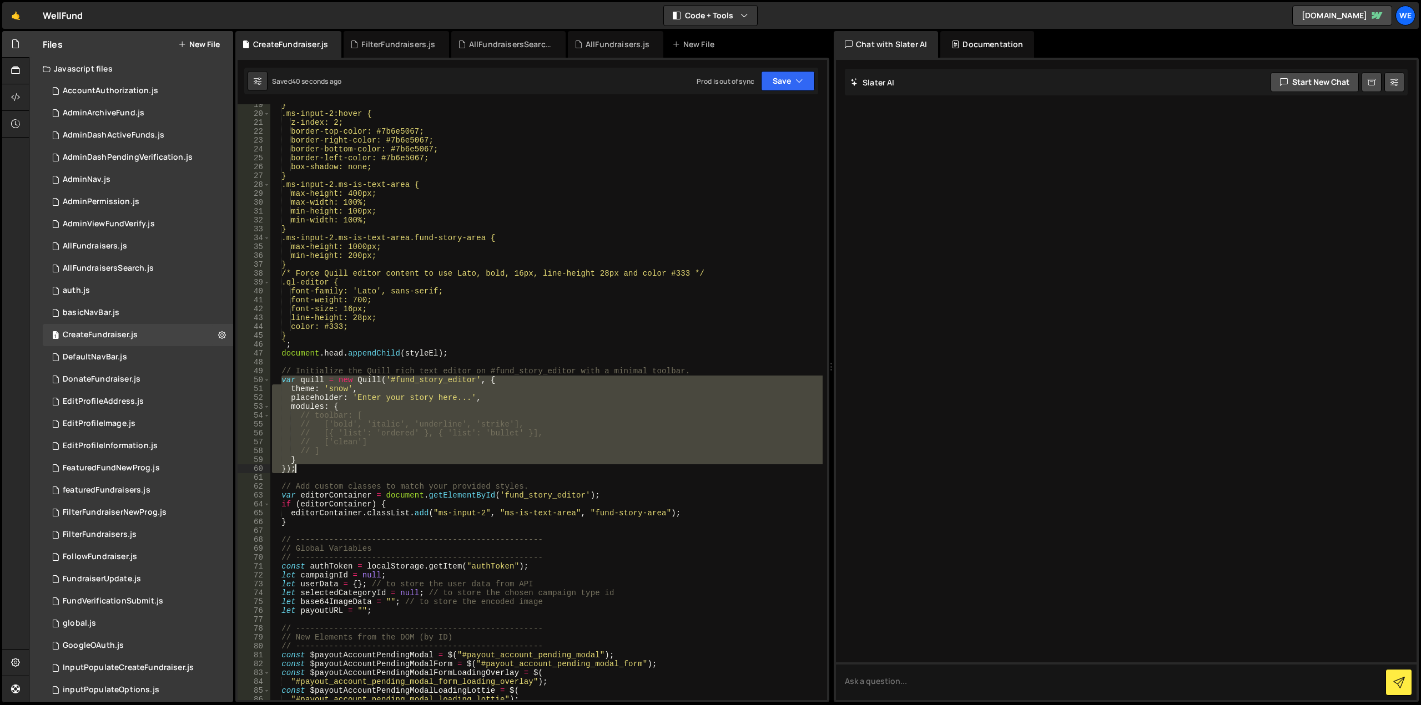
drag, startPoint x: 281, startPoint y: 379, endPoint x: 331, endPoint y: 466, distance: 100.4
click at [331, 466] on div "} .ms-input-2:hover { z-index: 2; border-top-color: #7b6e5067; border-right-col…" at bounding box center [546, 407] width 553 height 614
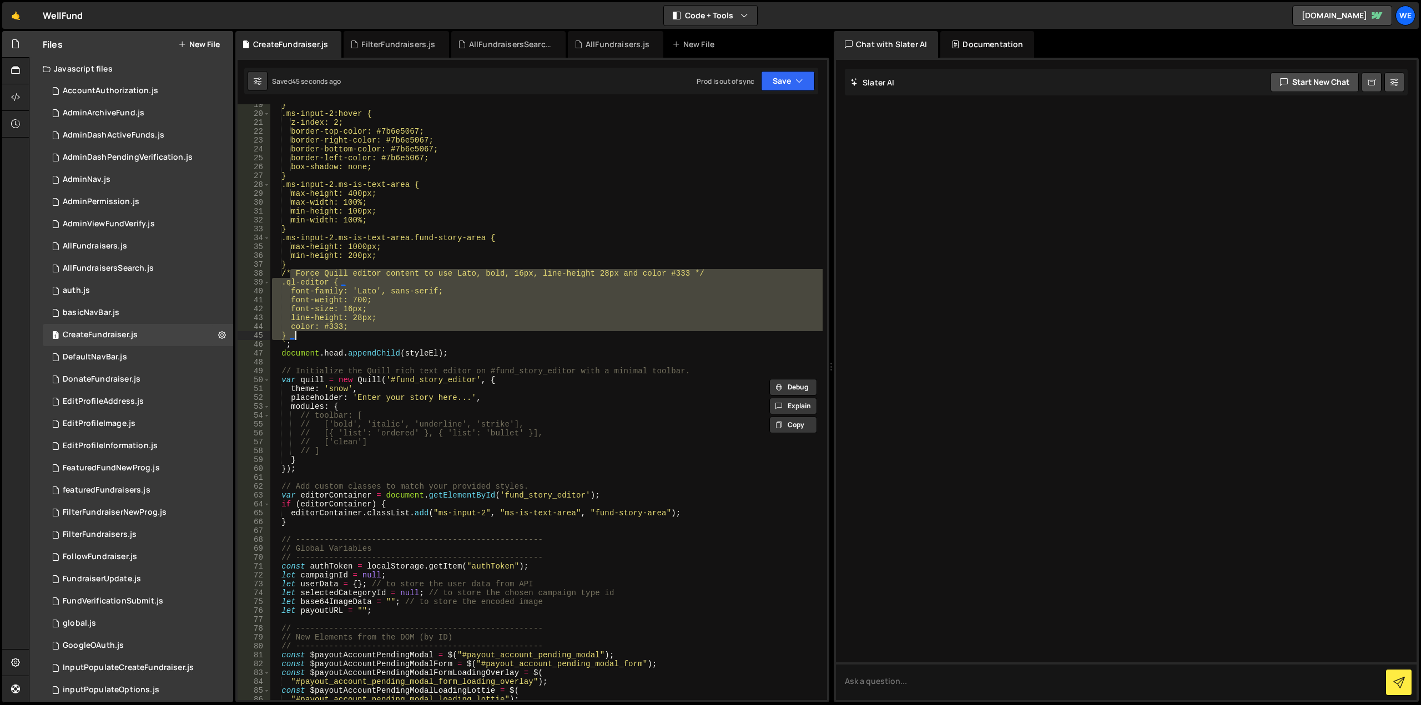
drag, startPoint x: 289, startPoint y: 274, endPoint x: 324, endPoint y: 332, distance: 68.0
click at [324, 332] on div "} .ms-input-2:hover { z-index: 2; border-top-color: #7b6e5067; border-right-col…" at bounding box center [546, 407] width 553 height 614
click at [538, 324] on div "} .ms-input-2:hover { z-index: 2; border-top-color: #7b6e5067; border-right-col…" at bounding box center [546, 402] width 553 height 596
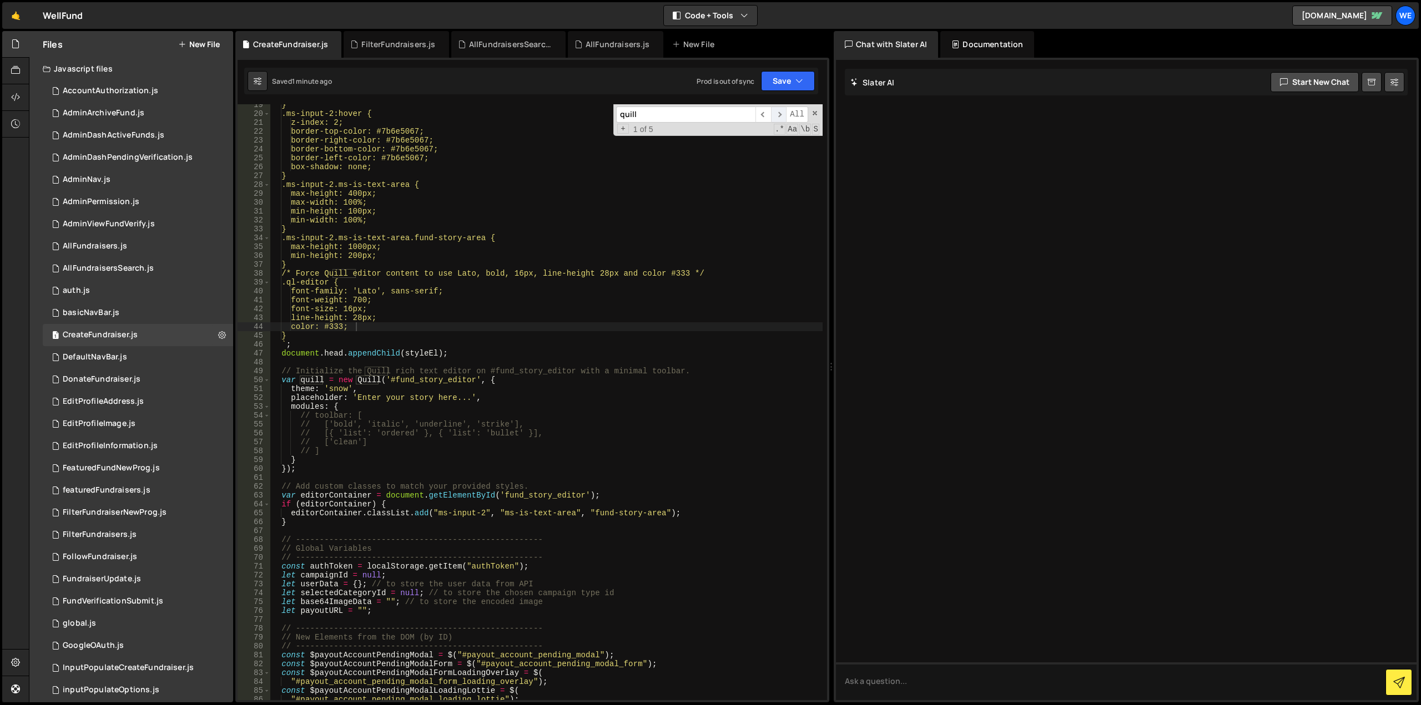
click at [783, 114] on span "​" at bounding box center [779, 115] width 16 height 16
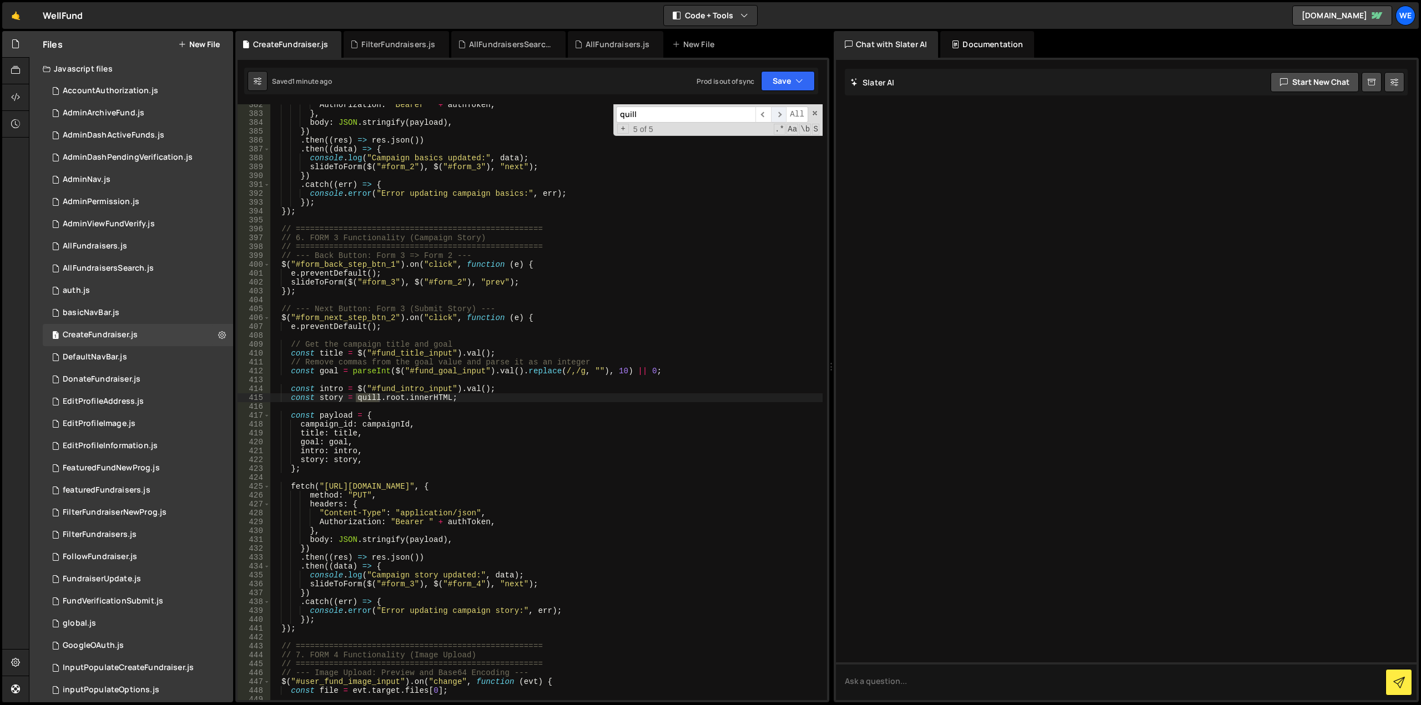
scroll to position [3405, 0]
drag, startPoint x: 456, startPoint y: 402, endPoint x: 290, endPoint y: 401, distance: 166.5
click at [290, 401] on div "Authorization : "Bearer " + authToken , } , body : JSON . stringify ( payload )…" at bounding box center [546, 407] width 553 height 614
click at [326, 401] on div "Authorization : "Bearer " + authToken , } , body : JSON . stringify ( payload )…" at bounding box center [546, 402] width 553 height 596
click at [326, 401] on div "Authorization : "Bearer " + authToken , } , body : JSON . stringify ( payload )…" at bounding box center [546, 407] width 553 height 614
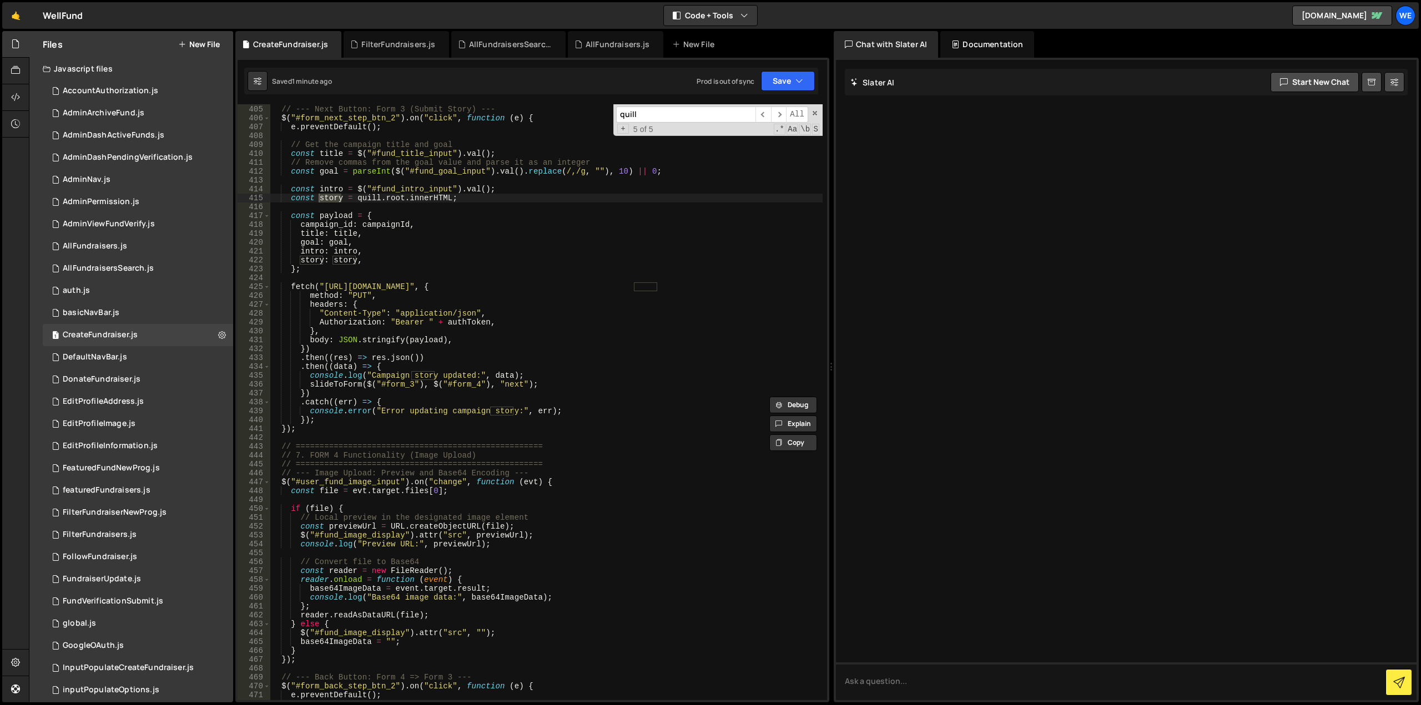
scroll to position [3571, 0]
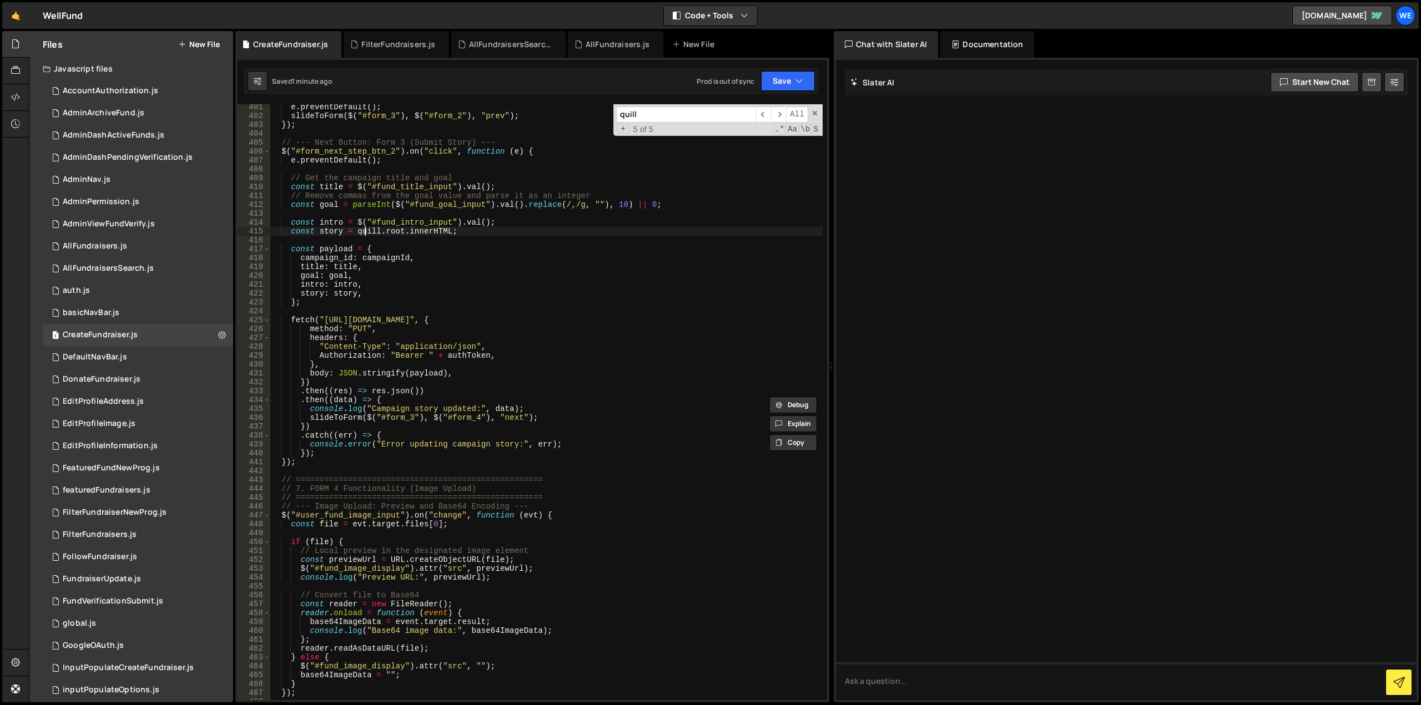
click at [365, 233] on div "e . preventDefault ( ) ; slideToForm ( $ ( "#form_3" ) , $ ( "#form_2" ) , "pre…" at bounding box center [546, 410] width 553 height 614
click at [390, 234] on div "e . preventDefault ( ) ; slideToForm ( $ ( "#form_3" ) , $ ( "#form_2" ) , "pre…" at bounding box center [546, 410] width 553 height 614
click at [425, 234] on div "e . preventDefault ( ) ; slideToForm ( $ ( "#form_3" ) , $ ( "#form_2" ) , "pre…" at bounding box center [546, 410] width 553 height 614
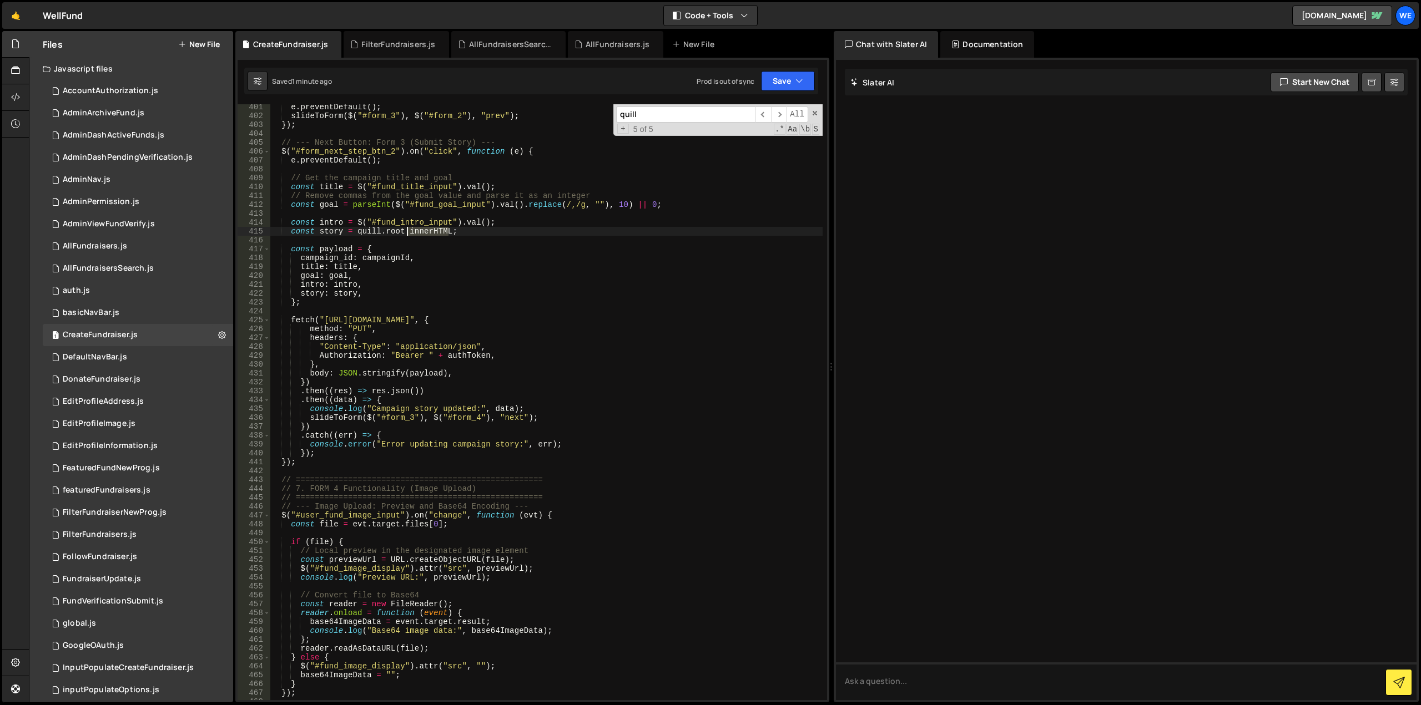
click at [425, 234] on div "e . preventDefault ( ) ; slideToForm ( $ ( "#form_3" ) , $ ( "#form_2" ) , "pre…" at bounding box center [546, 410] width 553 height 614
click at [647, 426] on div "e . preventDefault ( ) ; slideToForm ( $ ( "#form_3" ) , $ ( "#form_2" ) , "pre…" at bounding box center [546, 410] width 553 height 614
type textarea "})"
paste input "fund_story_editor"
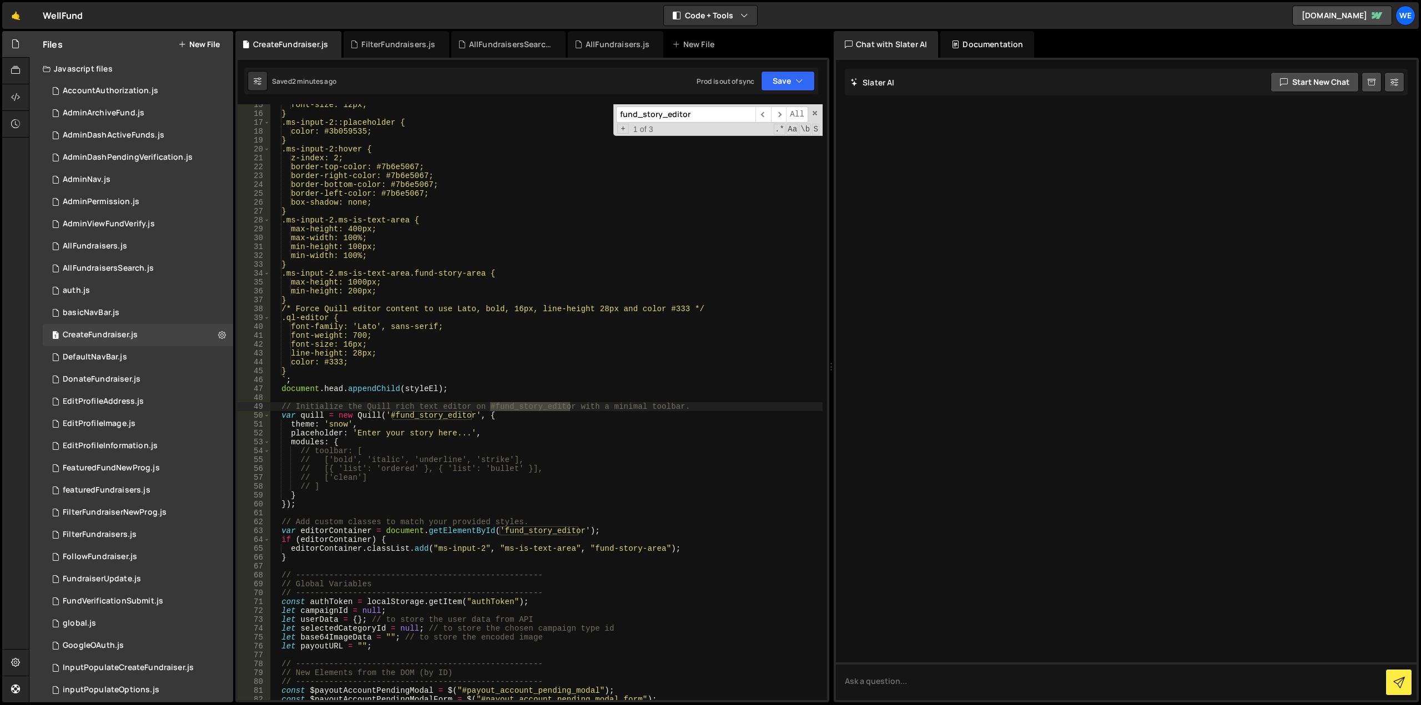
type input "fund_story_editor"
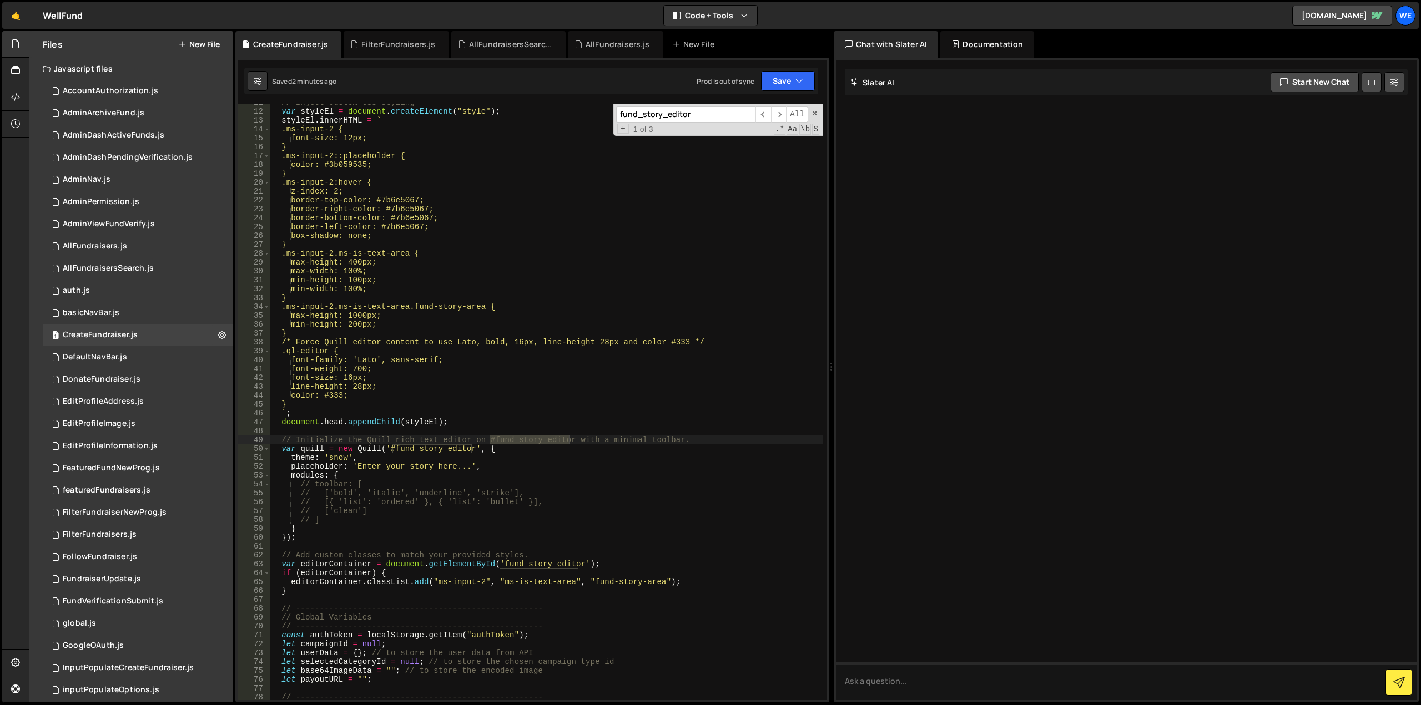
scroll to position [62, 0]
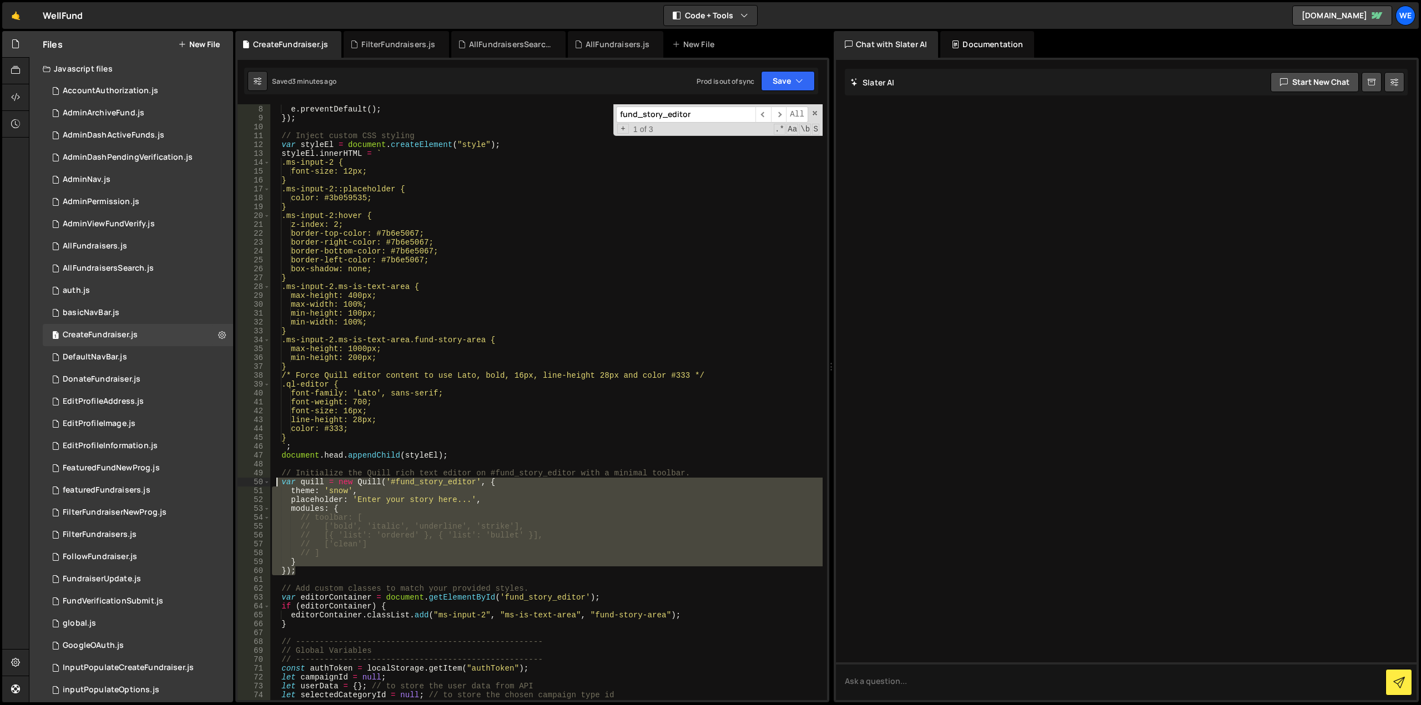
drag, startPoint x: 303, startPoint y: 571, endPoint x: 275, endPoint y: 483, distance: 92.0
click at [275, 483] on div "$ ( "form" ) . submit ( function ( e ) { e . preventDefault ( ) ; }) ; // Injec…" at bounding box center [546, 403] width 553 height 614
type textarea "var quill = new Quill('#fund_story_editor', { theme: 'snow',"
paste textarea
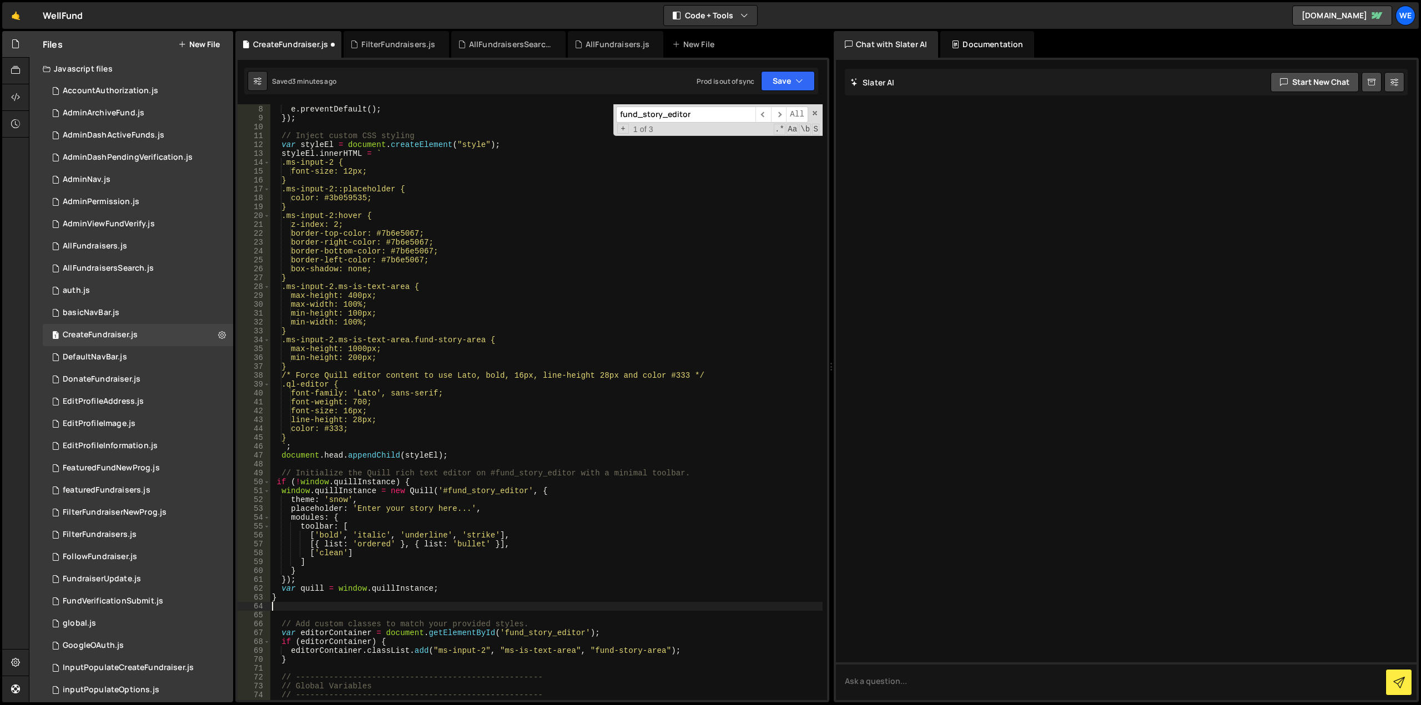
scroll to position [0, 0]
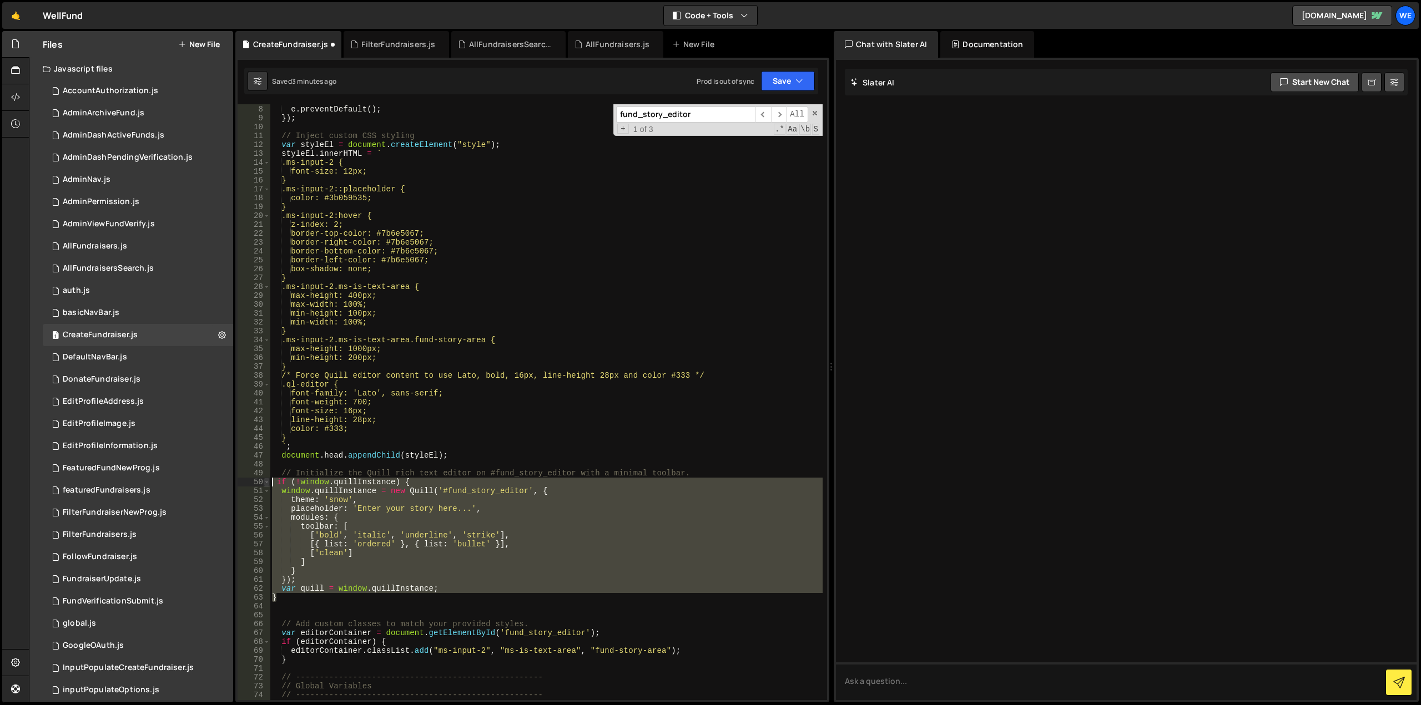
drag, startPoint x: 288, startPoint y: 595, endPoint x: 266, endPoint y: 481, distance: 115.8
click at [266, 481] on div "7 8 9 10 11 12 13 14 15 16 17 18 19 20 21 22 23 24 25 26 27 28 29 30 31 32 33 3…" at bounding box center [532, 402] width 589 height 596
click at [495, 478] on div "$ ( "form" ) . submit ( function ( e ) { e . preventDefault ( ) ; }) ; // Injec…" at bounding box center [546, 402] width 553 height 596
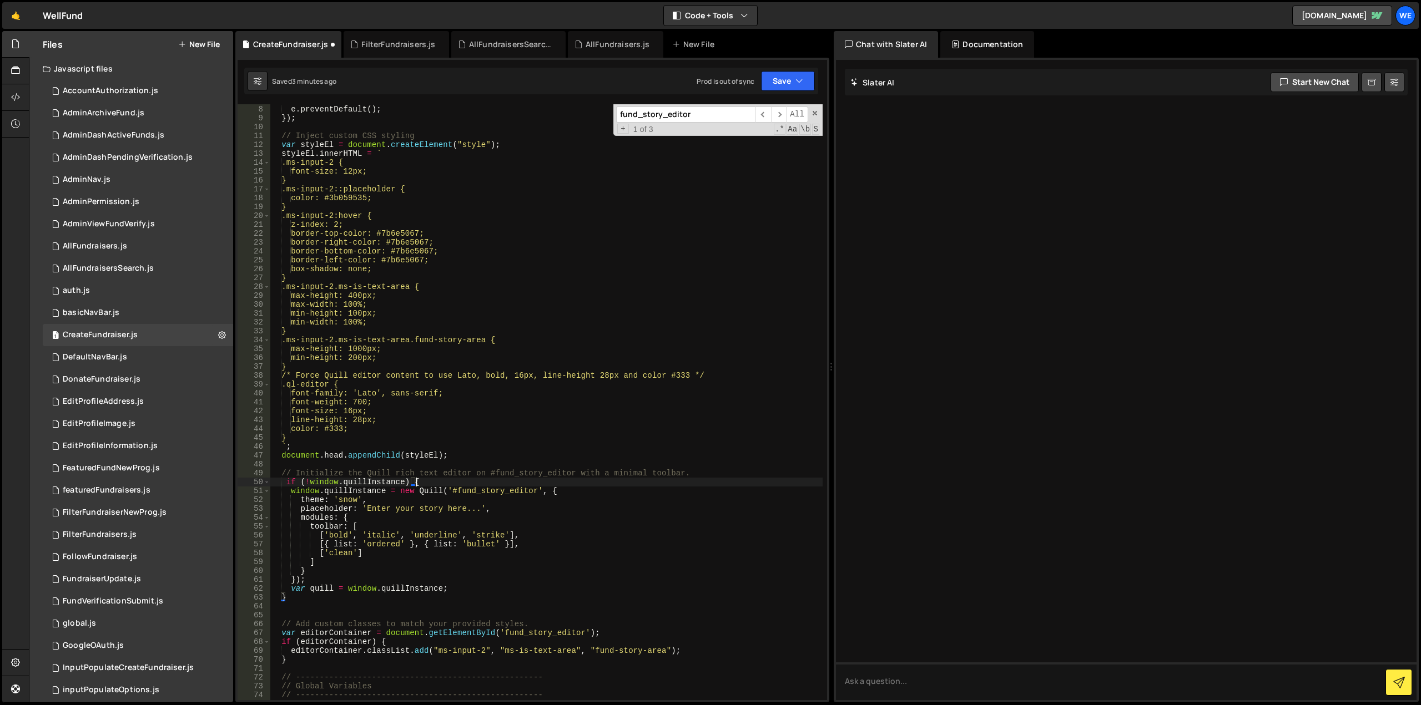
click at [287, 481] on div "$ ( "form" ) . submit ( function ( e ) { e . preventDefault ( ) ; }) ; // Injec…" at bounding box center [546, 403] width 553 height 614
click at [777, 77] on button "Save" at bounding box center [788, 81] width 54 height 20
click at [747, 108] on div "Save to Staging S" at bounding box center [750, 108] width 115 height 11
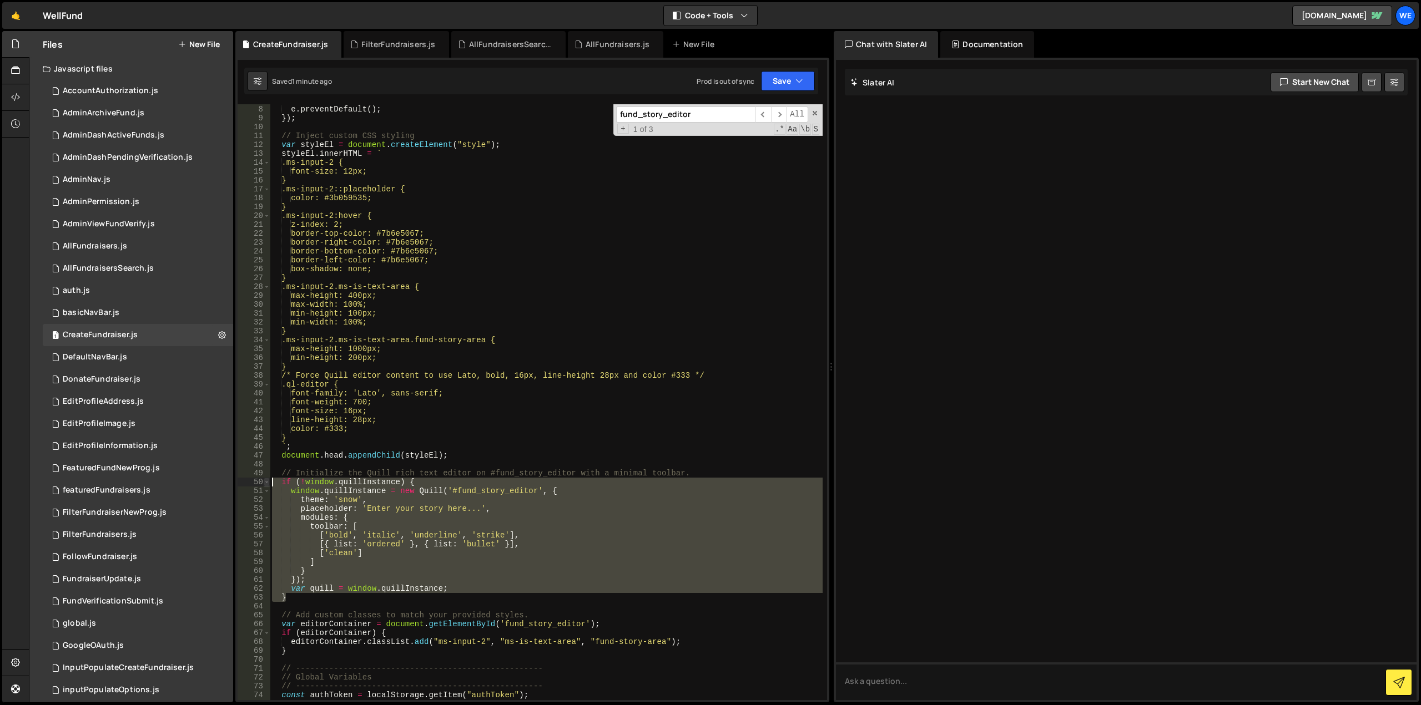
drag, startPoint x: 308, startPoint y: 600, endPoint x: 269, endPoint y: 481, distance: 125.5
click at [269, 481] on div "} 7 8 9 10 11 12 13 14 15 16 17 18 19 20 21 22 23 24 25 26 27 28 29 30 31 32 33…" at bounding box center [532, 402] width 589 height 596
type textarea "if (!window.quillInstance) { window.quillInstance = new Quill('#fund_story_edit…"
paste textarea
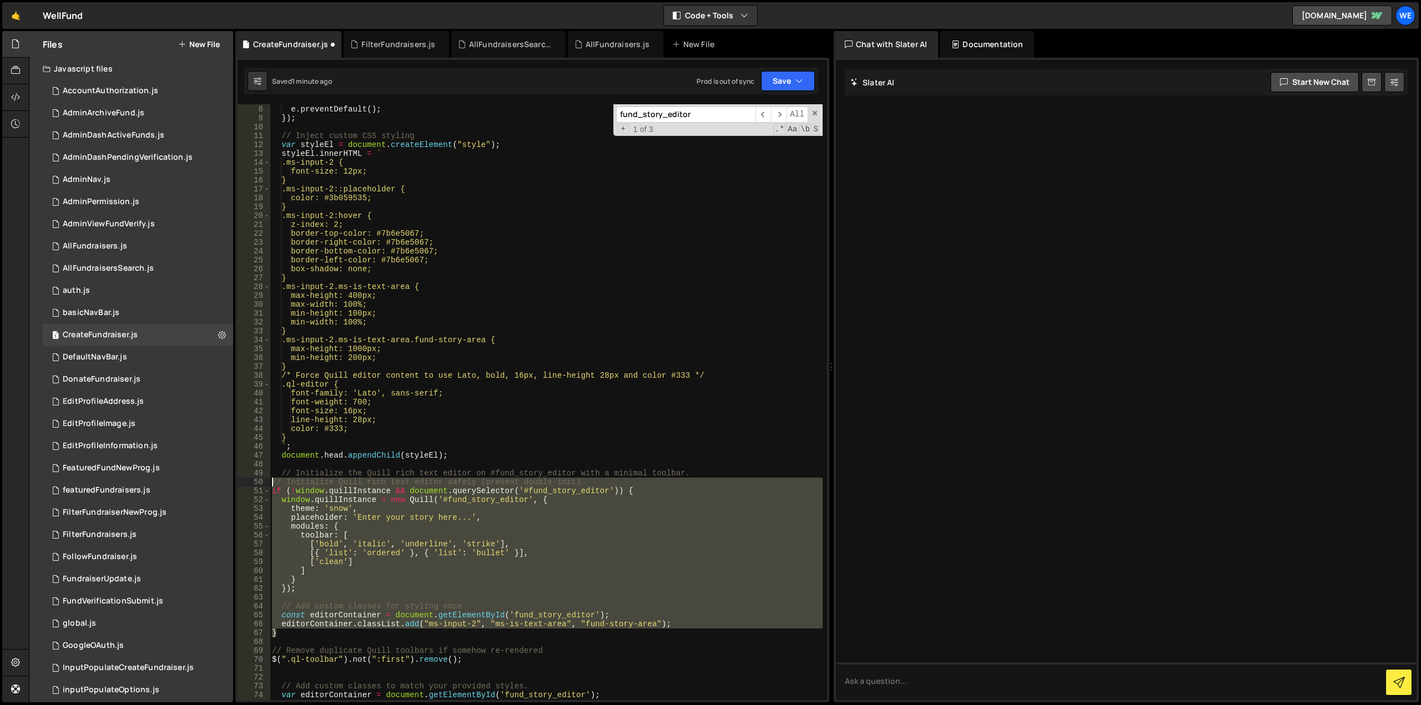
drag, startPoint x: 286, startPoint y: 633, endPoint x: 266, endPoint y: 481, distance: 153.3
click at [266, 481] on div "7 8 9 10 11 12 13 14 15 16 17 18 19 20 21 22 23 24 25 26 27 28 29 30 31 32 33 3…" at bounding box center [532, 402] width 589 height 596
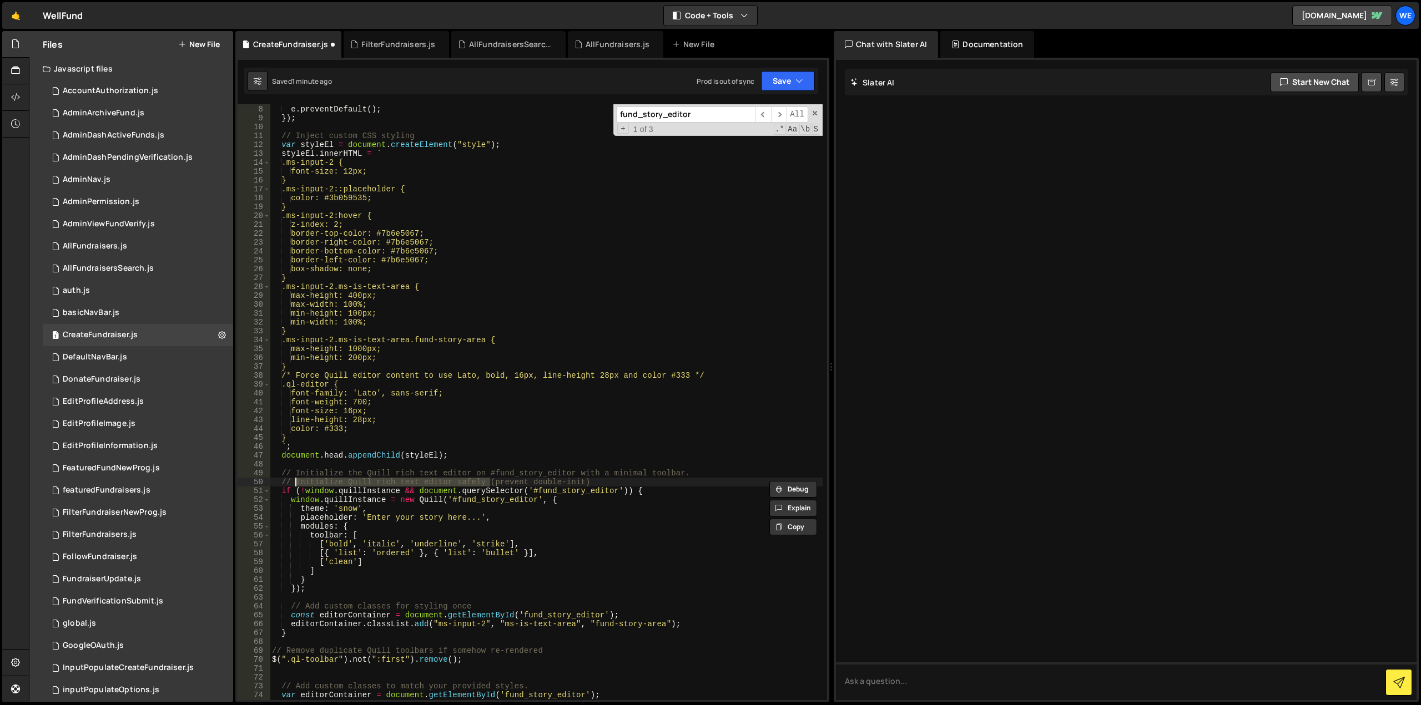
drag, startPoint x: 490, startPoint y: 482, endPoint x: 295, endPoint y: 486, distance: 194.3
click at [295, 486] on div "$ ( "form" ) . submit ( function ( e ) { e . preventDefault ( ) ; }) ; // Injec…" at bounding box center [546, 403] width 553 height 614
click at [392, 481] on div "$ ( "form" ) . submit ( function ( e ) { e . preventDefault ( ) ; }) ; // Injec…" at bounding box center [546, 403] width 553 height 614
click at [672, 390] on div "$ ( "form" ) . submit ( function ( e ) { e . preventDefault ( ) ; }) ; // Injec…" at bounding box center [546, 403] width 553 height 614
click at [771, 83] on button "Save" at bounding box center [788, 81] width 54 height 20
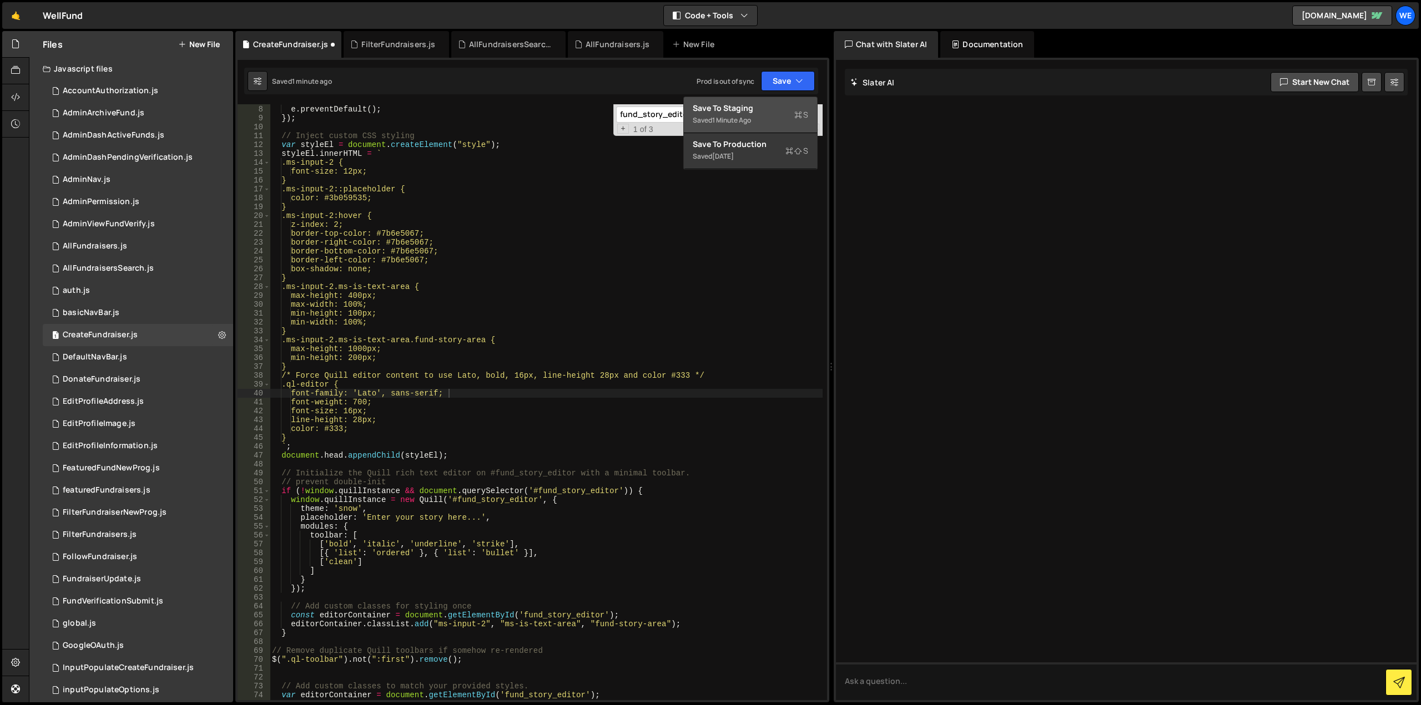
click at [765, 113] on div "Save to Staging S" at bounding box center [750, 108] width 115 height 11
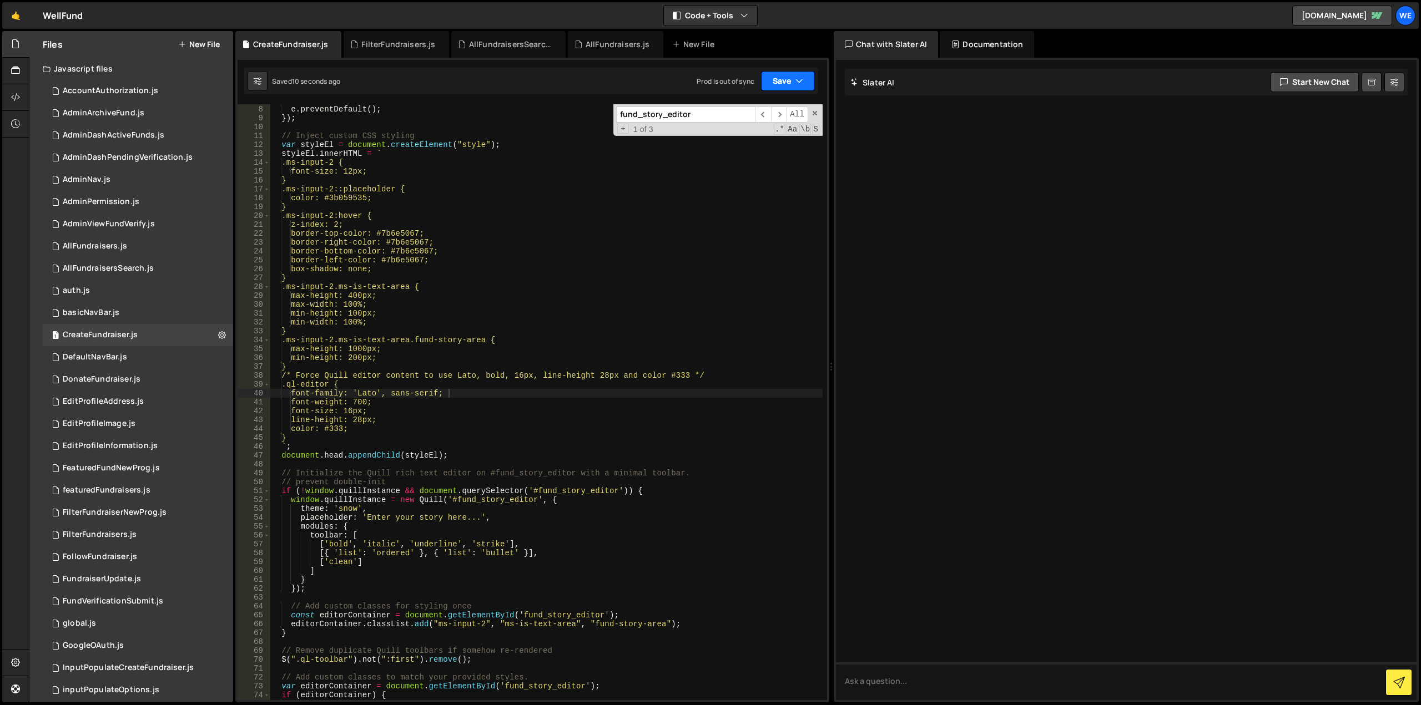
click at [789, 87] on button "Save" at bounding box center [788, 81] width 54 height 20
click at [764, 113] on div "Save to Staging S" at bounding box center [750, 108] width 115 height 11
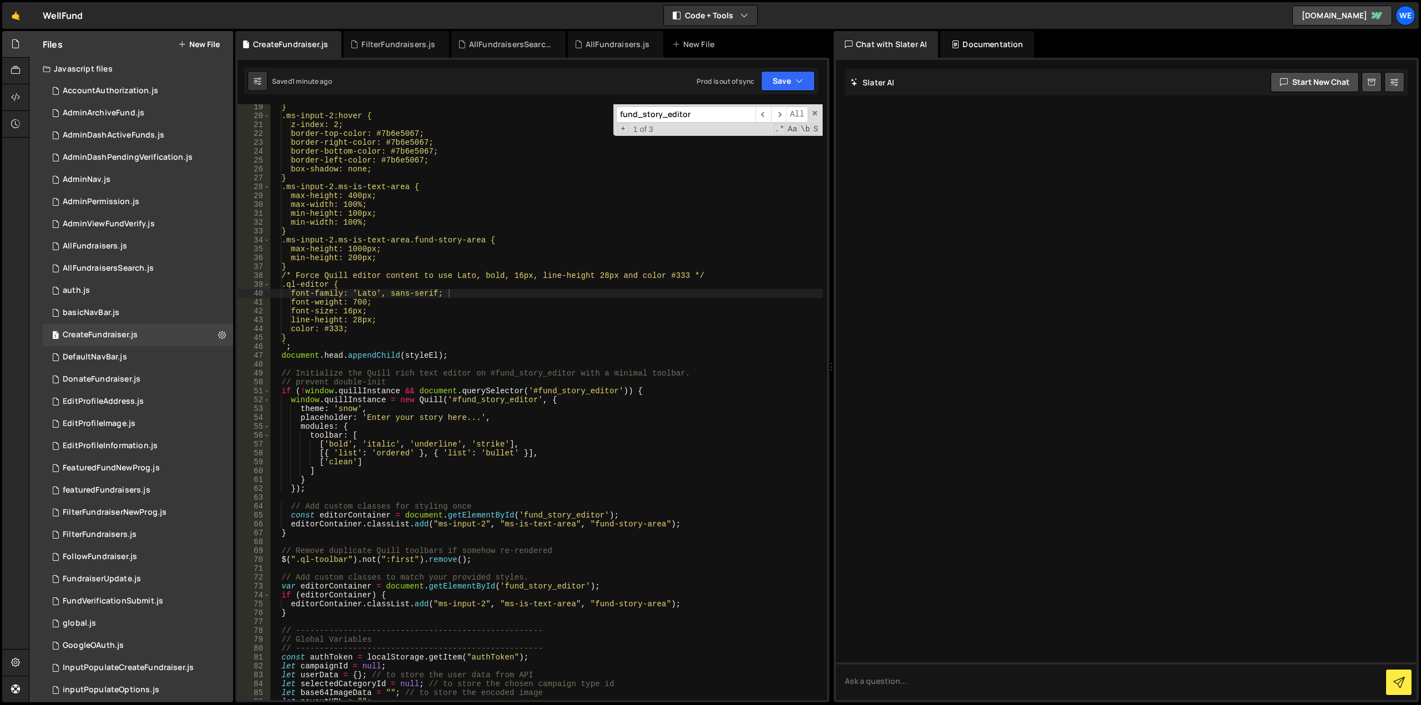
scroll to position [162, 0]
type textarea "toolbar: ["
click at [311, 435] on div "} .ms-input-2:hover { z-index: 2; border-top-color: #7b6e5067; border-right-col…" at bounding box center [546, 410] width 553 height 614
type input "toolbar"
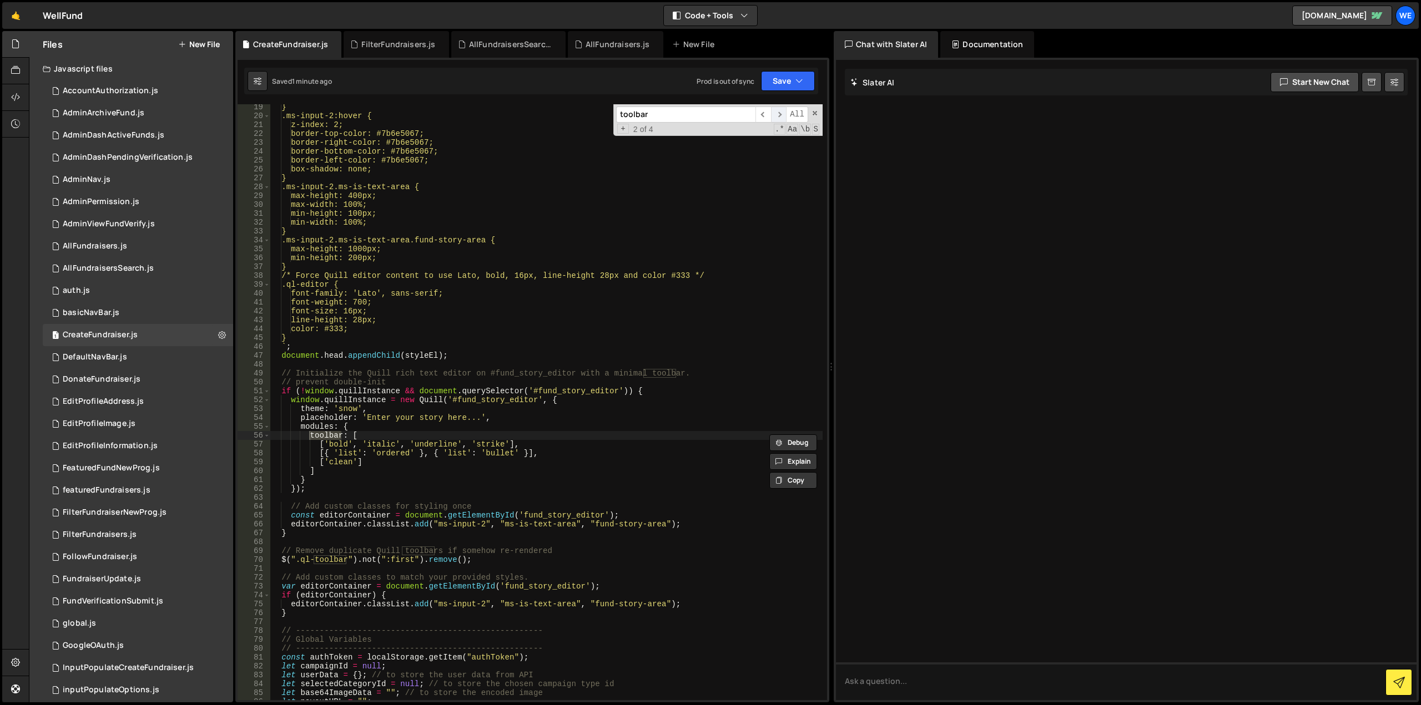
click at [780, 113] on span "​" at bounding box center [779, 115] width 16 height 16
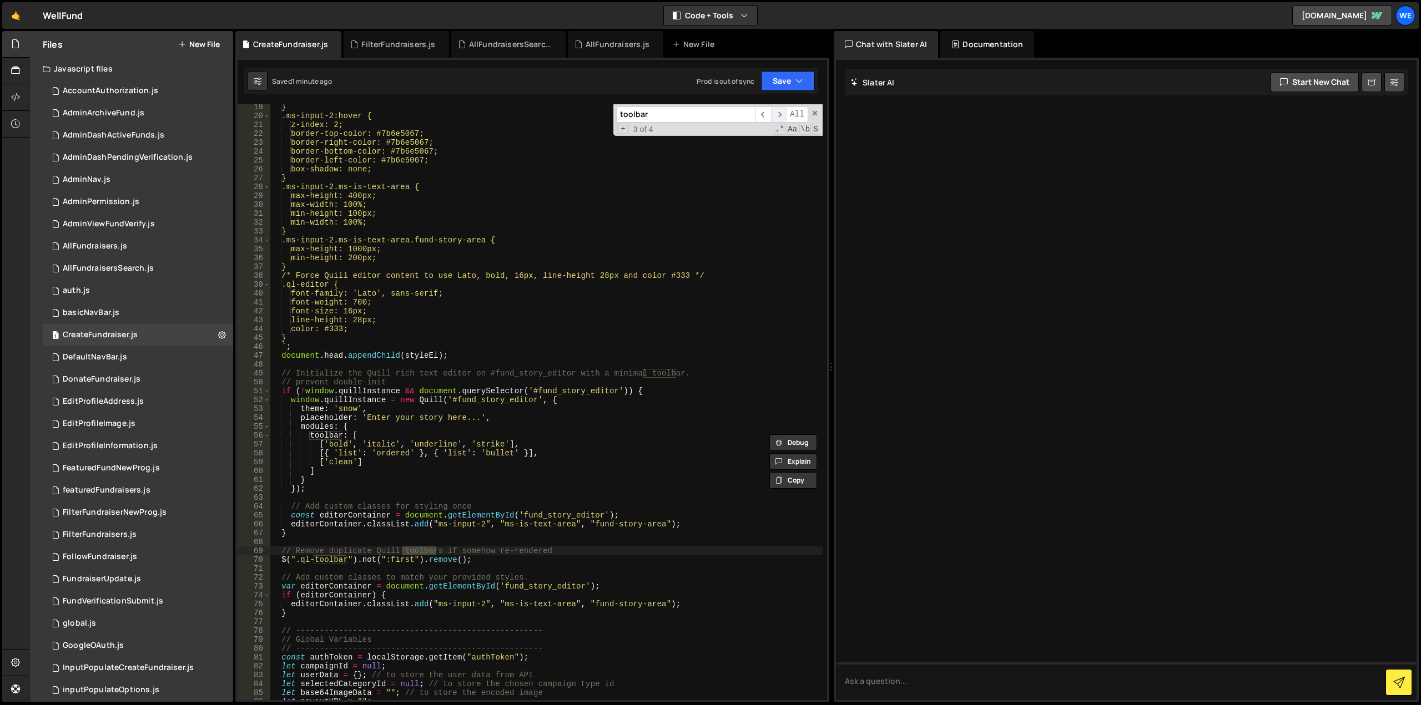
click at [780, 113] on span "​" at bounding box center [779, 115] width 16 height 16
click at [345, 560] on div "} .ms-input-2:hover { z-index: 2; border-top-color: #7b6e5067; border-right-col…" at bounding box center [546, 402] width 553 height 596
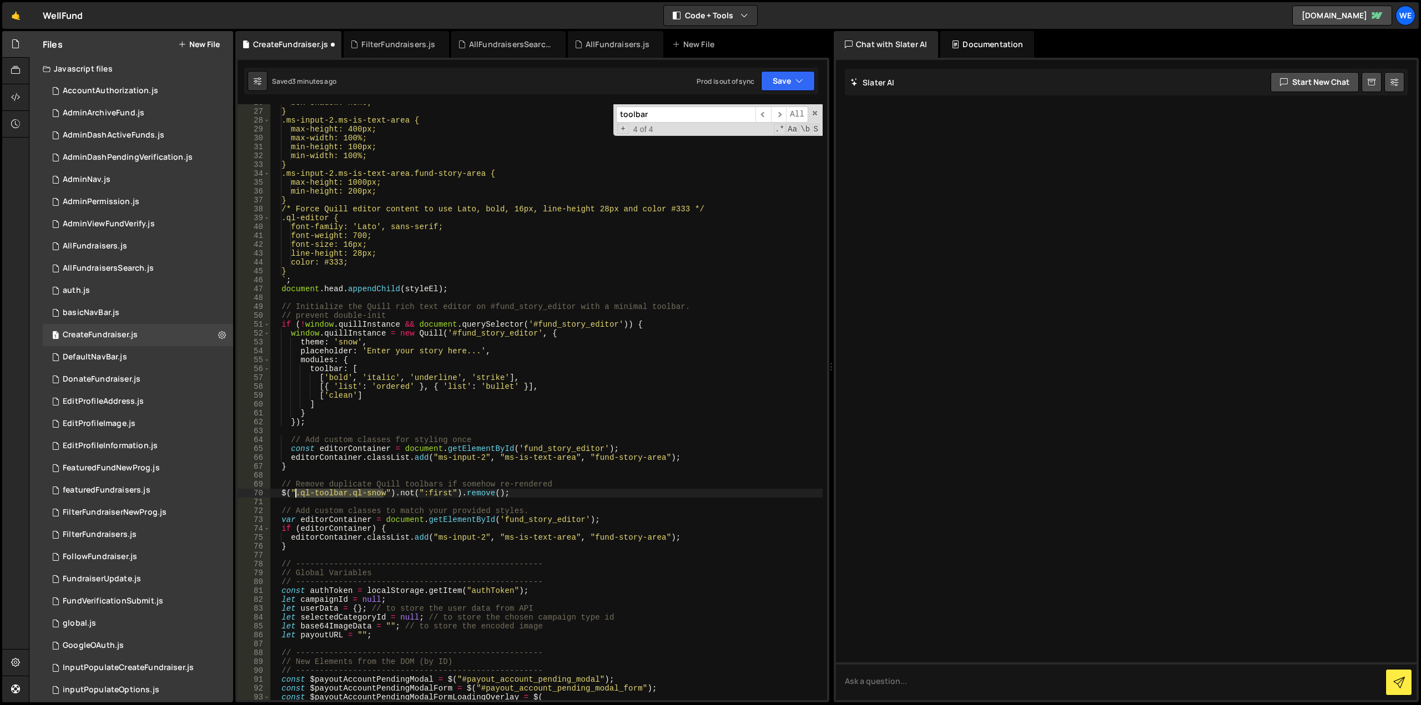
drag, startPoint x: 383, startPoint y: 497, endPoint x: 296, endPoint y: 497, distance: 87.1
click at [296, 497] on div "box-shadow: none; } .ms-input-2.ms-is-text-area { max-height: 400px; max-width:…" at bounding box center [546, 405] width 553 height 614
drag, startPoint x: 514, startPoint y: 493, endPoint x: 281, endPoint y: 491, distance: 233.1
click at [281, 491] on div "box-shadow: none; } .ms-input-2.ms-is-text-area { max-height: 400px; max-width:…" at bounding box center [546, 405] width 553 height 614
click at [474, 315] on div "box-shadow: none; } .ms-input-2.ms-is-text-area { max-height: 400px; max-width:…" at bounding box center [546, 405] width 553 height 614
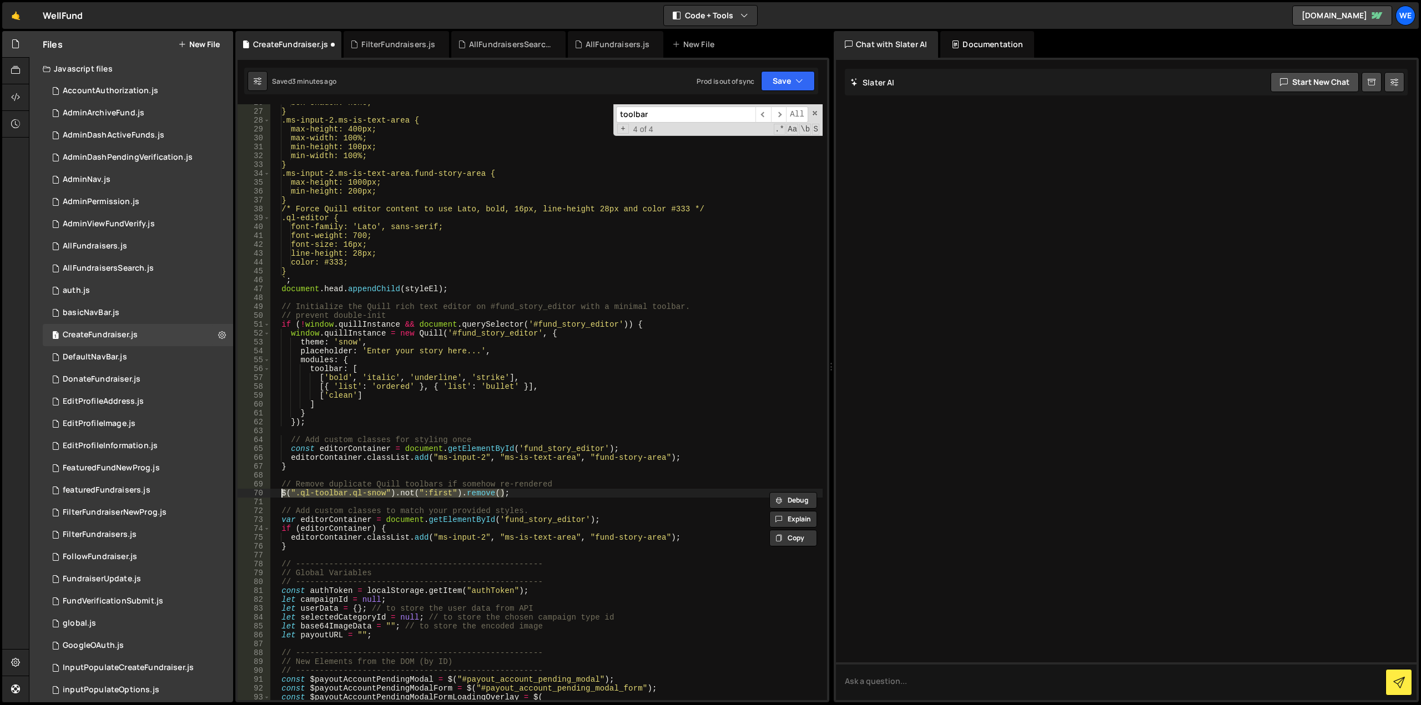
type textarea "// prevent double-init"
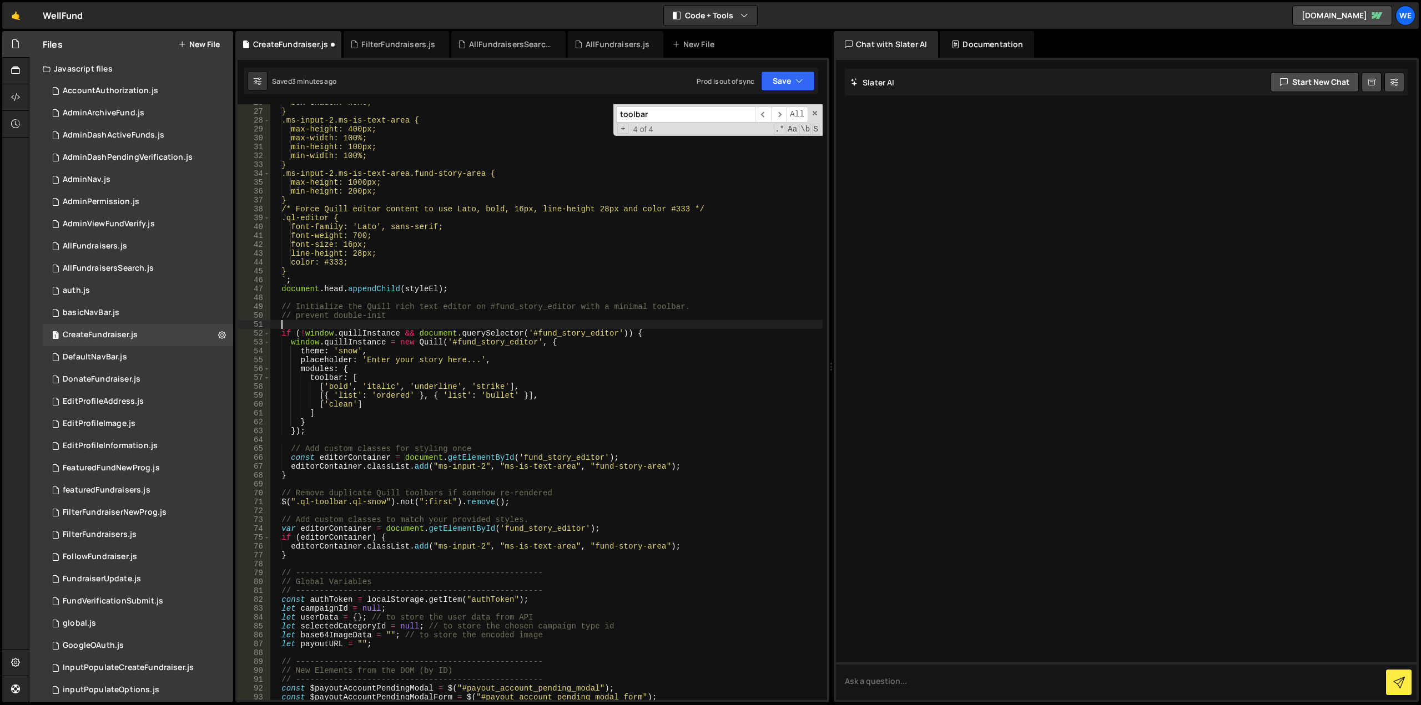
scroll to position [0, 0]
paste textarea "$(".ql-toolbar.ql-snow").not(":first").remove();"
drag, startPoint x: 396, startPoint y: 324, endPoint x: 457, endPoint y: 325, distance: 61.6
click at [457, 325] on div "box-shadow: none; } .ms-input-2.ms-is-text-area { max-height: 400px; max-width:…" at bounding box center [546, 405] width 553 height 614
click at [522, 502] on div "box-shadow: none; } .ms-input-2.ms-is-text-area { max-height: 400px; max-width:…" at bounding box center [546, 405] width 553 height 614
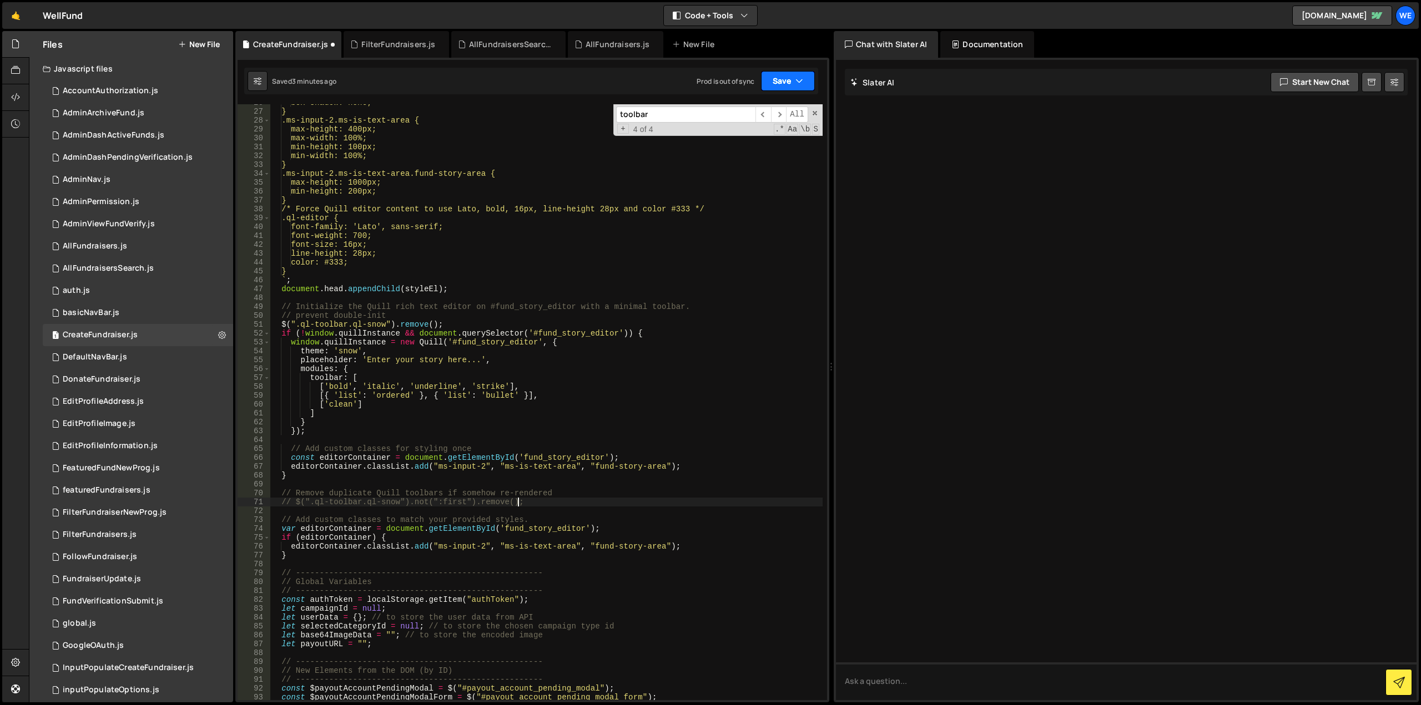
click at [784, 84] on button "Save" at bounding box center [788, 81] width 54 height 20
click at [768, 104] on div "Save to Staging S" at bounding box center [750, 108] width 115 height 11
click at [425, 423] on div "box-shadow: none; } .ms-input-2.ms-is-text-area { max-height: 400px; max-width:…" at bounding box center [546, 405] width 553 height 614
click at [456, 290] on div "box-shadow: none; } .ms-input-2.ms-is-text-area { max-height: 400px; max-width:…" at bounding box center [546, 405] width 553 height 614
type textarea "document.head.appendChild(styleEl);"
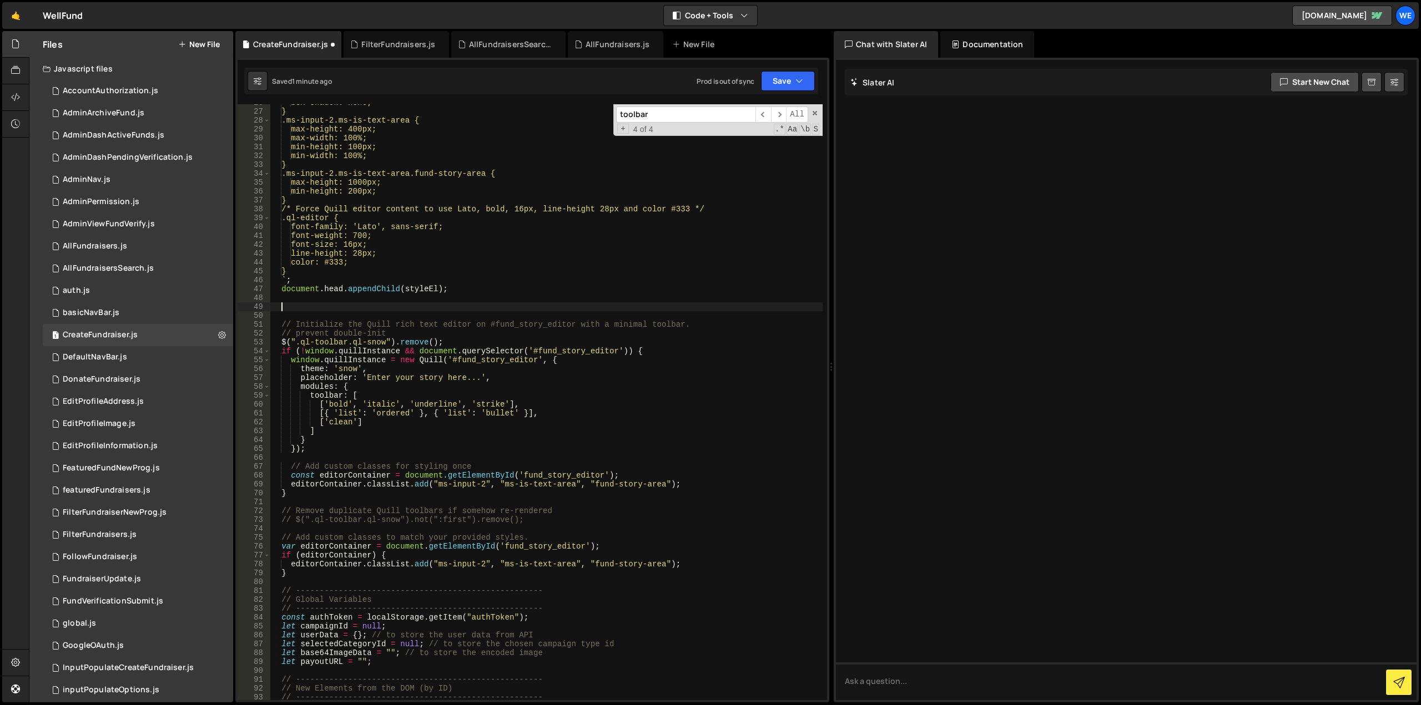
paste textarea "var quill = new Quill('#fund_story_editor', { theme: 'snow', placeholder: 'Ente…"
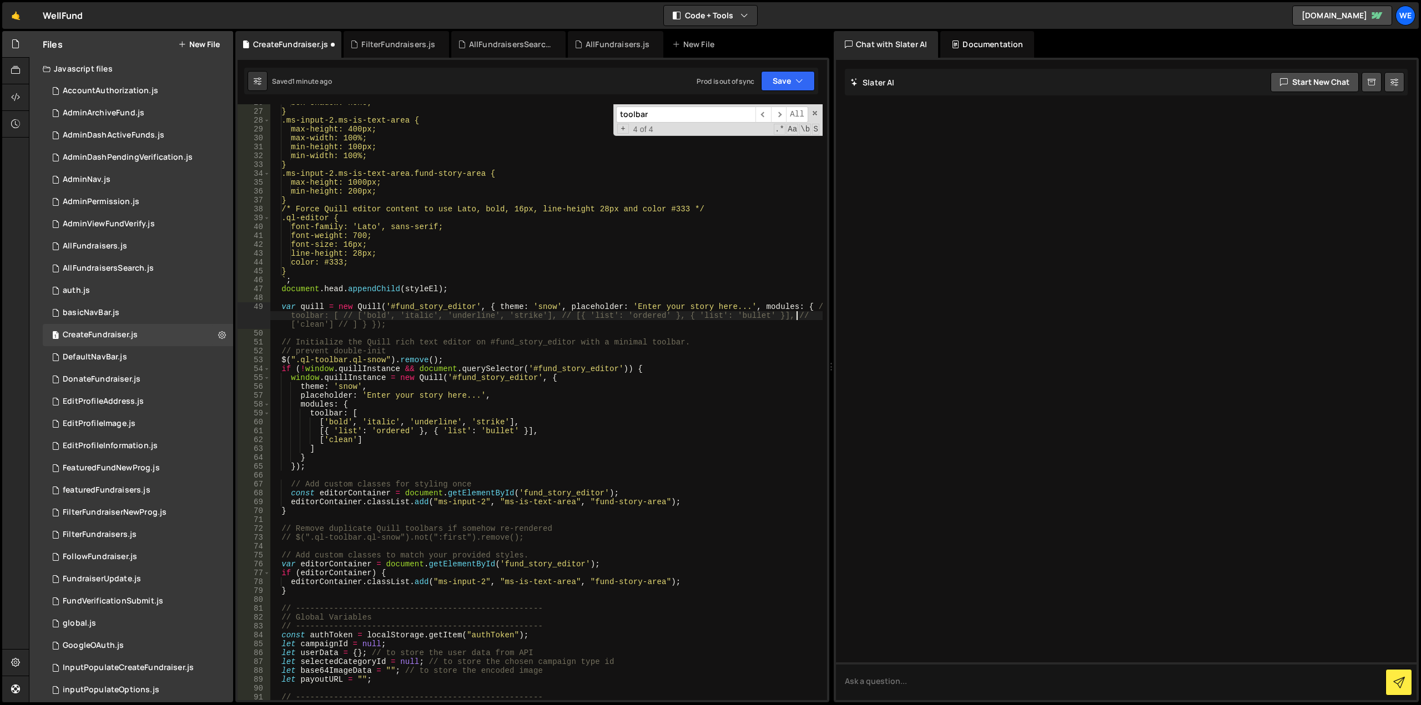
click at [806, 316] on div "box-shadow: none; } .ms-input-2.ms-is-text-area { max-height: 400px; max-width:…" at bounding box center [546, 405] width 553 height 614
click at [815, 306] on div "box-shadow: none; } .ms-input-2.ms-is-text-area { max-height: 400px; max-width:…" at bounding box center [546, 405] width 553 height 614
click at [564, 315] on div "box-shadow: none; } .ms-input-2.ms-is-text-area { max-height: 400px; max-width:…" at bounding box center [546, 405] width 553 height 614
click at [351, 314] on div "box-shadow: none; } .ms-input-2.ms-is-text-area { max-height: 400px; max-width:…" at bounding box center [546, 405] width 553 height 614
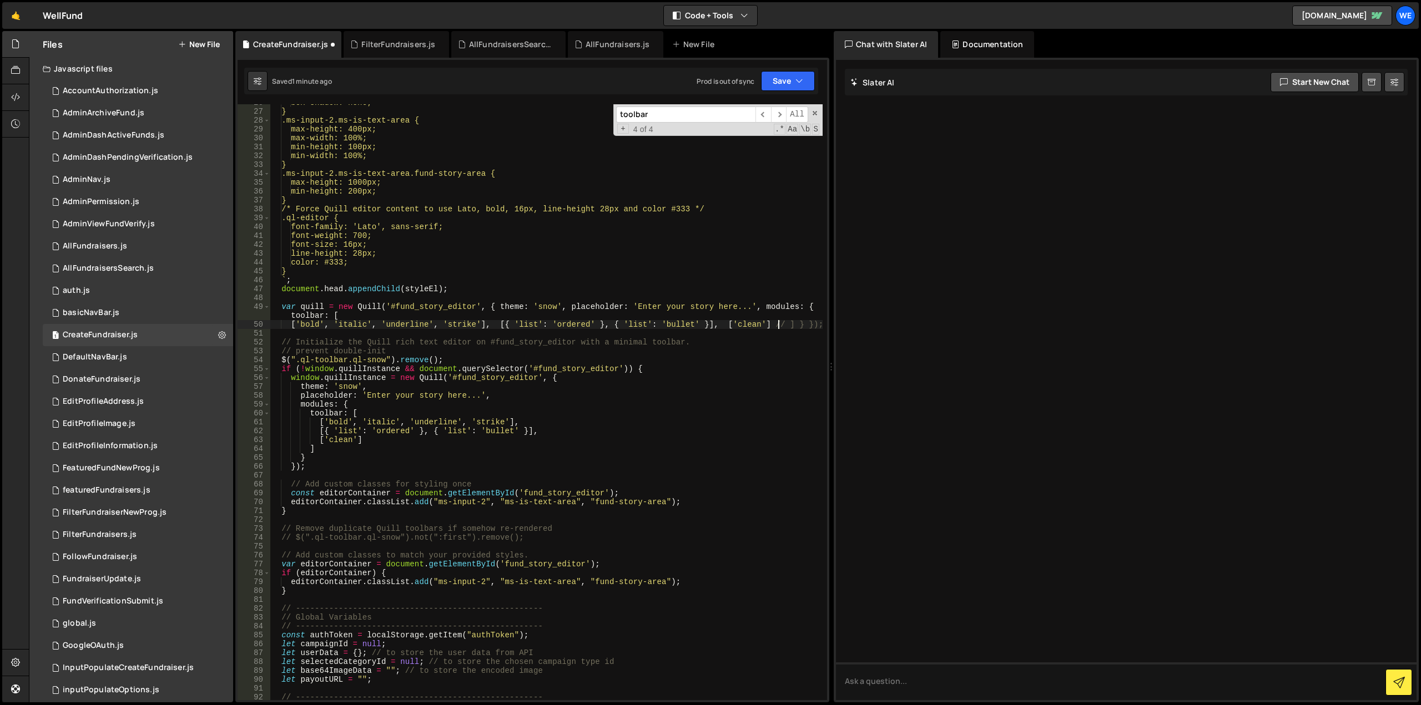
click at [776, 325] on div "box-shadow: none; } .ms-input-2.ms-is-text-area { max-height: 400px; max-width:…" at bounding box center [546, 405] width 553 height 614
click at [774, 324] on div "box-shadow: none; } .ms-input-2.ms-is-text-area { max-height: 400px; max-width:…" at bounding box center [546, 405] width 553 height 614
type textarea "] } });"
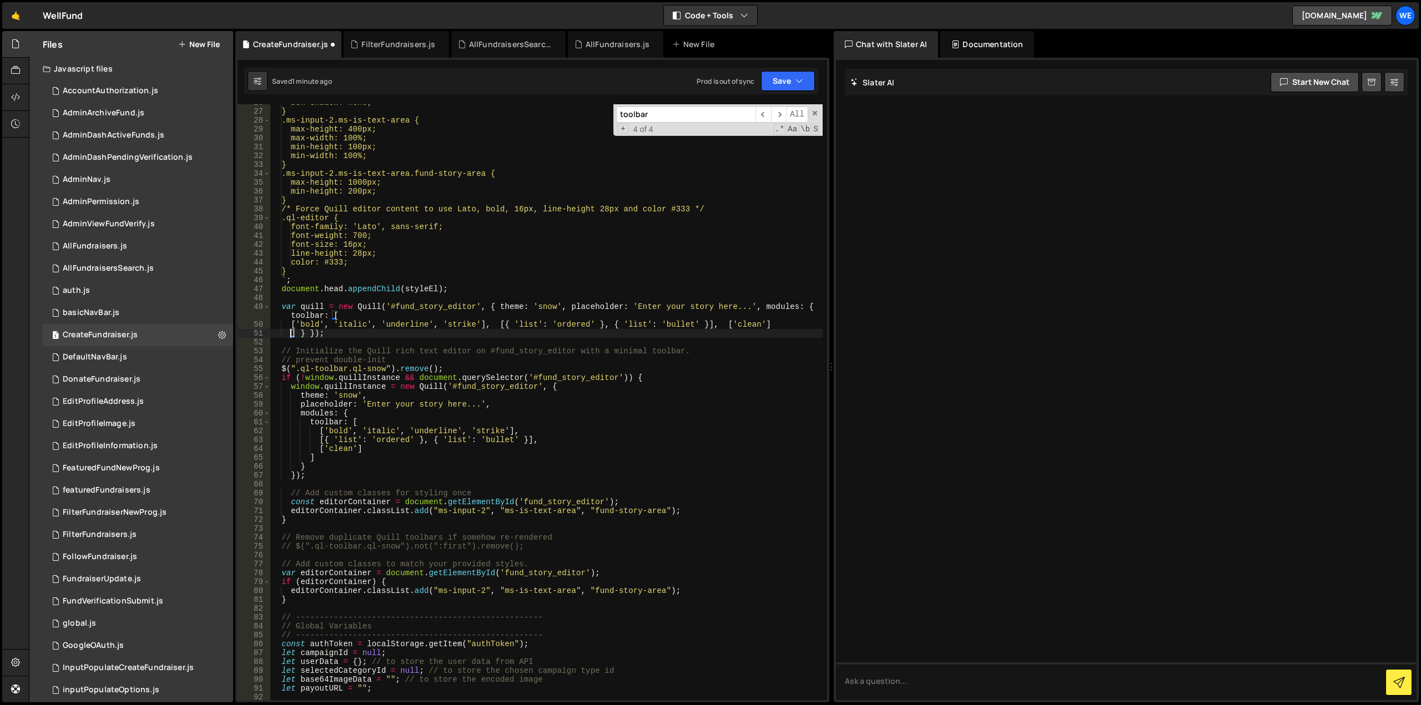
click at [307, 335] on div "box-shadow: none; } .ms-input-2.ms-is-text-area { max-height: 400px; max-width:…" at bounding box center [546, 405] width 553 height 614
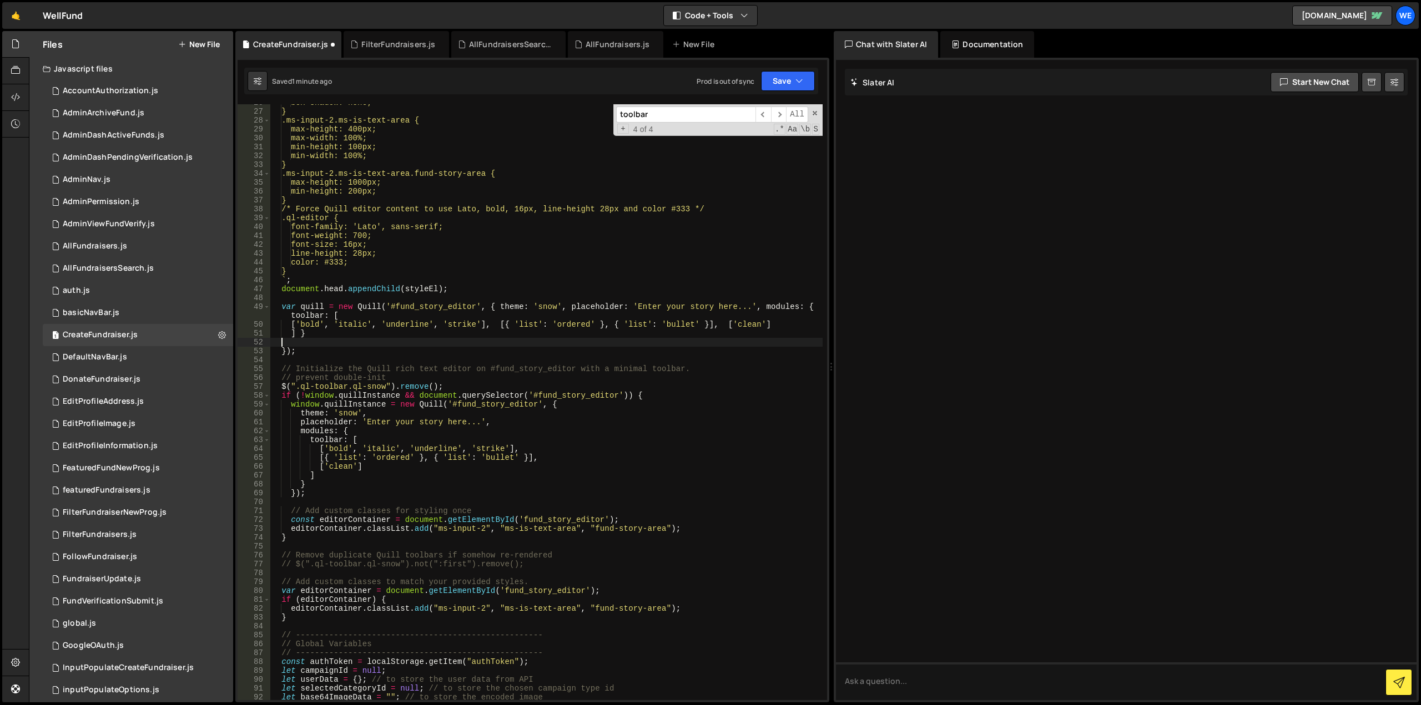
scroll to position [0, 0]
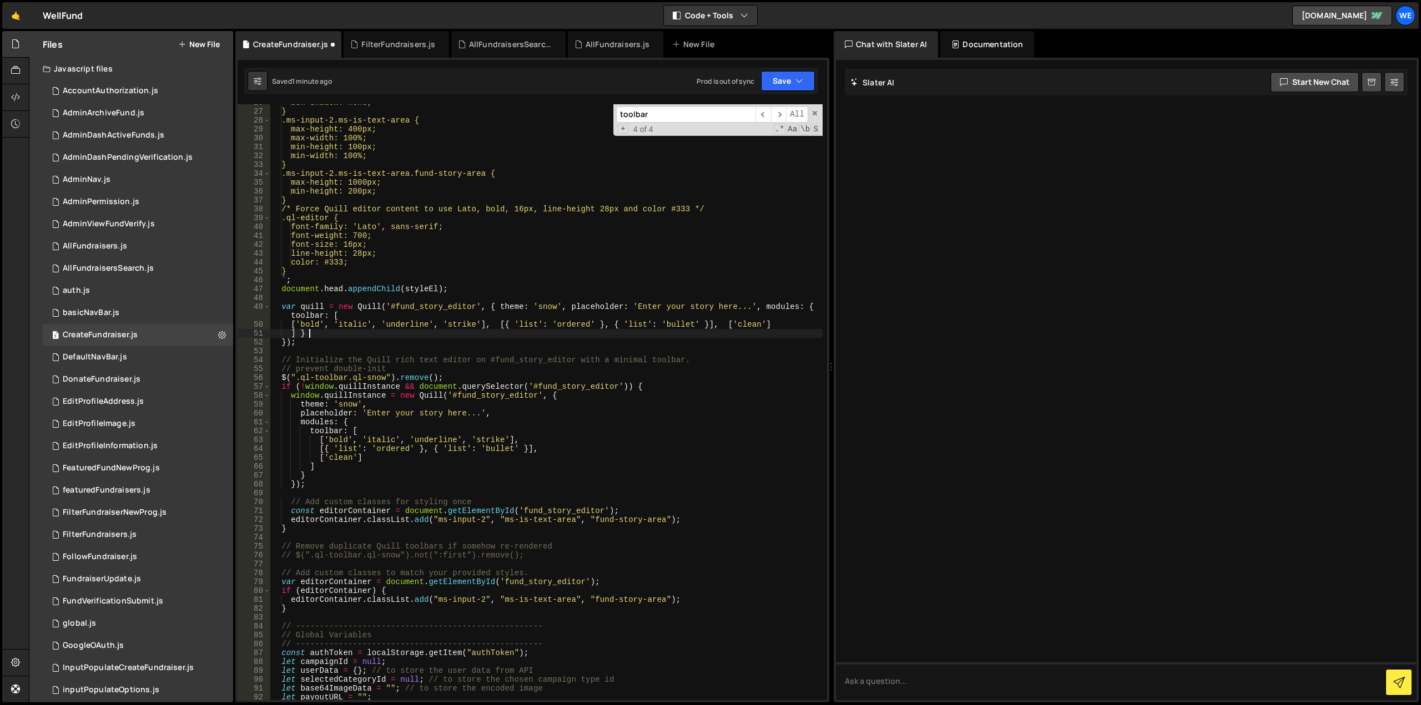
click at [300, 337] on div "box-shadow: none; } .ms-input-2.ms-is-text-area { max-height: 400px; max-width:…" at bounding box center [546, 405] width 553 height 614
click at [289, 323] on div "box-shadow: none; } .ms-input-2.ms-is-text-area { max-height: 400px; max-width:…" at bounding box center [546, 405] width 553 height 614
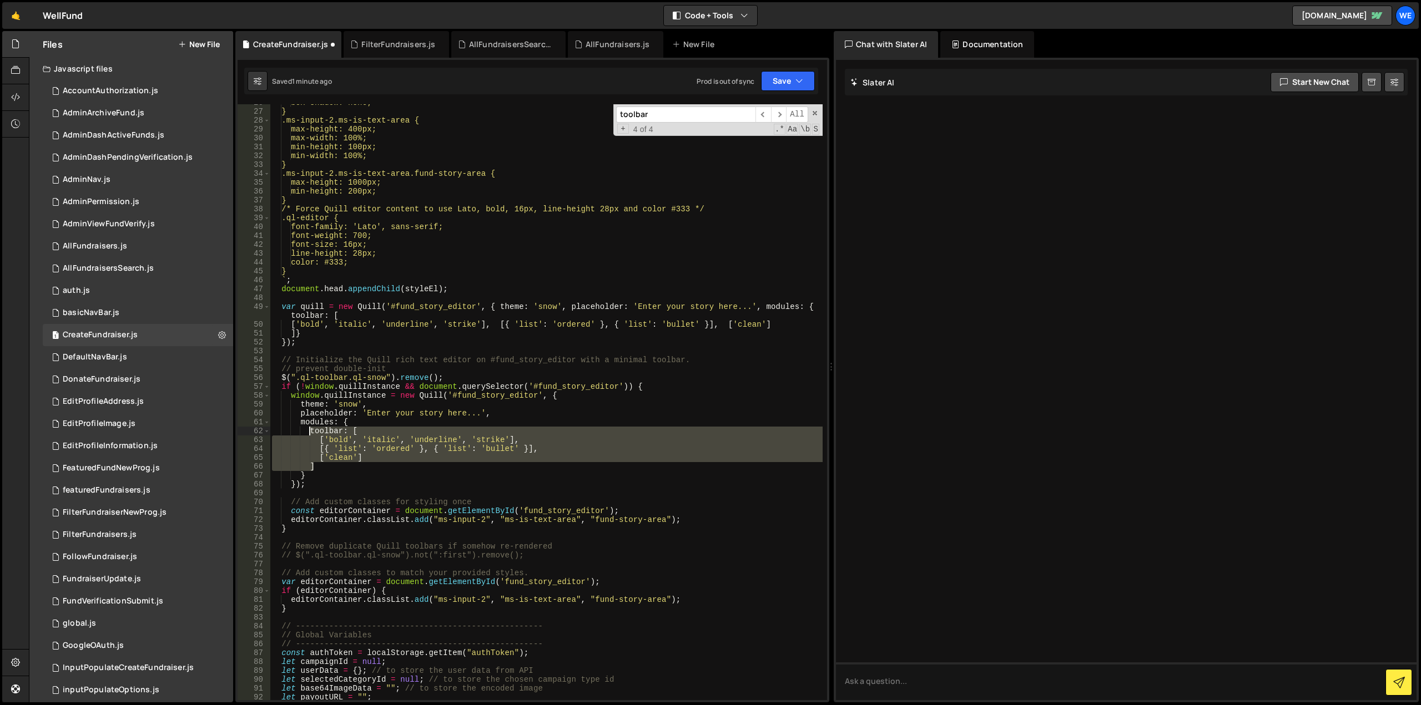
drag, startPoint x: 324, startPoint y: 465, endPoint x: 310, endPoint y: 430, distance: 37.6
click at [310, 430] on div "box-shadow: none; } .ms-input-2.ms-is-text-area { max-height: 400px; max-width:…" at bounding box center [546, 405] width 553 height 614
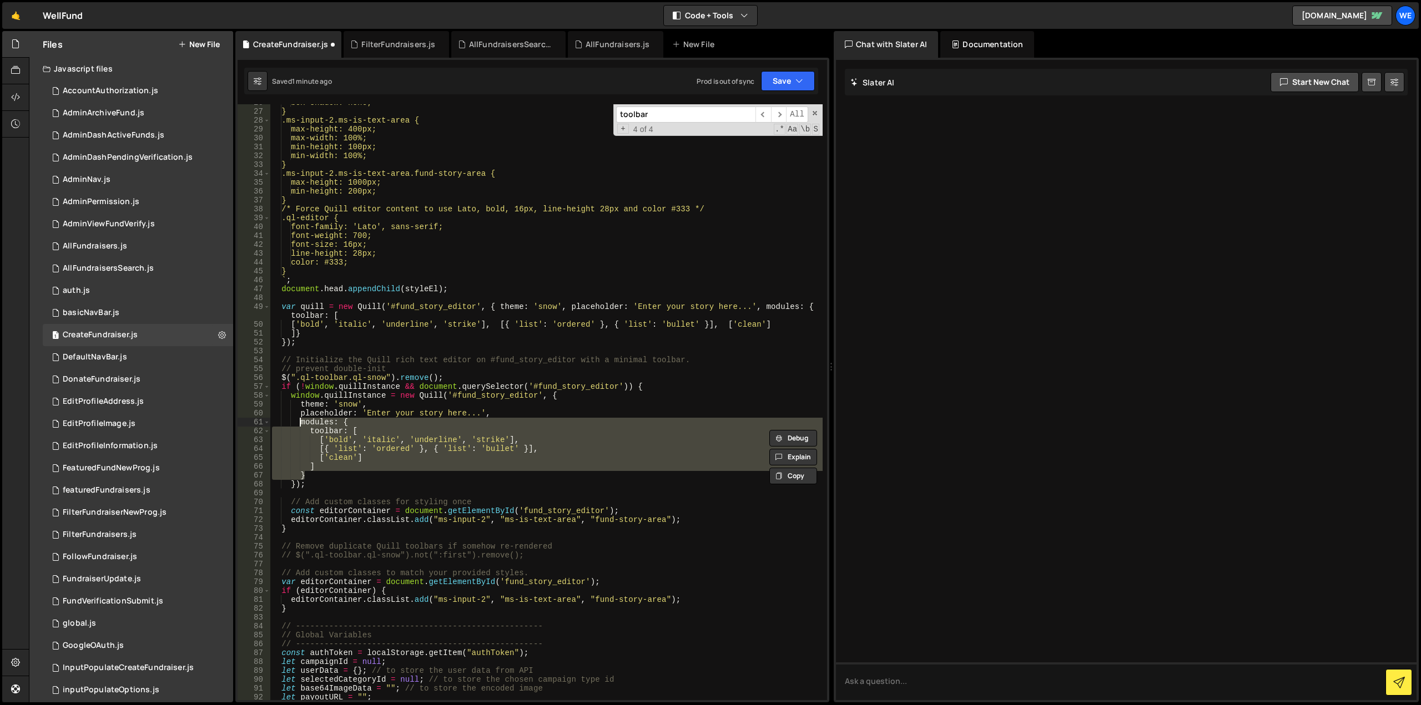
drag, startPoint x: 305, startPoint y: 476, endPoint x: 301, endPoint y: 418, distance: 57.9
click at [301, 418] on div "box-shadow: none; } .ms-input-2.ms-is-text-area { max-height: 400px; max-width:…" at bounding box center [546, 405] width 553 height 614
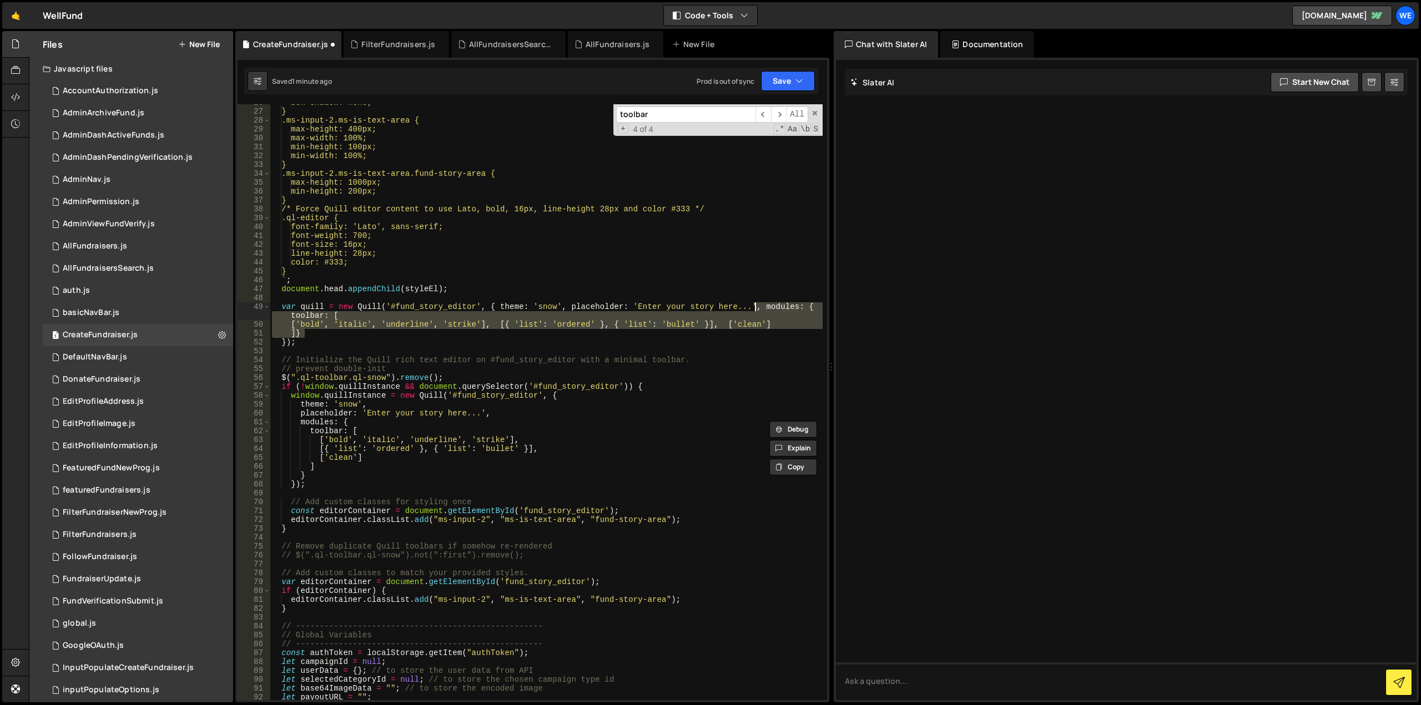
drag, startPoint x: 306, startPoint y: 334, endPoint x: 754, endPoint y: 306, distance: 448.1
click at [754, 306] on div "box-shadow: none; } .ms-input-2.ms-is-text-area { max-height: 400px; max-width:…" at bounding box center [546, 405] width 553 height 614
type textarea "var quill = new Quill('#fund_story_editor', { theme: 'snow', placeholder: 'Ente…"
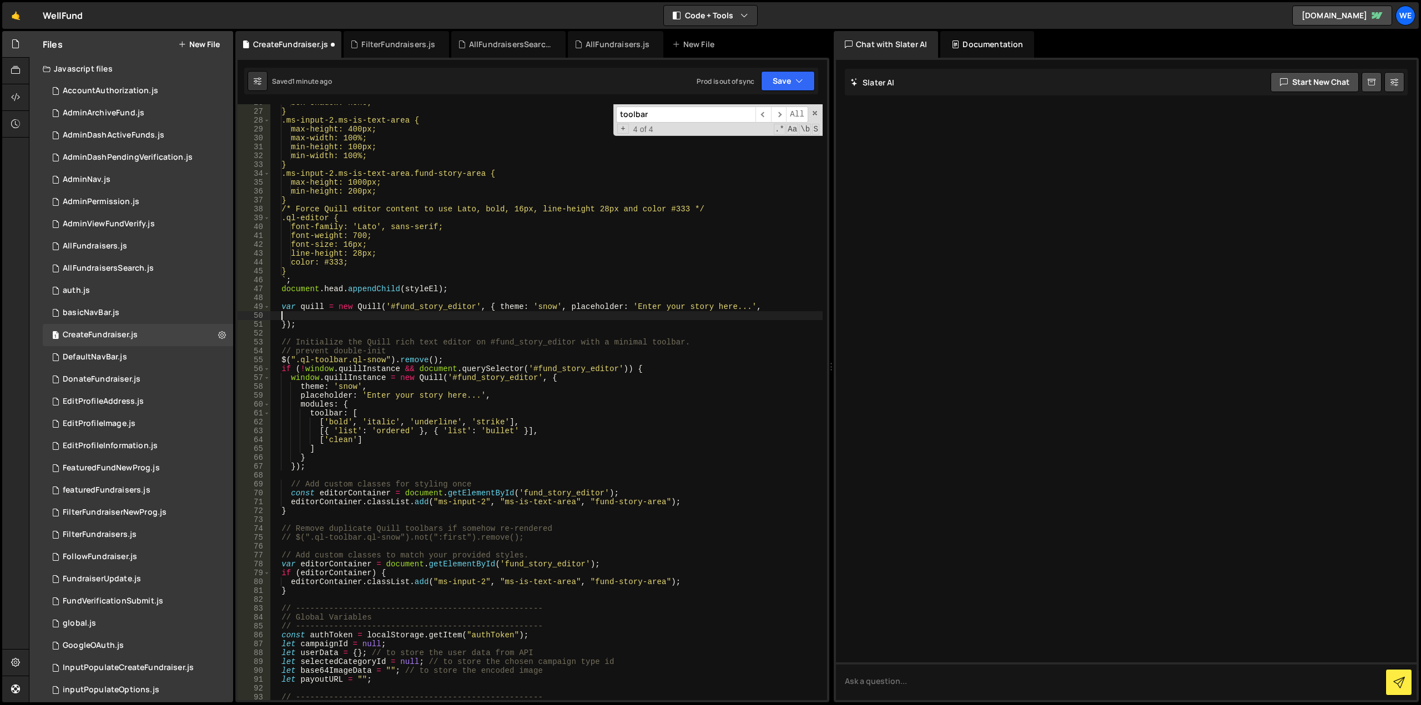
paste textarea "}"
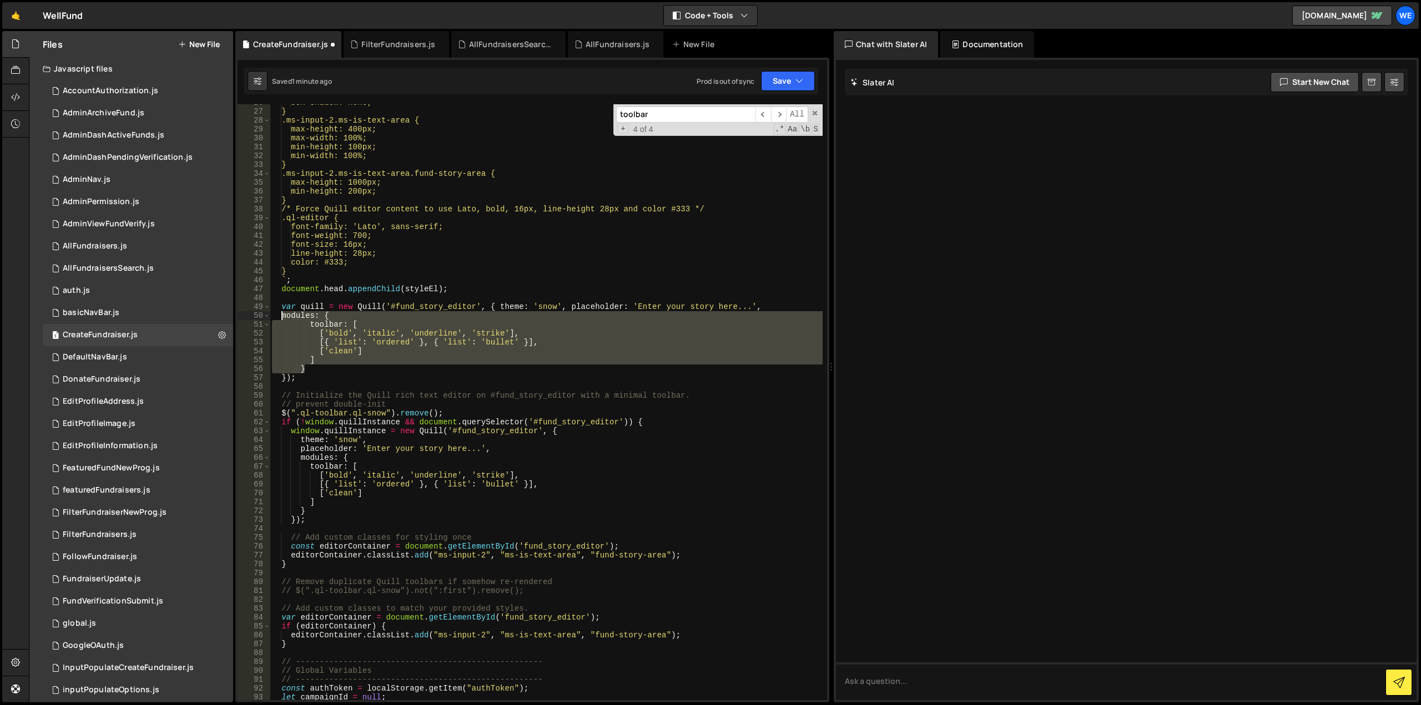
drag, startPoint x: 308, startPoint y: 370, endPoint x: 282, endPoint y: 316, distance: 60.3
click at [282, 316] on div "box-shadow: none; } .ms-input-2.ms-is-text-area { max-height: 400px; max-width:…" at bounding box center [546, 405] width 553 height 614
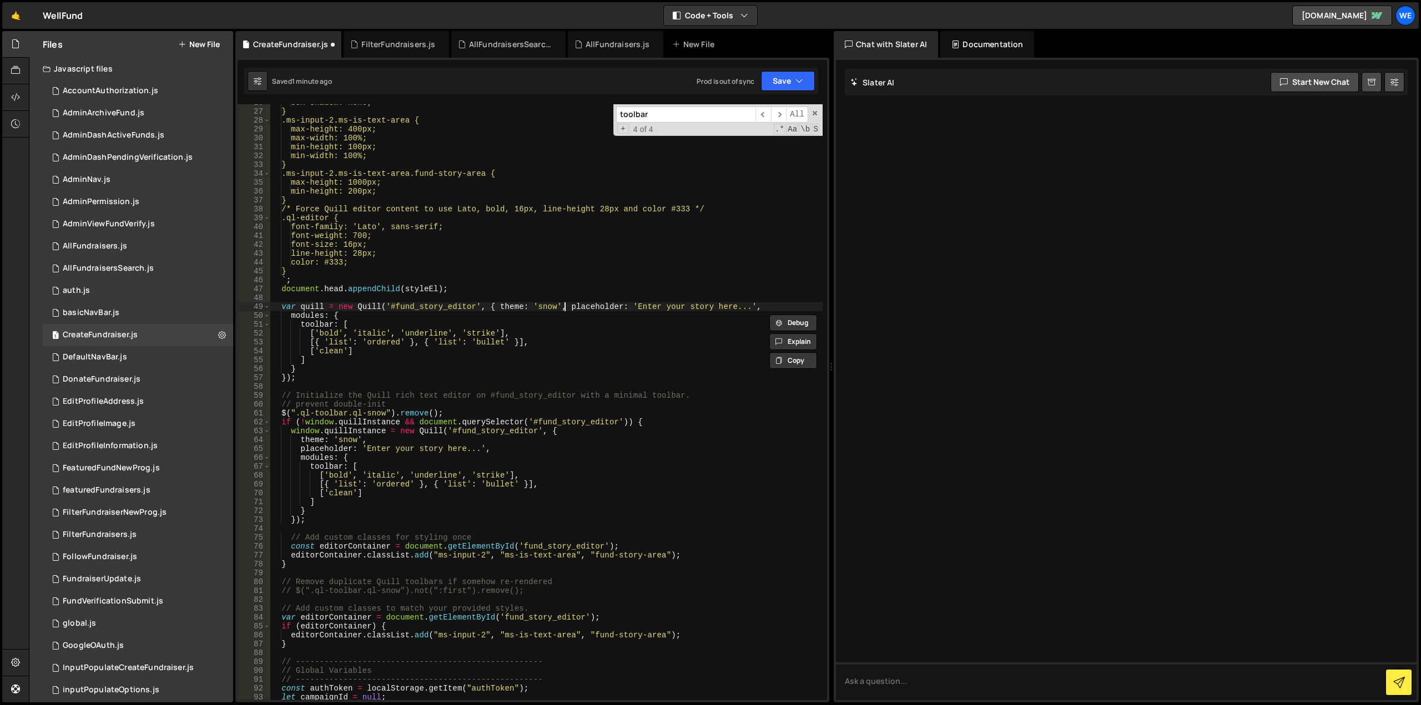
click at [564, 309] on div "box-shadow: none; } .ms-input-2.ms-is-text-area { max-height: 400px; max-width:…" at bounding box center [546, 405] width 553 height 614
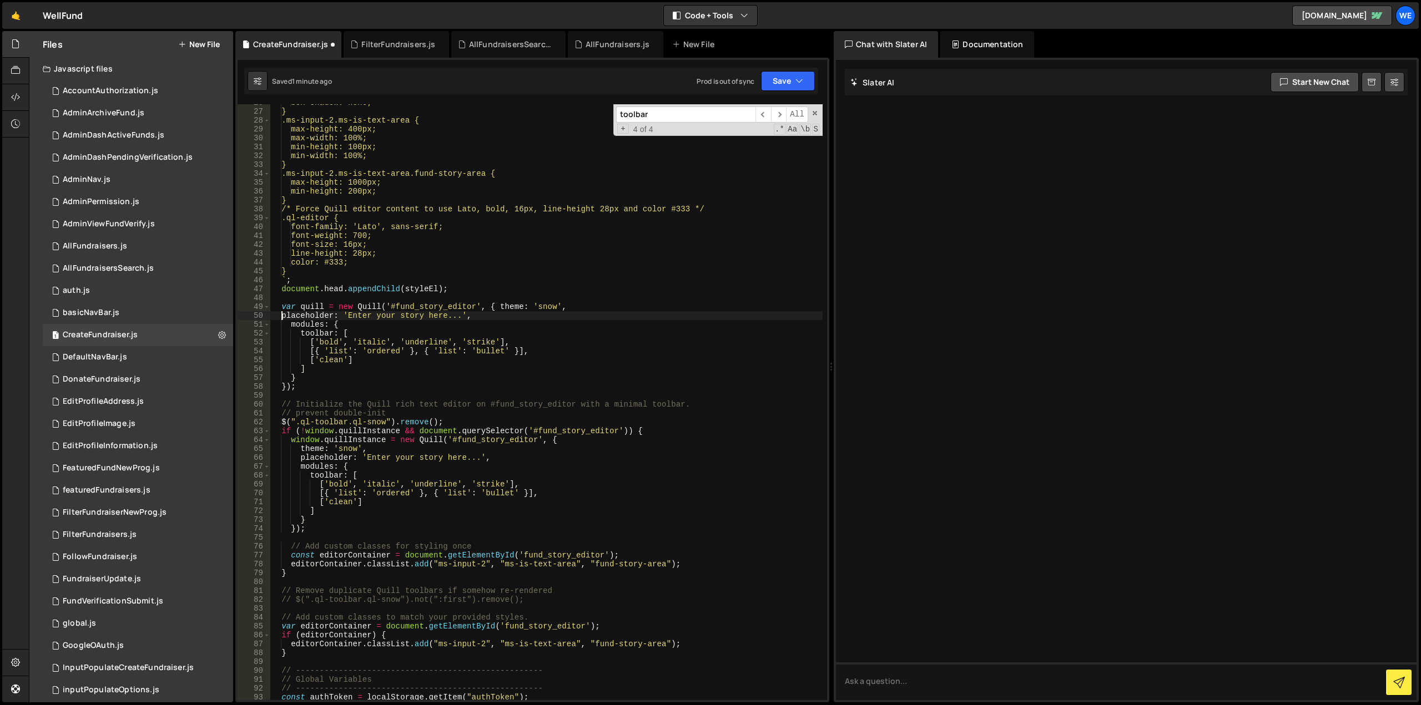
scroll to position [0, 1]
click at [494, 307] on div "box-shadow: none; } .ms-input-2.ms-is-text-area { max-height: 400px; max-width:…" at bounding box center [546, 405] width 553 height 614
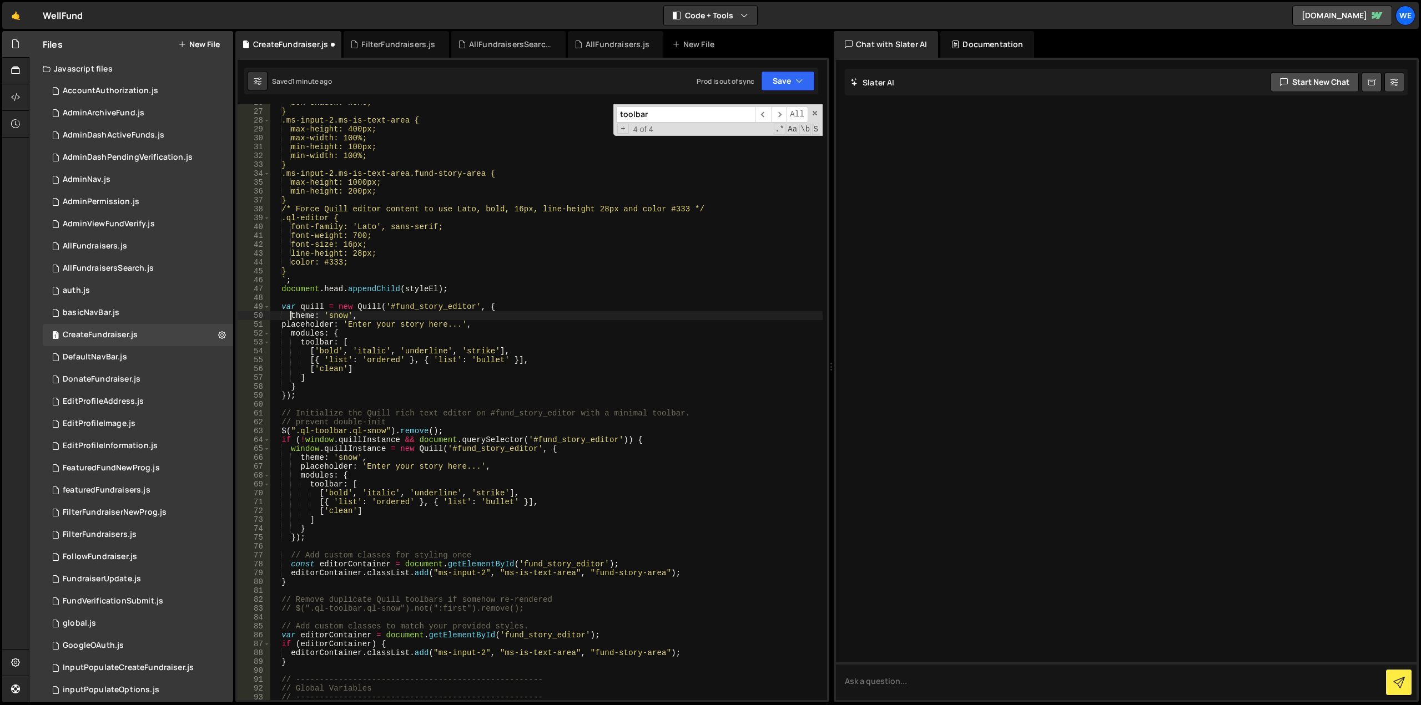
scroll to position [0, 1]
click at [281, 325] on div "box-shadow: none; } .ms-input-2.ms-is-text-area { max-height: 400px; max-width:…" at bounding box center [546, 405] width 553 height 614
click at [514, 332] on div "box-shadow: none; } .ms-input-2.ms-is-text-area { max-height: 400px; max-width:…" at bounding box center [546, 405] width 553 height 614
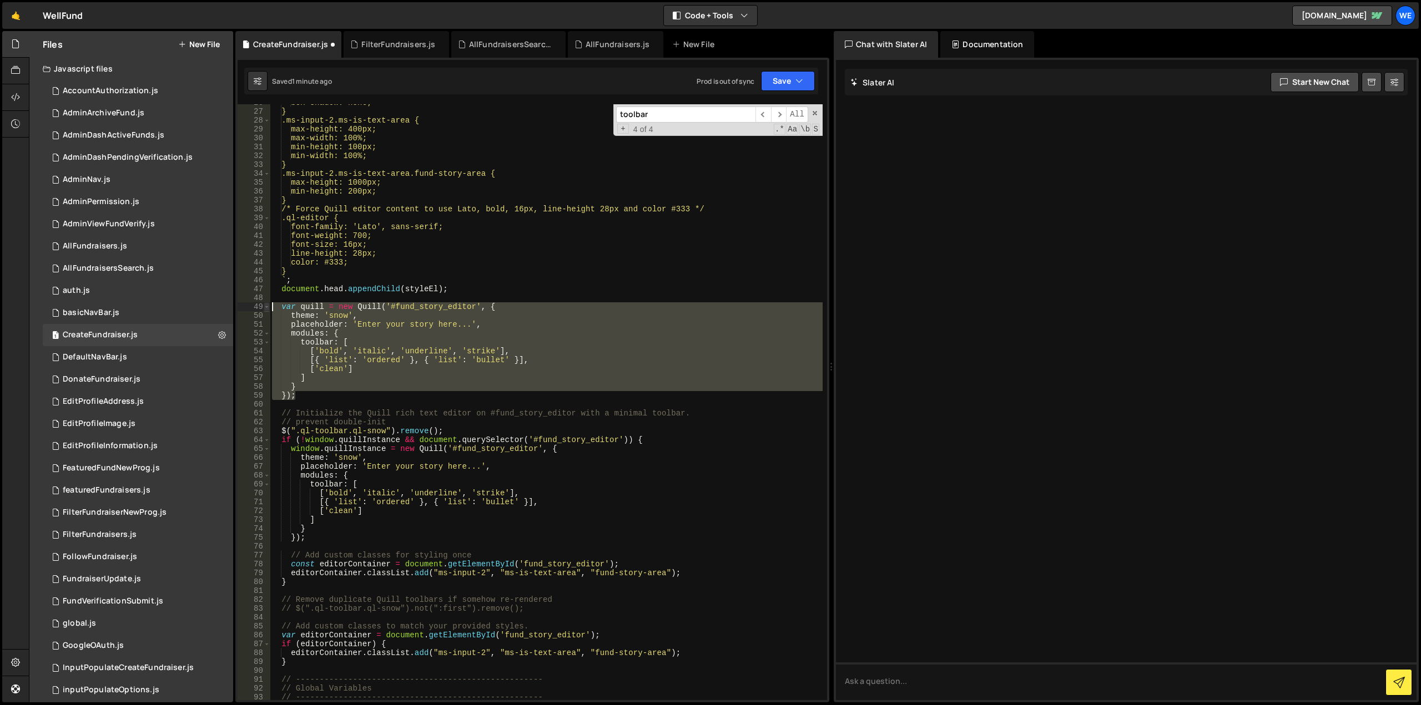
drag, startPoint x: 301, startPoint y: 395, endPoint x: 269, endPoint y: 309, distance: 91.8
click at [269, 309] on div "modules: { 26 27 28 29 30 31 32 33 34 35 36 37 38 39 40 41 42 43 44 45 46 47 48…" at bounding box center [532, 402] width 589 height 596
click at [304, 449] on div "box-shadow: none; } .ms-input-2.ms-is-text-area { max-height: 400px; max-width:…" at bounding box center [546, 405] width 553 height 614
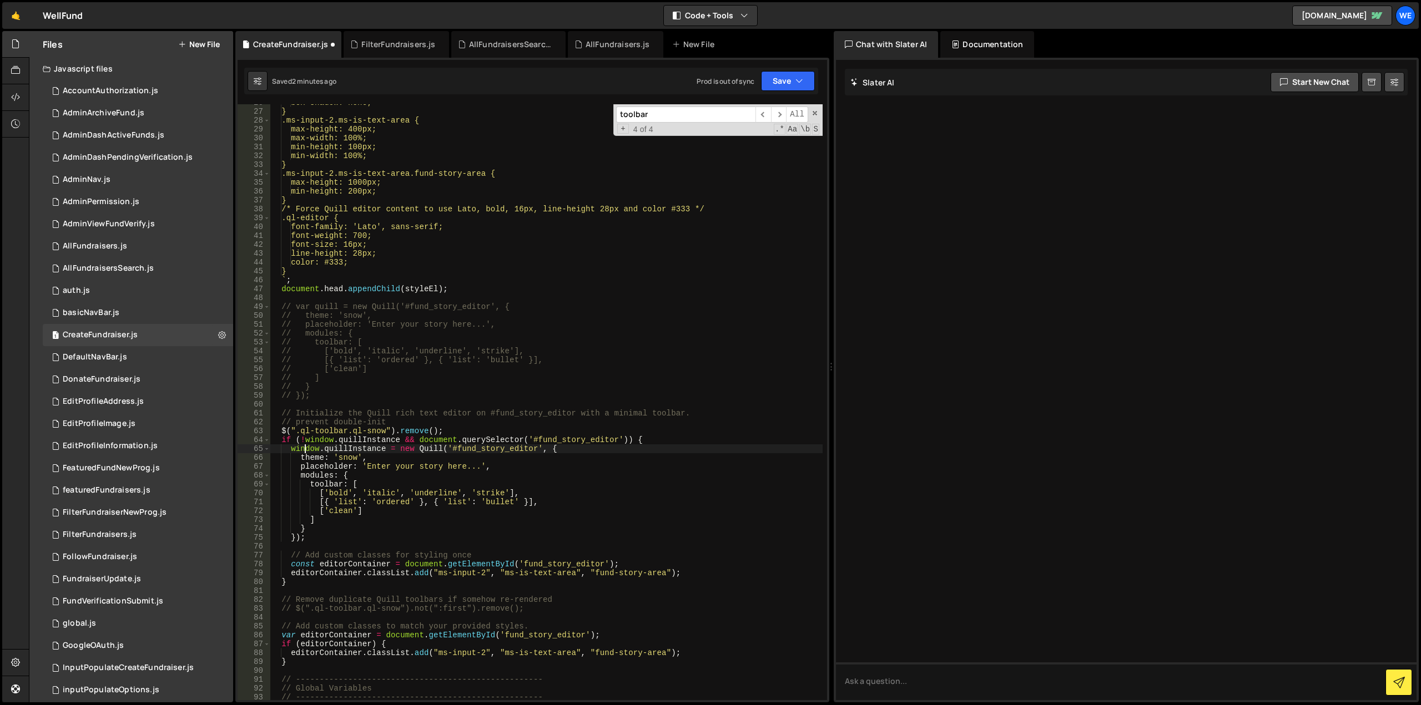
click at [304, 449] on div "box-shadow: none; } .ms-input-2.ms-is-text-area { max-height: 400px; max-width:…" at bounding box center [546, 405] width 553 height 614
click at [297, 304] on div "box-shadow: none; } .ms-input-2.ms-is-text-area { max-height: 400px; max-width:…" at bounding box center [546, 405] width 553 height 614
drag, startPoint x: 296, startPoint y: 305, endPoint x: 354, endPoint y: 326, distance: 61.8
click at [360, 308] on div "box-shadow: none; } .ms-input-2.ms-is-text-area { max-height: 400px; max-width:…" at bounding box center [546, 405] width 553 height 614
drag, startPoint x: 290, startPoint y: 449, endPoint x: 384, endPoint y: 448, distance: 93.8
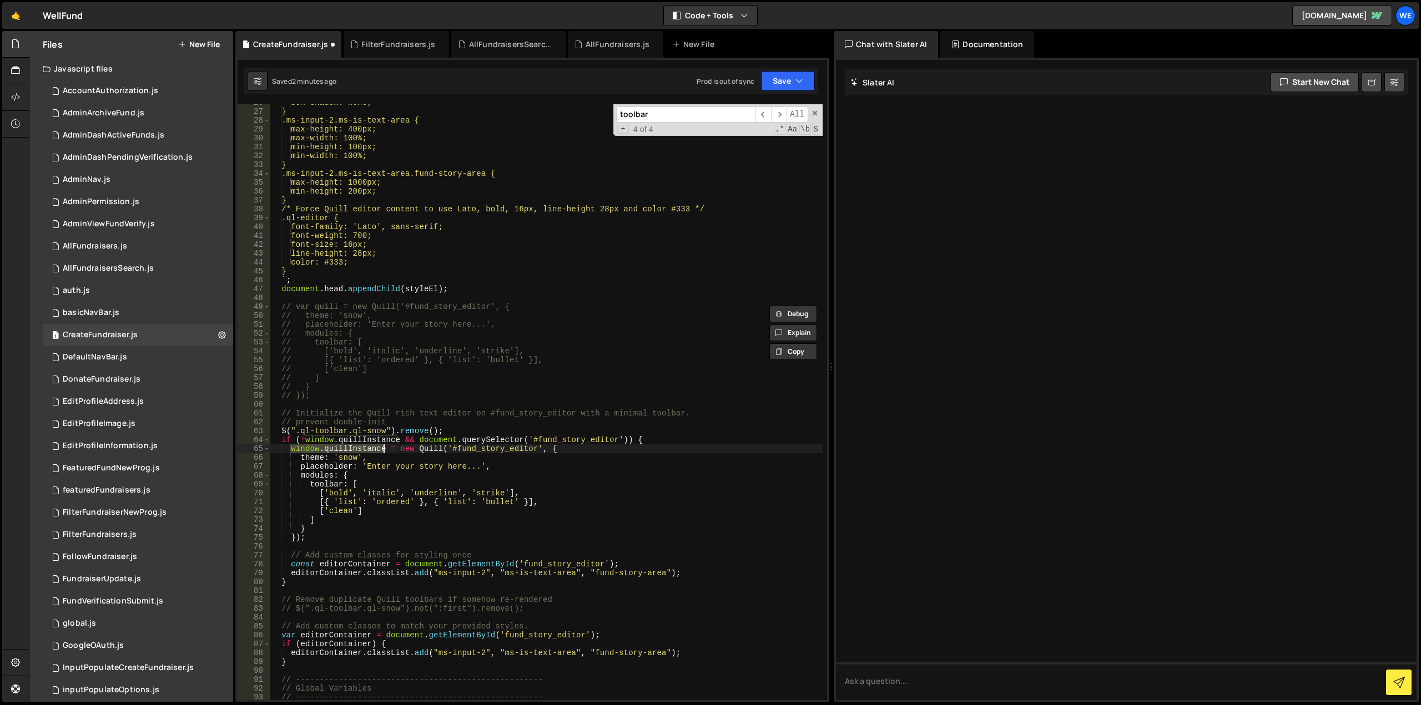
click at [384, 448] on div "box-shadow: none; } .ms-input-2.ms-is-text-area { max-height: 400px; max-width:…" at bounding box center [546, 405] width 553 height 614
click at [399, 398] on div "box-shadow: none; } .ms-input-2.ms-is-text-area { max-height: 400px; max-width:…" at bounding box center [546, 405] width 553 height 614
click at [317, 439] on div "box-shadow: none; } .ms-input-2.ms-is-text-area { max-height: 400px; max-width:…" at bounding box center [546, 405] width 553 height 614
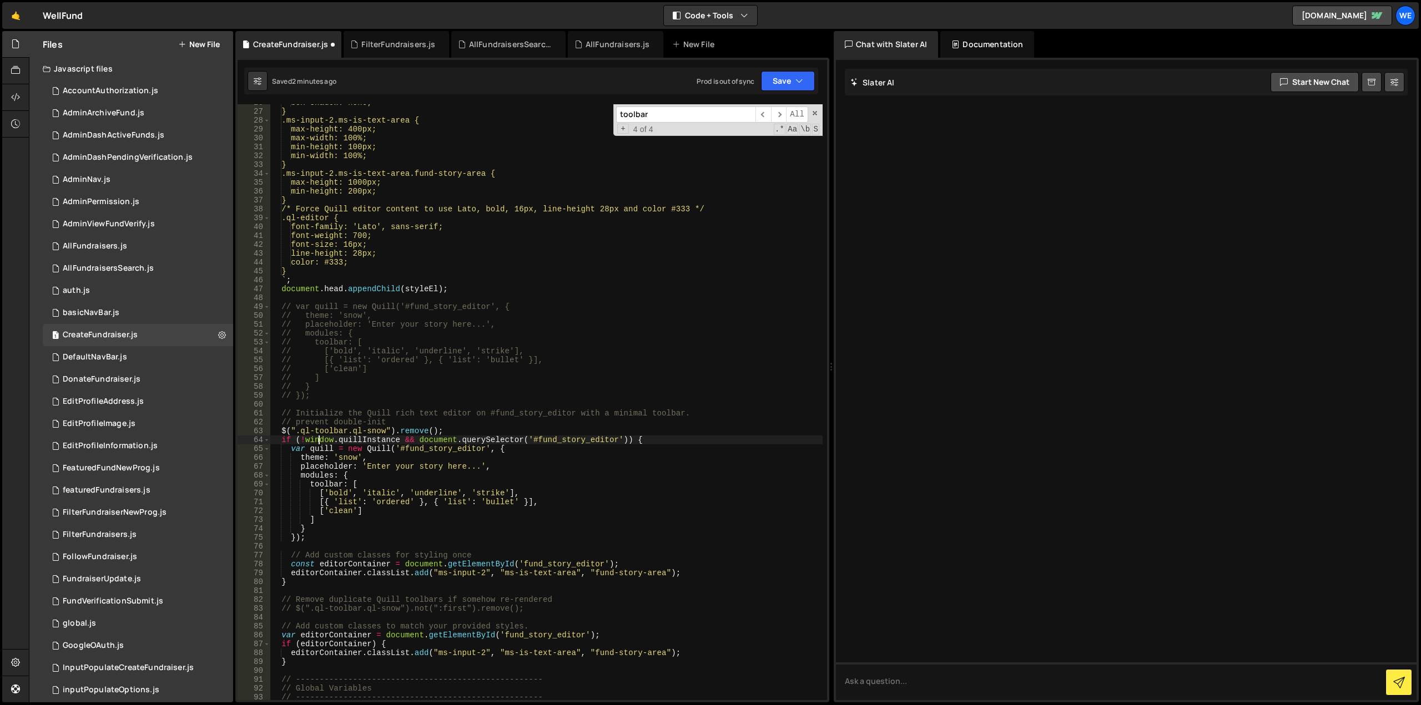
click at [317, 439] on div "box-shadow: none; } .ms-input-2.ms-is-text-area { max-height: 400px; max-width:…" at bounding box center [546, 405] width 553 height 614
click at [376, 440] on div "box-shadow: none; } .ms-input-2.ms-is-text-area { max-height: 400px; max-width:…" at bounding box center [546, 405] width 553 height 614
click at [453, 409] on div "box-shadow: none; } .ms-input-2.ms-is-text-area { max-height: 400px; max-width:…" at bounding box center [546, 405] width 553 height 614
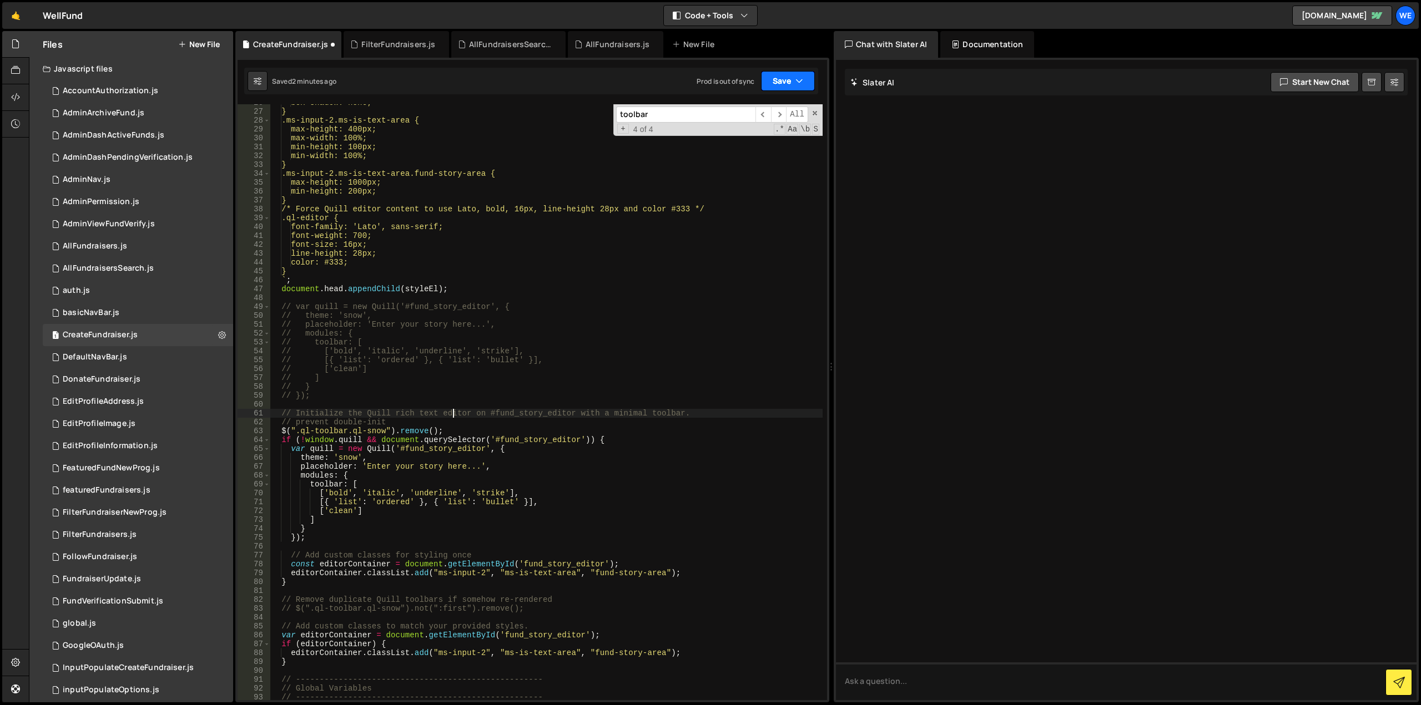
click at [768, 88] on button "Save" at bounding box center [788, 81] width 54 height 20
click at [746, 124] on div "2 minutes ago" at bounding box center [733, 119] width 43 height 9
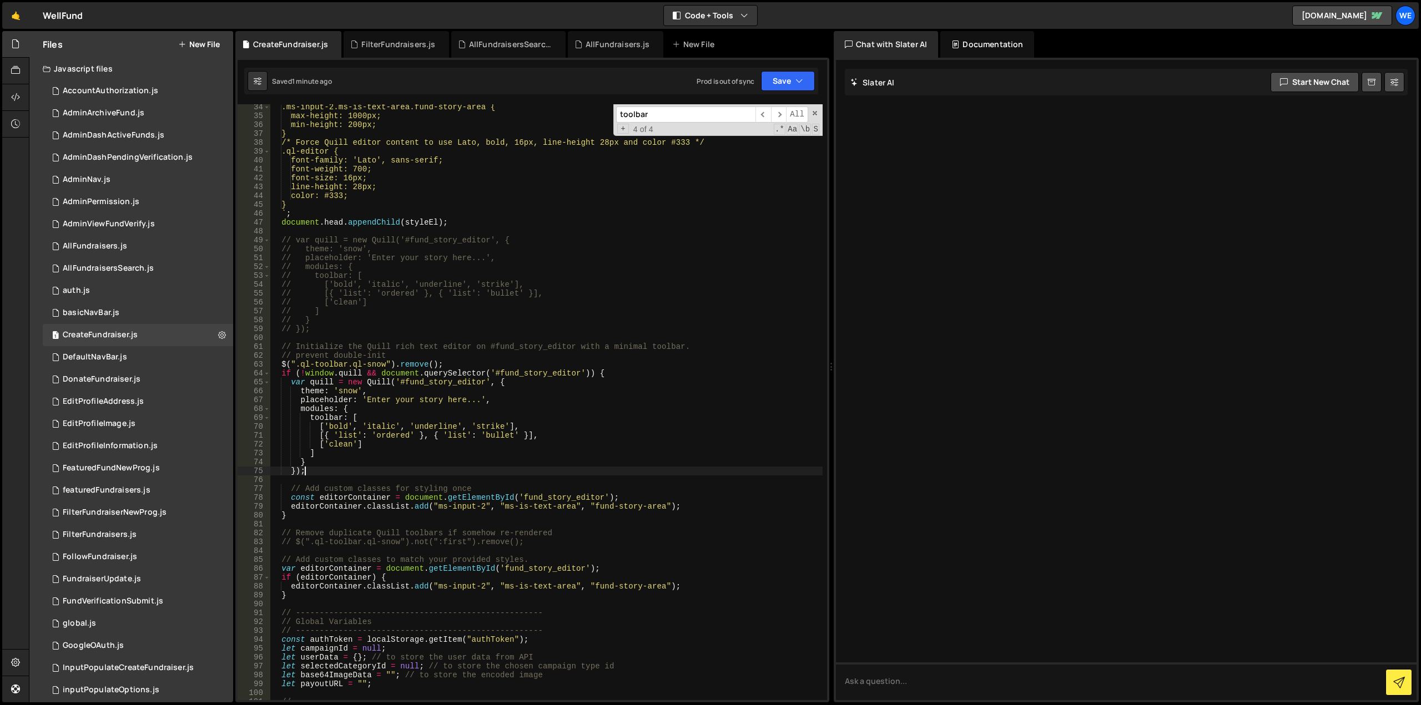
scroll to position [0, 2]
click at [355, 471] on div ".ms-input-2.ms-is-text-area.fund-story-area { max-height: 1000px; min-height: 2…" at bounding box center [546, 410] width 553 height 614
drag, startPoint x: 442, startPoint y: 365, endPoint x: 283, endPoint y: 364, distance: 158.7
click at [283, 364] on div ".ms-input-2.ms-is-text-area.fund-story-area { max-height: 1000px; min-height: 2…" at bounding box center [546, 410] width 553 height 614
click at [533, 540] on div ".ms-input-2.ms-is-text-area.fund-story-area { max-height: 1000px; min-height: 2…" at bounding box center [546, 410] width 553 height 614
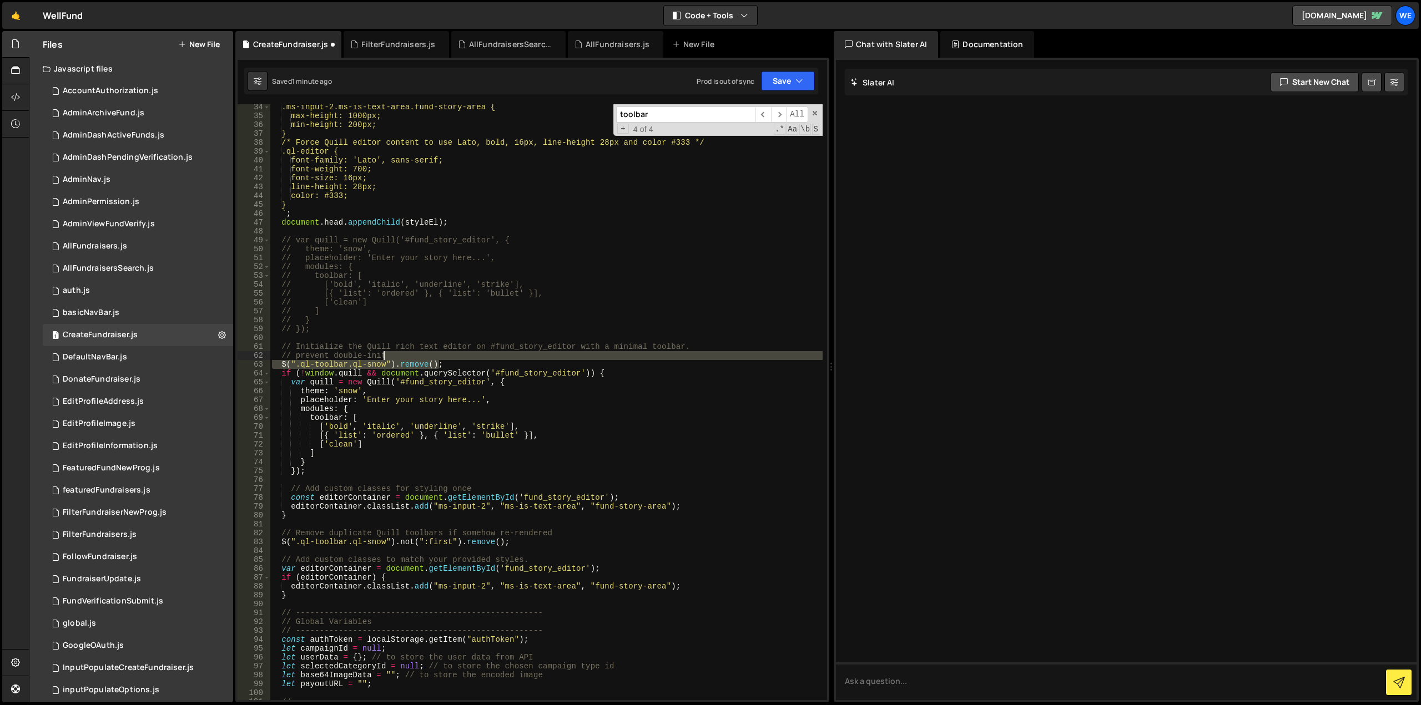
drag, startPoint x: 461, startPoint y: 362, endPoint x: 457, endPoint y: 357, distance: 6.3
click at [457, 357] on div ".ms-input-2.ms-is-text-area.fund-story-area { max-height: 1000px; min-height: 2…" at bounding box center [546, 410] width 553 height 614
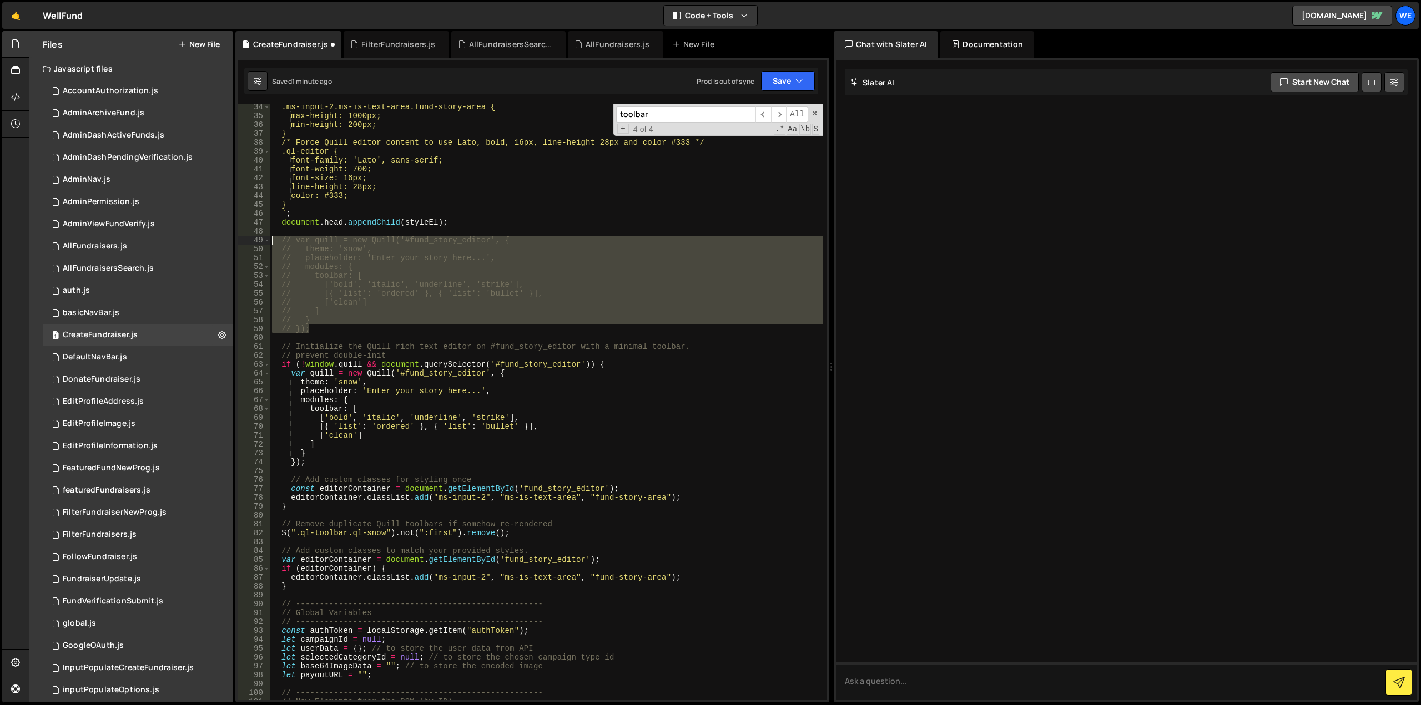
drag, startPoint x: 316, startPoint y: 329, endPoint x: 274, endPoint y: 243, distance: 96.6
click at [274, 243] on div ".ms-input-2.ms-is-text-area.fund-story-area { max-height: 1000px; min-height: 2…" at bounding box center [546, 410] width 553 height 614
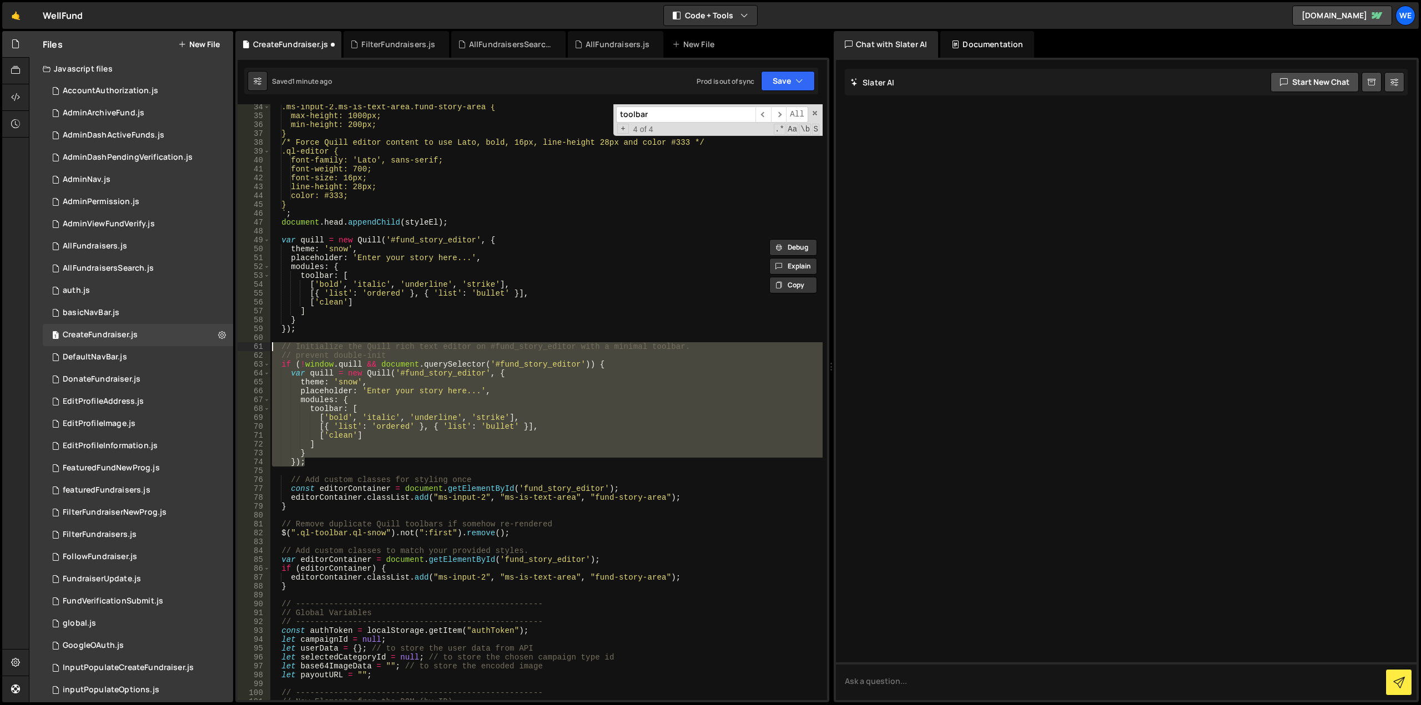
drag, startPoint x: 314, startPoint y: 465, endPoint x: 265, endPoint y: 351, distance: 123.8
click at [265, 351] on div "var quill = new Quill('#fund_story_editor', { theme: 'snow', 34 35 36 37 38 39 …" at bounding box center [532, 402] width 589 height 596
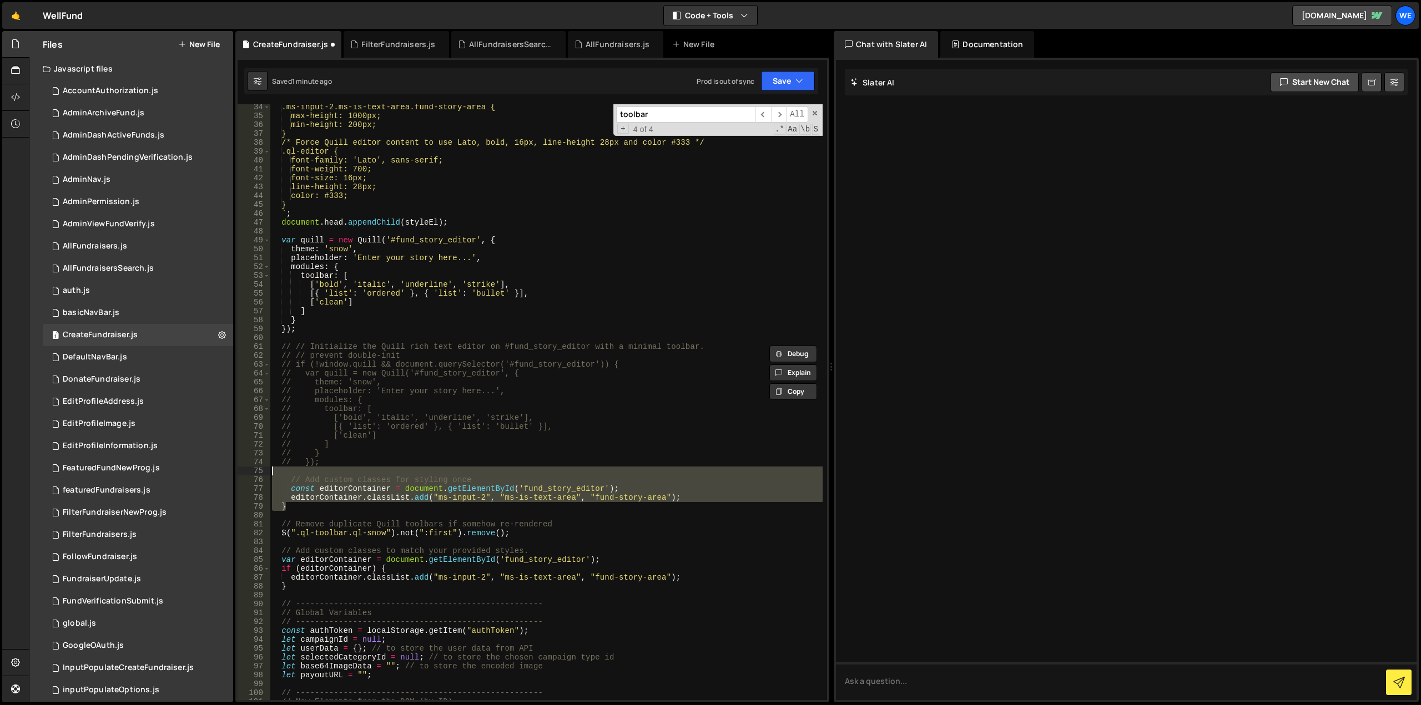
drag, startPoint x: 299, startPoint y: 506, endPoint x: 275, endPoint y: 475, distance: 38.7
click at [275, 475] on div ".ms-input-2.ms-is-text-area.fund-story-area { max-height: 1000px; min-height: 2…" at bounding box center [546, 410] width 553 height 614
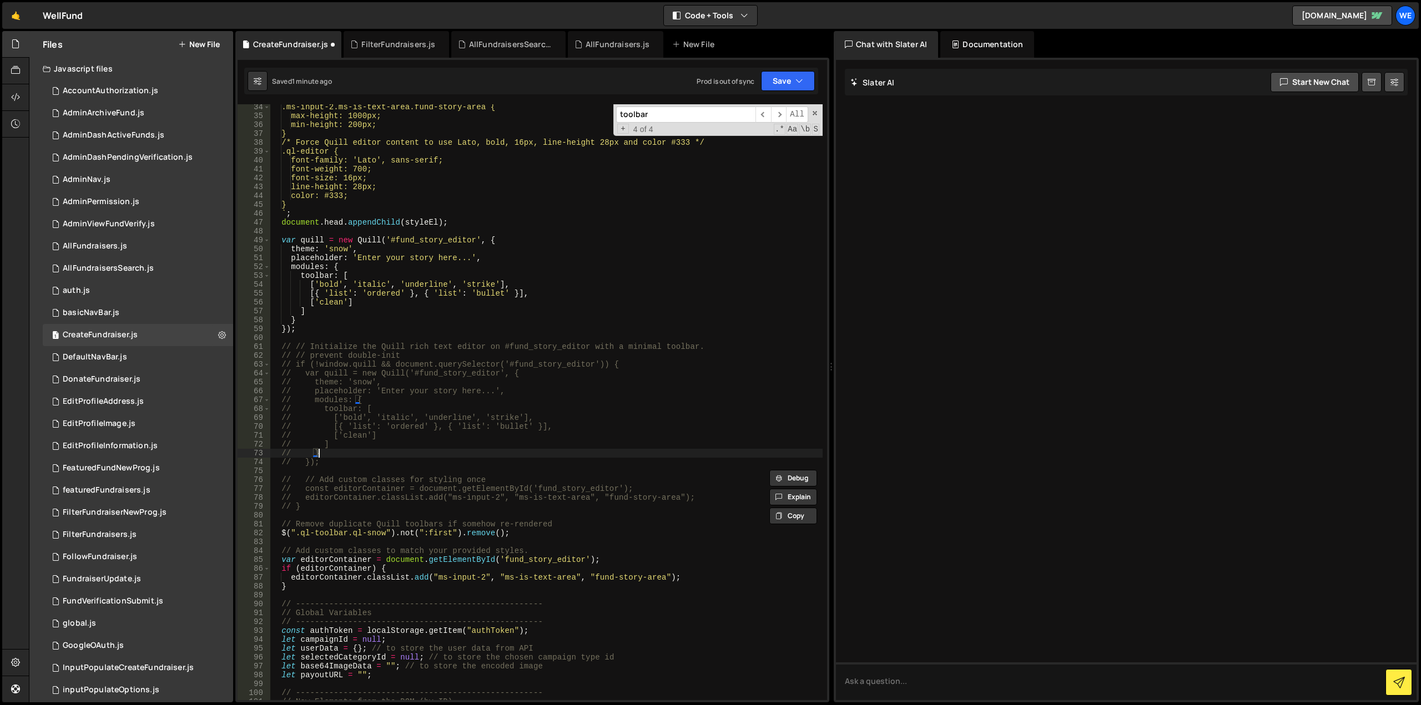
click at [425, 454] on div ".ms-input-2.ms-is-text-area.fund-story-area { max-height: 1000px; min-height: 2…" at bounding box center [546, 410] width 553 height 614
drag, startPoint x: 511, startPoint y: 532, endPoint x: 283, endPoint y: 533, distance: 228.1
click at [283, 533] on div ".ms-input-2.ms-is-text-area.fund-story-area { max-height: 1000px; min-height: 2…" at bounding box center [546, 410] width 553 height 614
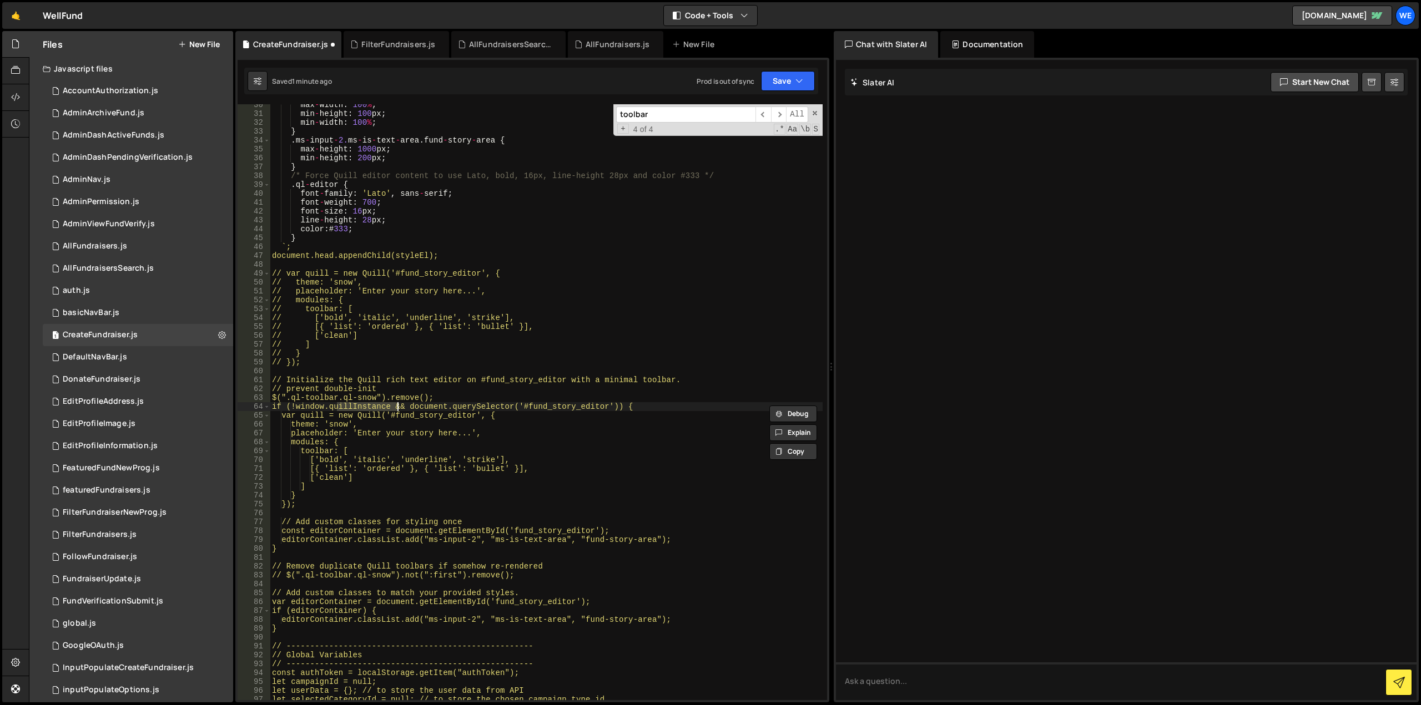
scroll to position [261, 0]
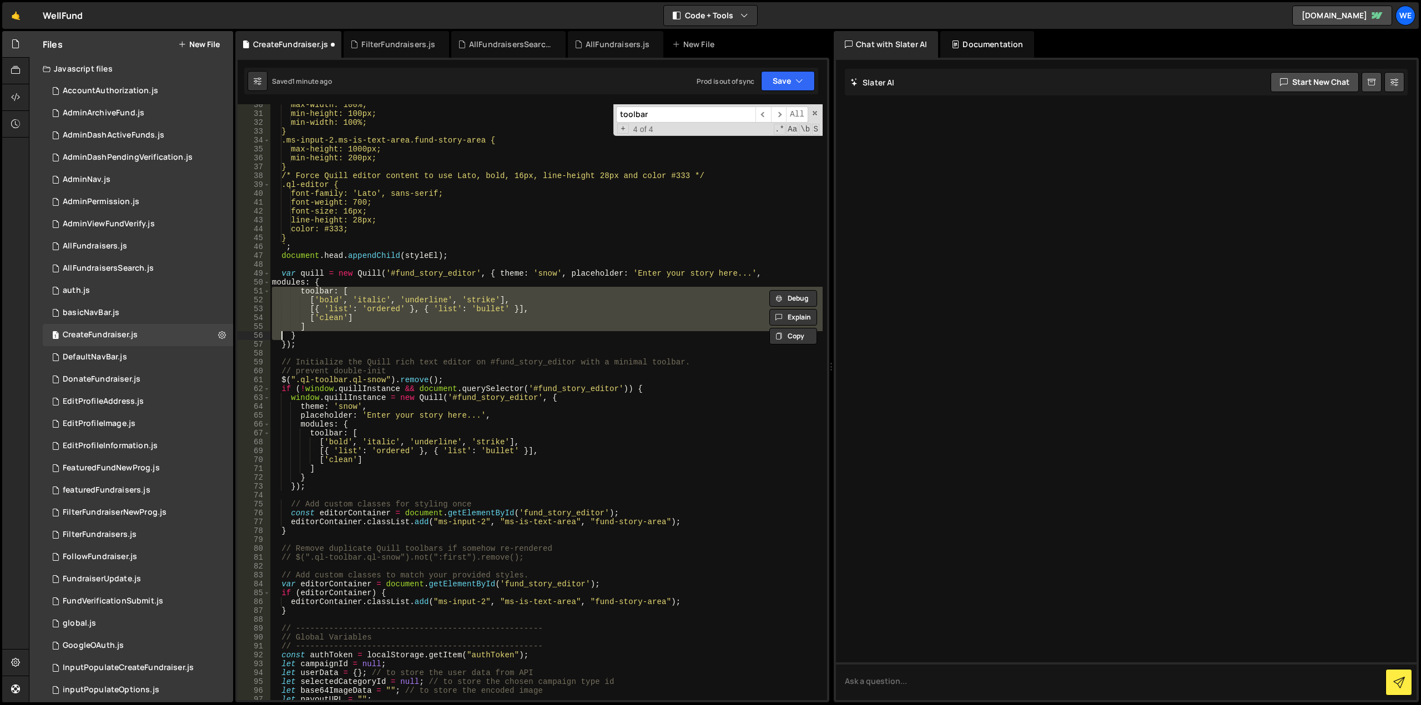
type textarea "] }"
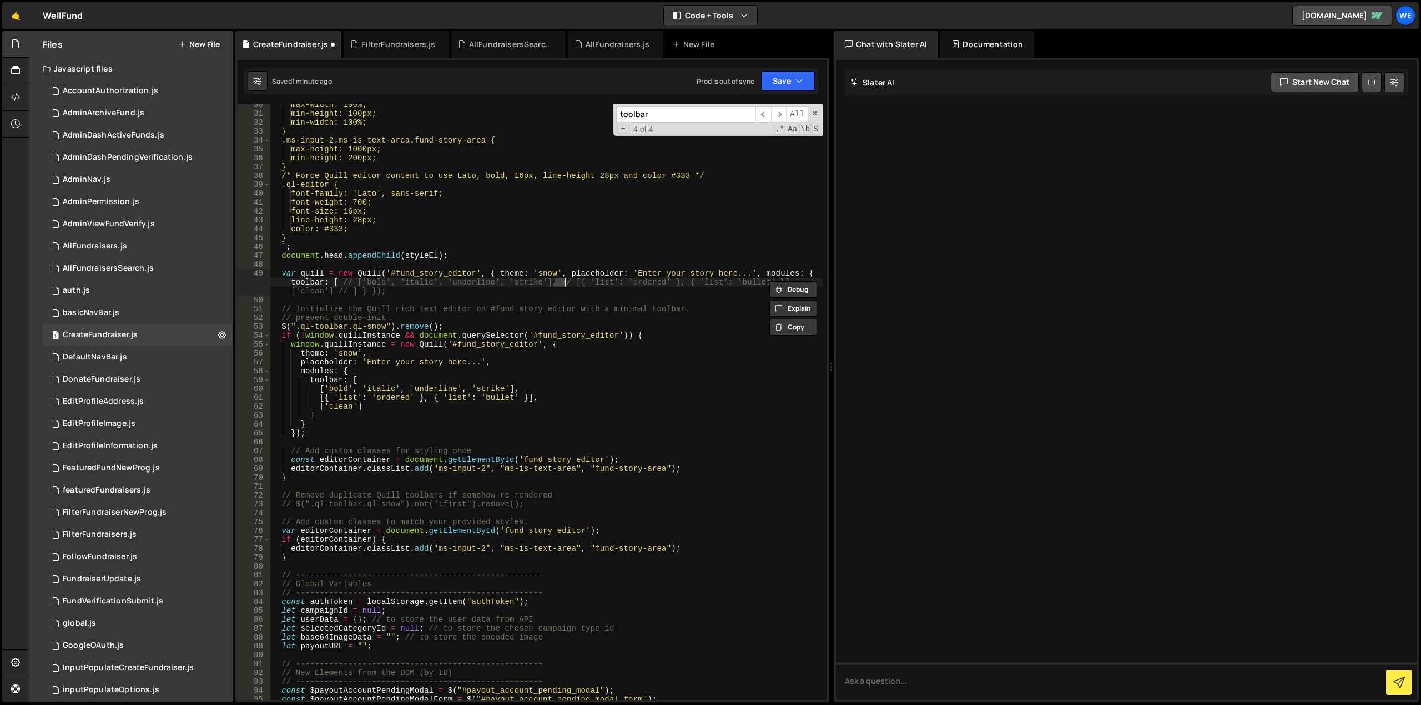
type textarea "var quill = new Quill('#fund_story_editor', { theme: 'snow', placeholder: 'Ente…"
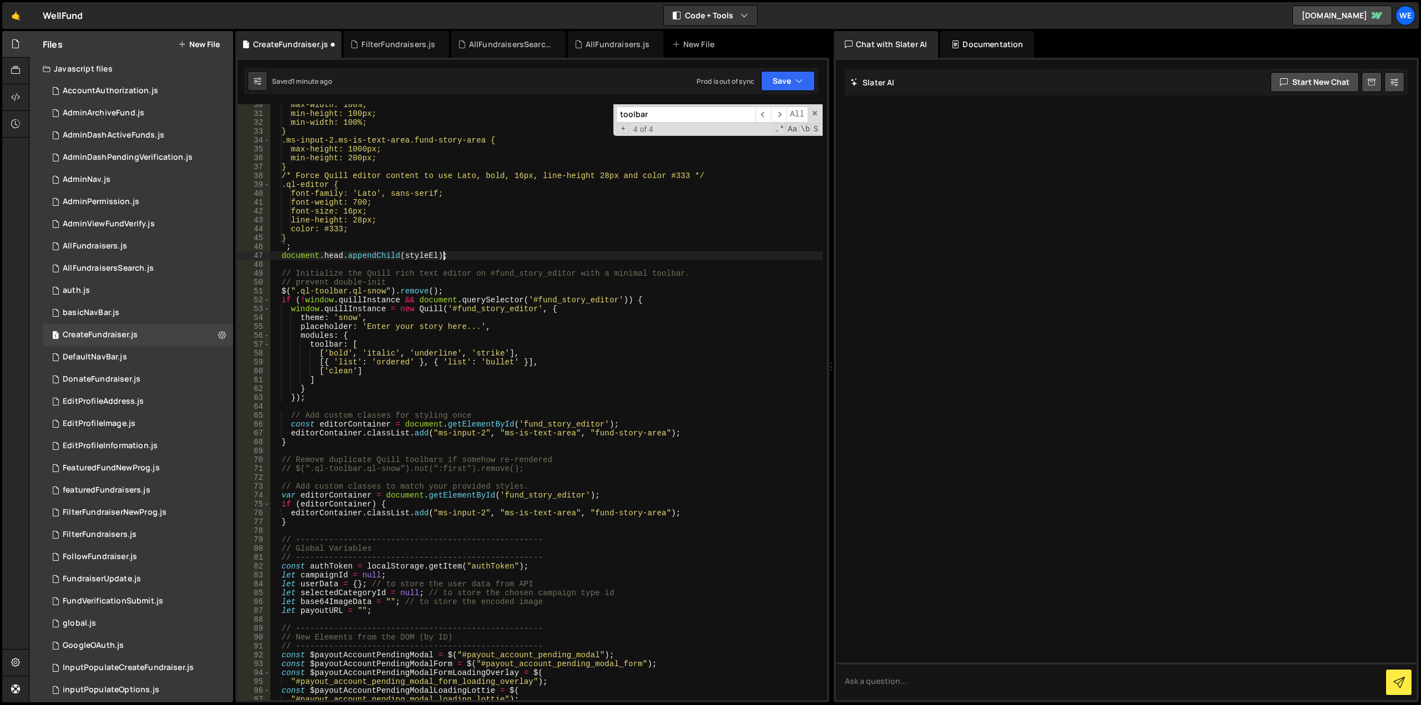
type textarea "$(".ql-toolbar.ql-snow").not(":first").remove();"
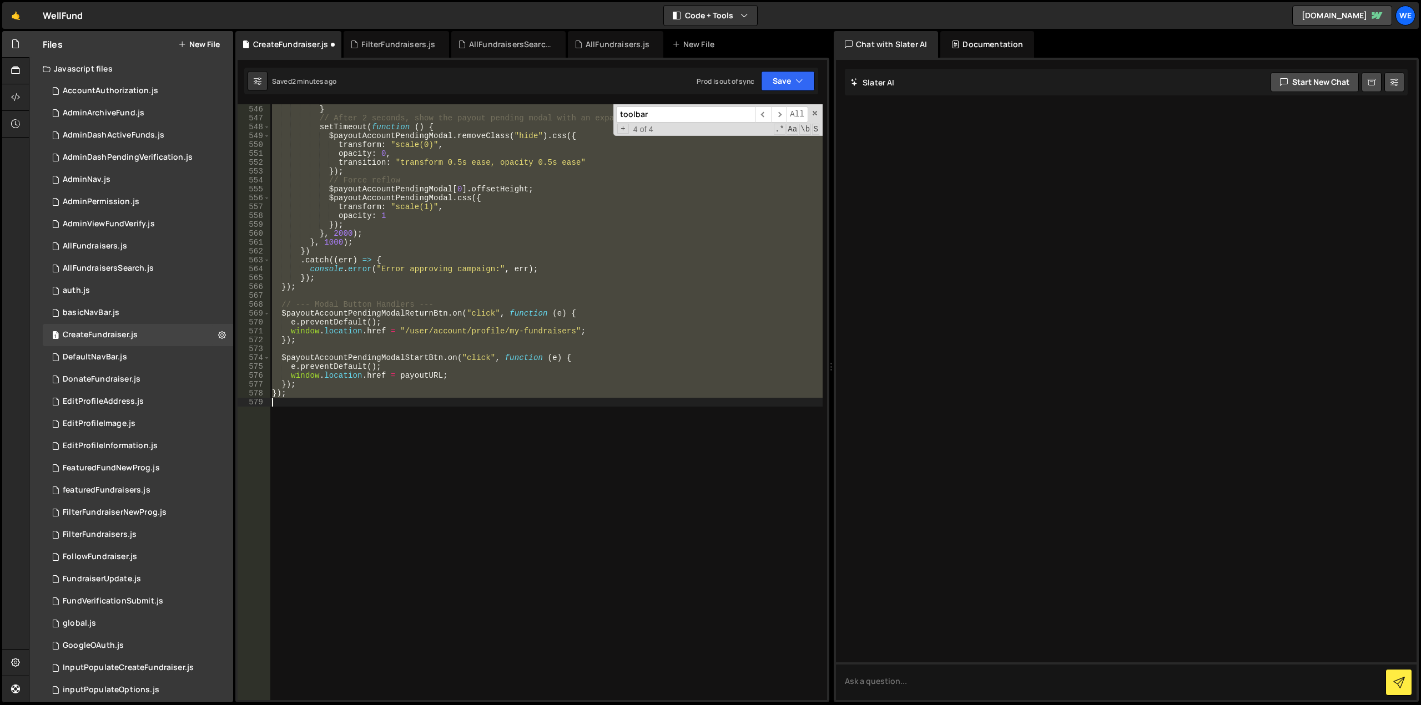
scroll to position [261, 0]
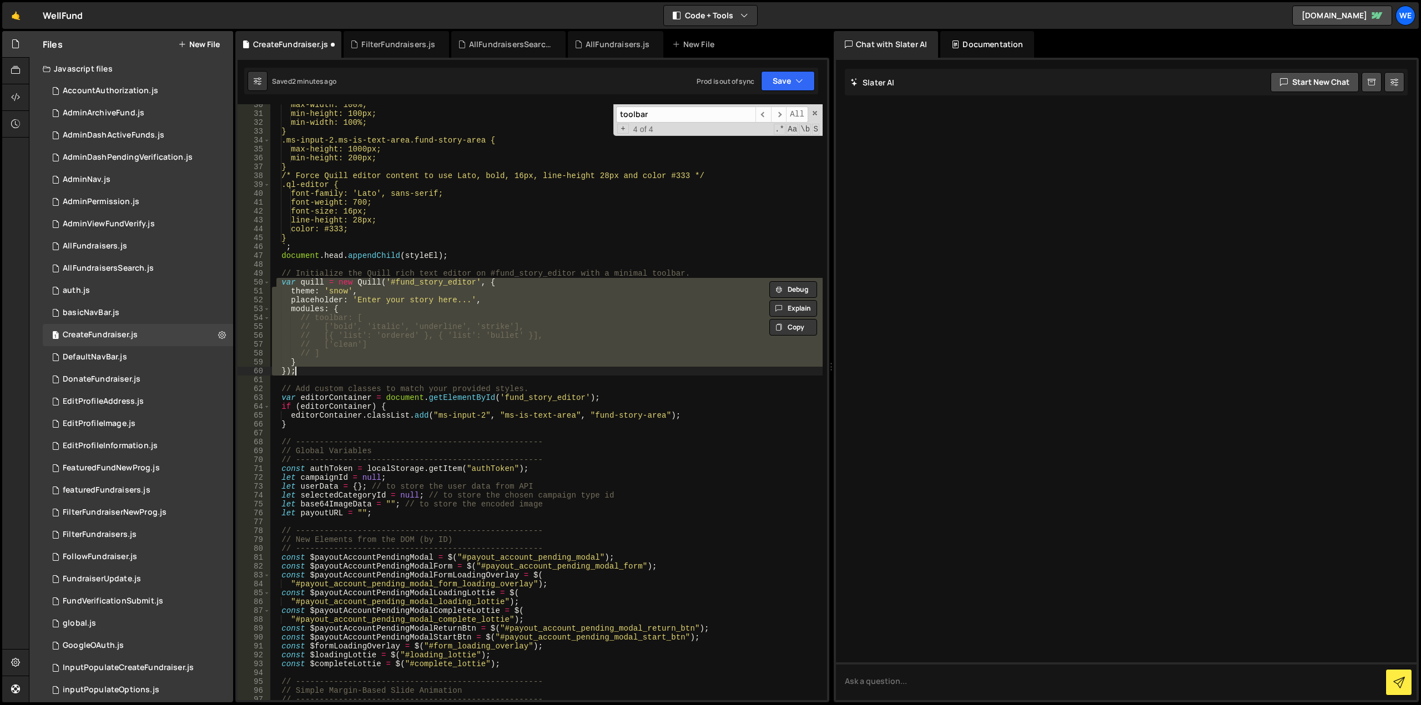
click at [310, 368] on div "max-width: 100%; min-height: 100px; min-width: 100%; } .ms-input-2.ms-is-text-a…" at bounding box center [546, 402] width 553 height 596
type textarea "});"
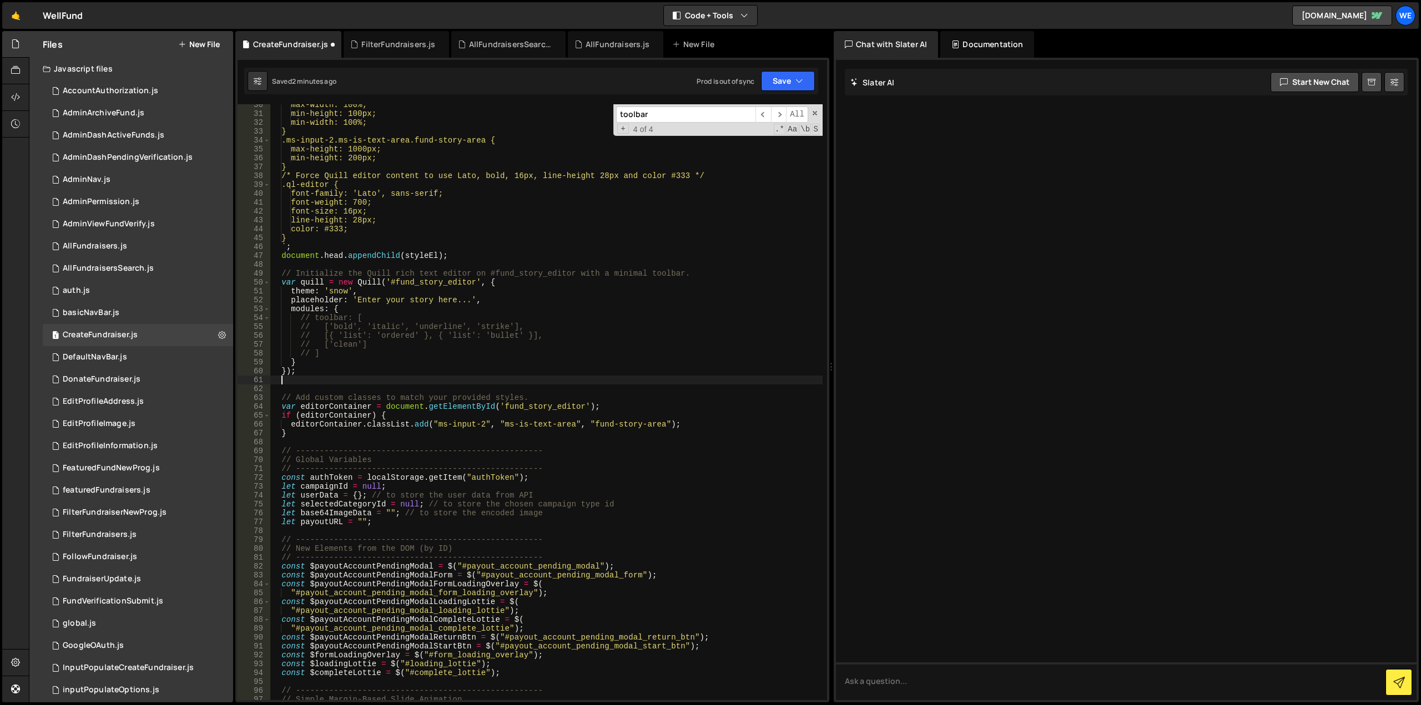
paste textarea "$(".ql-toolbar.ql-snow").not(":first").remove();"
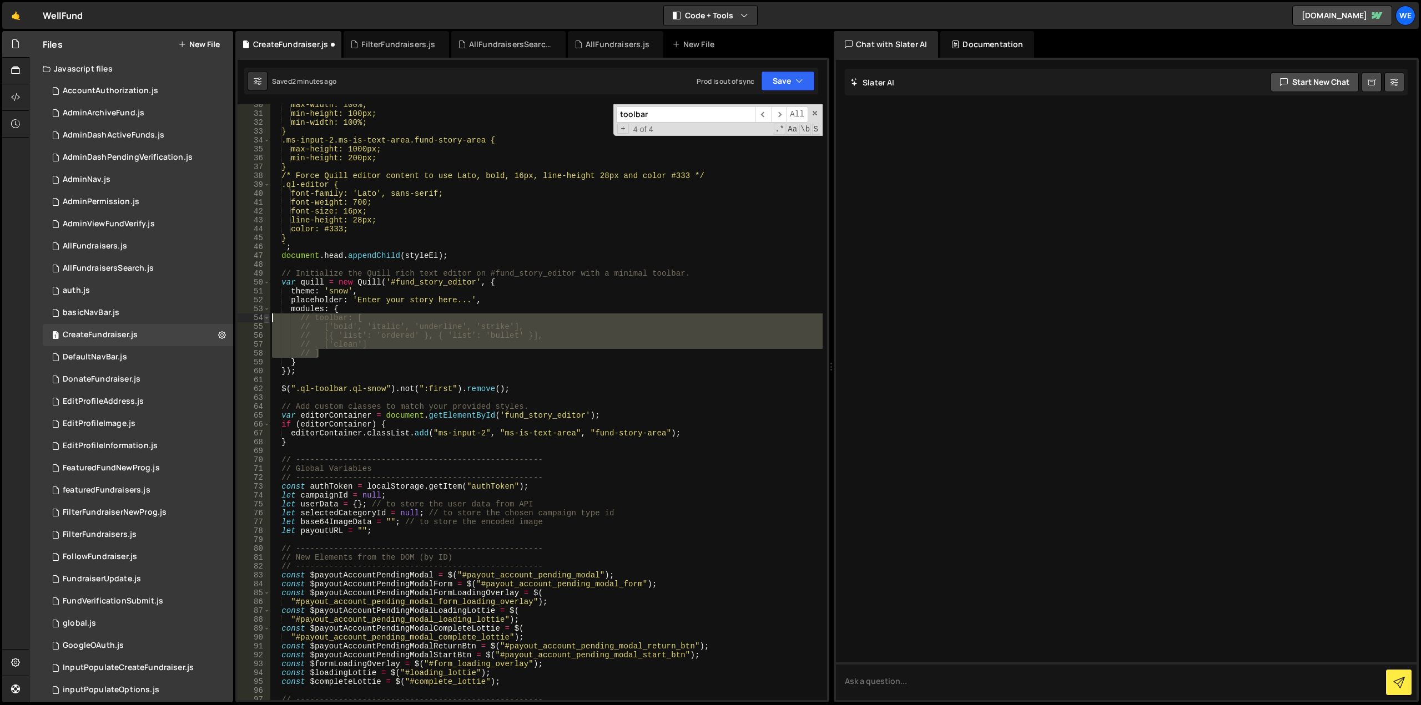
drag, startPoint x: 321, startPoint y: 354, endPoint x: 266, endPoint y: 317, distance: 66.0
click at [266, 317] on div "$(".ql-toolbar.ql-snow").not(":first").remove(); 30 31 32 33 34 35 36 37 38 39 …" at bounding box center [532, 402] width 589 height 596
click at [343, 334] on div "max-width: 100%; min-height: 100px; min-width: 100%; } .ms-input-2.ms-is-text-a…" at bounding box center [546, 402] width 553 height 596
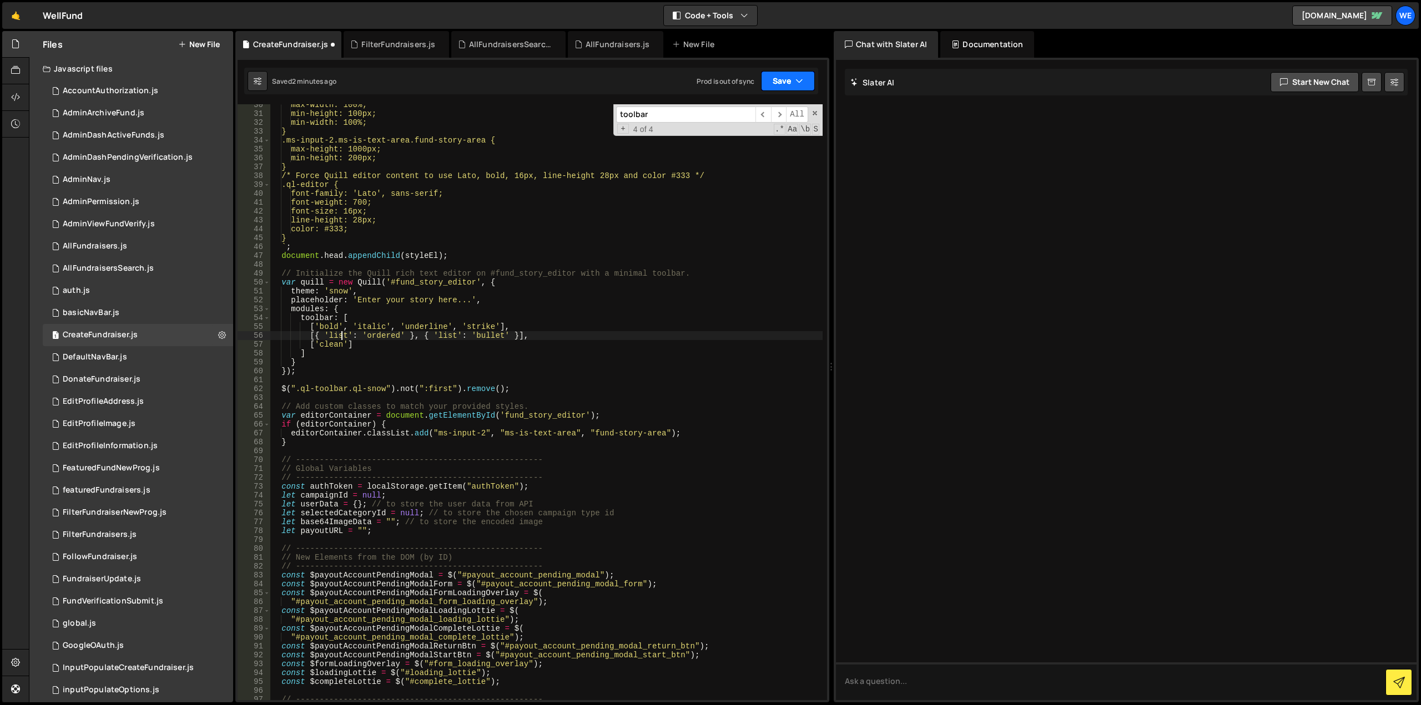
click at [774, 77] on button "Save" at bounding box center [788, 81] width 54 height 20
click at [750, 112] on div "Save to Staging S" at bounding box center [750, 108] width 115 height 11
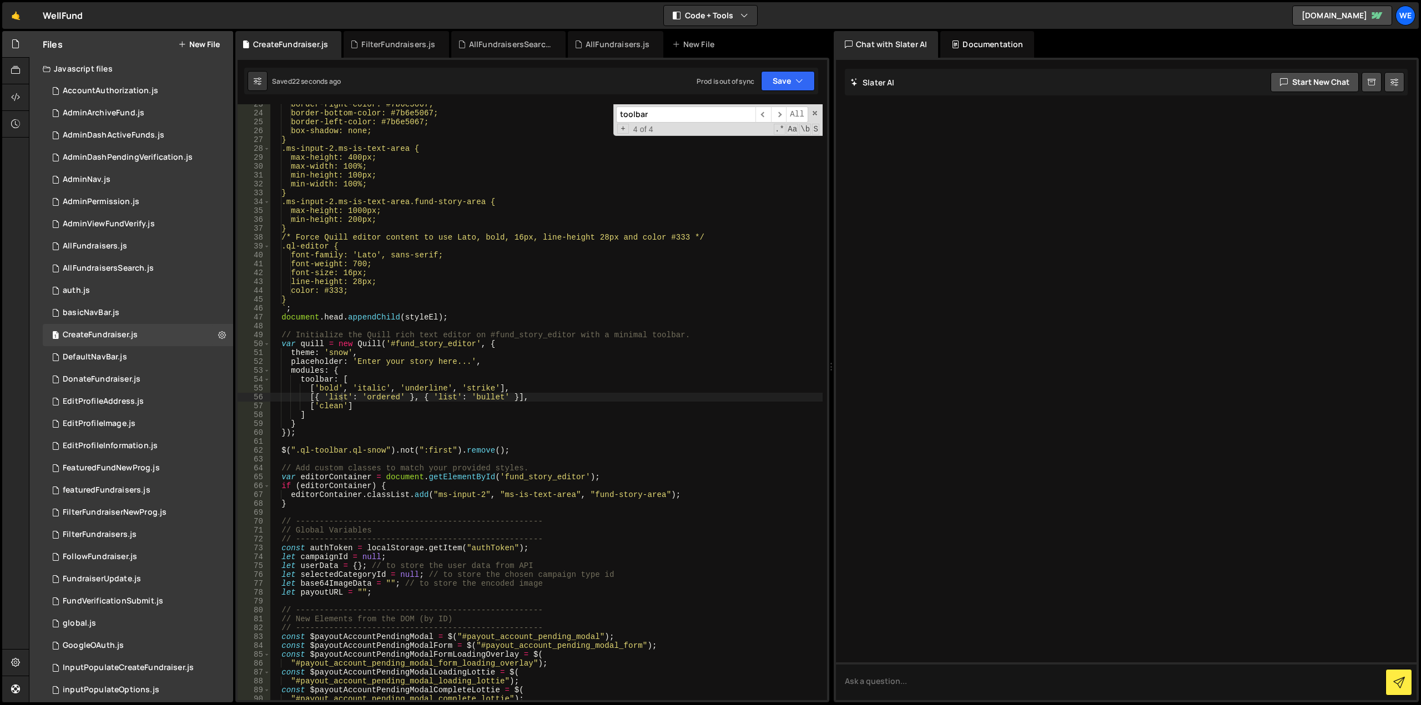
scroll to position [266, 0]
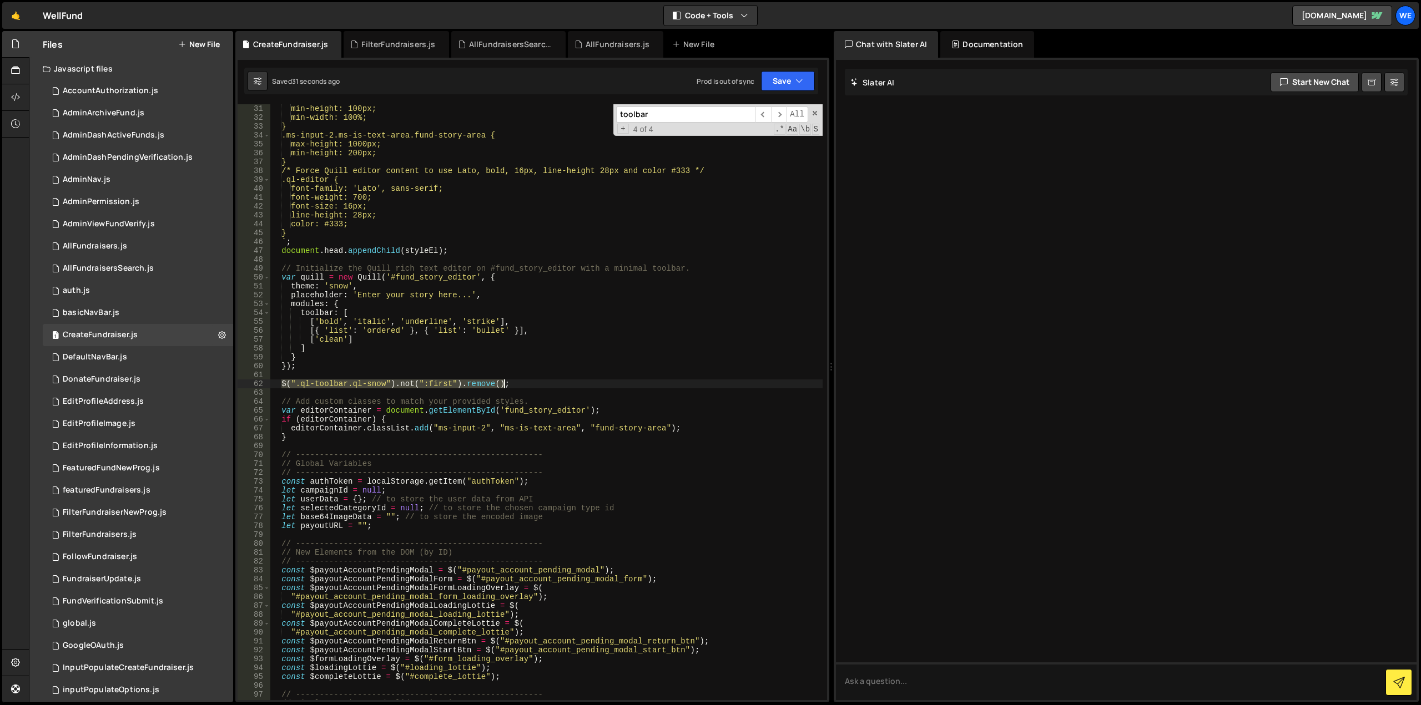
drag, startPoint x: 281, startPoint y: 381, endPoint x: 512, endPoint y: 382, distance: 230.9
click at [512, 382] on div "min-height: 100px; min-width: 100%; } .ms-input-2.ms-is-text-area.fund-story-ar…" at bounding box center [546, 411] width 553 height 614
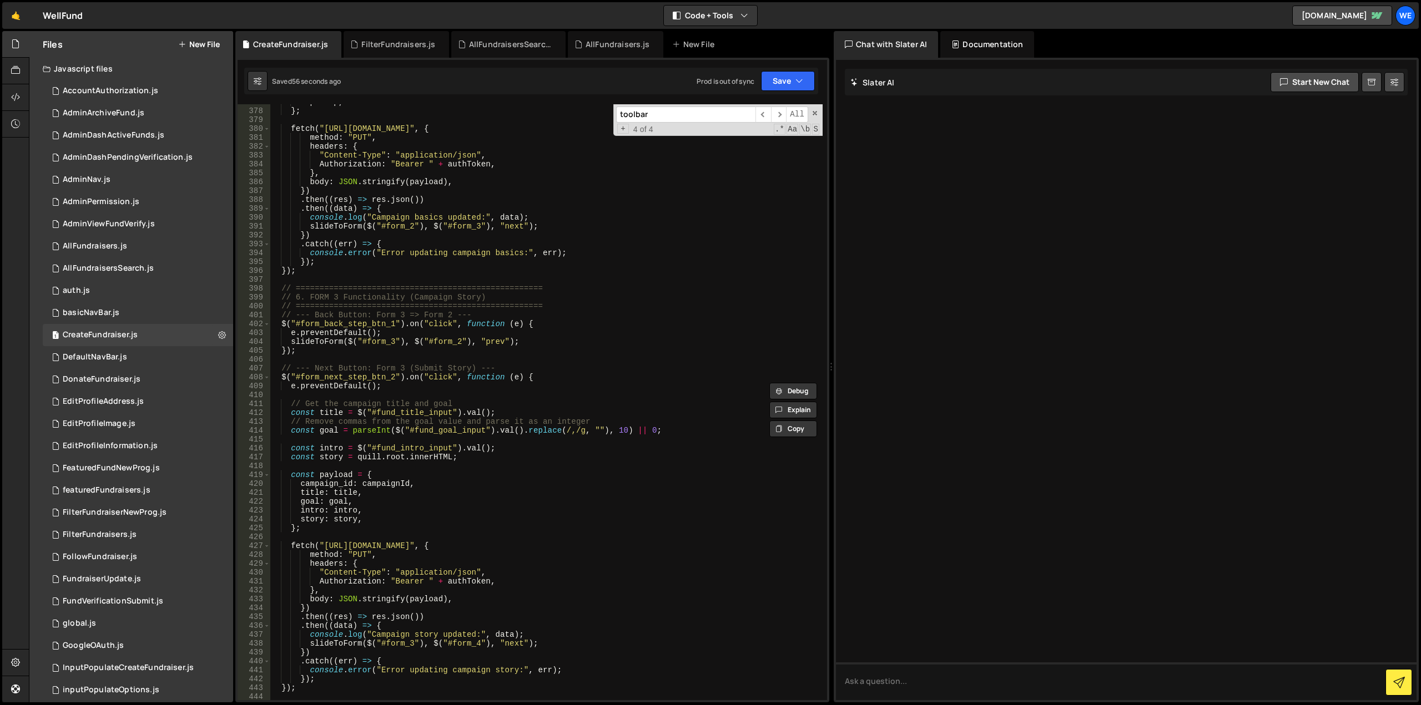
scroll to position [3463, 0]
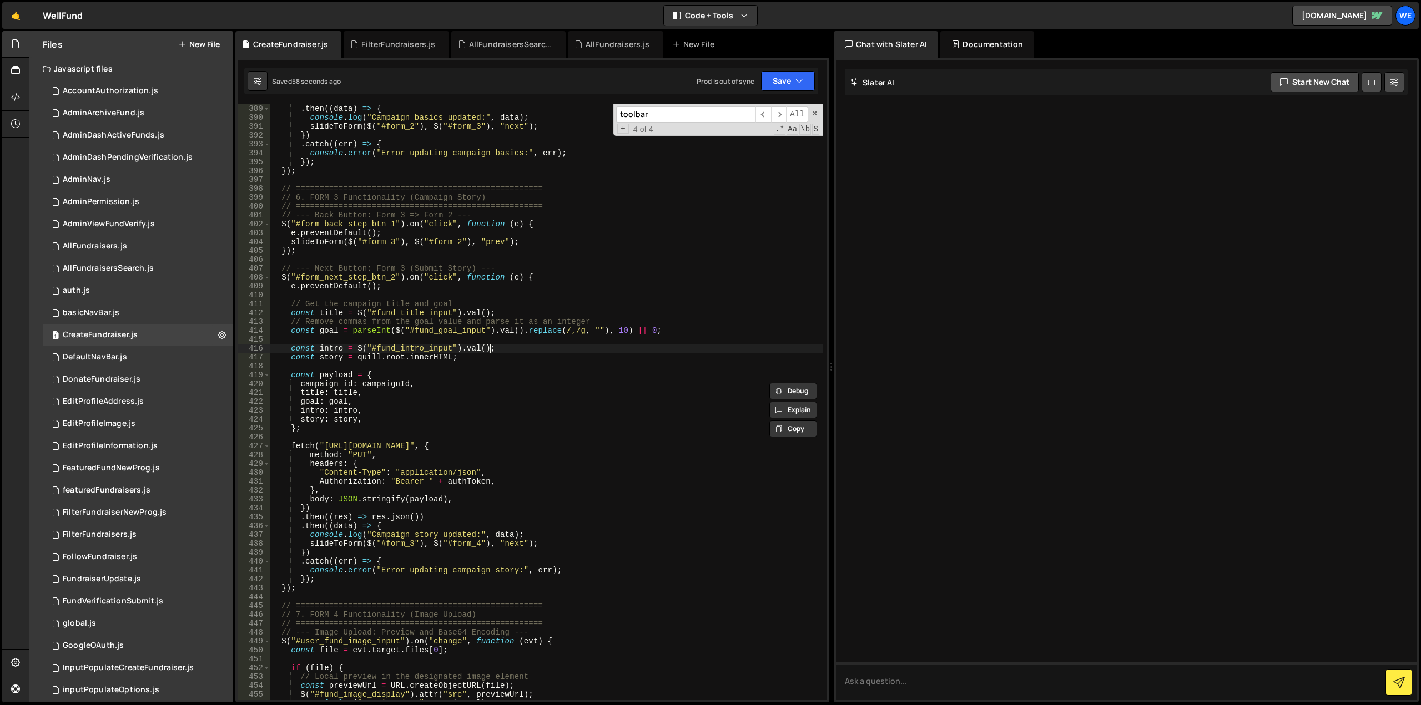
click at [492, 351] on div ". then (( data ) => { console . log ( "Campaign basics updated:" , data ) ; sli…" at bounding box center [546, 411] width 553 height 614
type textarea "const intro = $("#fund_intro_input").val();"
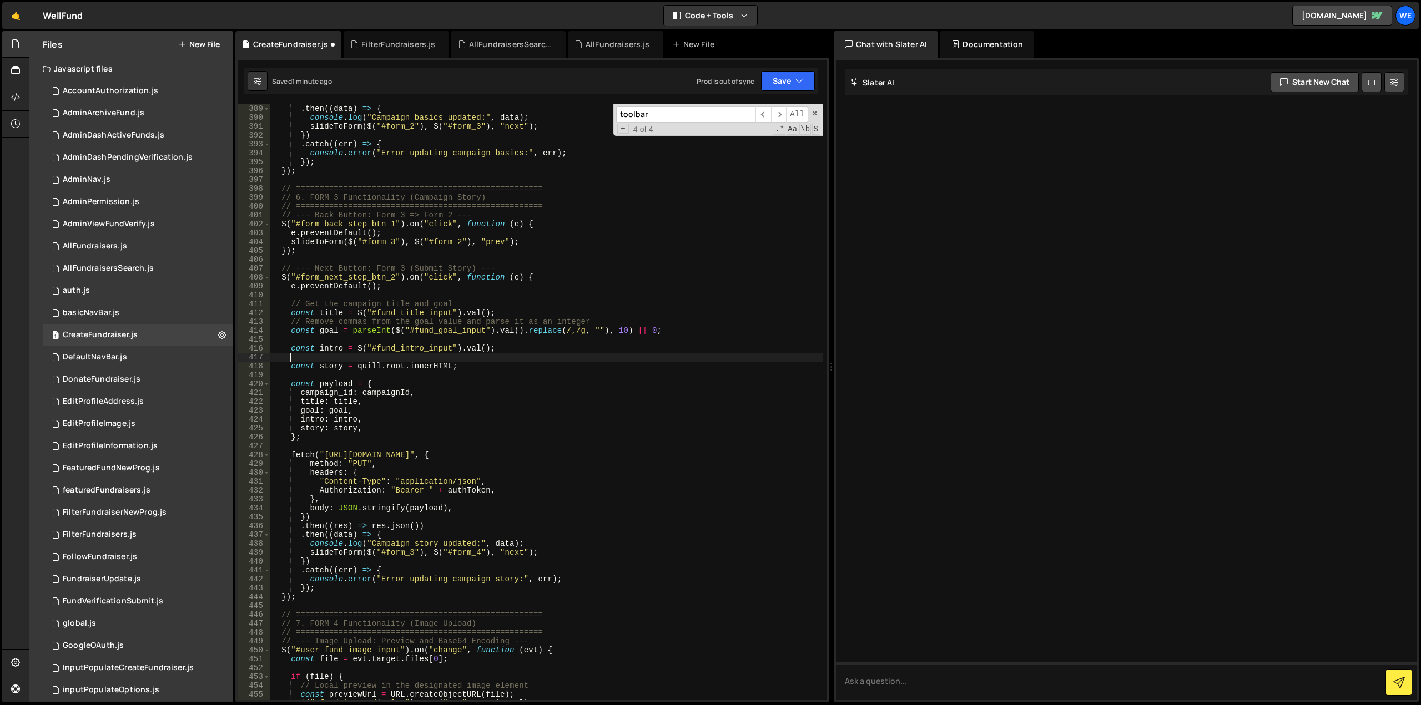
paste textarea "$(".ql-toolbar.ql-snow").not(":first").remove();"
click at [485, 356] on div ". then (( data ) => { console . log ( "Campaign basics updated:" , data ) ; sli…" at bounding box center [546, 411] width 553 height 614
drag, startPoint x: 430, startPoint y: 356, endPoint x: 458, endPoint y: 355, distance: 28.9
click at [458, 355] on div ". then (( data ) => { console . log ( "Campaign basics updated:" , data ) ; sli…" at bounding box center [546, 411] width 553 height 614
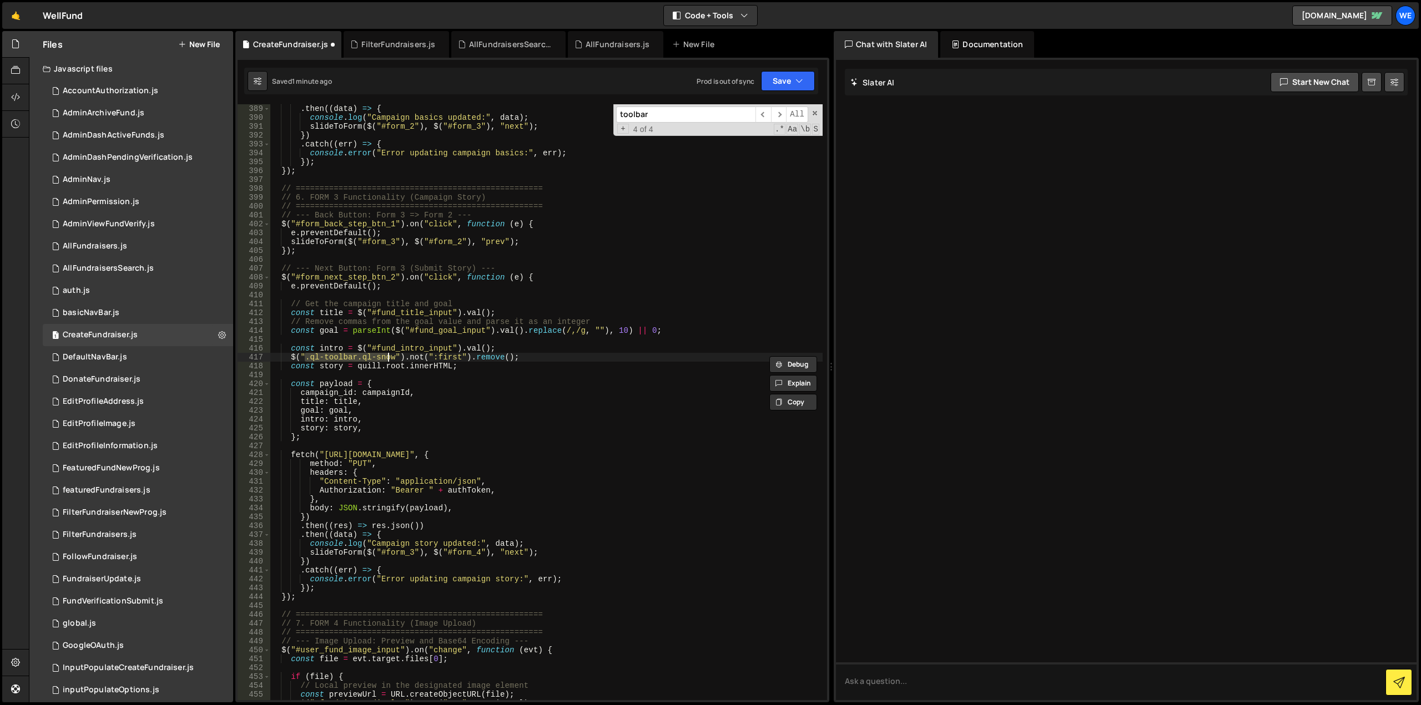
drag, startPoint x: 306, startPoint y: 356, endPoint x: 390, endPoint y: 356, distance: 84.4
click at [390, 356] on div ". then (( data ) => { console . log ( "Campaign basics updated:" , data ) ; sli…" at bounding box center [546, 411] width 553 height 614
drag, startPoint x: 517, startPoint y: 359, endPoint x: 289, endPoint y: 357, distance: 228.7
click at [289, 357] on div ". then (( data ) => { console . log ( "Campaign basics updated:" , data ) ; sli…" at bounding box center [546, 411] width 553 height 614
paste textarea "'.ql-toolbar.ql-snow').not(':first'"
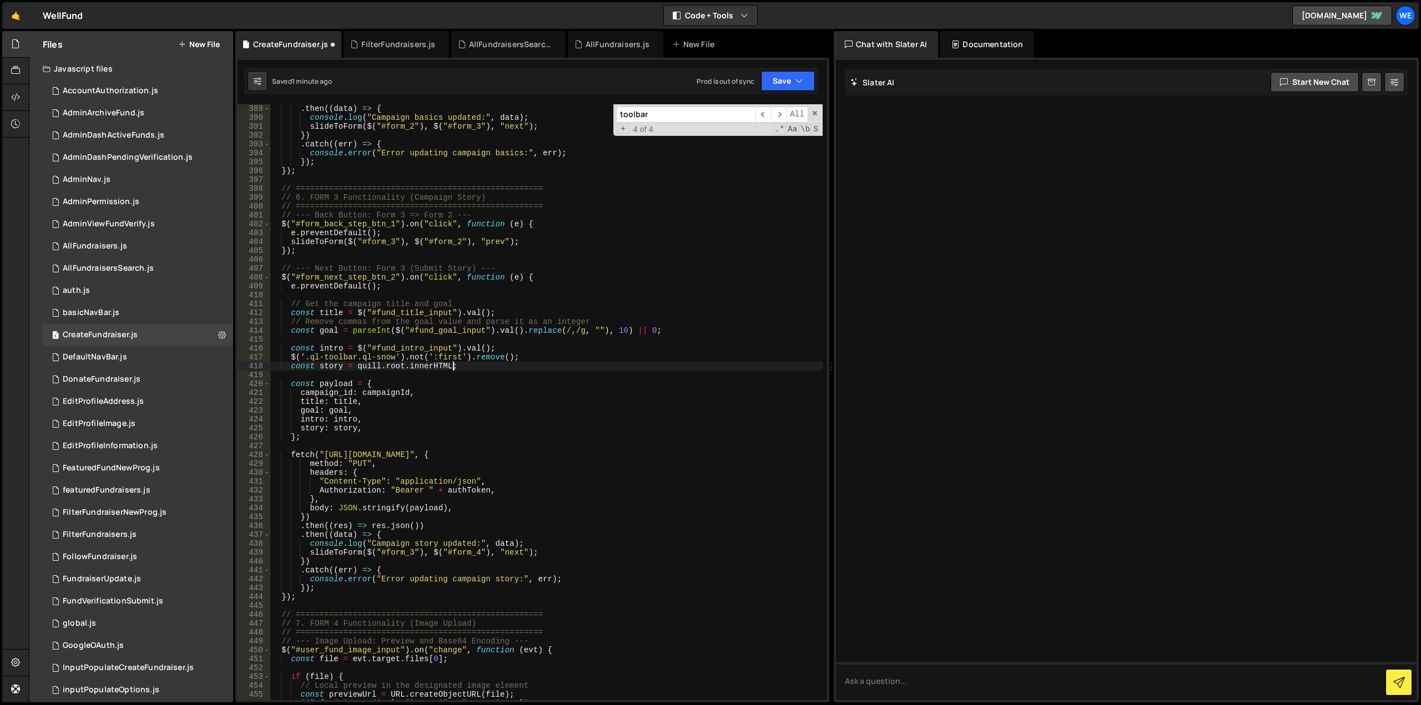
click at [498, 370] on div ". then (( data ) => { console . log ( "Campaign basics updated:" , data ) ; sli…" at bounding box center [546, 411] width 553 height 614
type textarea "const story = quill.root.innerHTML;"
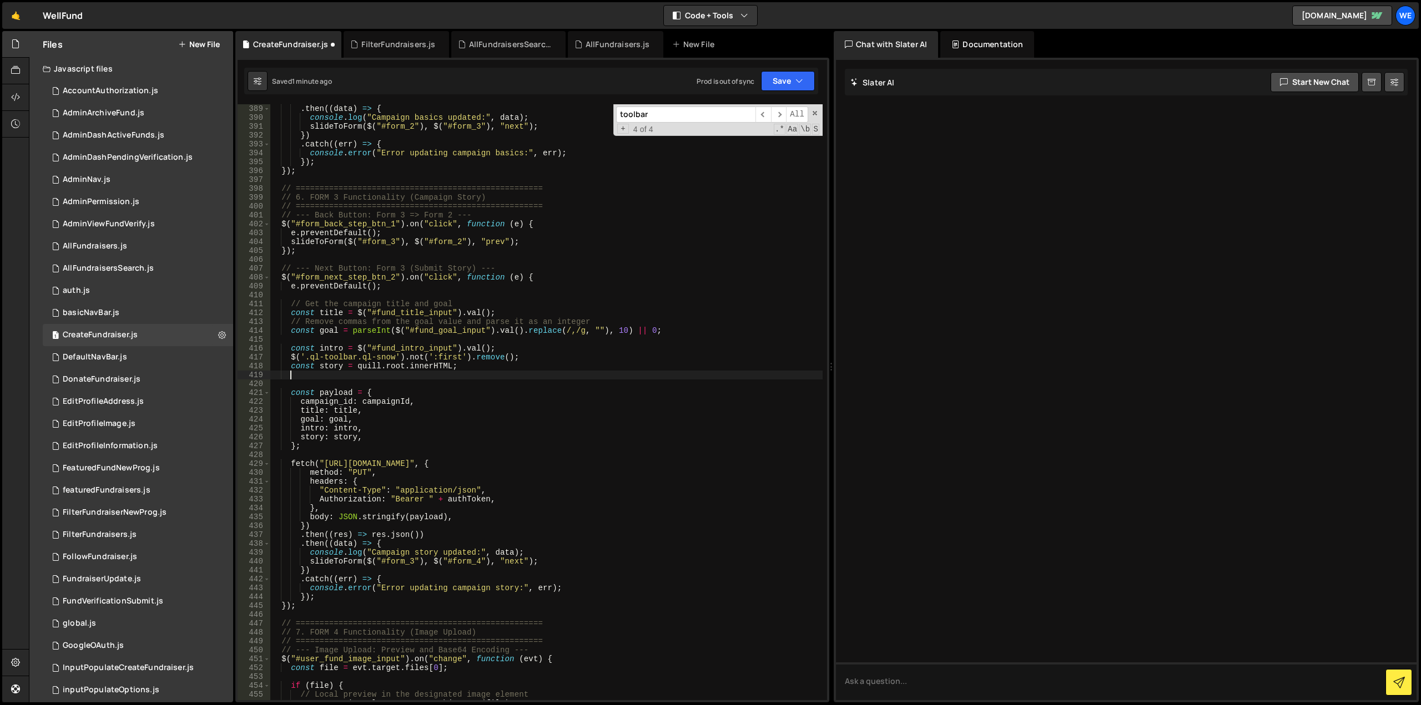
paste textarea "$('.ql-toolbar.ql-snow').not(':first').remove();"
drag, startPoint x: 517, startPoint y: 355, endPoint x: 518, endPoint y: 350, distance: 5.8
click at [518, 350] on div ". then (( data ) => { console . log ( "Campaign basics updated:" , data ) ; sli…" at bounding box center [546, 411] width 553 height 614
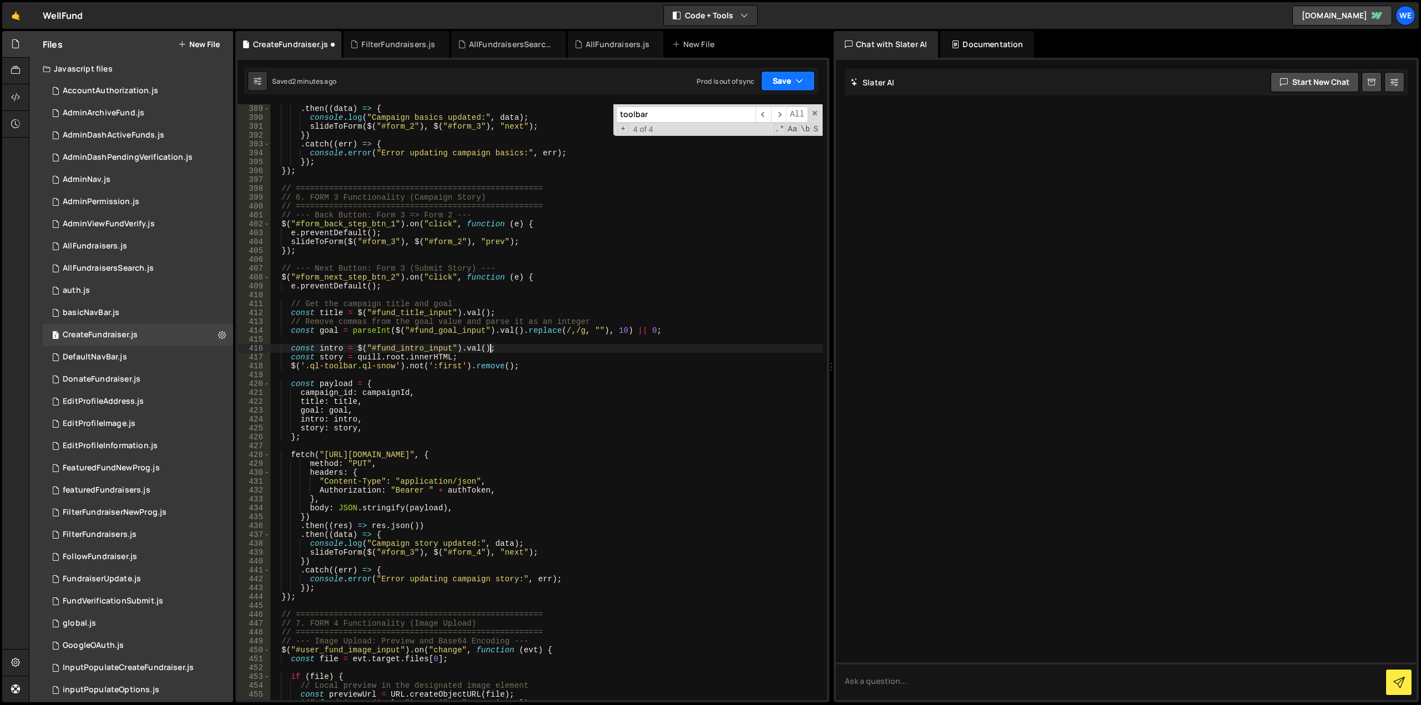
click at [779, 84] on button "Save" at bounding box center [788, 81] width 54 height 20
click at [747, 115] on div "Saved 2 minutes ago" at bounding box center [750, 120] width 115 height 13
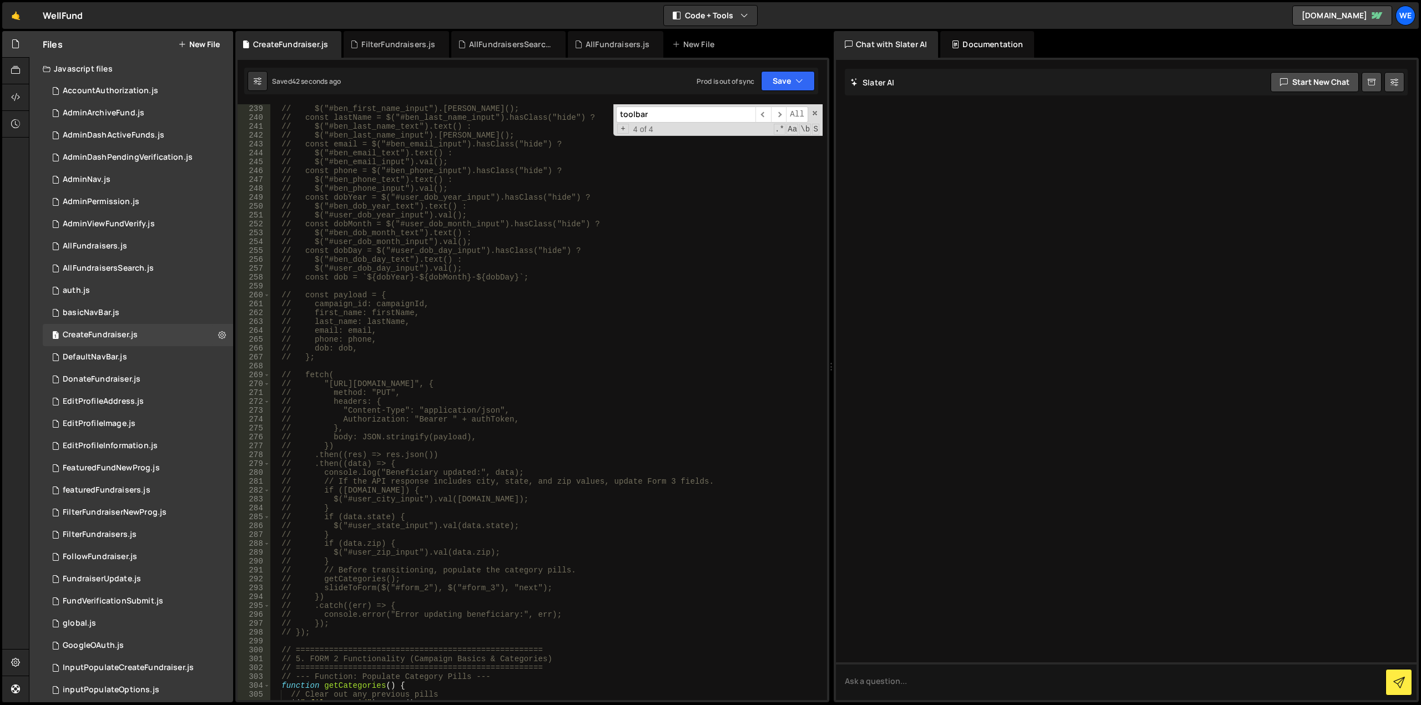
scroll to position [1998, 0]
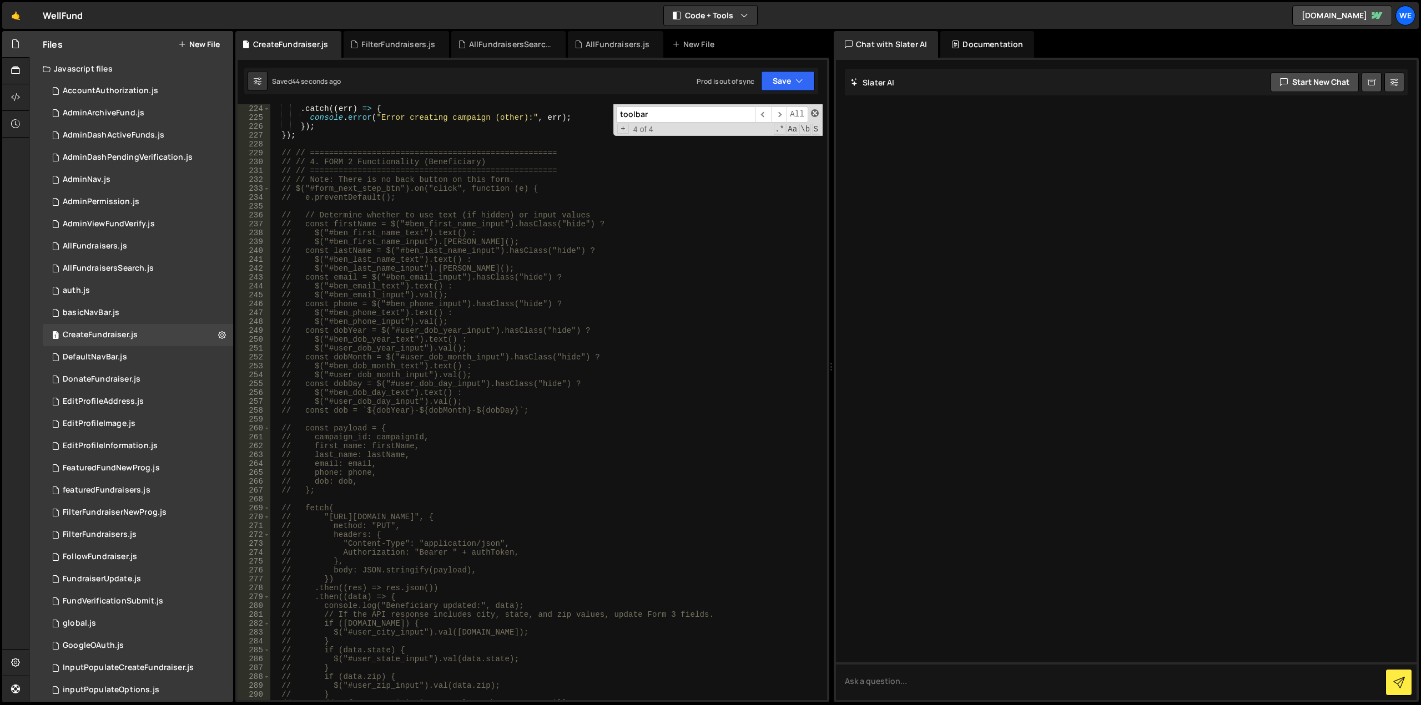
click at [814, 114] on span at bounding box center [815, 113] width 8 height 8
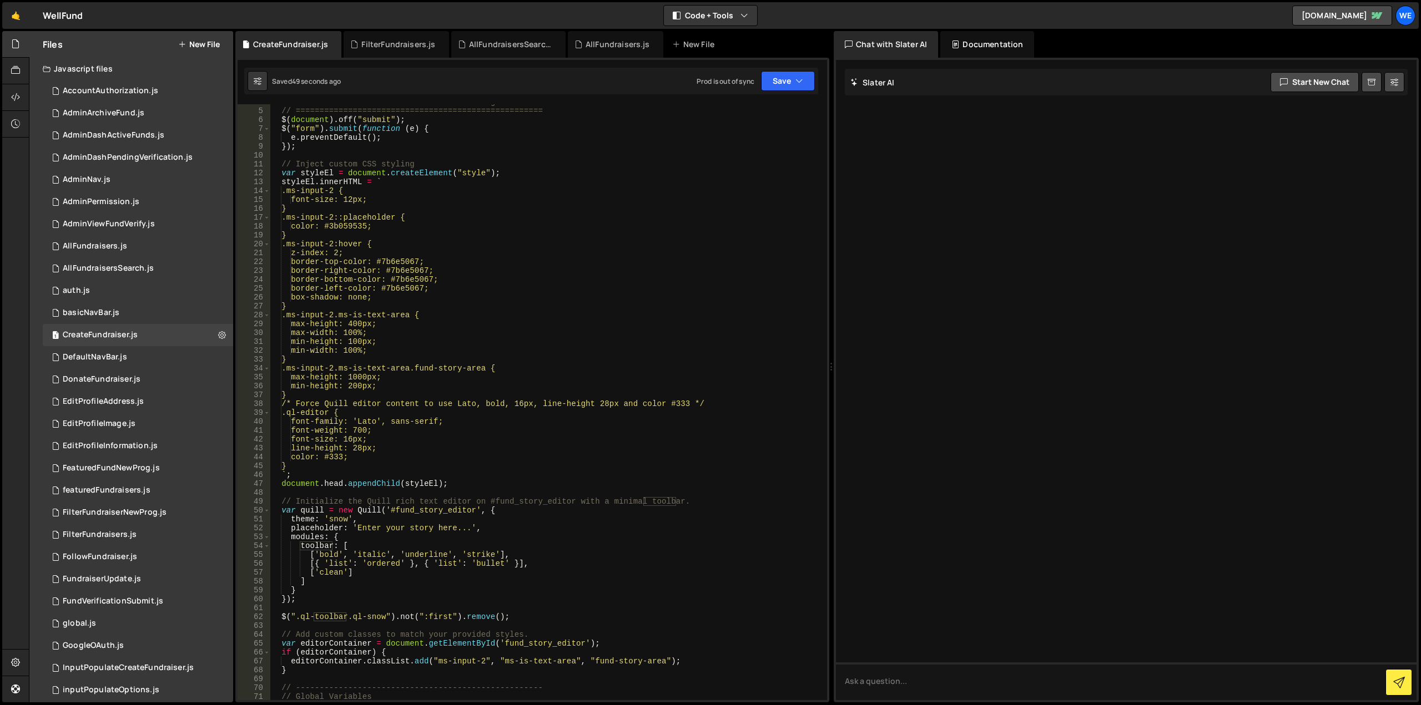
scroll to position [233, 0]
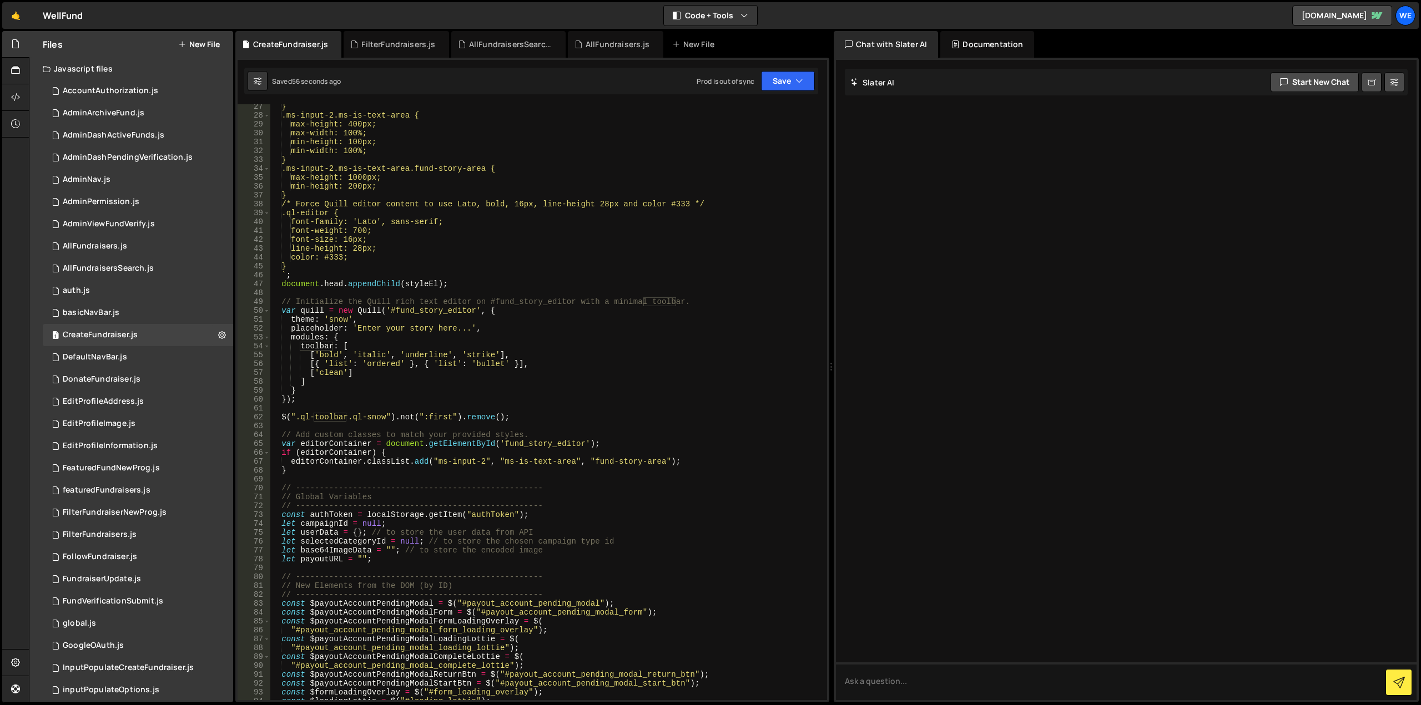
click at [317, 312] on div "} .ms-input-2.ms-is-text-area { max-height: 400px; max-width: 100%; min-height:…" at bounding box center [546, 409] width 553 height 614
click at [358, 312] on div "} .ms-input-2.ms-is-text-area { max-height: 400px; max-width: 100%; min-height:…" at bounding box center [546, 409] width 553 height 614
drag, startPoint x: 304, startPoint y: 201, endPoint x: 345, endPoint y: 201, distance: 40.5
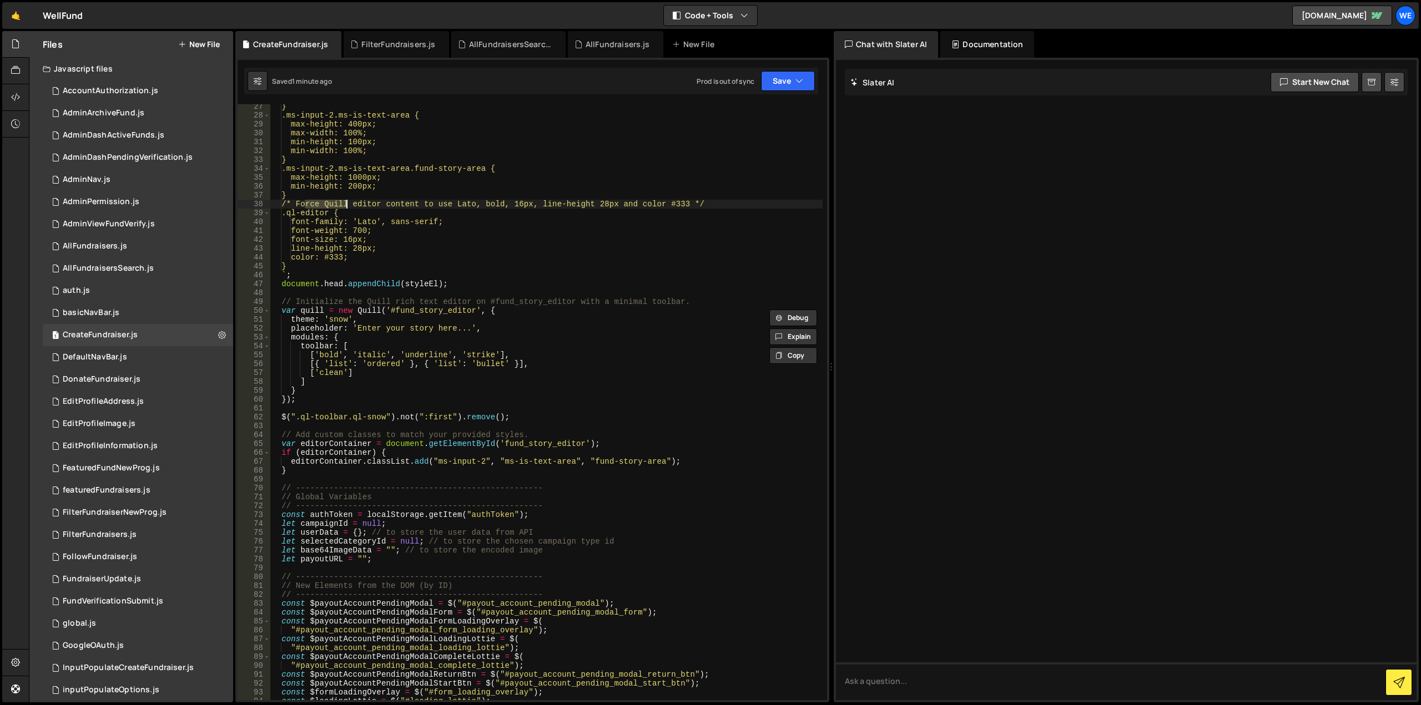
click at [345, 202] on div "} .ms-input-2.ms-is-text-area { max-height: 400px; max-width: 100%; min-height:…" at bounding box center [546, 409] width 553 height 614
click at [345, 201] on div "} .ms-input-2.ms-is-text-area { max-height: 400px; max-width: 100%; min-height:…" at bounding box center [546, 402] width 553 height 596
drag, startPoint x: 331, startPoint y: 204, endPoint x: 387, endPoint y: 206, distance: 56.1
click at [387, 206] on div "} .ms-input-2.ms-is-text-area { max-height: 400px; max-width: 100%; min-height:…" at bounding box center [546, 409] width 553 height 614
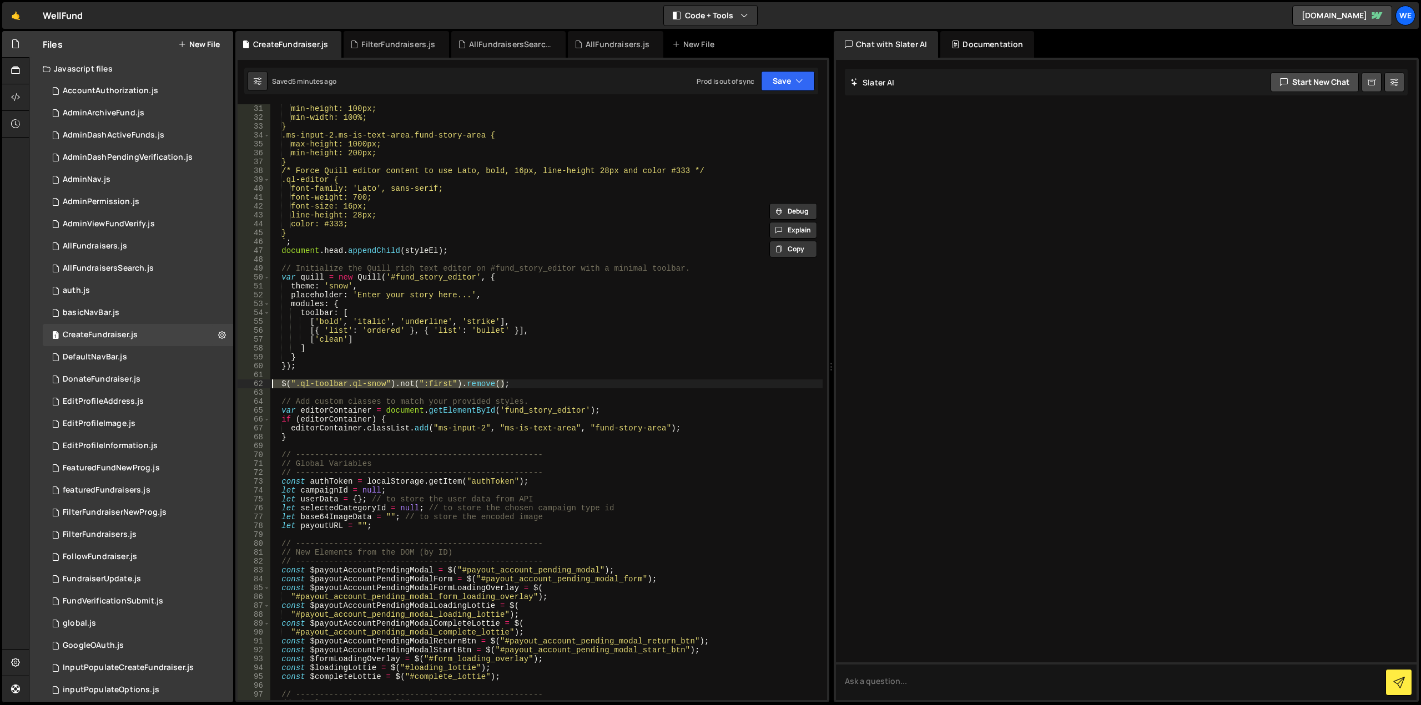
drag, startPoint x: 532, startPoint y: 384, endPoint x: 260, endPoint y: 382, distance: 272.0
click at [260, 382] on div "/* Force Quill editor content to use Lato, bold, 16px, line-height 28px and col…" at bounding box center [532, 402] width 589 height 596
type textarea "$(".ql-toolbar.ql-snow").not(":first").remove();"
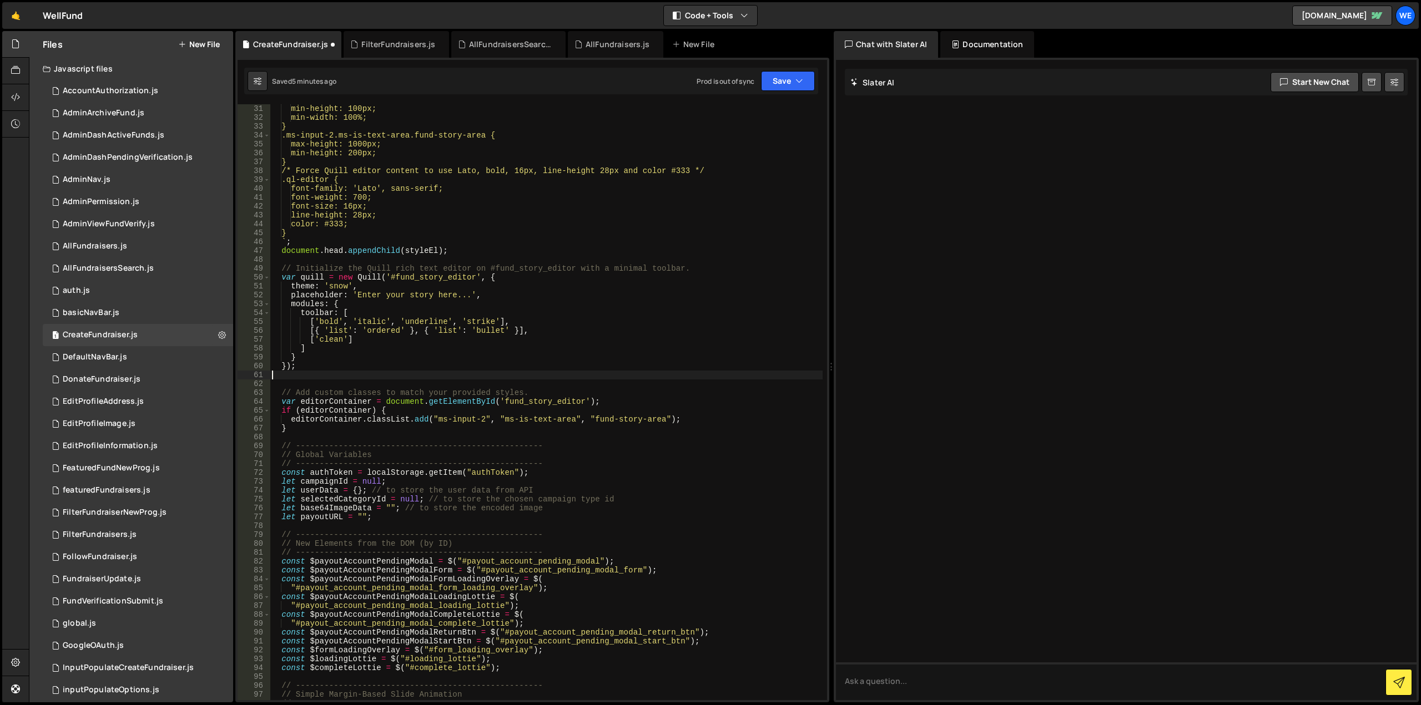
type textarea "});"
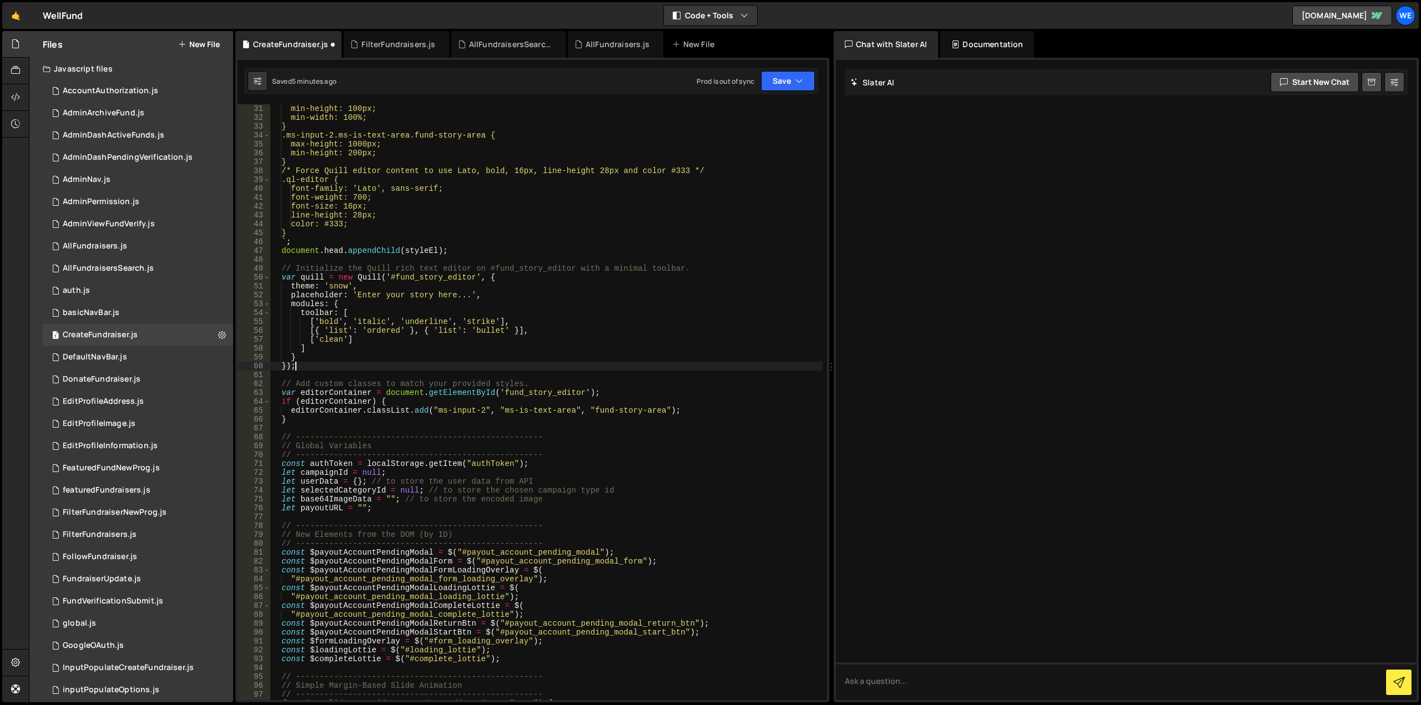
click at [418, 425] on div "min-height: 100px; min-width: 100%; } .ms-input-2.ms-is-text-area.fund-story-ar…" at bounding box center [546, 411] width 553 height 614
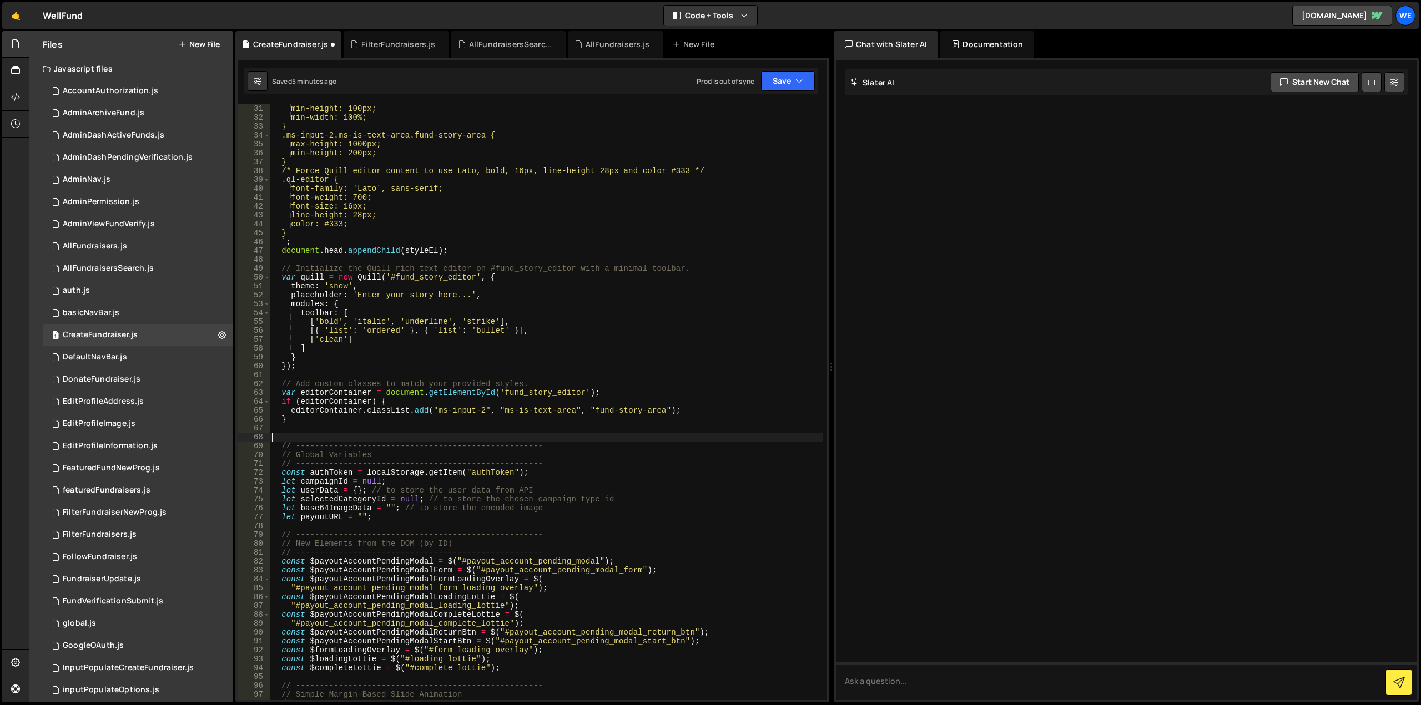
click at [418, 425] on div "min-height: 100px; min-width: 100%; } .ms-input-2.ms-is-text-area.fund-story-ar…" at bounding box center [546, 411] width 553 height 614
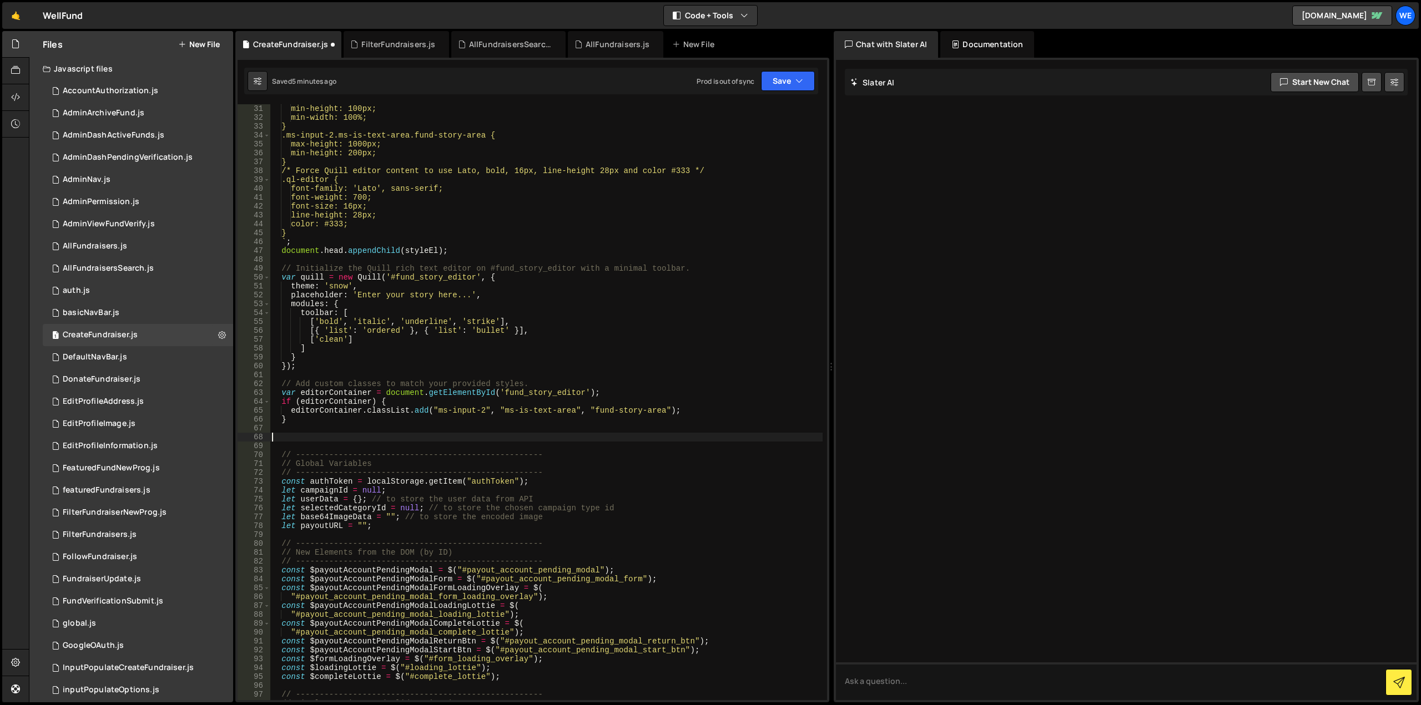
paste textarea "$(".ql-toolbar.ql-snow").not(":first").remove();"
click at [345, 422] on div "min-height: 100px; min-width: 100%; } .ms-input-2.ms-is-text-area.fund-story-ar…" at bounding box center [546, 411] width 553 height 614
click at [336, 412] on div "min-height: 100px; min-width: 100%; } .ms-input-2.ms-is-text-area.fund-story-ar…" at bounding box center [546, 411] width 553 height 614
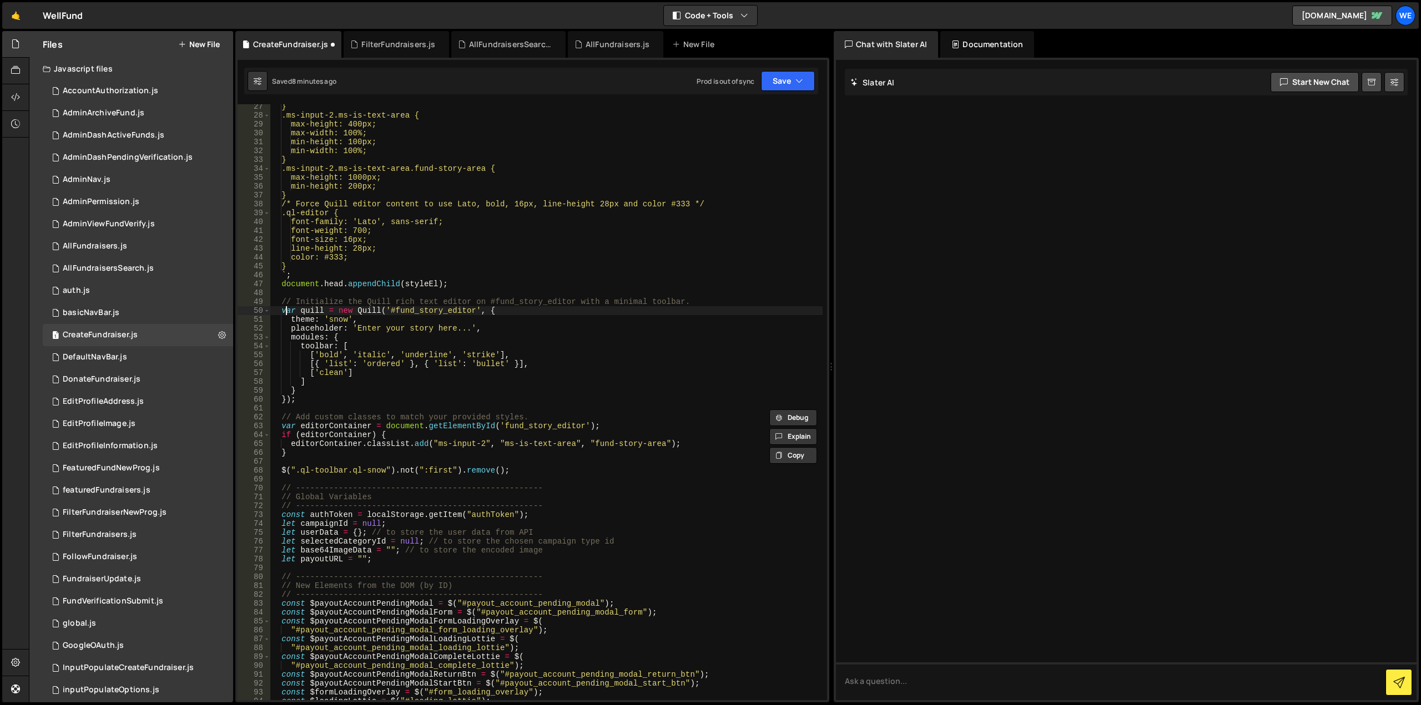
click at [288, 312] on div "} .ms-input-2.ms-is-text-area { max-height: 400px; max-width: 100%; min-height:…" at bounding box center [546, 409] width 553 height 614
click at [441, 286] on div "} .ms-input-2.ms-is-text-area { max-height: 400px; max-width: 100%; min-height:…" at bounding box center [546, 409] width 553 height 614
type textarea "document.head.appendChild(styleEl);"
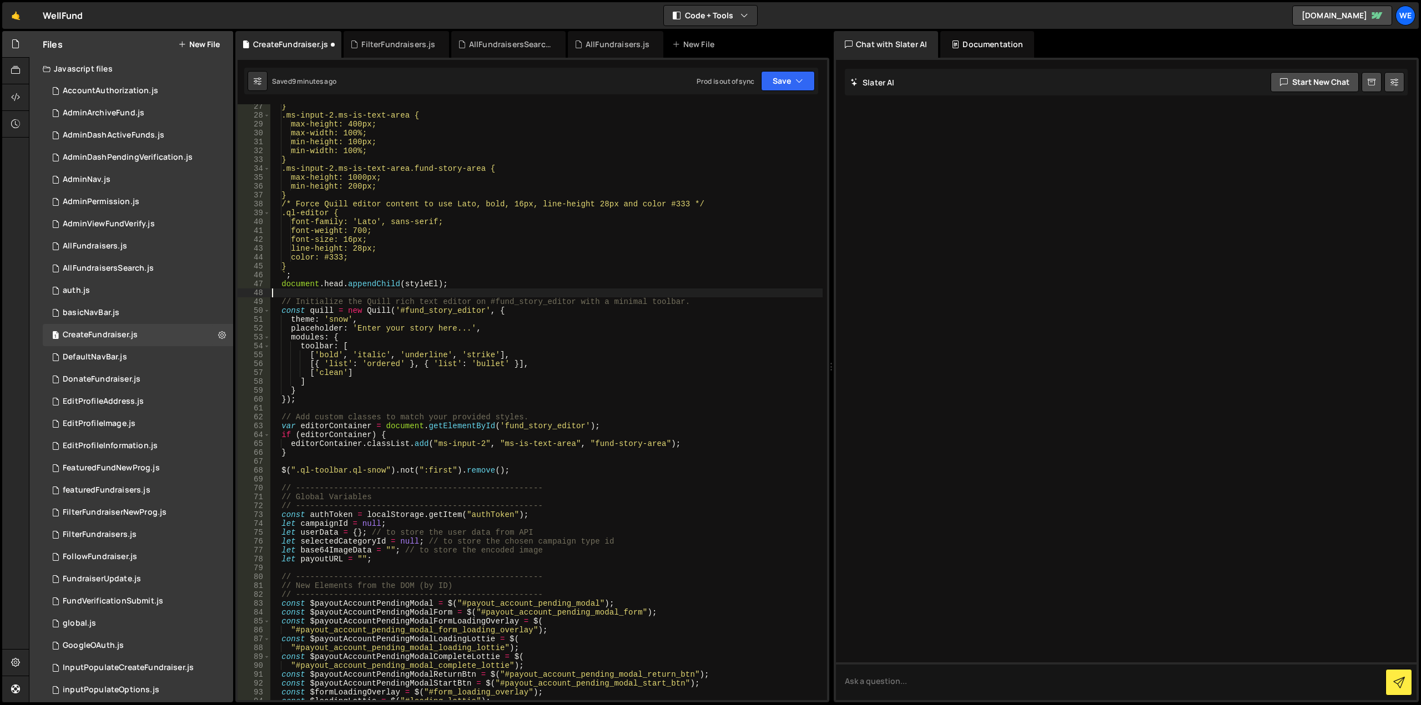
click at [452, 291] on div "} .ms-input-2.ms-is-text-area { max-height: 400px; max-width: 100%; min-height:…" at bounding box center [546, 409] width 553 height 614
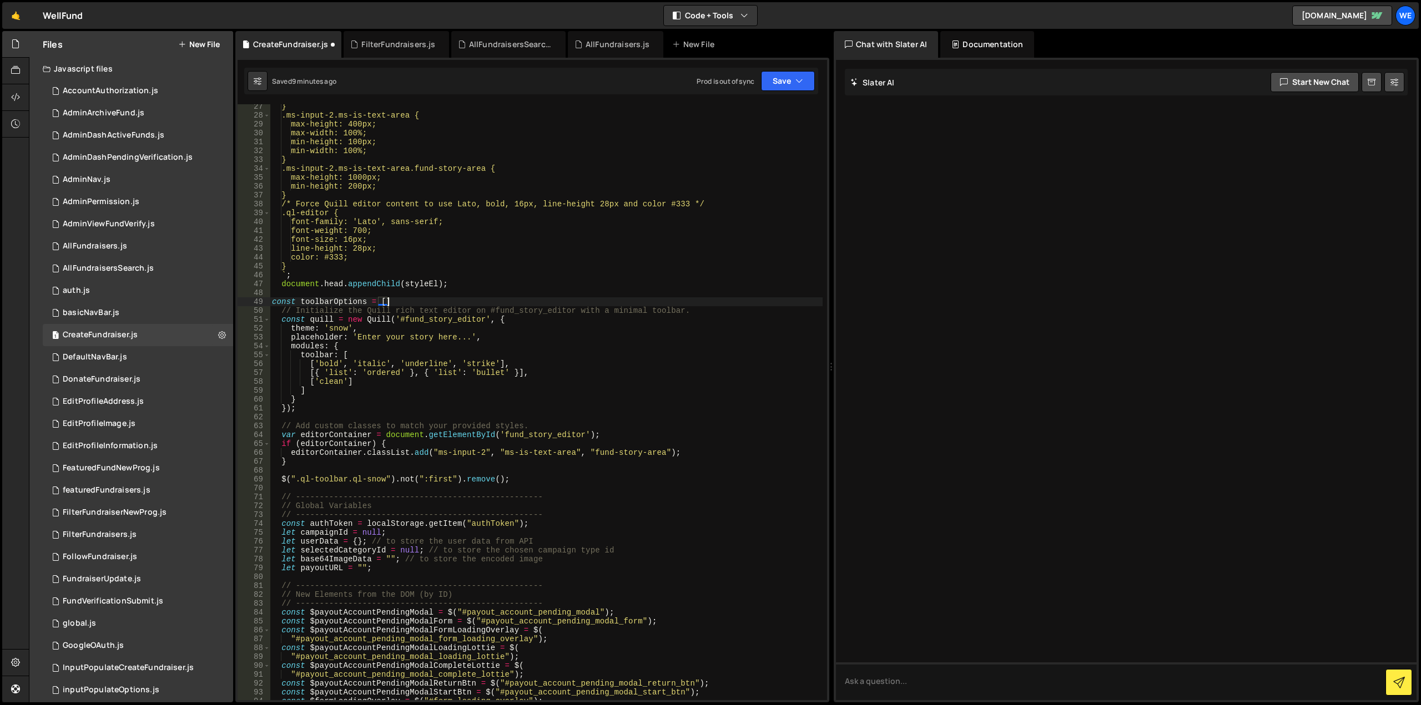
scroll to position [0, 8]
click at [271, 301] on div "} .ms-input-2.ms-is-text-area { max-height: 400px; max-width: 100%; min-height:…" at bounding box center [546, 409] width 553 height 614
type textarea "const toolbarOptions = [];"
drag, startPoint x: 409, startPoint y: 300, endPoint x: 281, endPoint y: 301, distance: 127.7
click at [281, 301] on div "} .ms-input-2.ms-is-text-area { max-height: 400px; max-width: 100%; min-height:…" at bounding box center [546, 409] width 553 height 614
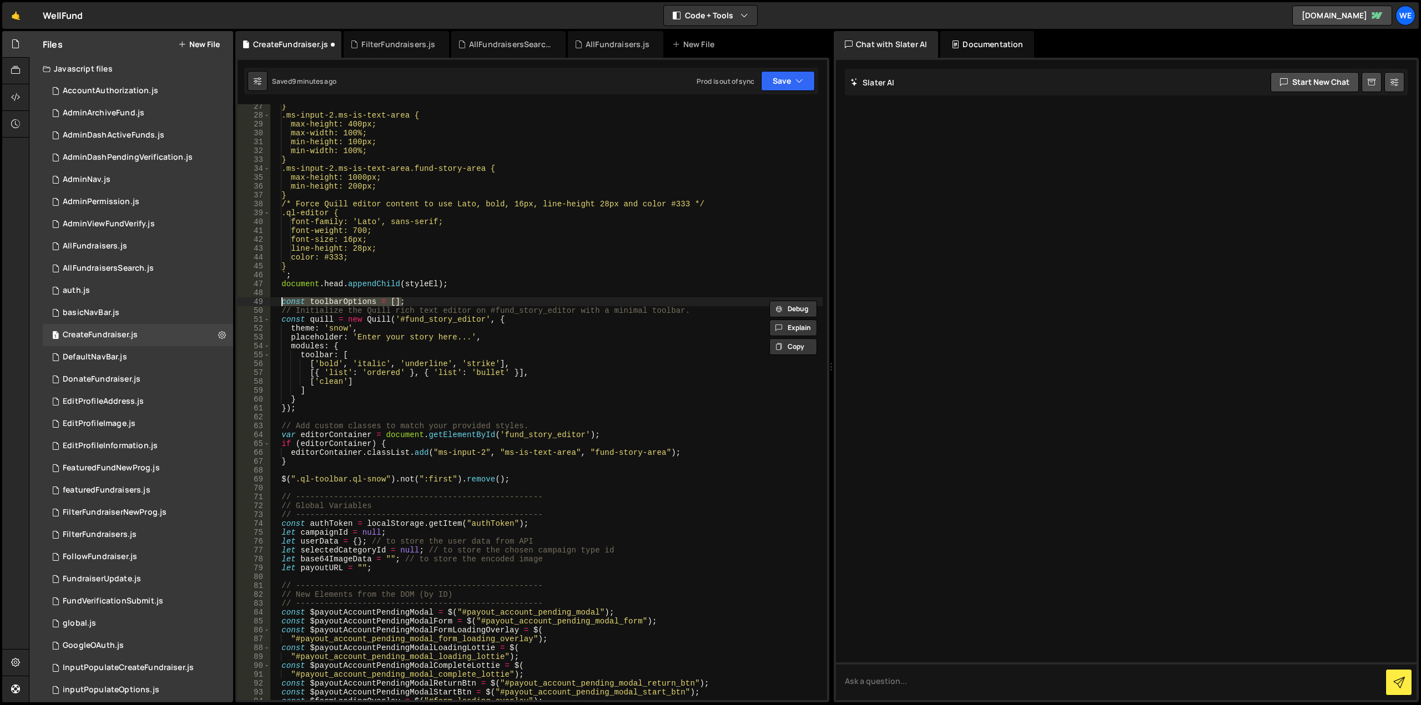
scroll to position [0, 0]
click at [714, 311] on div "} .ms-input-2.ms-is-text-area { max-height: 400px; max-width: 100%; min-height:…" at bounding box center [546, 409] width 553 height 614
type textarea "// Initialize the Quill rich text editor on #fund_story_editor with a minimal t…"
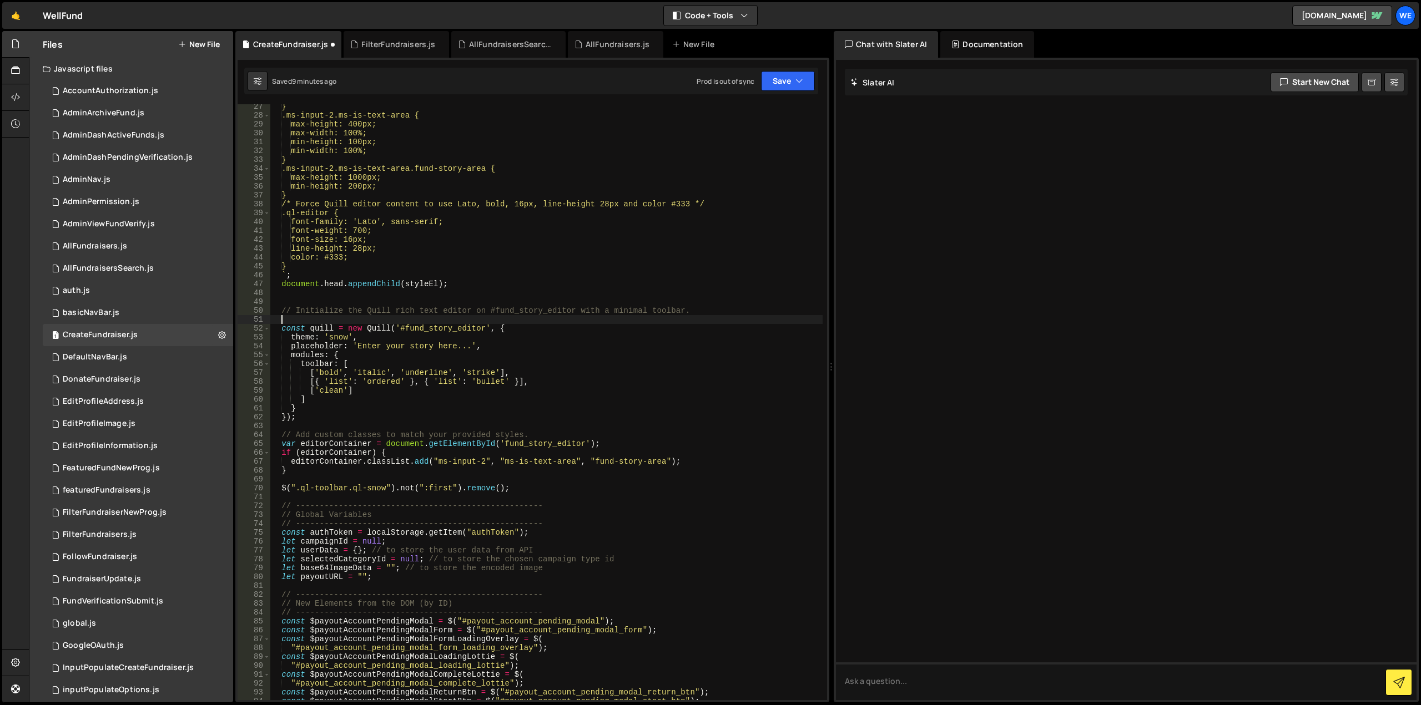
paste textarea "const toolbarOptions = [];"
click at [358, 360] on div "} .ms-input-2.ms-is-text-area { max-height: 400px; max-width: 100%; min-height:…" at bounding box center [546, 409] width 553 height 614
click at [340, 364] on div "} .ms-input-2.ms-is-text-area { max-height: 400px; max-width: 100%; min-height:…" at bounding box center [546, 409] width 553 height 614
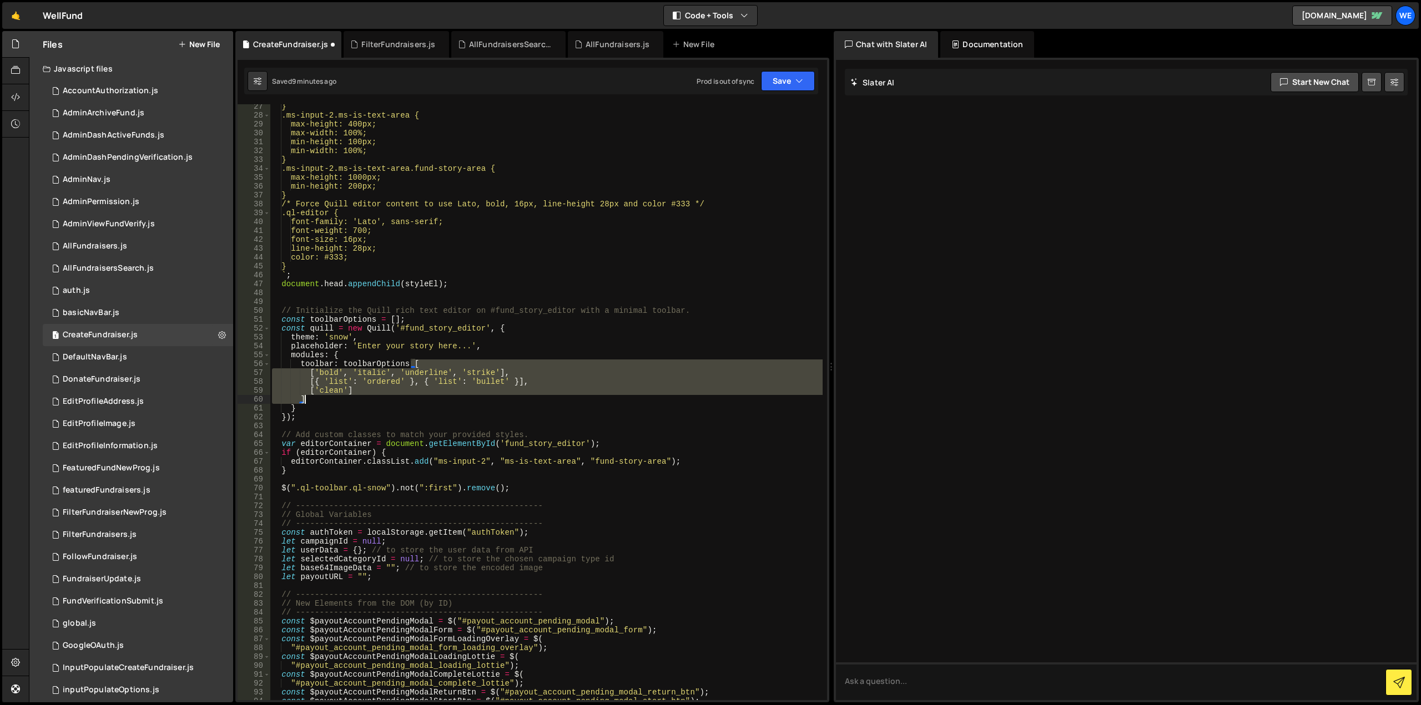
drag, startPoint x: 411, startPoint y: 364, endPoint x: 414, endPoint y: 398, distance: 35.1
click at [414, 398] on div "} .ms-input-2.ms-is-text-area { max-height: 400px; max-width: 100%; min-height:…" at bounding box center [546, 409] width 553 height 614
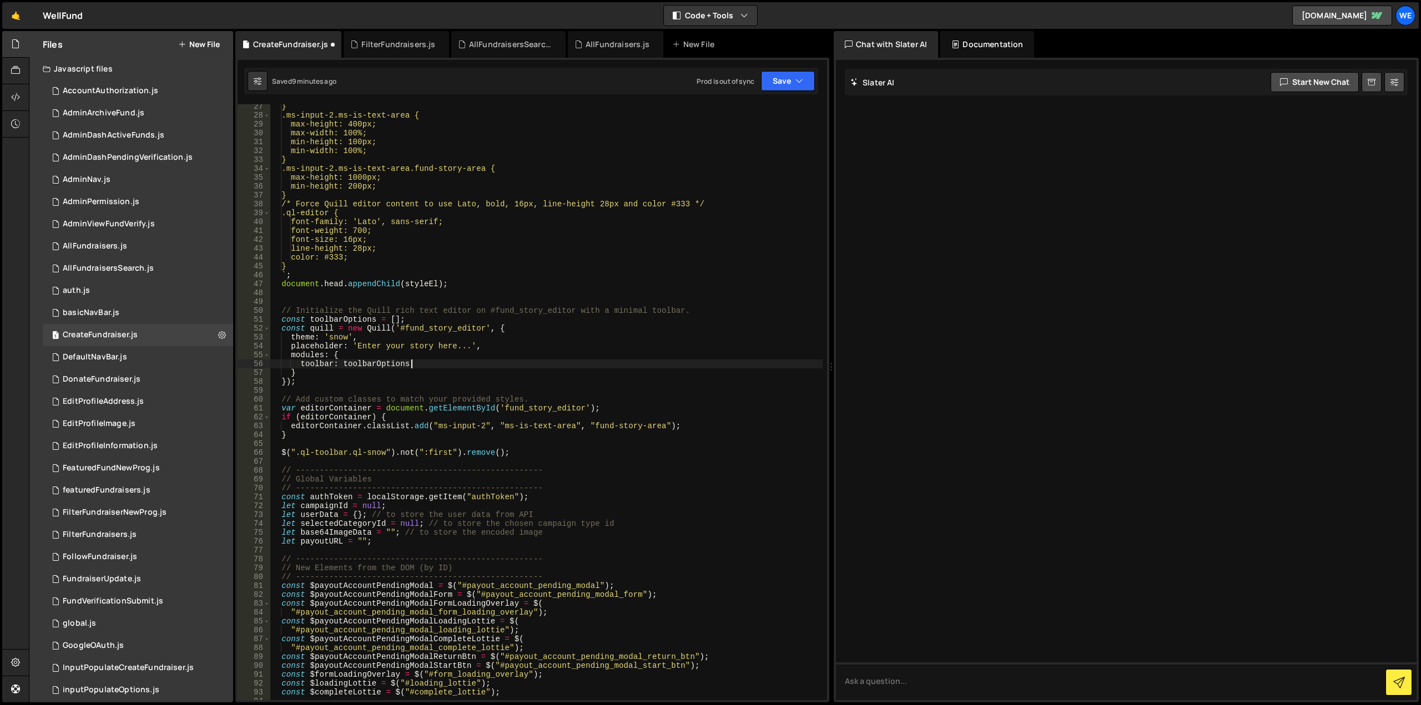
click at [419, 364] on div "} .ms-input-2.ms-is-text-area { max-height: 400px; max-width: 100%; min-height:…" at bounding box center [546, 409] width 553 height 614
click at [392, 320] on div "} .ms-input-2.ms-is-text-area { max-height: 400px; max-width: 100%; min-height:…" at bounding box center [546, 409] width 553 height 614
paste textarea "]"
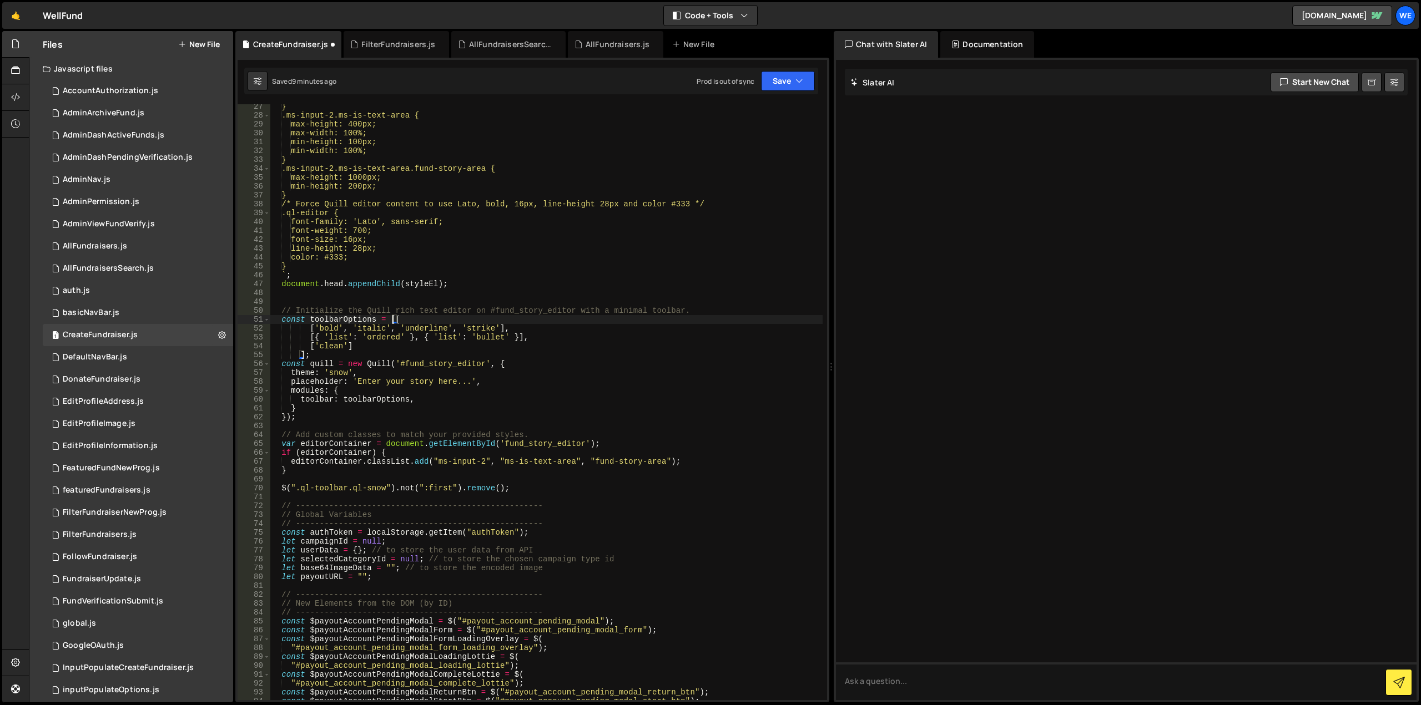
click at [393, 319] on div "} .ms-input-2.ms-is-text-area { max-height: 400px; max-width: 100%; min-height:…" at bounding box center [546, 409] width 553 height 614
click at [411, 342] on div "} .ms-input-2.ms-is-text-area { max-height: 400px; max-width: 100%; min-height:…" at bounding box center [546, 409] width 553 height 614
click at [789, 77] on button "Save" at bounding box center [788, 81] width 54 height 20
click at [763, 114] on div "Saved 9 minutes ago" at bounding box center [750, 120] width 115 height 13
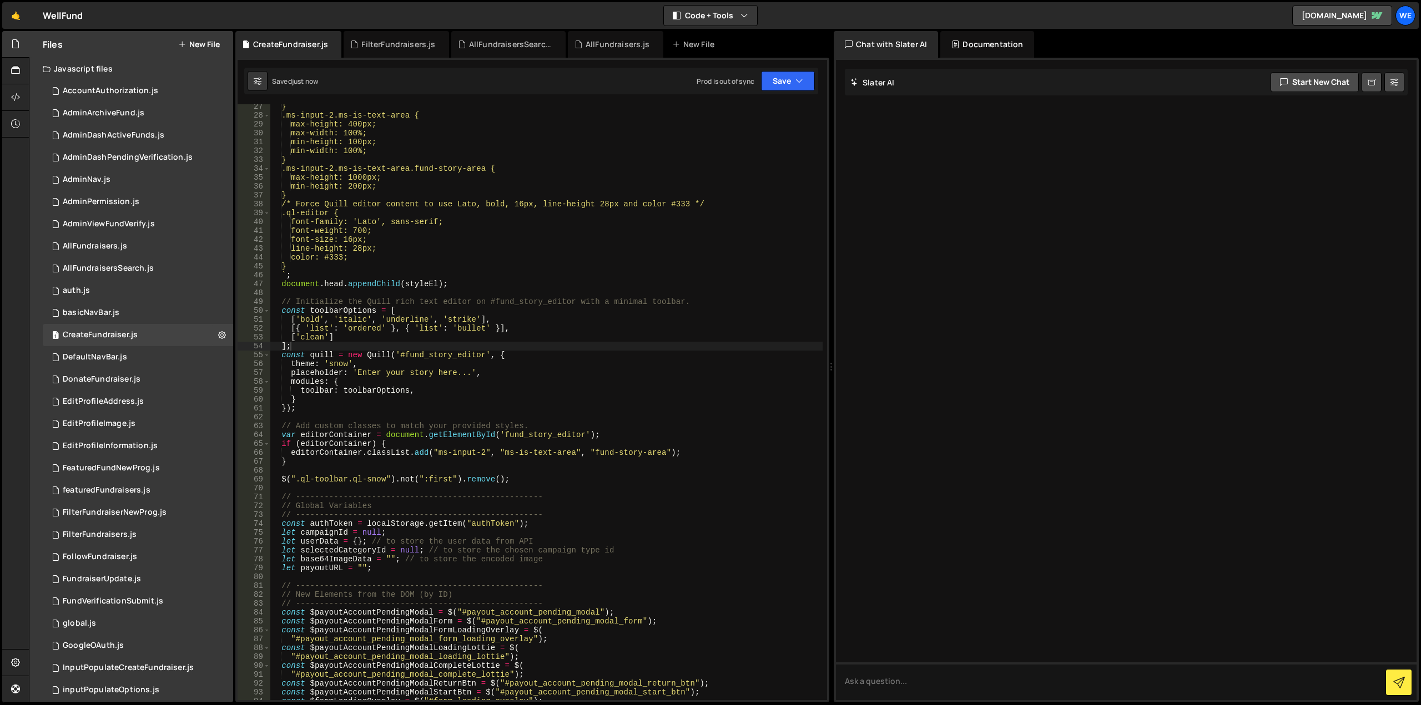
type textarea "];"
click at [341, 347] on div "} .ms-input-2.ms-is-text-area { max-height: 400px; max-width: 100%; min-height:…" at bounding box center [546, 409] width 553 height 614
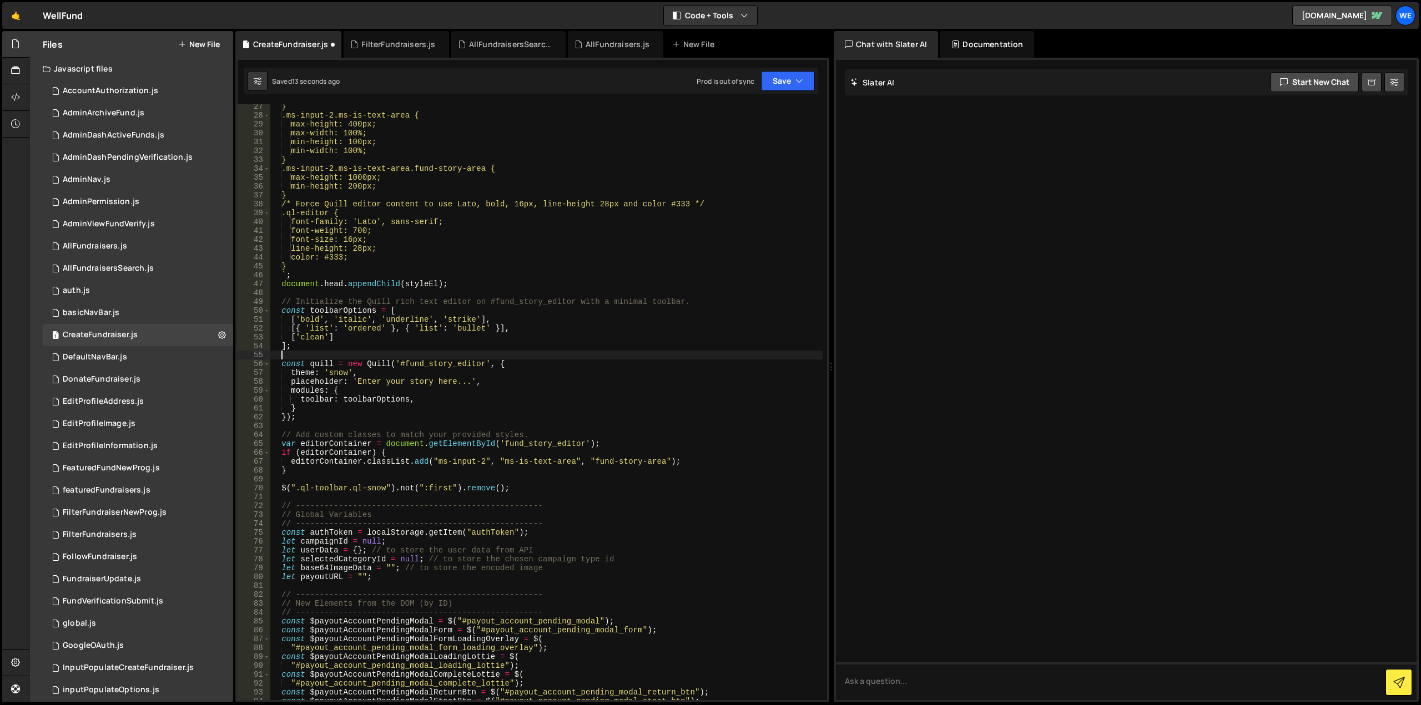
click at [359, 321] on div "} .ms-input-2.ms-is-text-area { max-height: 400px; max-width: 100%; min-height:…" at bounding box center [546, 409] width 553 height 614
click at [774, 87] on button "Save" at bounding box center [788, 81] width 54 height 20
click at [739, 112] on div "Save to Staging S" at bounding box center [750, 108] width 115 height 11
click at [423, 364] on div "} .ms-input-2.ms-is-text-area { max-height: 400px; max-width: 100%; min-height:…" at bounding box center [546, 409] width 553 height 614
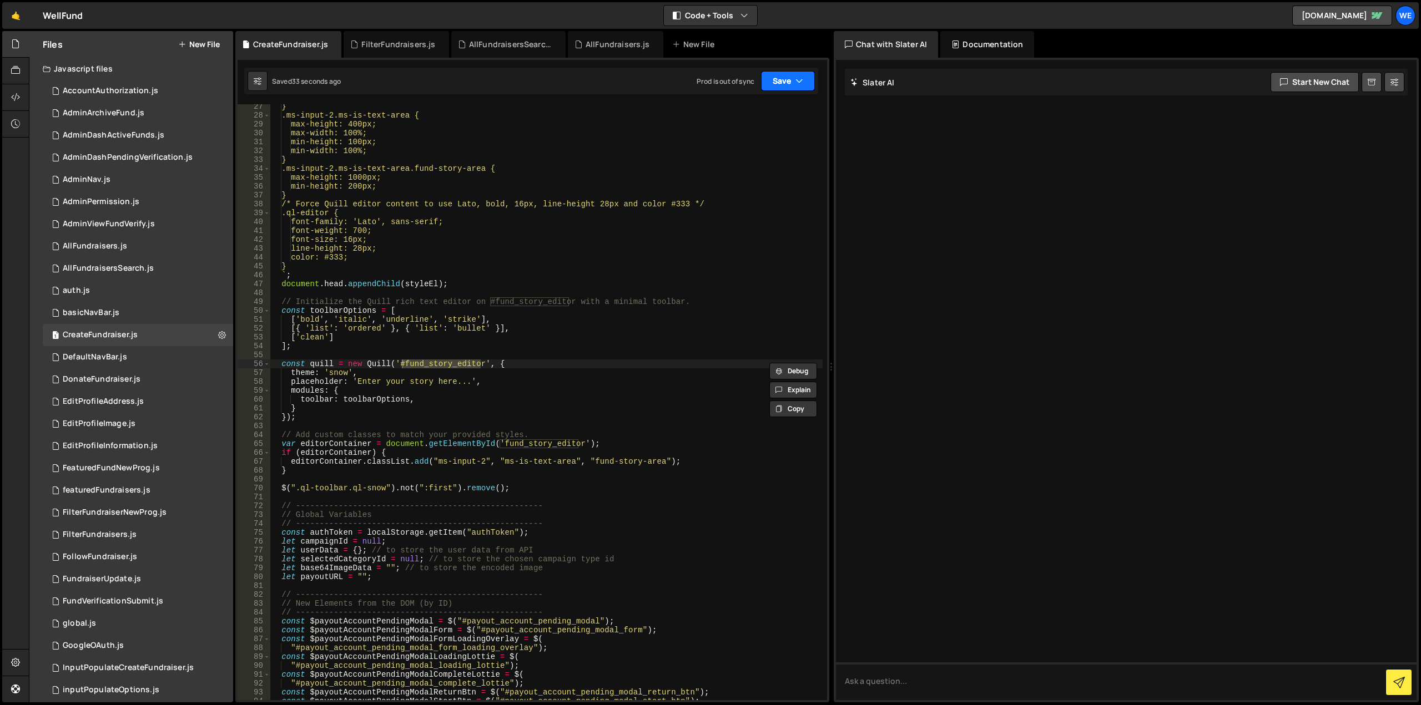
click at [771, 84] on button "Save" at bounding box center [788, 81] width 54 height 20
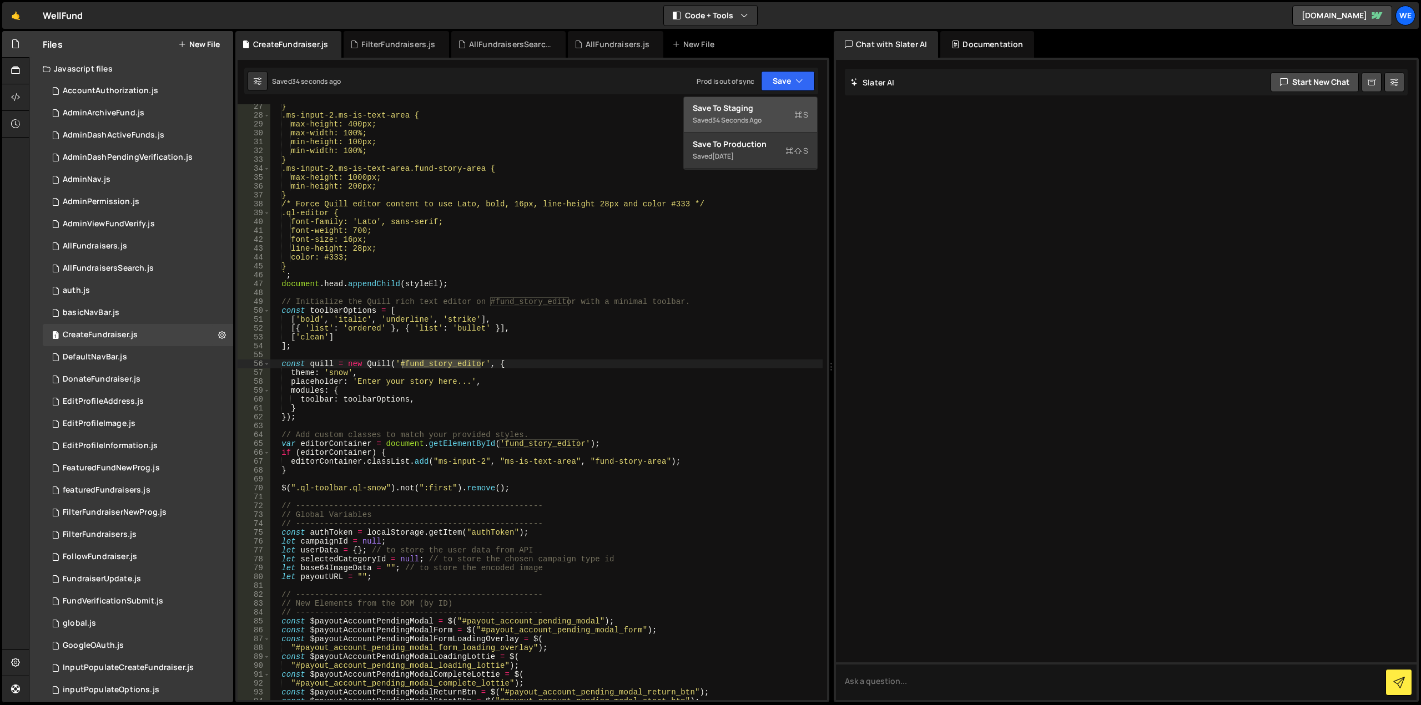
click at [754, 115] on div "34 seconds ago" at bounding box center [736, 119] width 49 height 9
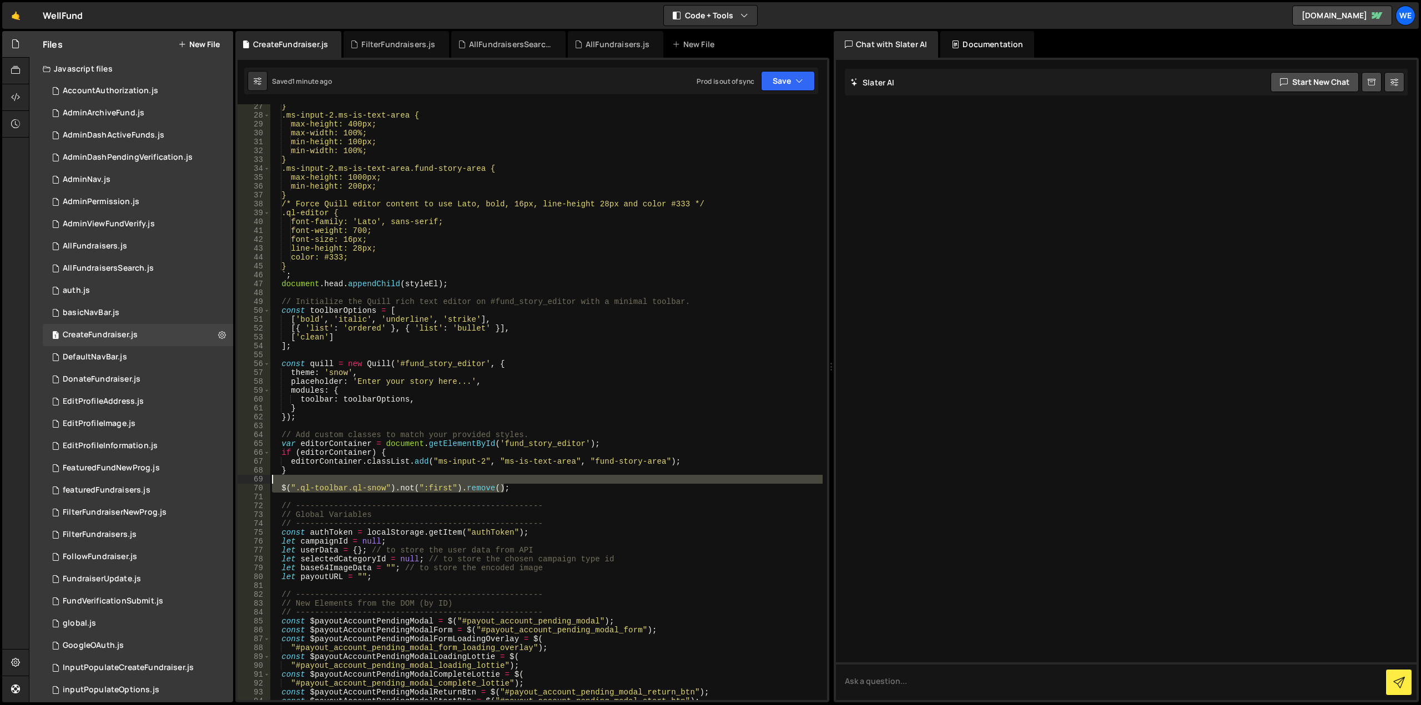
drag, startPoint x: 515, startPoint y: 487, endPoint x: 513, endPoint y: 478, distance: 9.2
click at [513, 478] on div "} .ms-input-2.ms-is-text-area { max-height: 400px; max-width: 100%; min-height:…" at bounding box center [546, 409] width 553 height 614
type textarea "$(".ql-toolbar.ql-snow").not(":first").remove();"
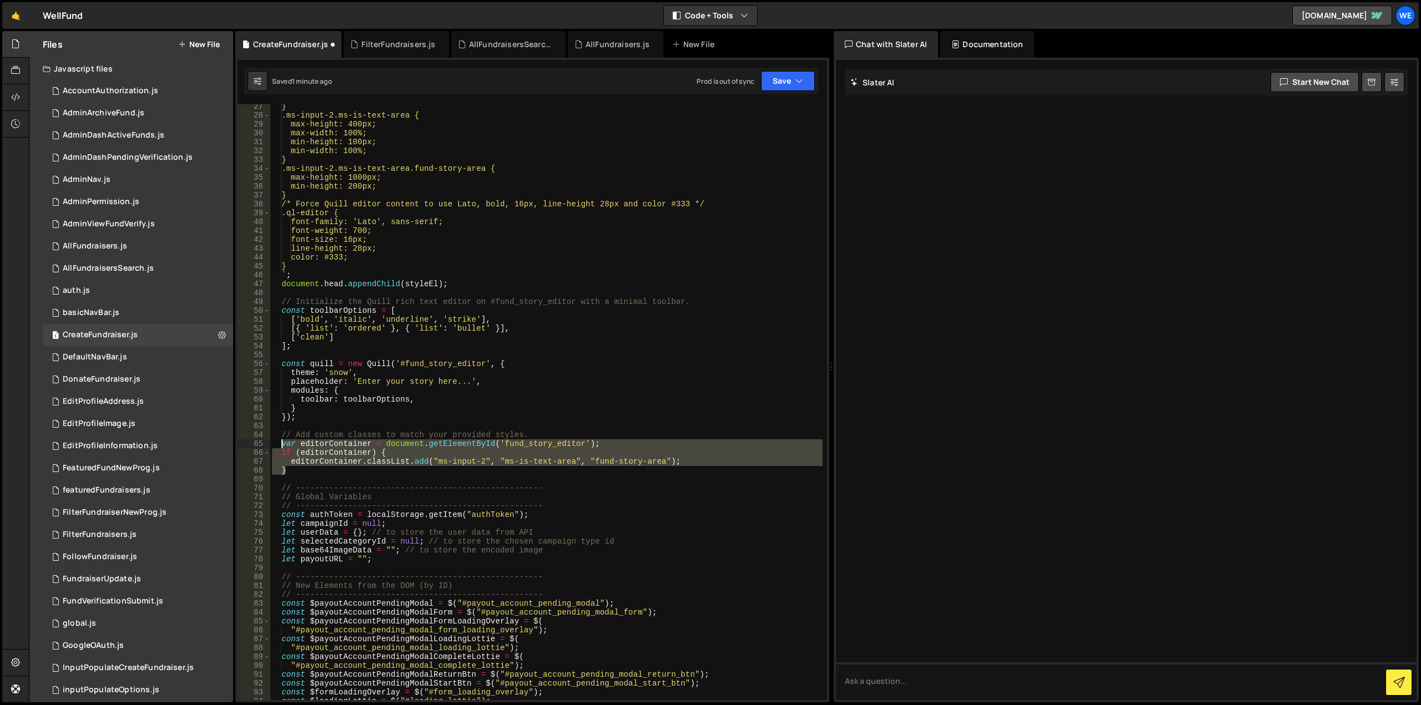
drag, startPoint x: 307, startPoint y: 467, endPoint x: 282, endPoint y: 445, distance: 33.4
click at [282, 445] on div "} .ms-input-2.ms-is-text-area { max-height: 400px; max-width: 100%; min-height:…" at bounding box center [546, 409] width 553 height 614
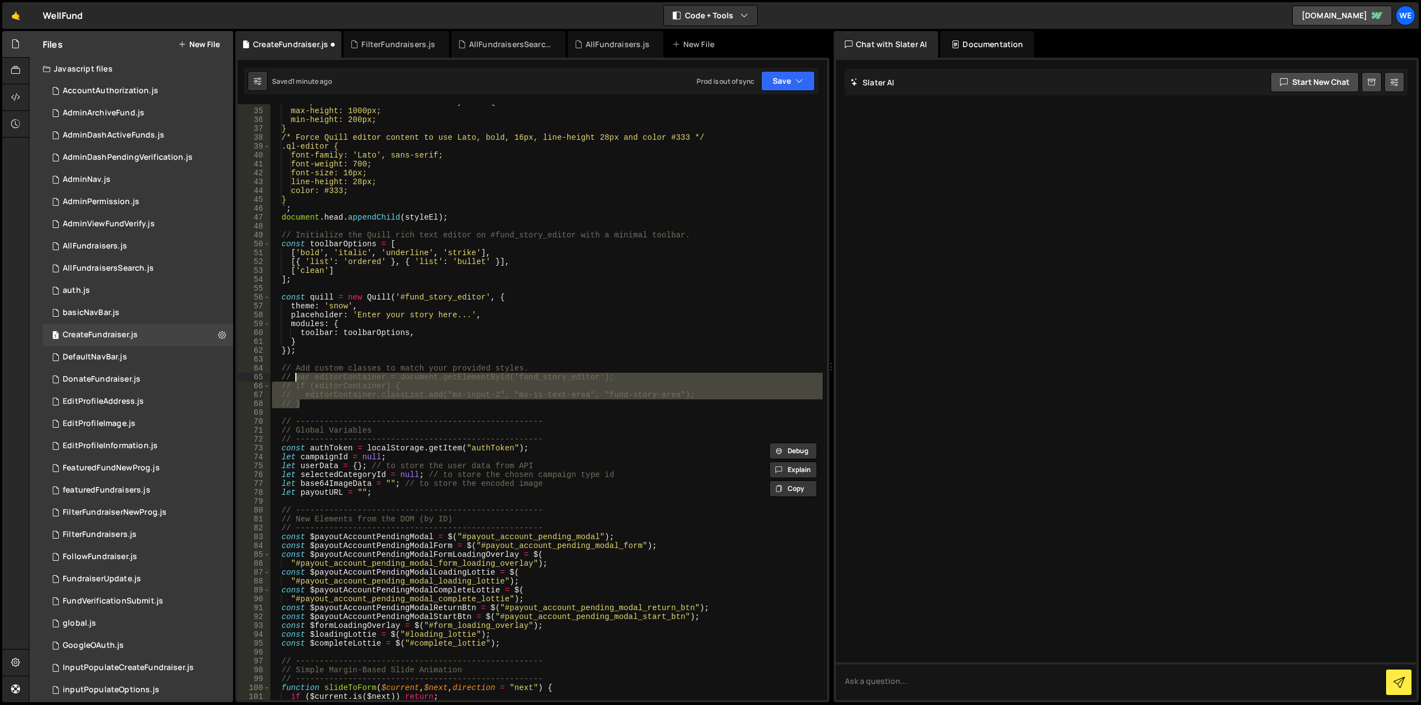
scroll to position [333, 0]
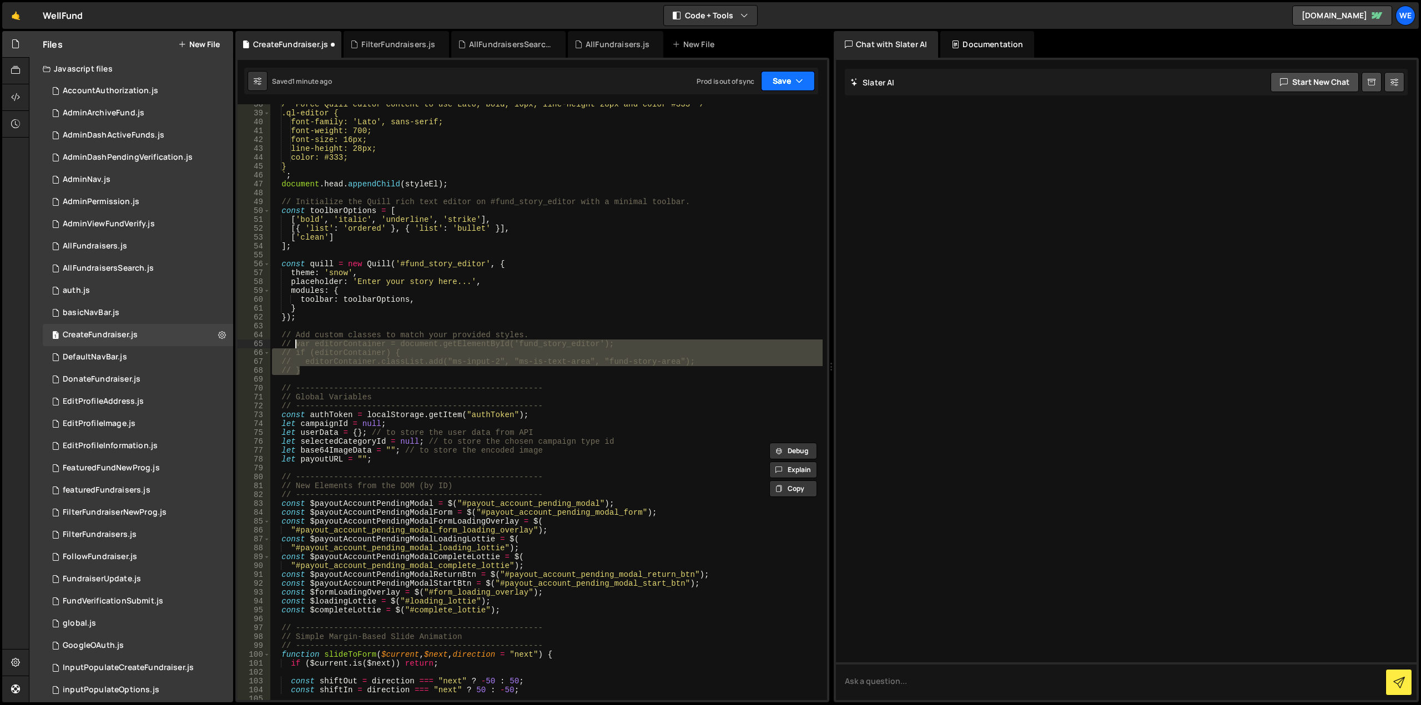
click at [778, 81] on button "Save" at bounding box center [788, 81] width 54 height 20
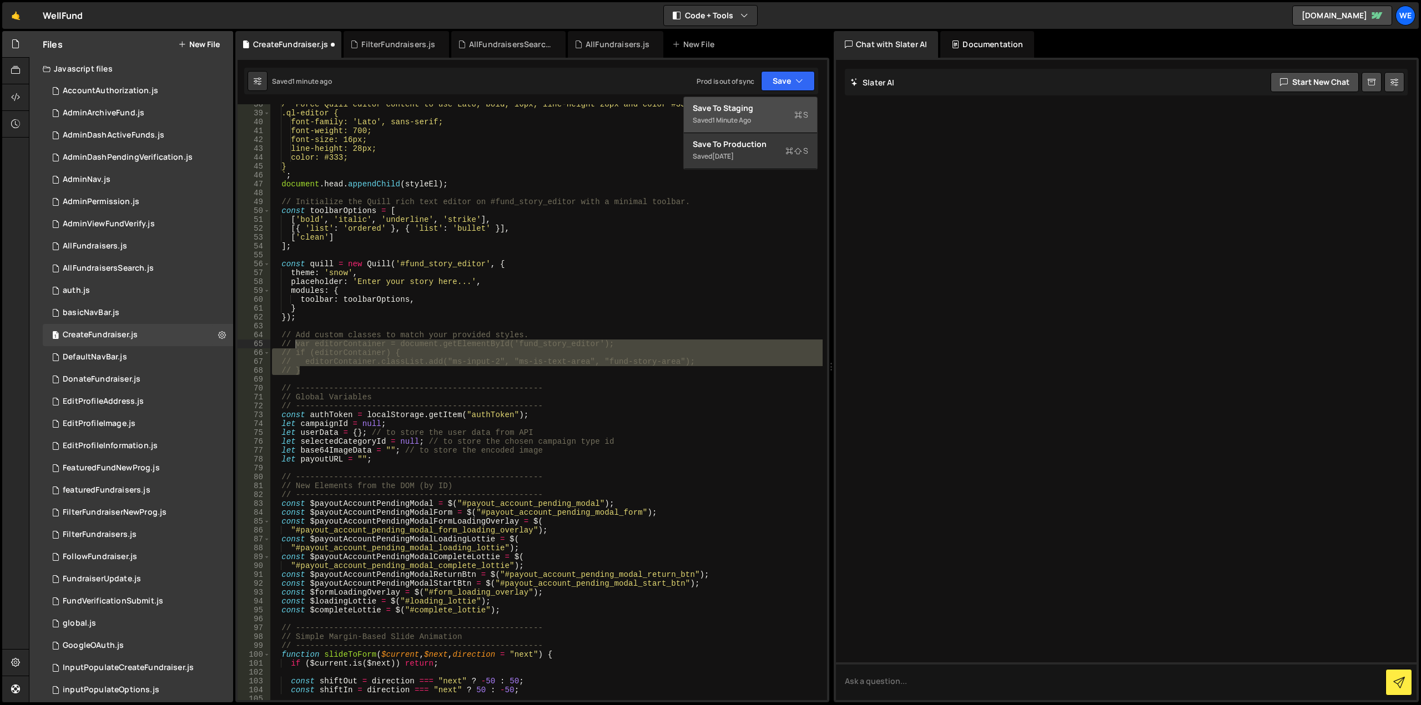
click at [761, 109] on div "Save to Staging S" at bounding box center [750, 108] width 115 height 11
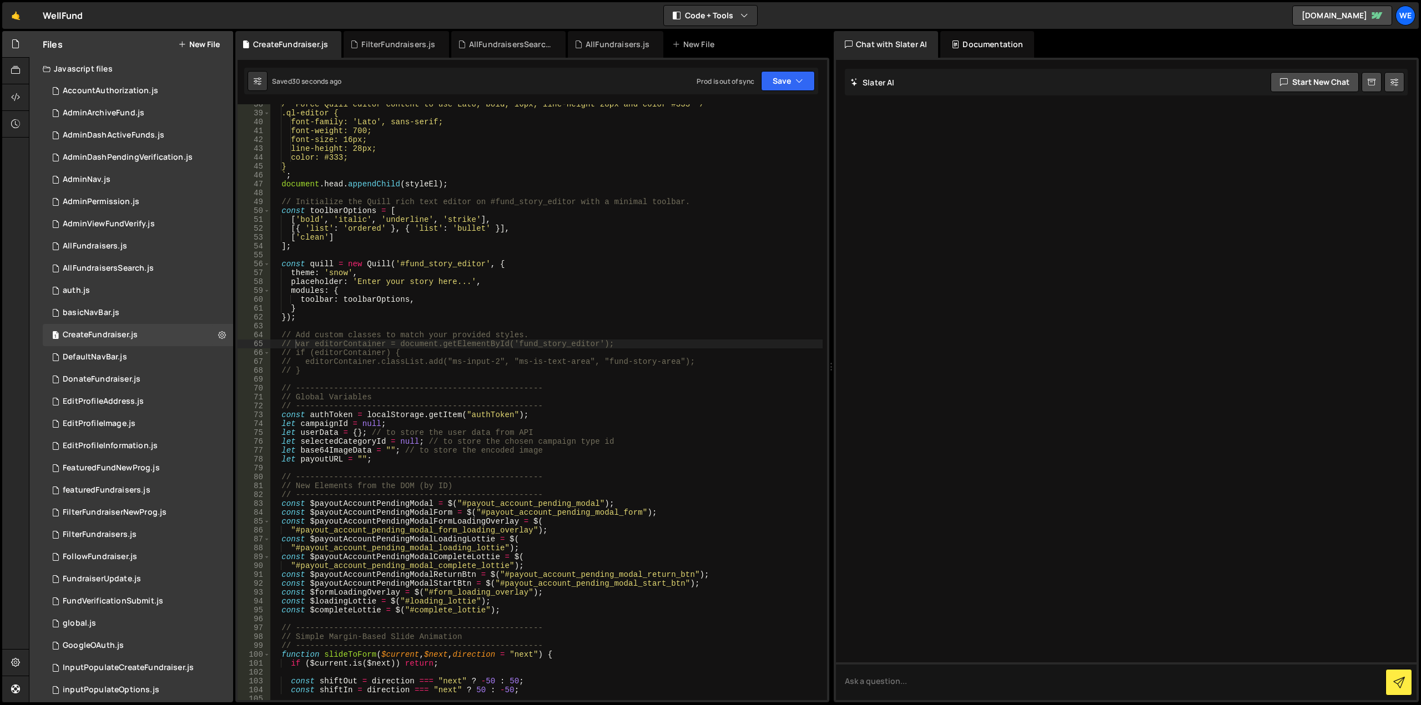
type textarea "// var editorContainer = document.getElementById('fund_story_editor');"
click at [333, 343] on div "/* Force Quill editor content to use Lato, bold, 16px, line-height 28px and col…" at bounding box center [546, 407] width 553 height 614
type input "editorContainer"
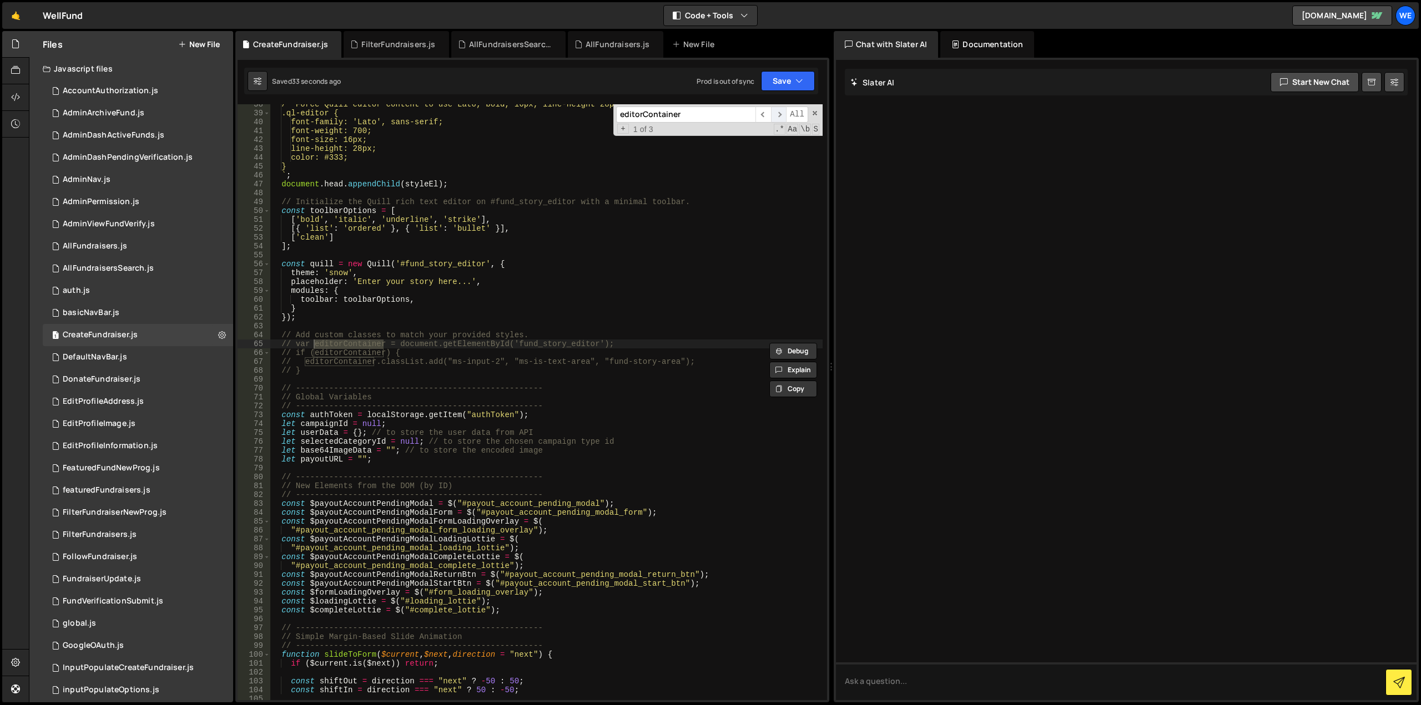
click at [779, 112] on span "​" at bounding box center [779, 115] width 16 height 16
click at [608, 249] on div "/* Force Quill editor content to use Lato, bold, 16px, line-height 28px and col…" at bounding box center [546, 407] width 553 height 614
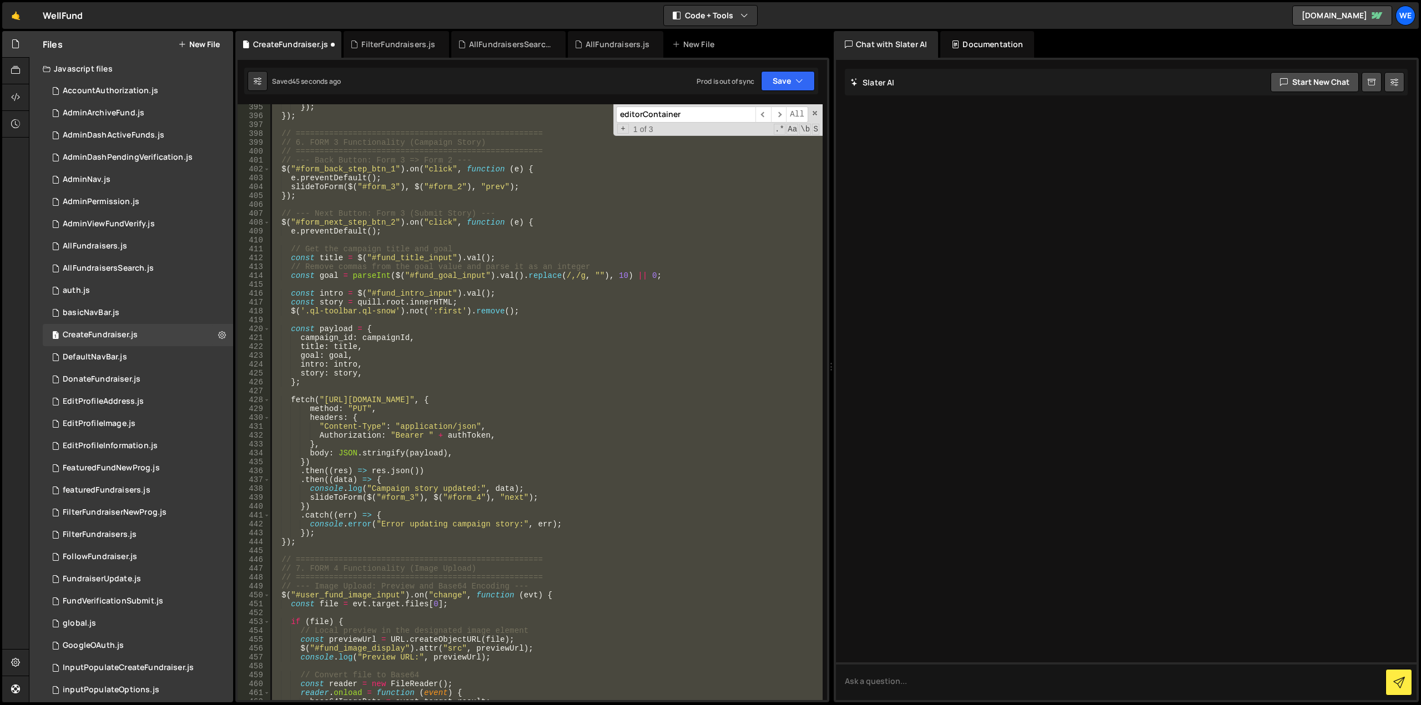
scroll to position [3518, 0]
click at [776, 113] on div "Debug Explain Copy CreateFundraiser.js FilterFundraisers.js AllFundraisersSearc…" at bounding box center [532, 367] width 594 height 672
click at [776, 113] on span "​" at bounding box center [779, 115] width 16 height 16
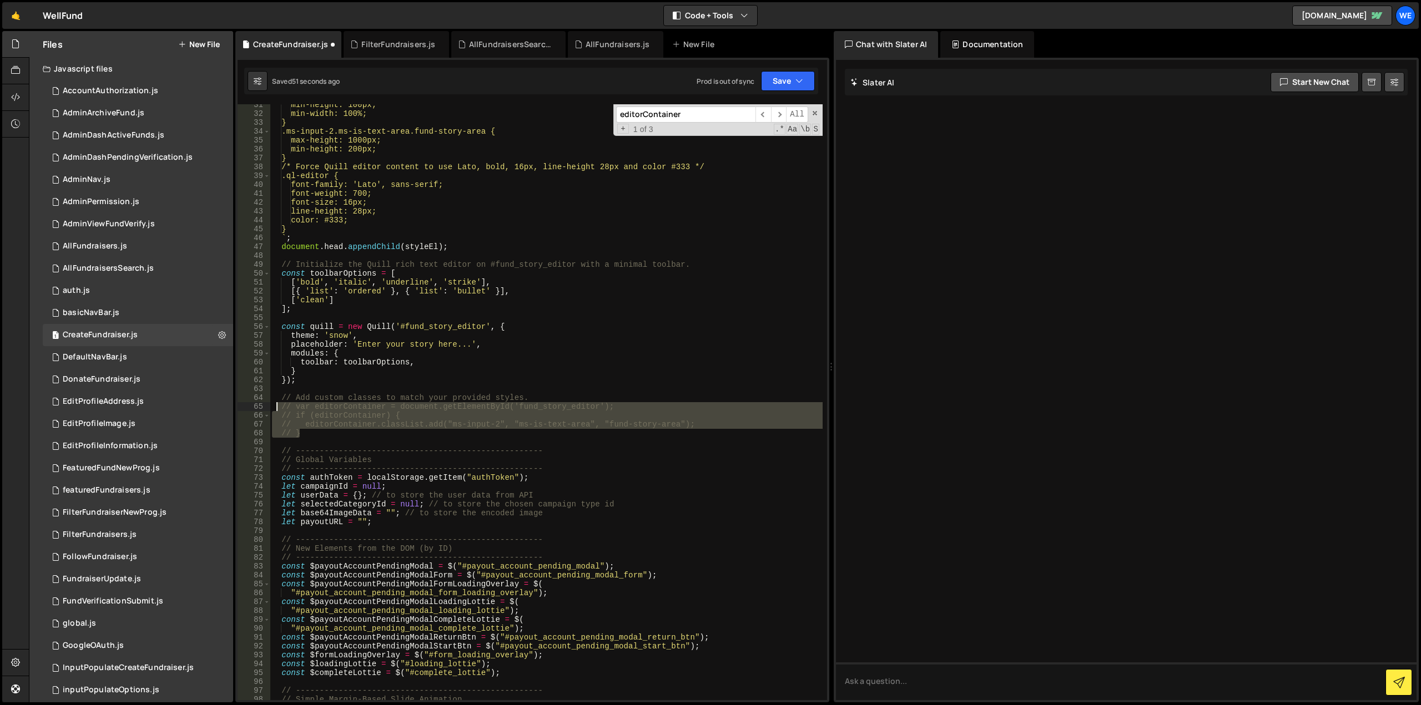
drag, startPoint x: 315, startPoint y: 432, endPoint x: 275, endPoint y: 405, distance: 48.0
click at [275, 405] on div "min-height: 100px; min-width: 100%; } .ms-input-2.ms-is-text-area.fund-story-ar…" at bounding box center [546, 407] width 553 height 614
type textarea "var editorContainer = document.getElementById('fund_story_editor'); if (editorC…"
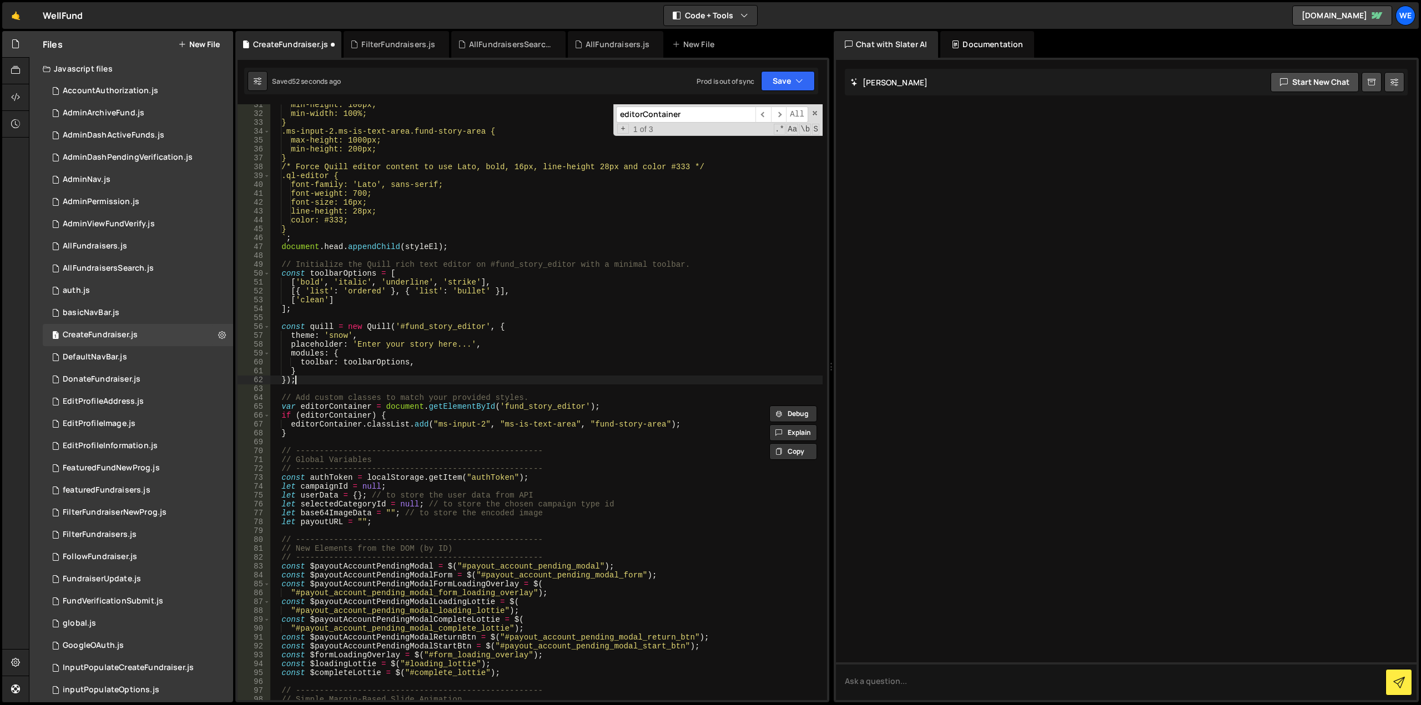
click at [400, 376] on div "min-height: 100px; min-width: 100%; } .ms-input-2.ms-is-text-area.fund-story-ar…" at bounding box center [546, 407] width 553 height 614
click at [793, 84] on button "Save" at bounding box center [788, 81] width 54 height 20
click at [755, 114] on div "Saved 54 seconds ago" at bounding box center [750, 120] width 115 height 13
click at [499, 331] on div "min-height: 100px; min-width: 100%; } .ms-input-2.ms-is-text-area.fund-story-ar…" at bounding box center [546, 407] width 553 height 614
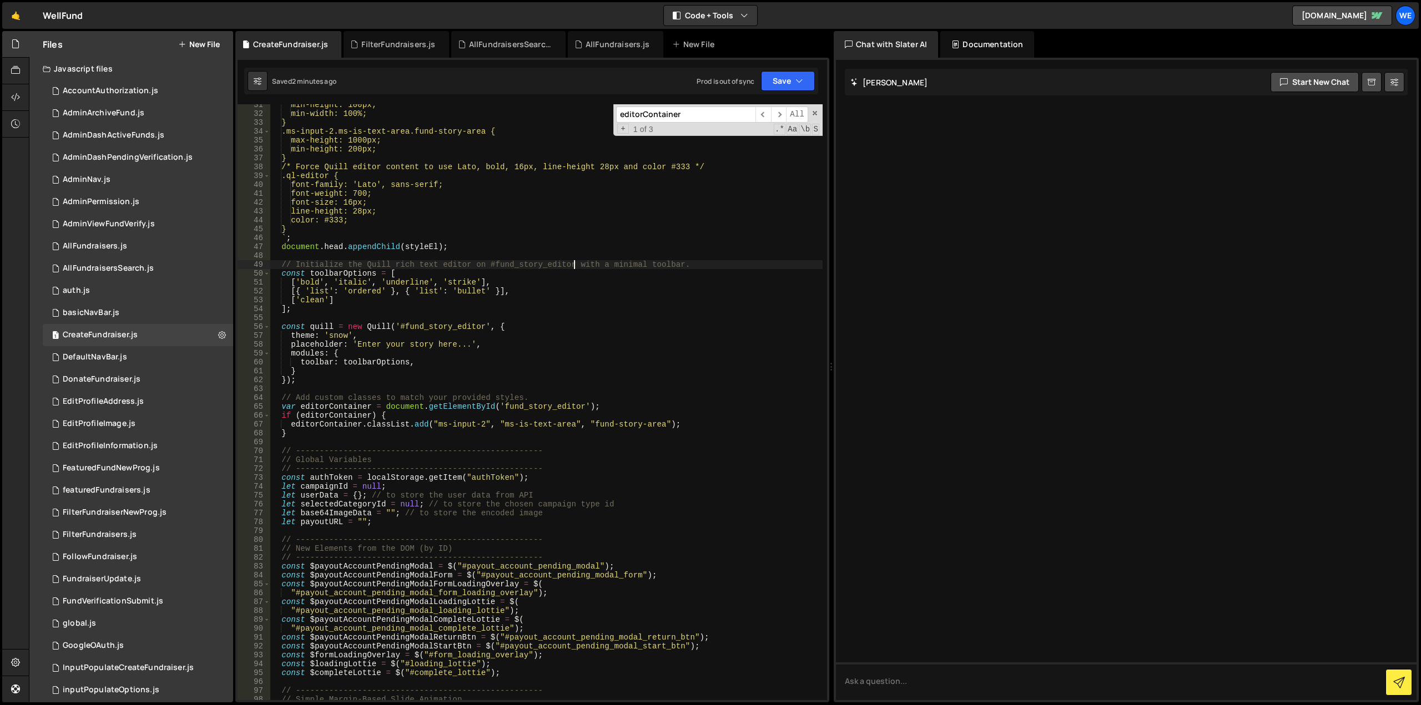
click at [572, 267] on div "min-height: 100px; min-width: 100%; } .ms-input-2.ms-is-text-area.fund-story-ar…" at bounding box center [546, 407] width 553 height 614
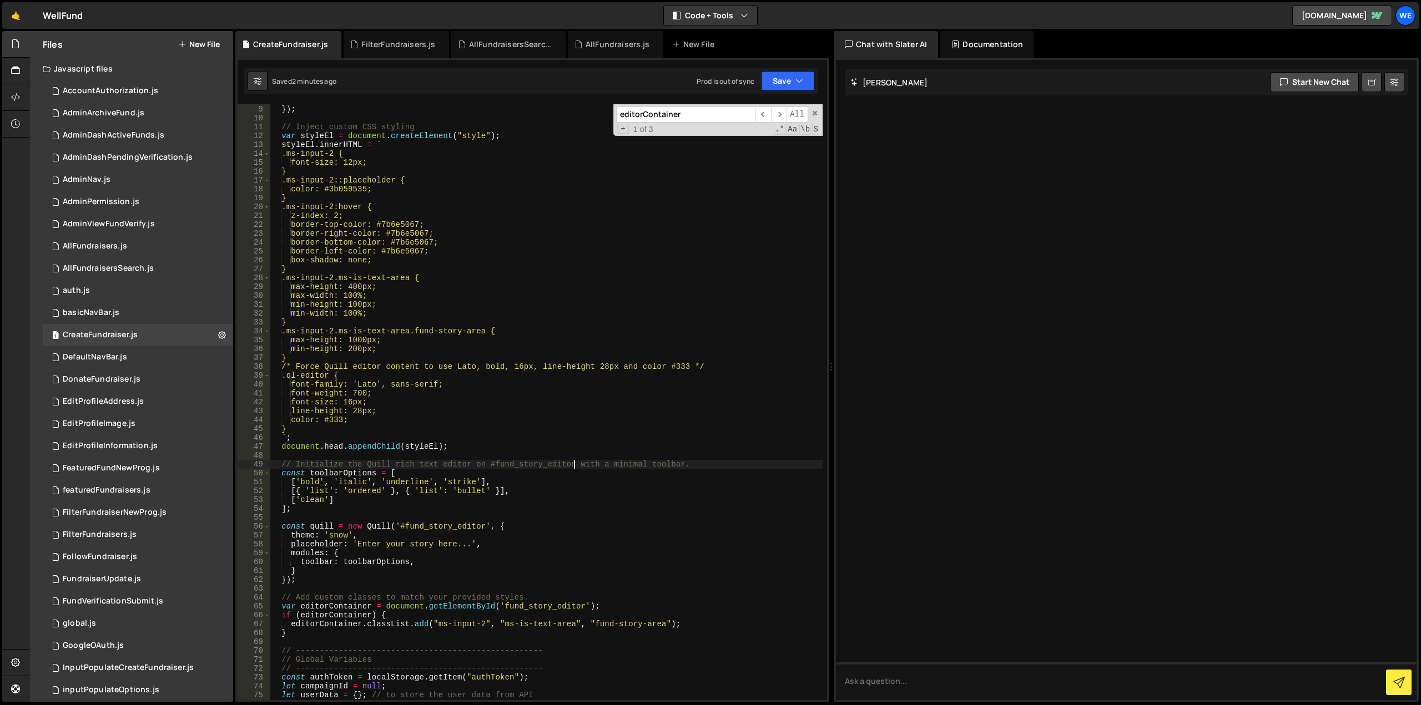
scroll to position [70, 0]
click at [457, 332] on div "e . preventDefault ( ) ; }) ; // Inject custom CSS styling var styleEl = docume…" at bounding box center [546, 403] width 553 height 614
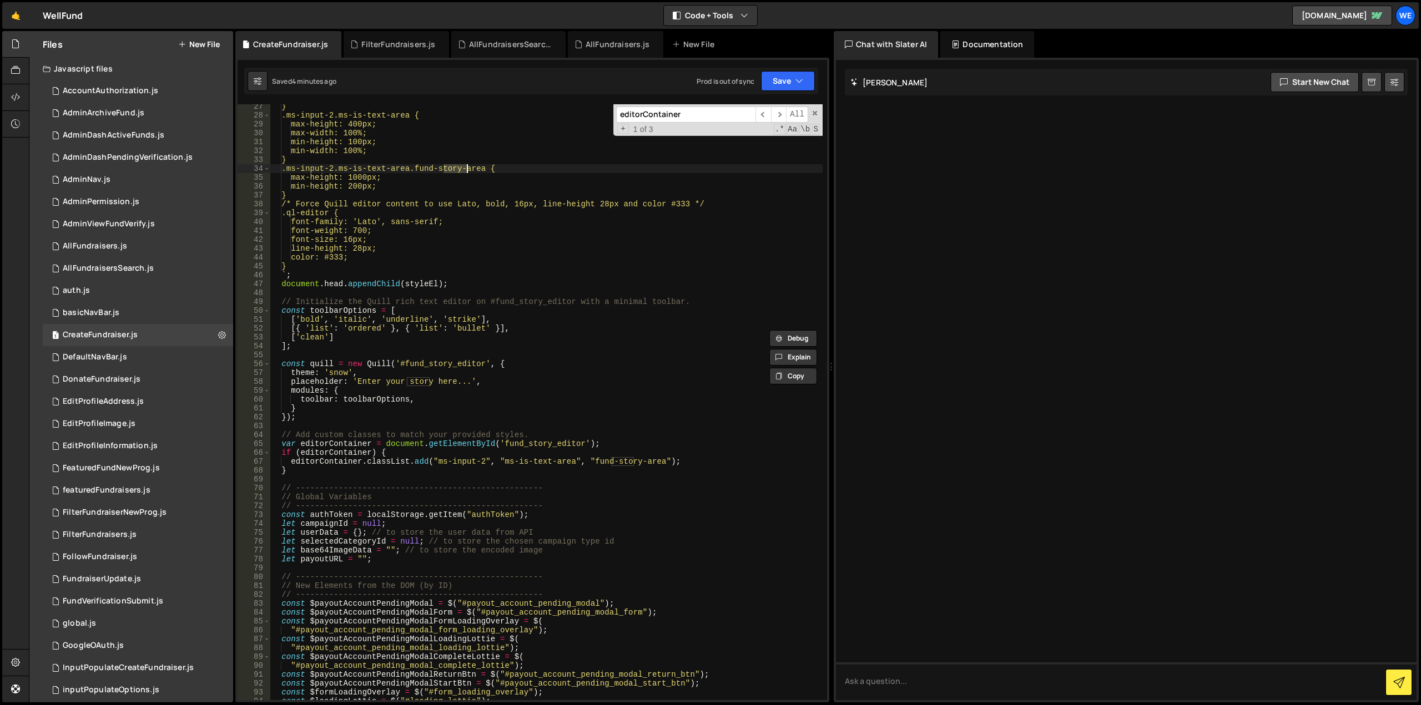
scroll to position [300, 0]
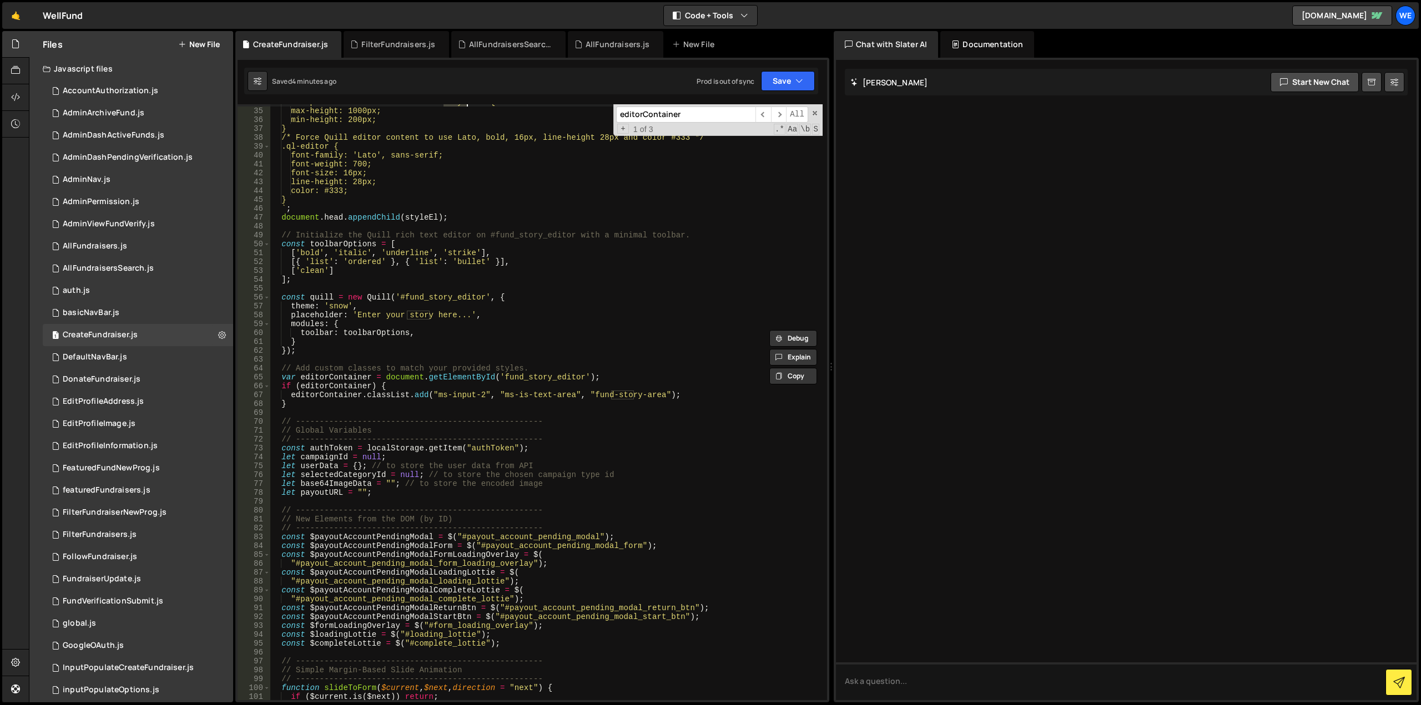
click at [344, 377] on div ".ms-input-2.ms-is-text-area.fund-story-area { max-height: 1000px; min-height: 2…" at bounding box center [546, 405] width 553 height 614
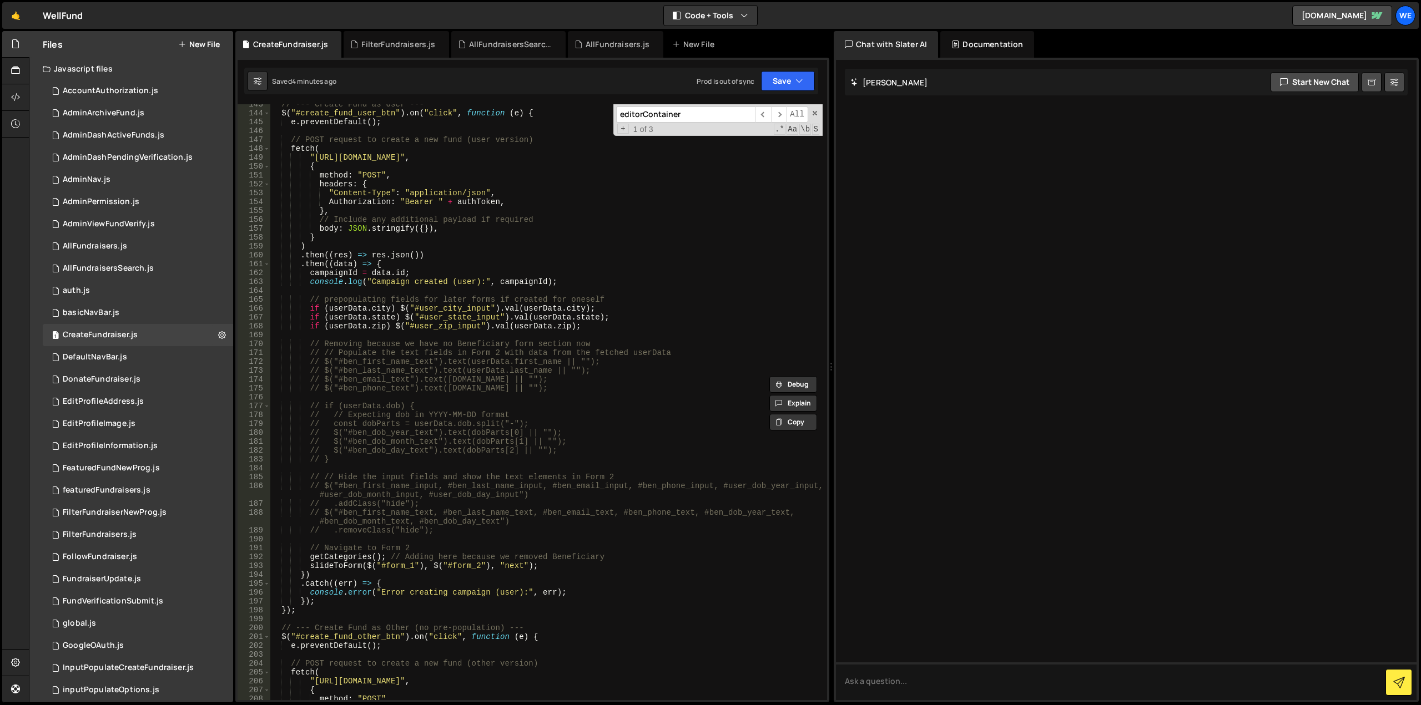
scroll to position [1265, 0]
click at [482, 318] on div "// --- Create Fund as User --- $ ( "#create_fund_user_btn" ) . on ( "click" , f…" at bounding box center [546, 407] width 553 height 614
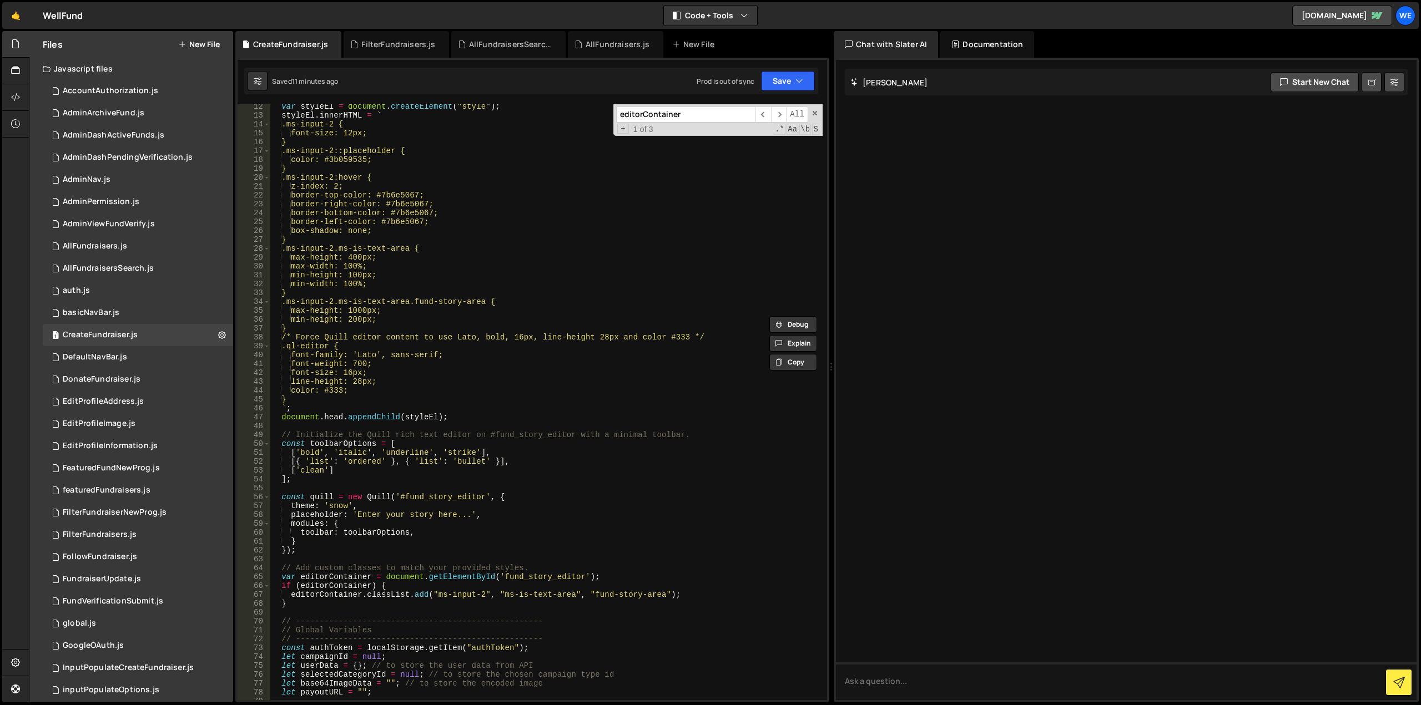
scroll to position [100, 0]
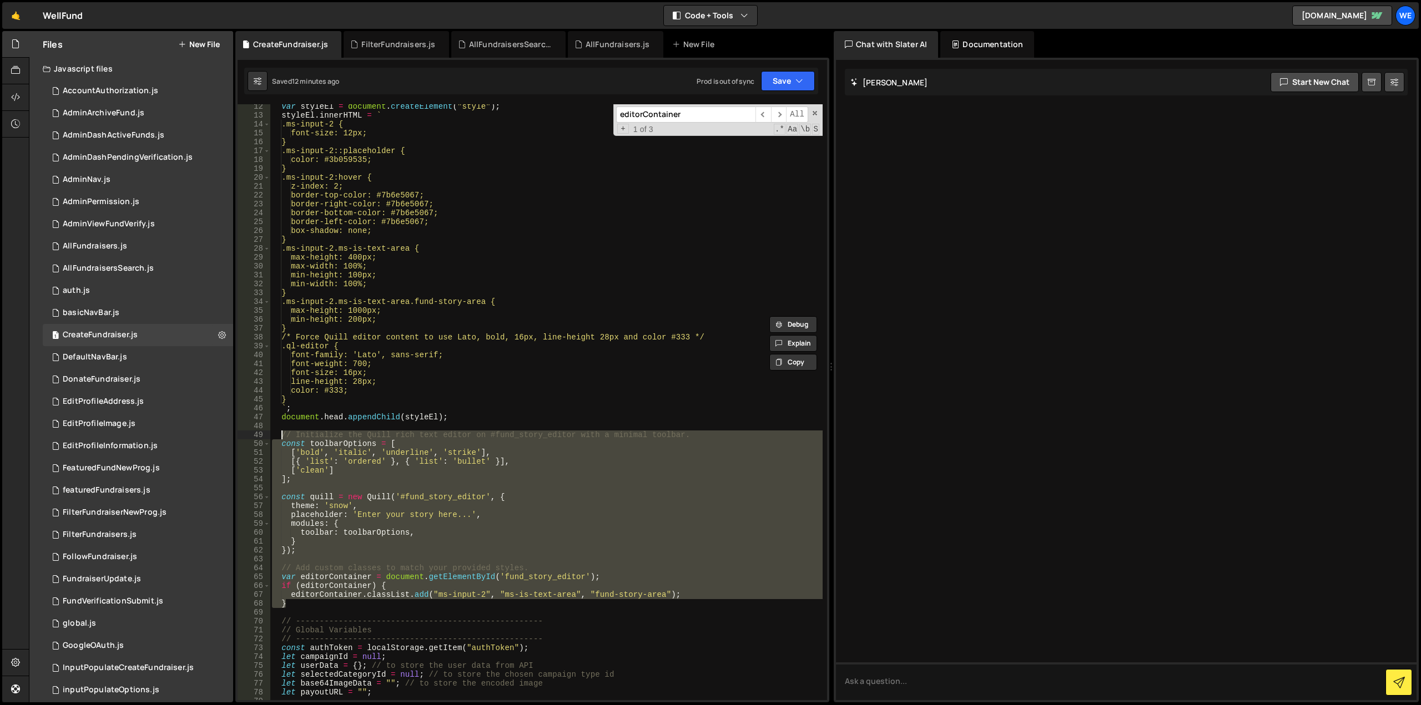
drag, startPoint x: 303, startPoint y: 603, endPoint x: 280, endPoint y: 435, distance: 170.3
click at [280, 435] on div "var styleEl = document . createElement ( "style" ) ; styleEl . innerHTML = ` .m…" at bounding box center [546, 409] width 553 height 614
type textarea "// Initialize the Quill rich text editor on #fund_story_editor with a minimal t…"
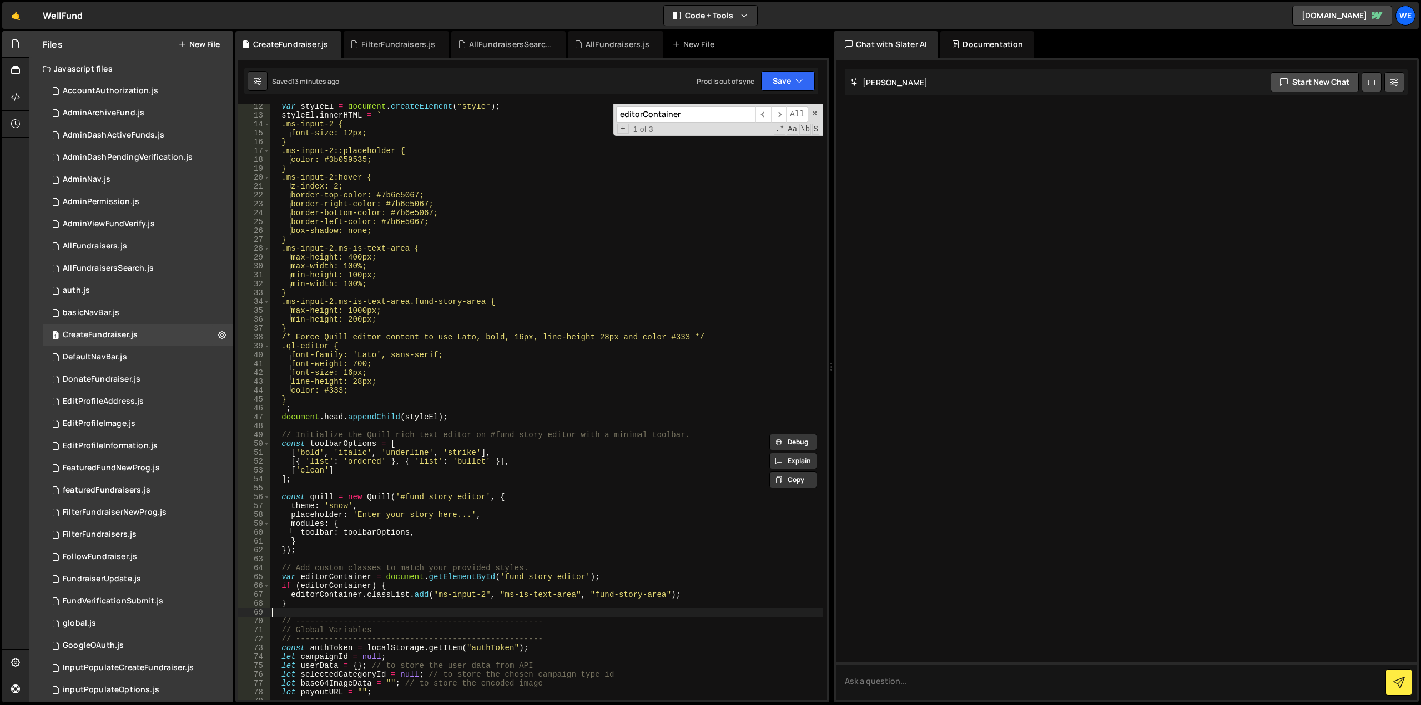
click at [308, 608] on div "var styleEl = document . createElement ( "style" ) ; styleEl . innerHTML = ` .m…" at bounding box center [546, 409] width 553 height 614
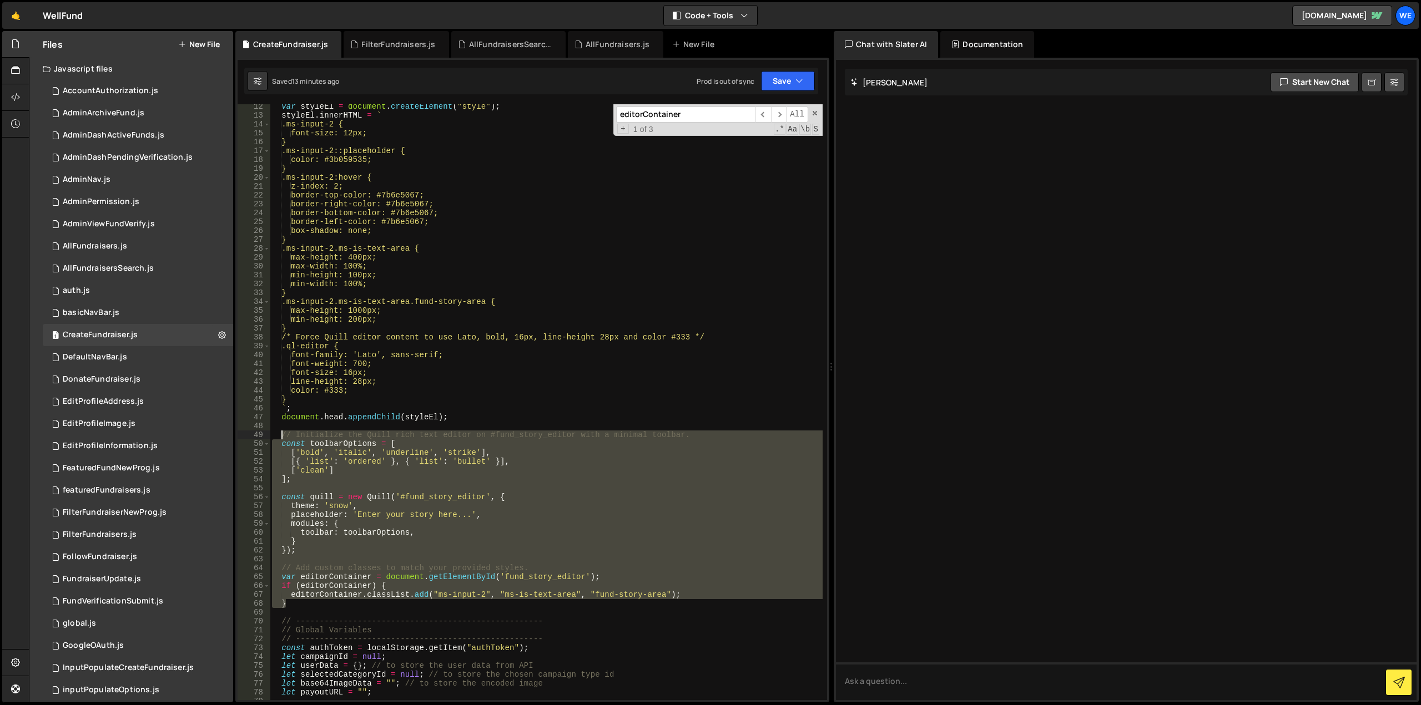
drag, startPoint x: 305, startPoint y: 604, endPoint x: 281, endPoint y: 432, distance: 173.1
click at [281, 432] on div "var styleEl = document . createElement ( "style" ) ; styleEl . innerHTML = ` .m…" at bounding box center [546, 409] width 553 height 614
type textarea "// // Initialize the Quill rich text editor on #fund_story_editor with a minima…"
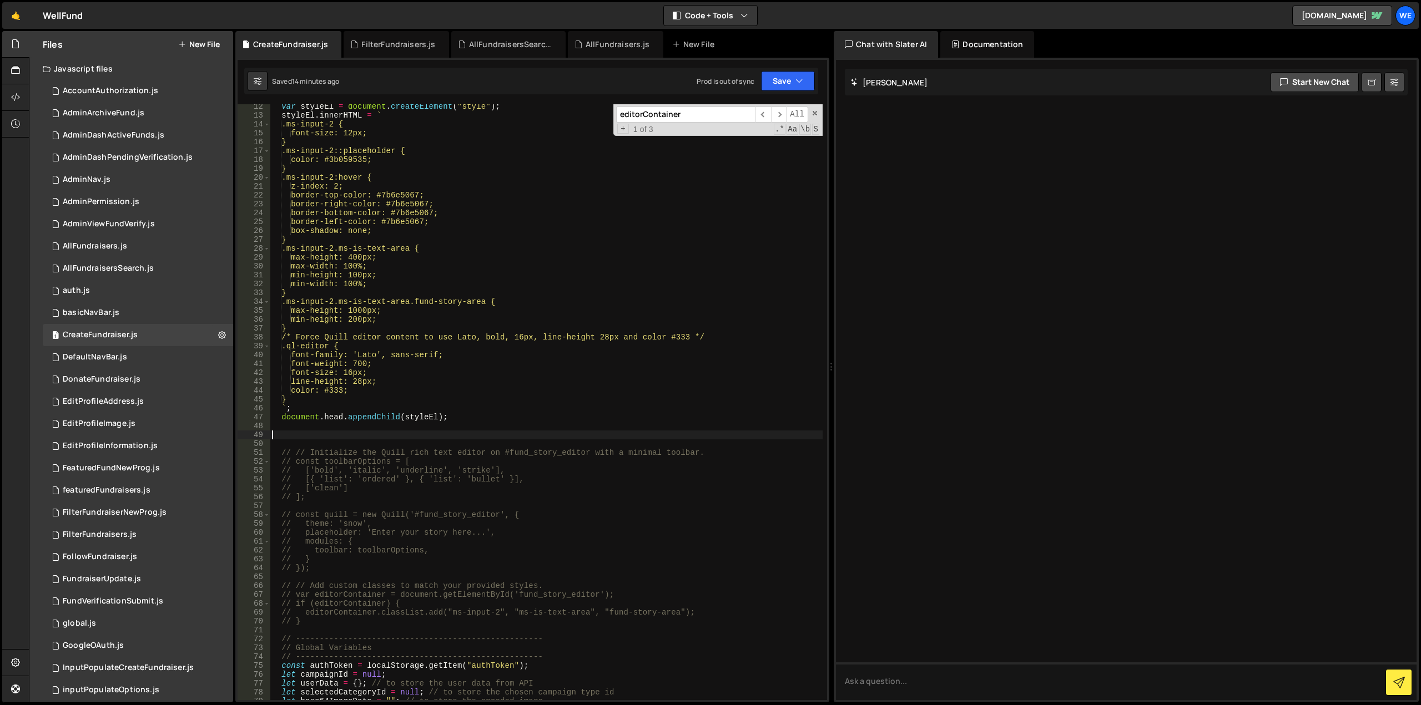
paste textarea "}"
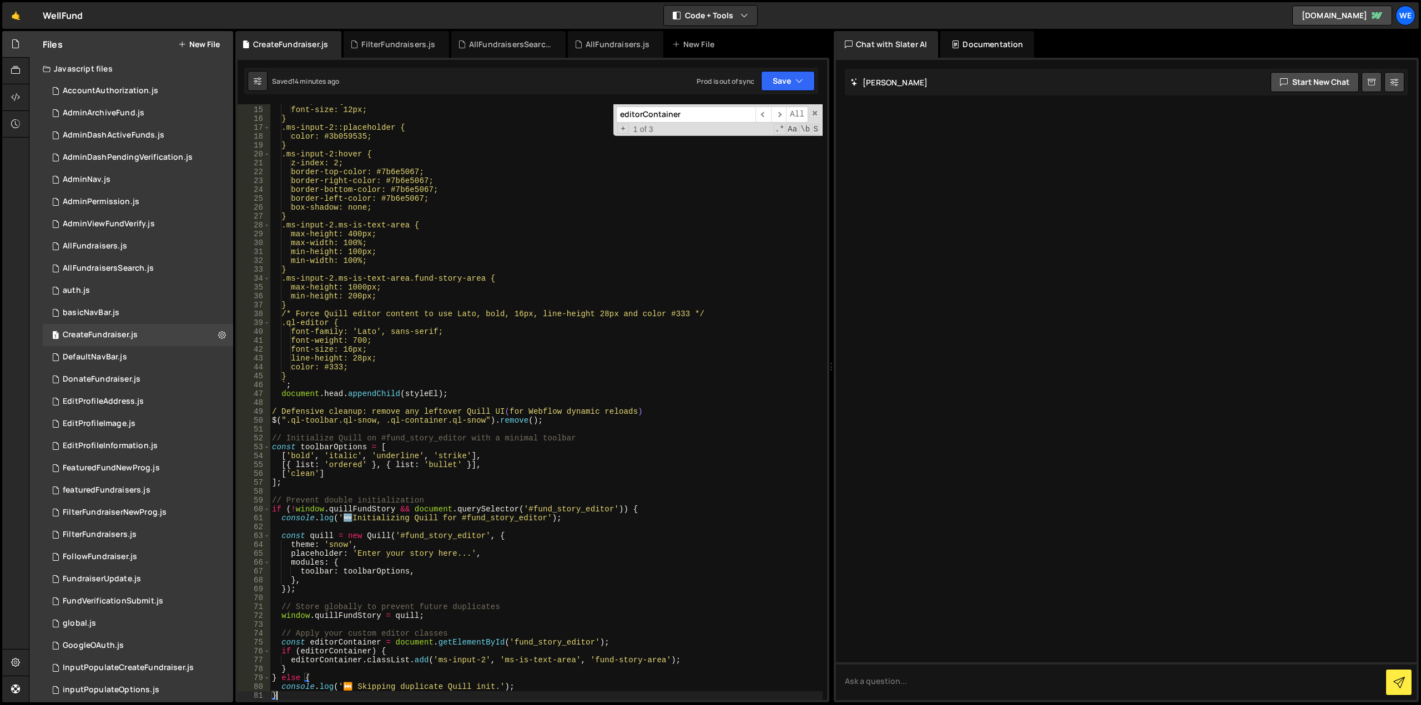
scroll to position [123, 0]
click at [272, 409] on div ".ms-input-2 { font-size: 12px; } .ms-input-2::placeholder { color: #3b059535; }…" at bounding box center [546, 404] width 553 height 614
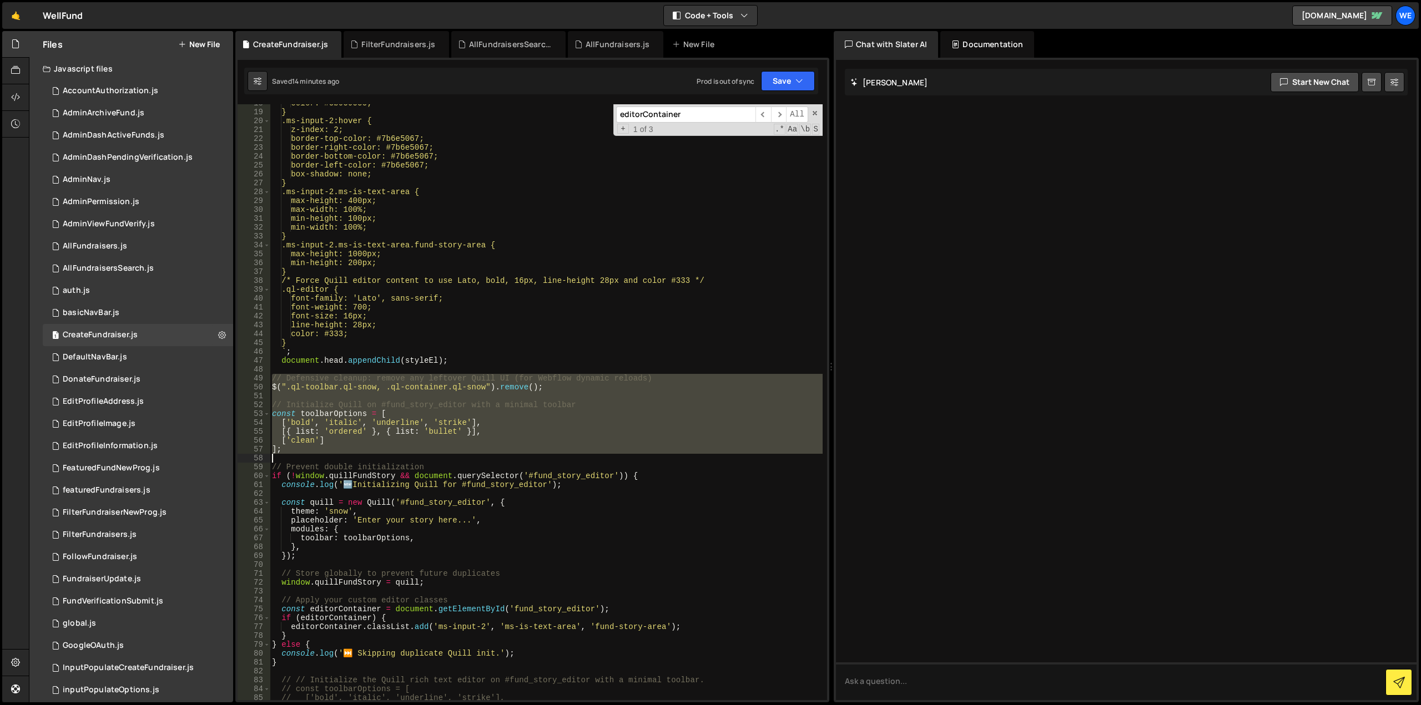
scroll to position [256, 0]
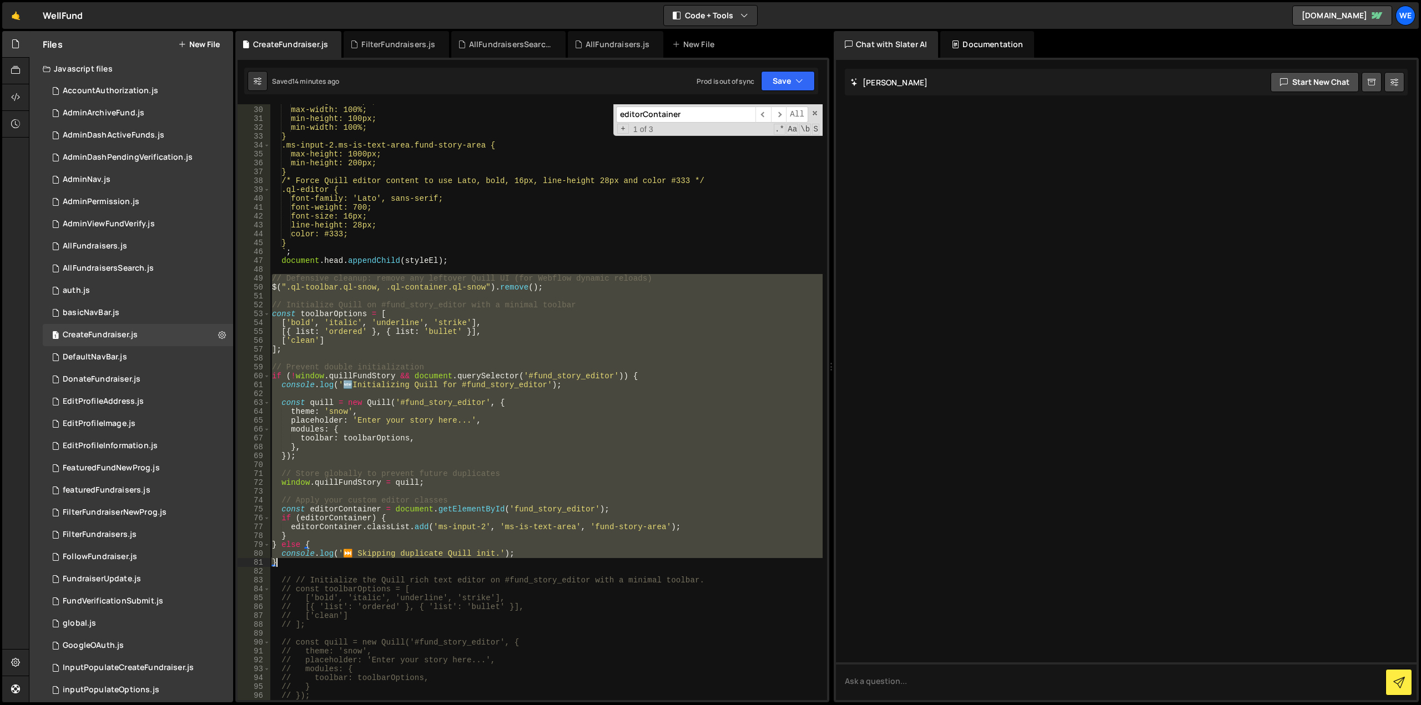
drag, startPoint x: 272, startPoint y: 407, endPoint x: 425, endPoint y: 559, distance: 215.8
click at [425, 559] on div "max-height: 400px; max-width: 100%; min-height: 100px; min-width: 100%; } .ms-i…" at bounding box center [546, 404] width 553 height 614
click at [362, 554] on div "max-height: 400px; max-width: 100%; min-height: 100px; min-width: 100%; } .ms-i…" at bounding box center [546, 402] width 553 height 596
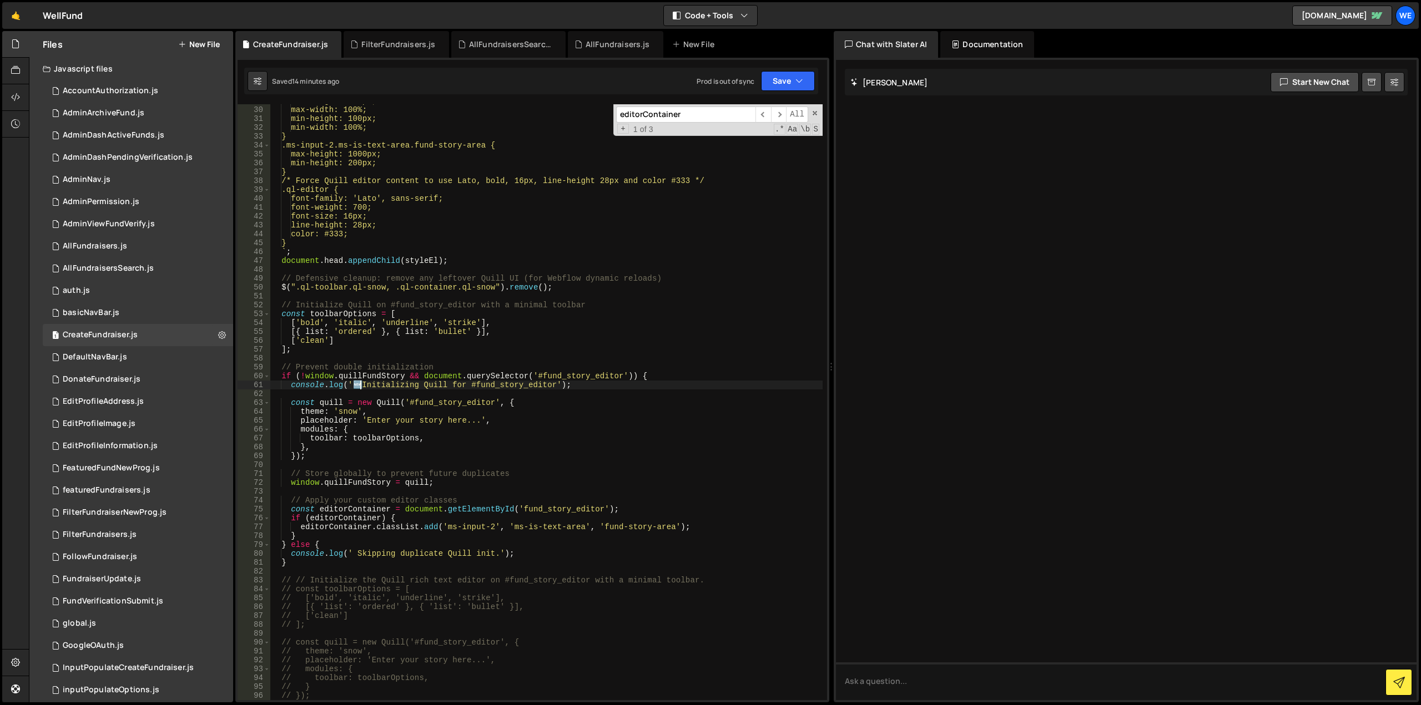
click at [362, 388] on div "max-height: 400px; max-width: 100%; min-height: 100px; min-width: 100%; } .ms-i…" at bounding box center [546, 404] width 553 height 614
click at [350, 552] on div "max-height: 400px; max-width: 100%; min-height: 100px; min-width: 100%; } .ms-i…" at bounding box center [546, 404] width 553 height 614
type textarea "console.log('Skipping duplicate Quill init.');"
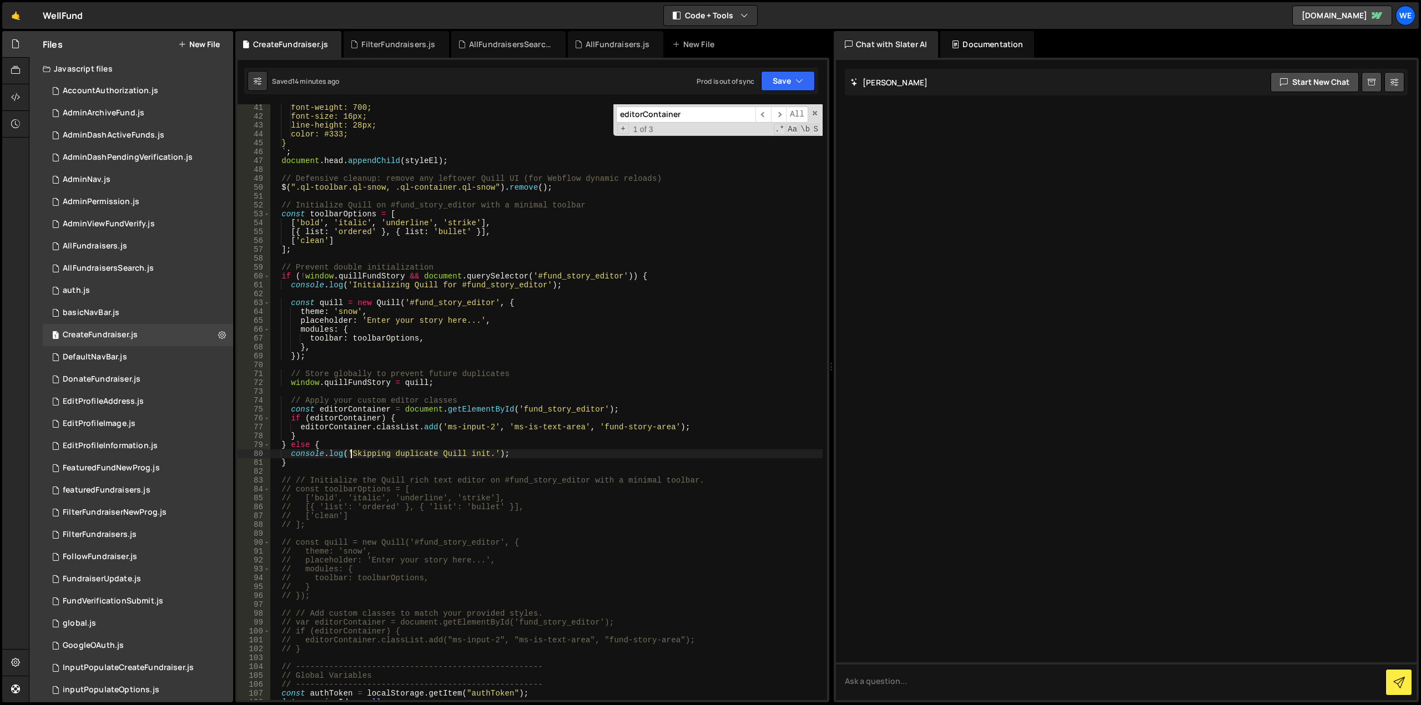
scroll to position [423, 0]
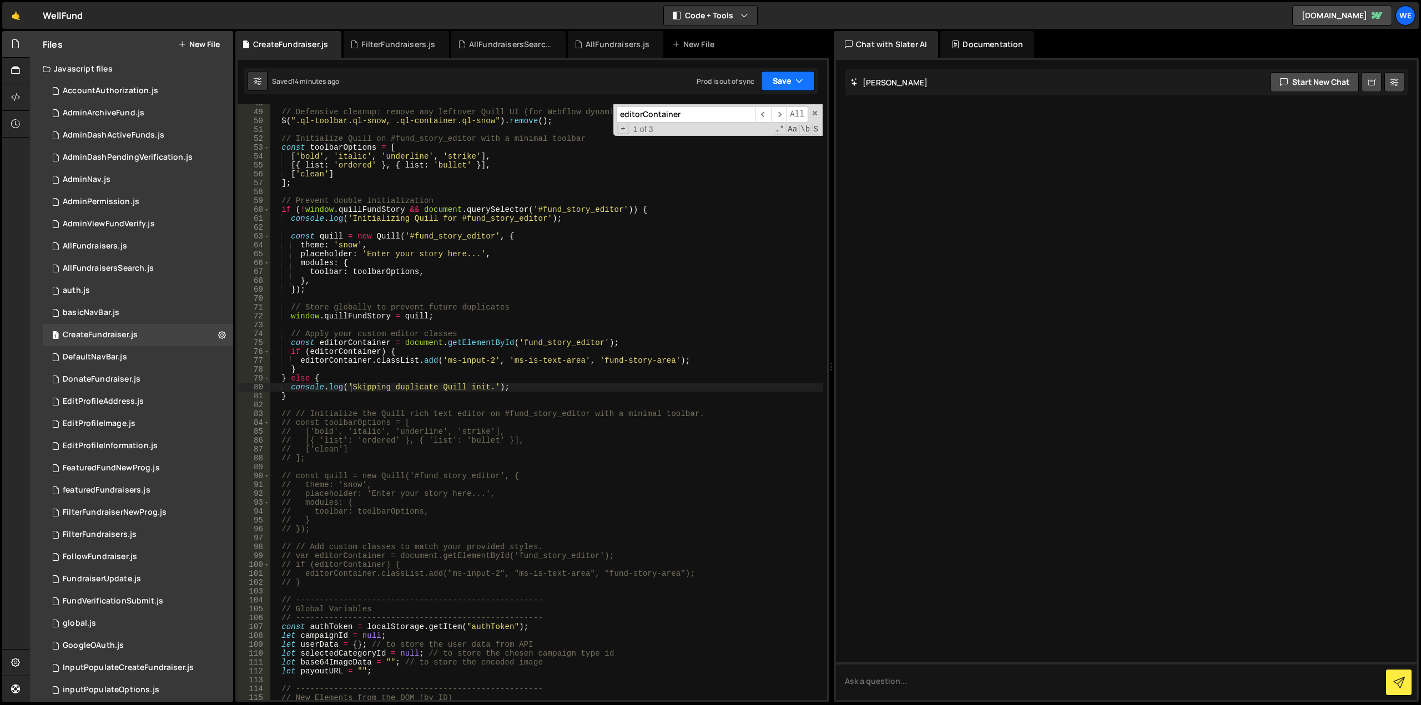
click at [784, 79] on button "Save" at bounding box center [788, 81] width 54 height 20
click at [755, 112] on div "Save to Staging S" at bounding box center [750, 108] width 115 height 11
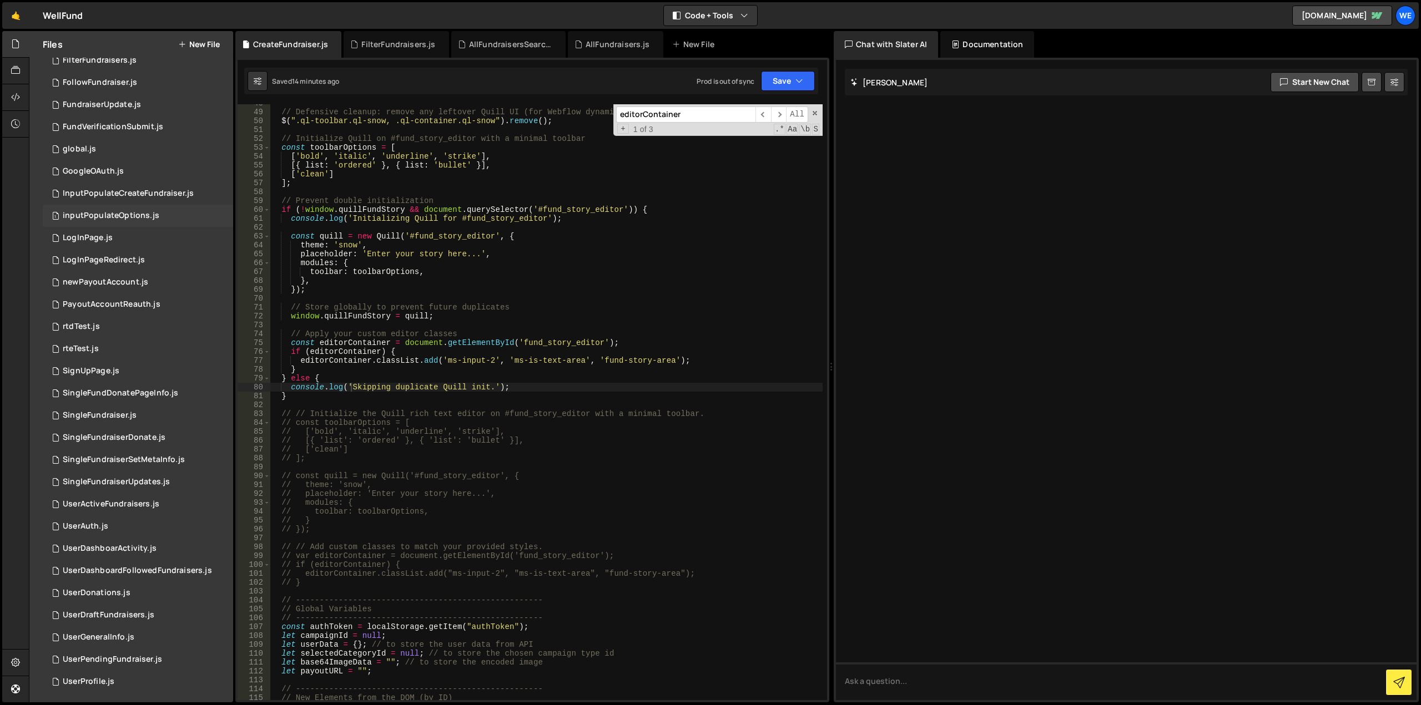
scroll to position [476, 0]
click at [103, 106] on div "FundraiserUpdate.js" at bounding box center [102, 103] width 78 height 10
click at [94, 106] on div "FundraiserUpdate.js" at bounding box center [102, 103] width 78 height 10
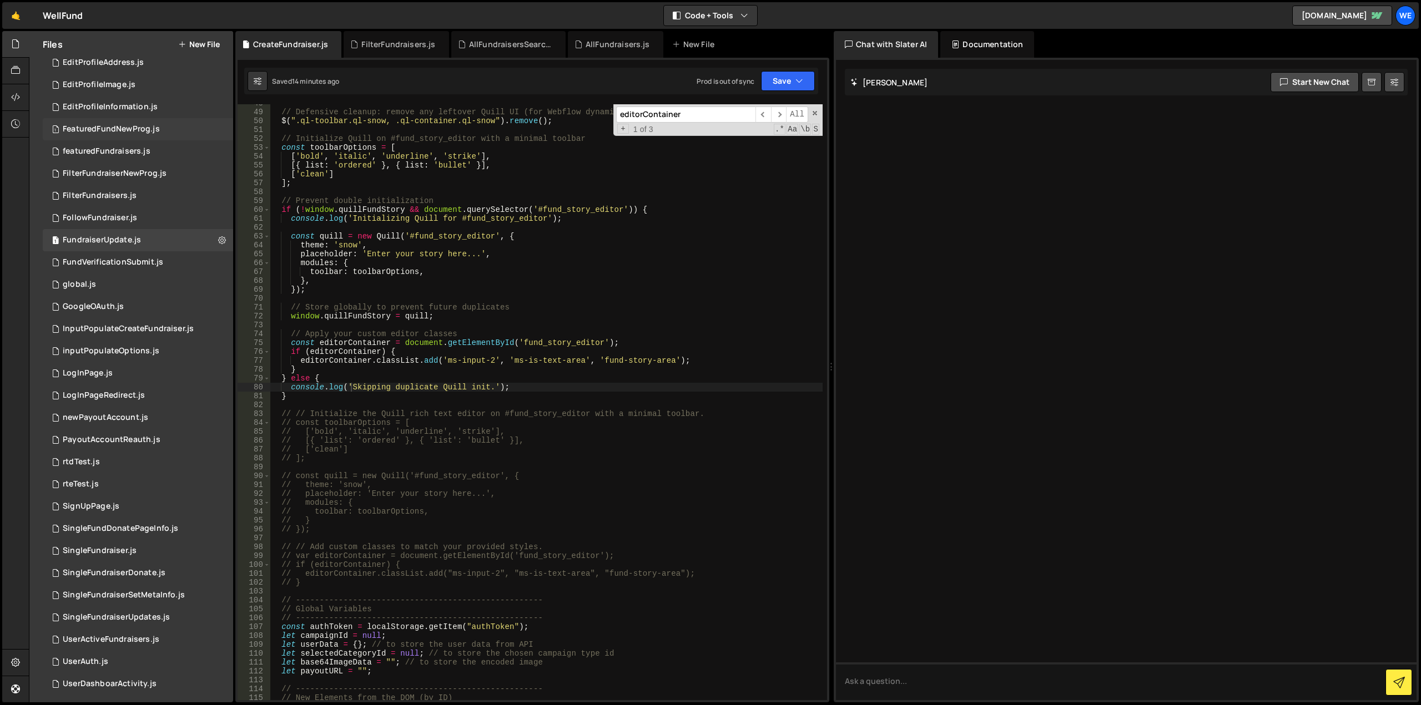
scroll to position [310, 0]
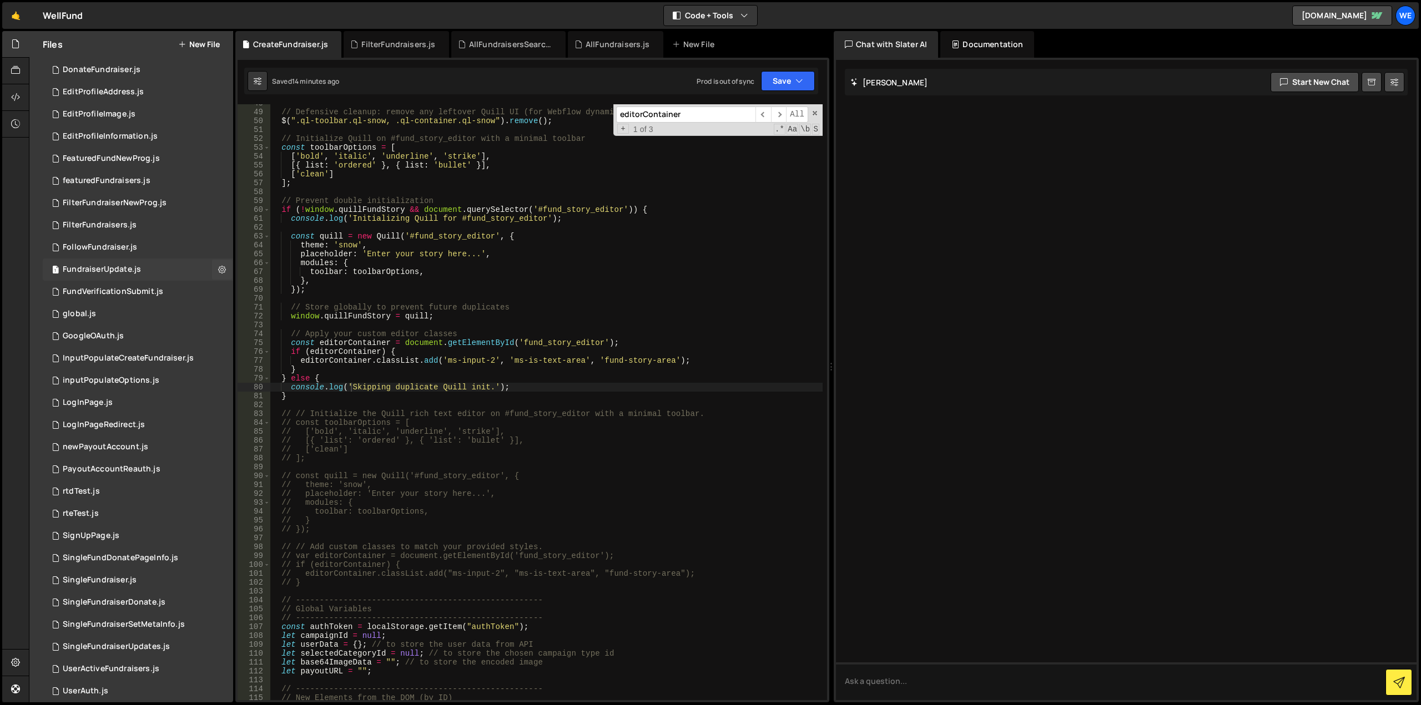
click at [81, 265] on div "FundraiserUpdate.js" at bounding box center [102, 270] width 78 height 10
click at [83, 250] on div "FollowFundraiser.js" at bounding box center [100, 248] width 74 height 10
click at [85, 268] on div "FundraiserUpdate.js" at bounding box center [102, 270] width 78 height 10
click at [815, 115] on span at bounding box center [815, 113] width 8 height 8
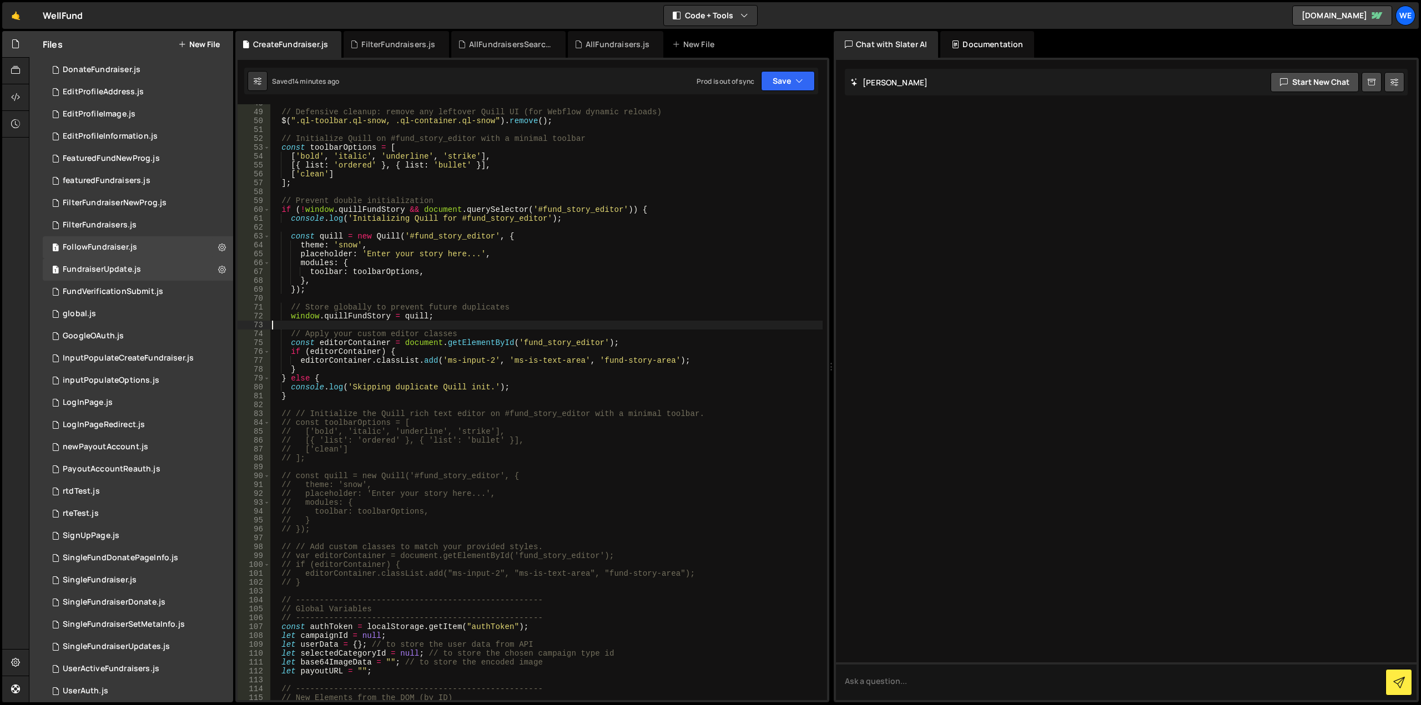
click at [596, 321] on div "// Defensive cleanup: remove any leftover Quill UI (for Webflow dynamic reloads…" at bounding box center [546, 406] width 553 height 614
